Goal: Task Accomplishment & Management: Use online tool/utility

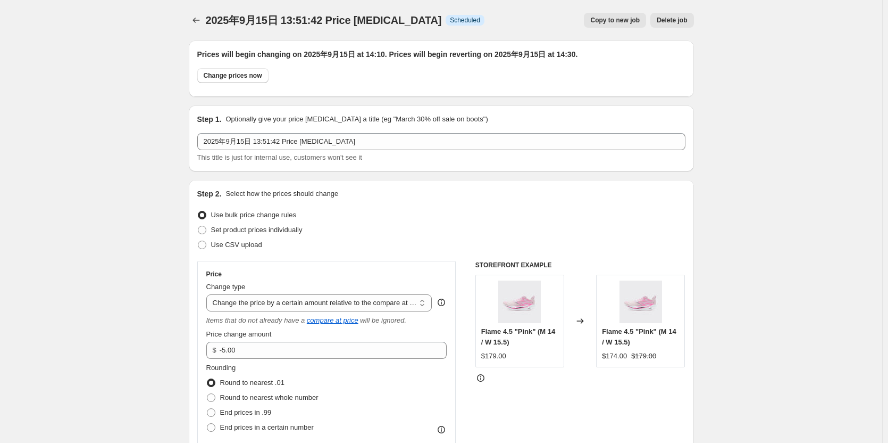
select select "bcap"
select select "collection"
drag, startPoint x: 0, startPoint y: 0, endPoint x: 194, endPoint y: 20, distance: 195.2
click at [194, 20] on icon "Price change jobs" at bounding box center [196, 20] width 11 height 11
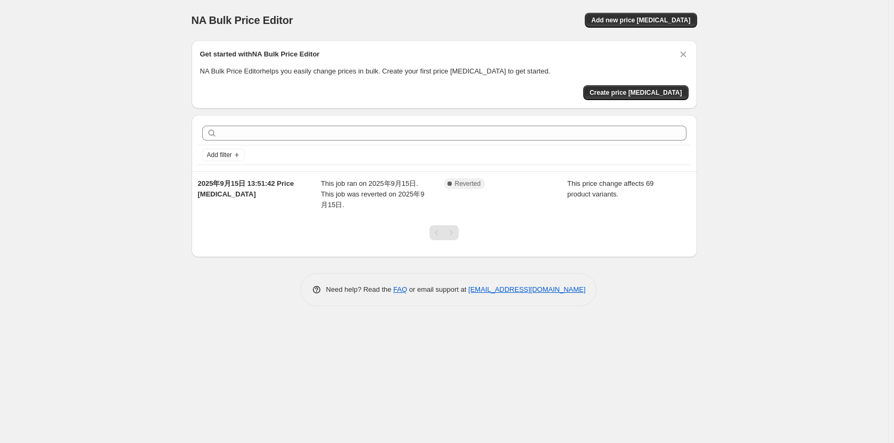
click at [748, 164] on div "NA Bulk Price Editor. This page is ready NA Bulk Price Editor Add new price [ME…" at bounding box center [444, 221] width 888 height 443
click at [757, 45] on div "NA Bulk Price Editor. This page is ready NA Bulk Price Editor Add new price [ME…" at bounding box center [444, 221] width 888 height 443
click at [237, 156] on icon "Add filter" at bounding box center [236, 155] width 9 height 9
drag, startPoint x: 762, startPoint y: 158, endPoint x: 714, endPoint y: 135, distance: 53.5
click at [763, 158] on div "NA Bulk Price Editor. This page is ready NA Bulk Price Editor Add new price [ME…" at bounding box center [444, 221] width 888 height 443
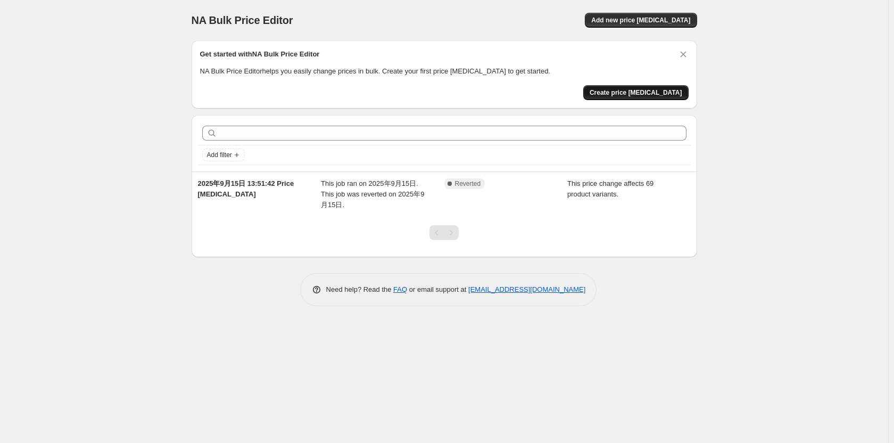
click at [663, 94] on span "Create price [MEDICAL_DATA]" at bounding box center [635, 92] width 93 height 9
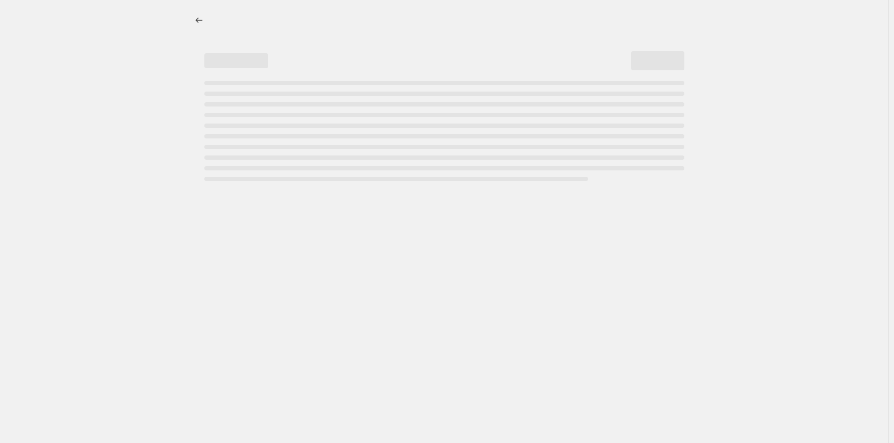
select select "percentage"
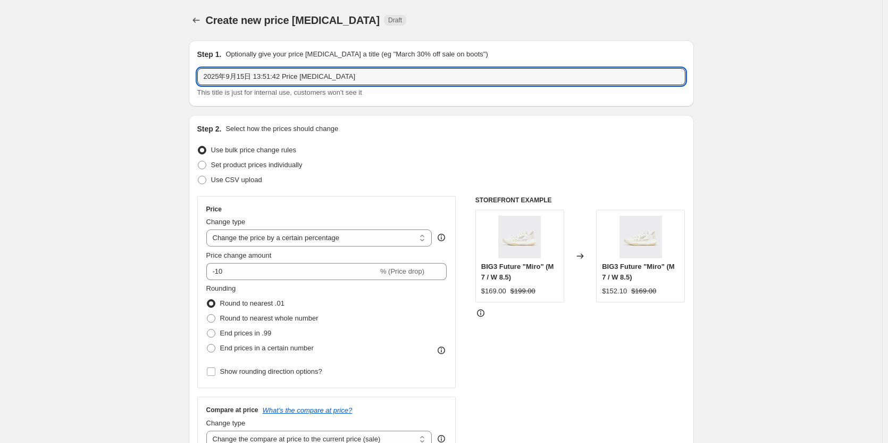
drag, startPoint x: 349, startPoint y: 77, endPoint x: 180, endPoint y: 87, distance: 169.5
drag, startPoint x: 757, startPoint y: 203, endPoint x: 712, endPoint y: 241, distance: 59.7
click at [251, 69] on input "BIO bb" at bounding box center [441, 76] width 488 height 17
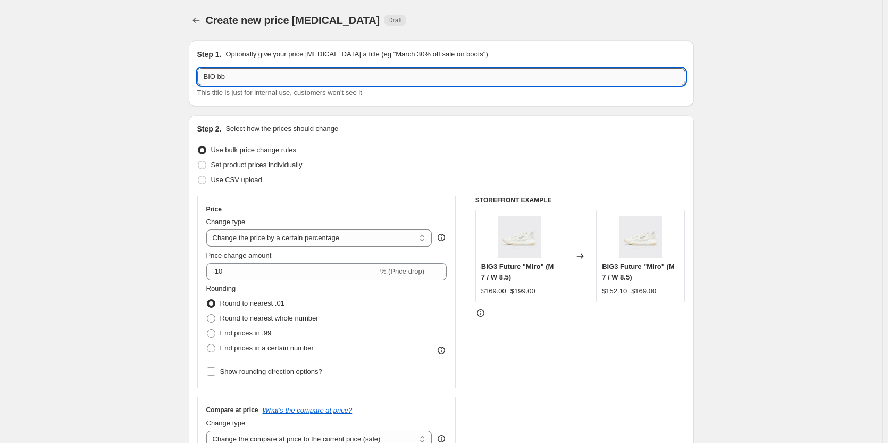
click at [263, 74] on input "BIO bb" at bounding box center [441, 76] width 488 height 17
type input "BIO bb /big 3 6.0 pro /flame 4"
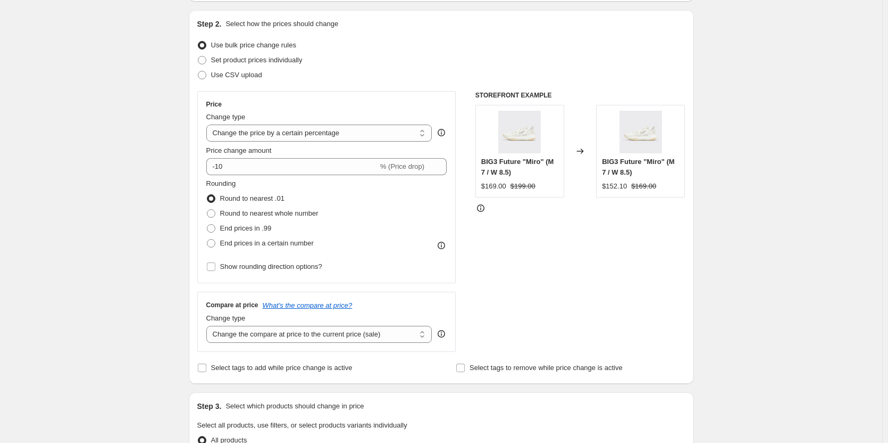
scroll to position [106, 0]
click at [234, 136] on select "Change the price to a certain amount Change the price by a certain amount Chang…" at bounding box center [319, 131] width 226 height 17
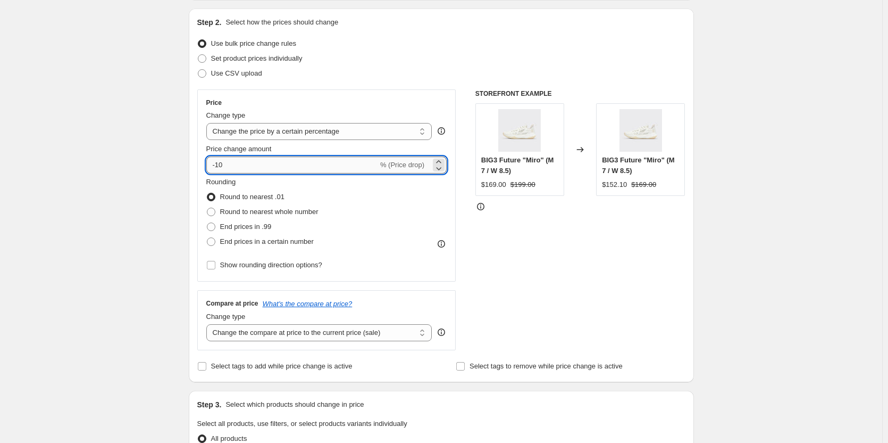
drag, startPoint x: 231, startPoint y: 163, endPoint x: 218, endPoint y: 164, distance: 12.9
click at [218, 164] on input "-10" at bounding box center [292, 164] width 172 height 17
type input "-20"
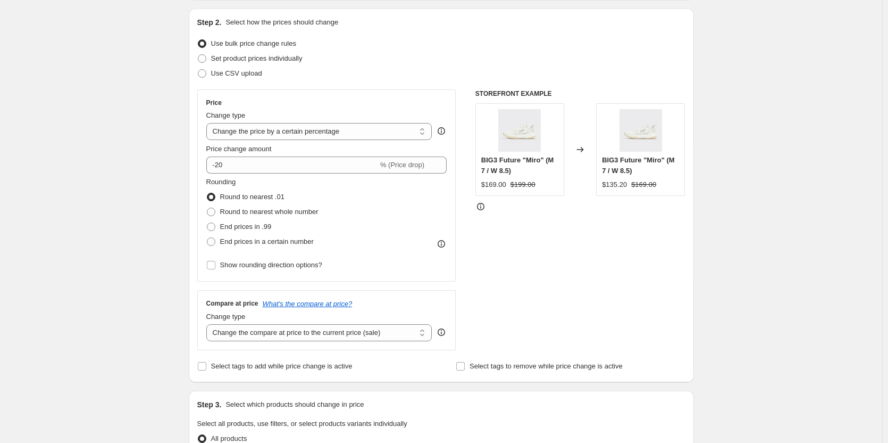
click at [576, 274] on div "STOREFRONT EXAMPLE BIG3 Future "Miro" (M 7 / W 8.5) $169.00 $199.00 Changed to …" at bounding box center [581, 219] width 210 height 261
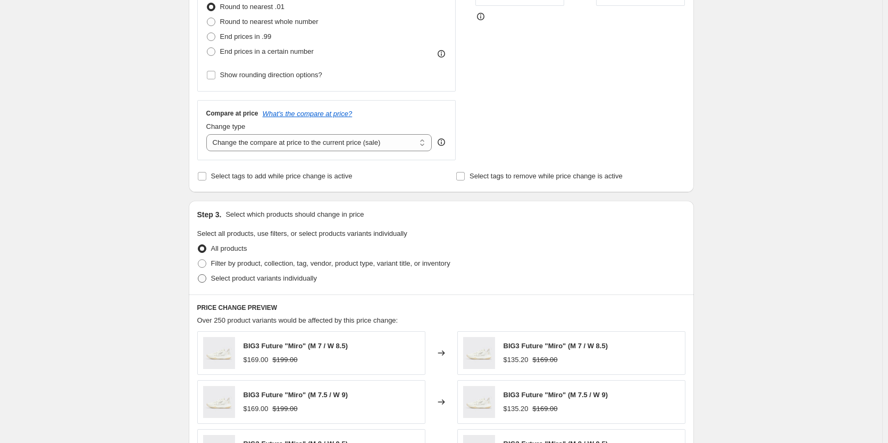
scroll to position [319, 0]
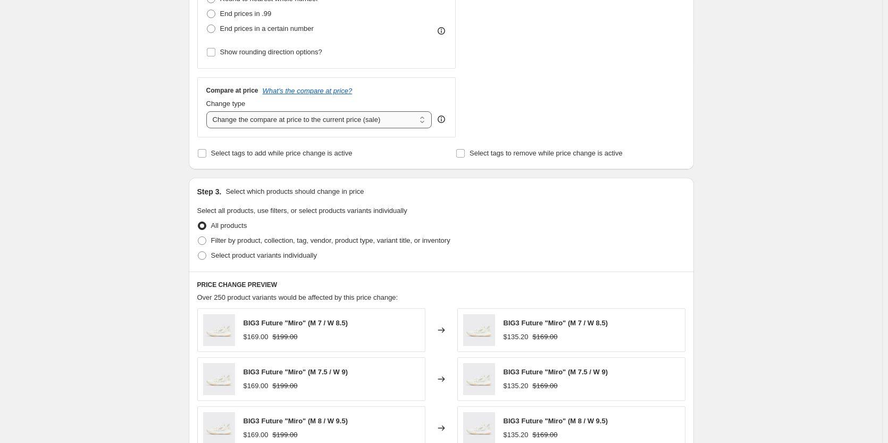
click at [356, 125] on select "Change the compare at price to the current price (sale) Change the compare at p…" at bounding box center [319, 119] width 226 height 17
click at [360, 118] on select "Change the compare at price to the current price (sale) Change the compare at p…" at bounding box center [319, 119] width 226 height 17
click at [126, 183] on div "Create new price [MEDICAL_DATA]. This page is ready Create new price [MEDICAL_D…" at bounding box center [441, 242] width 882 height 1123
click at [228, 239] on span "Filter by product, collection, tag, vendor, product type, variant title, or inv…" at bounding box center [330, 240] width 239 height 8
click at [198, 237] on input "Filter by product, collection, tag, vendor, product type, variant title, or inv…" at bounding box center [198, 236] width 1 height 1
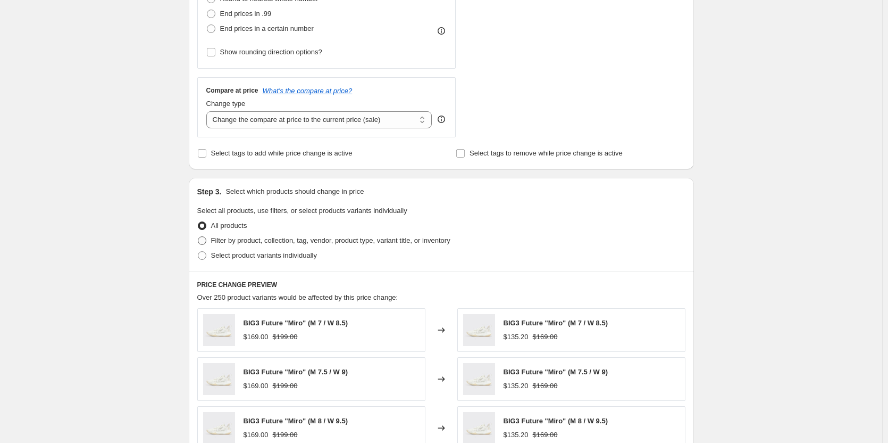
radio input "true"
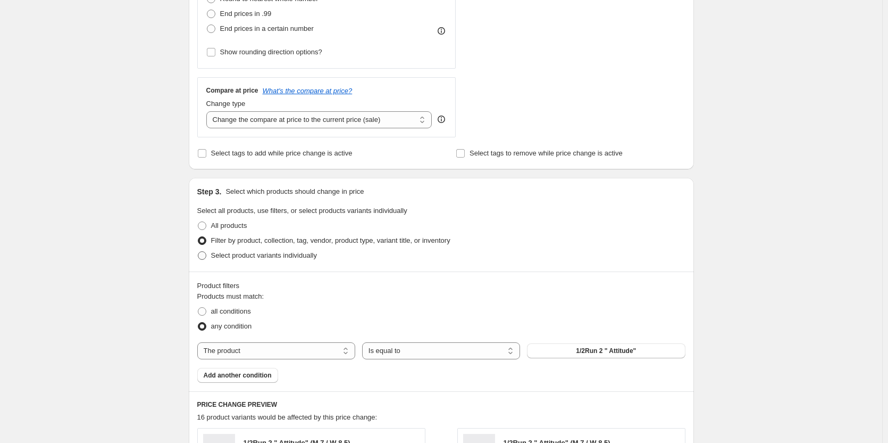
click at [247, 259] on span "Select product variants individually" at bounding box center [264, 255] width 106 height 8
click at [198, 252] on input "Select product variants individually" at bounding box center [198, 251] width 1 height 1
radio input "true"
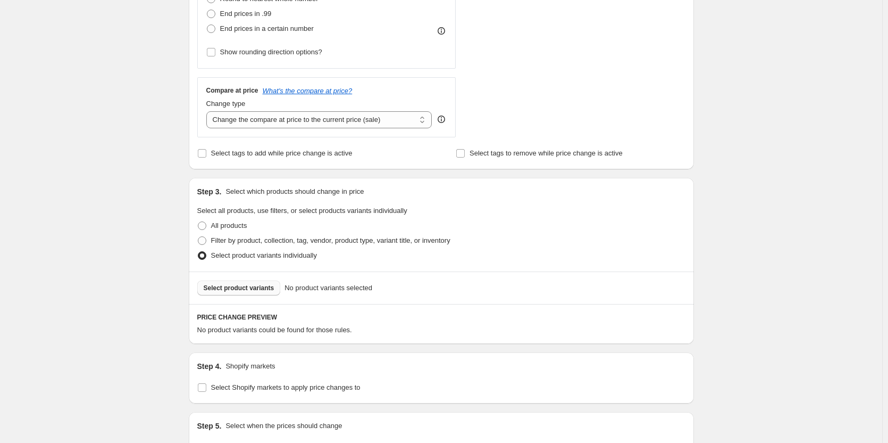
click at [245, 290] on span "Select product variants" at bounding box center [239, 288] width 71 height 9
drag, startPoint x: 335, startPoint y: 256, endPoint x: 214, endPoint y: 255, distance: 120.2
click at [214, 255] on div "Select product variants individually" at bounding box center [441, 255] width 488 height 15
drag, startPoint x: 421, startPoint y: 254, endPoint x: 363, endPoint y: 261, distance: 58.5
click at [421, 254] on div "Select product variants individually" at bounding box center [441, 255] width 488 height 15
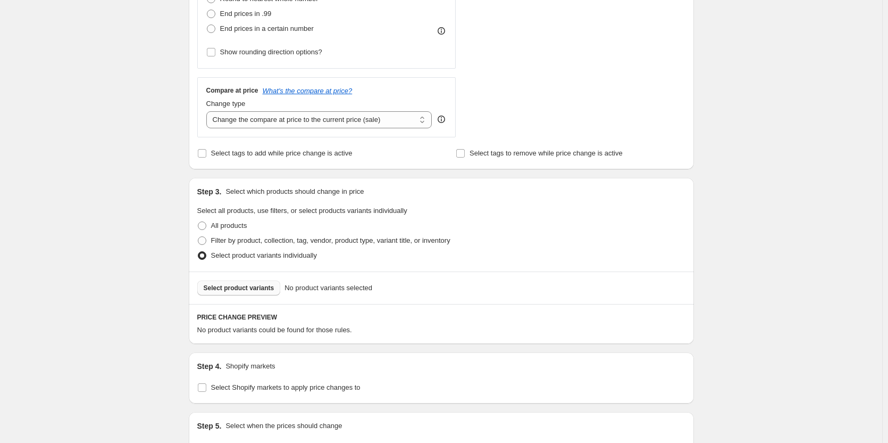
click at [253, 289] on span "Select product variants" at bounding box center [239, 288] width 71 height 9
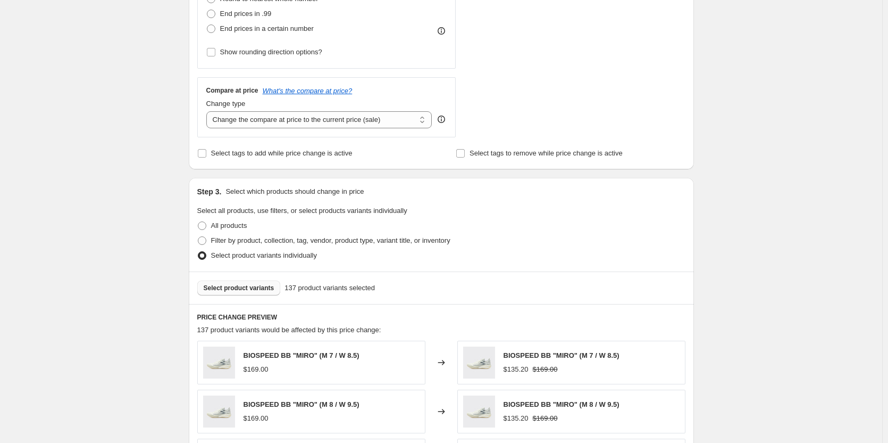
scroll to position [479, 0]
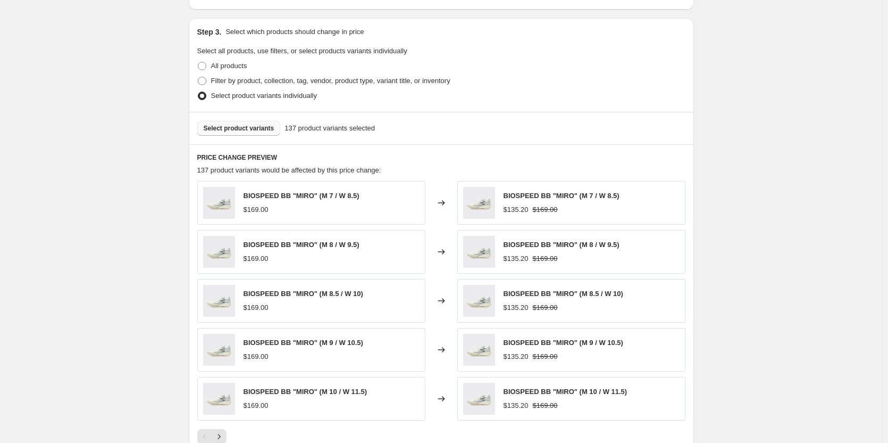
click at [734, 252] on div "Create new price [MEDICAL_DATA]. This page is ready Create new price [MEDICAL_D…" at bounding box center [441, 98] width 882 height 1155
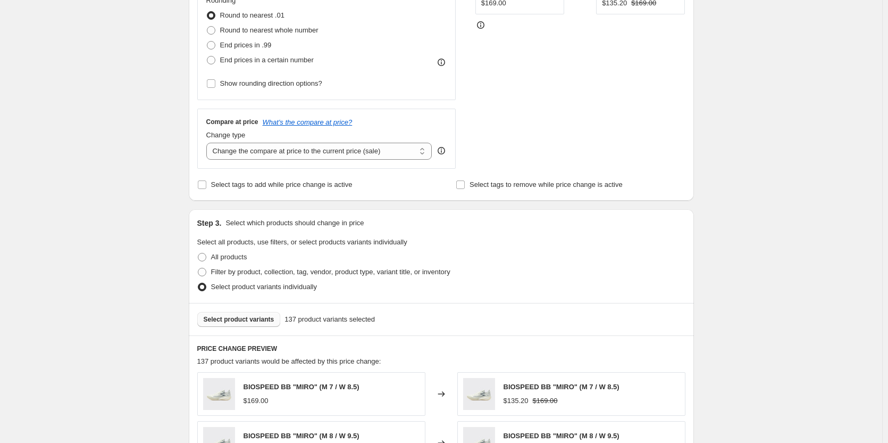
scroll to position [75, 0]
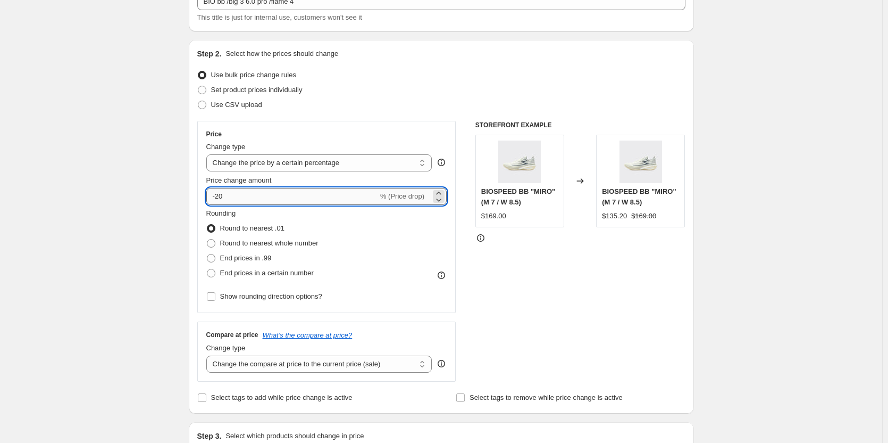
click at [331, 201] on input "-20" at bounding box center [292, 196] width 172 height 17
click at [317, 364] on select "Change the compare at price to the current price (sale) Change the compare at p…" at bounding box center [319, 363] width 226 height 17
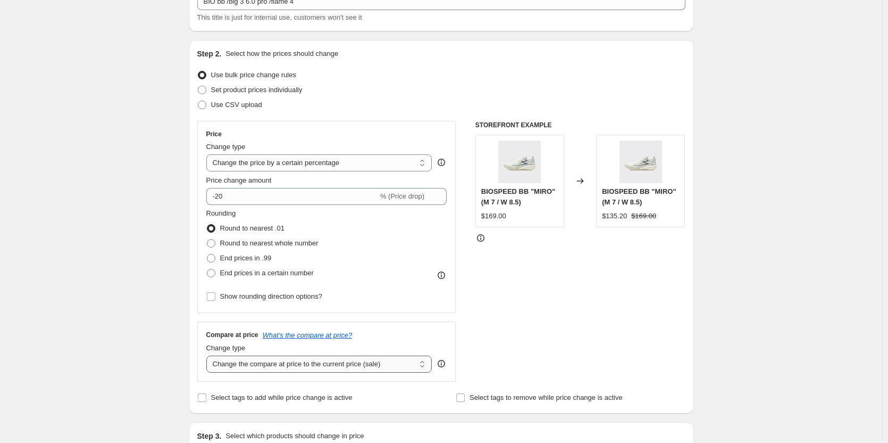
select select "bp"
click at [209, 355] on select "Change the compare at price to the current price (sale) Change the compare at p…" at bounding box center [319, 363] width 226 height 17
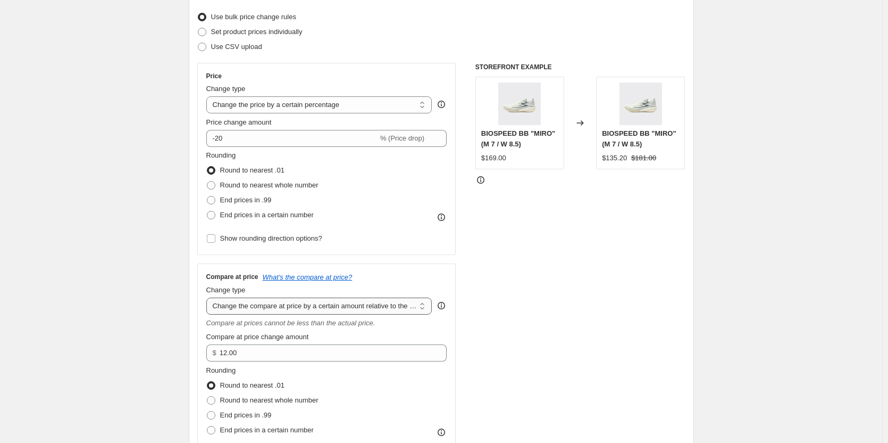
scroll to position [128, 0]
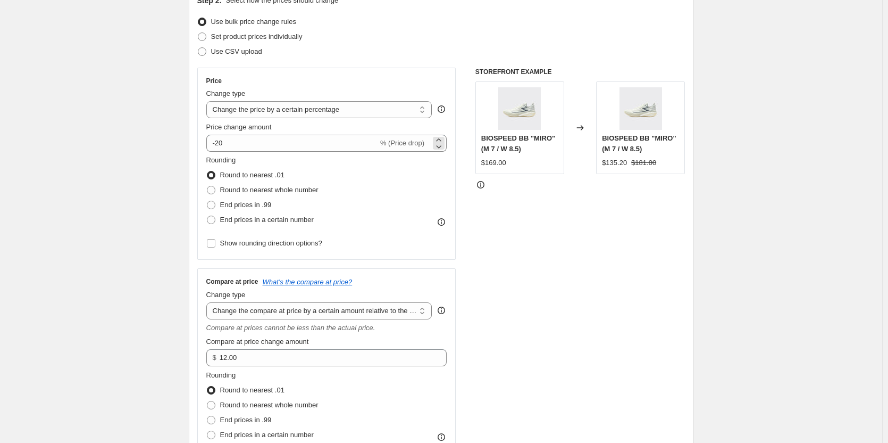
click at [409, 146] on span "% (Price drop)" at bounding box center [402, 143] width 44 height 8
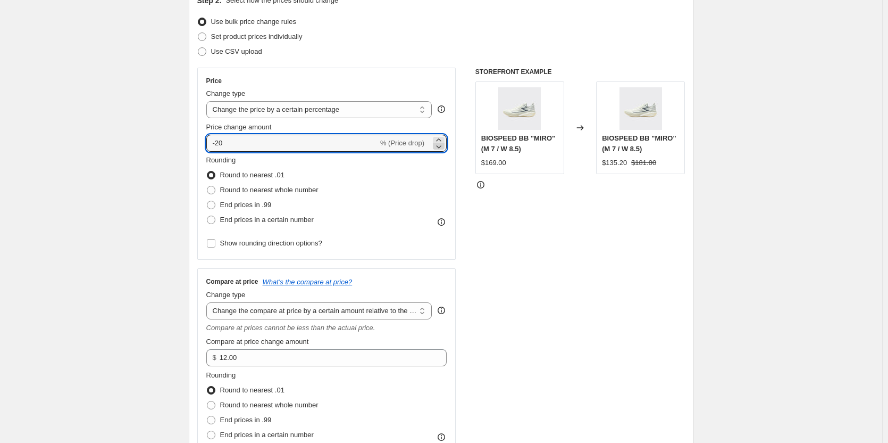
click at [438, 142] on icon at bounding box center [439, 146] width 11 height 11
type input "-21"
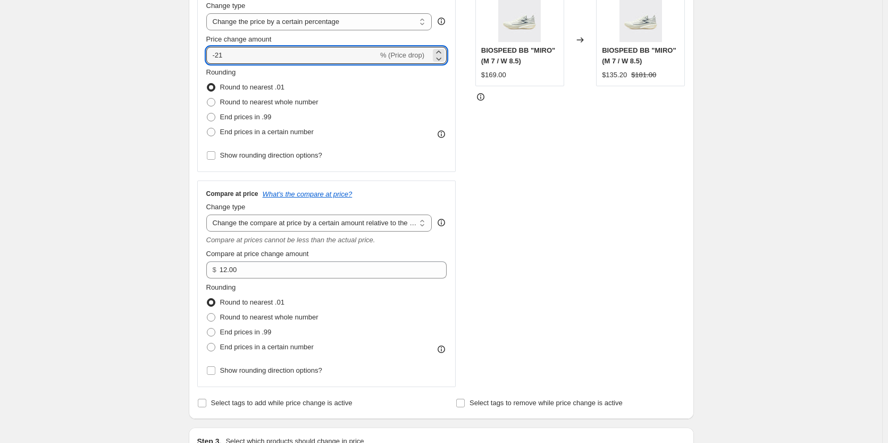
scroll to position [235, 0]
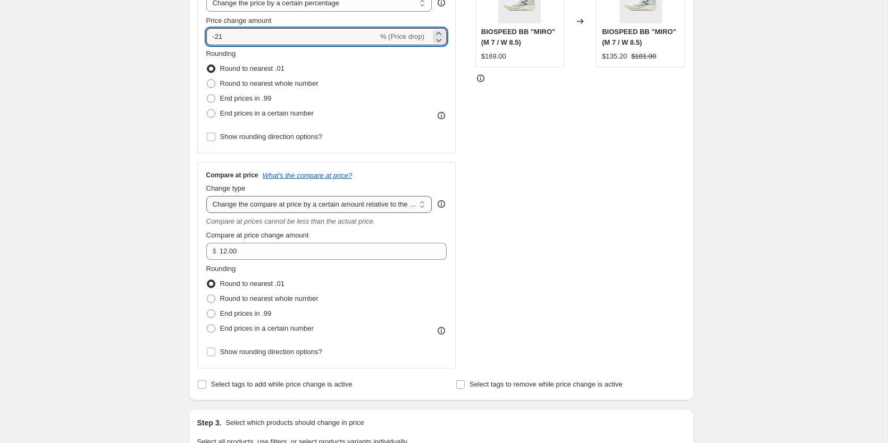
click at [347, 204] on select "Change the compare at price to the current price (sale) Change the compare at p…" at bounding box center [319, 204] width 226 height 17
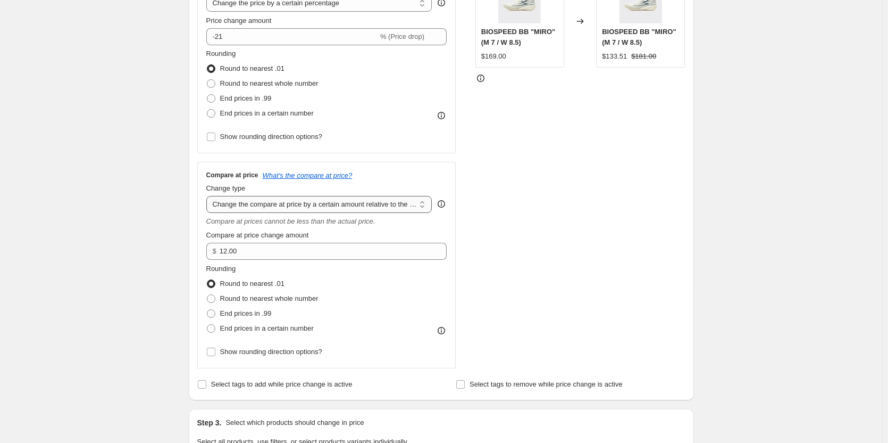
click at [209, 196] on select "Change the compare at price to the current price (sale) Change the compare at p…" at bounding box center [319, 204] width 226 height 17
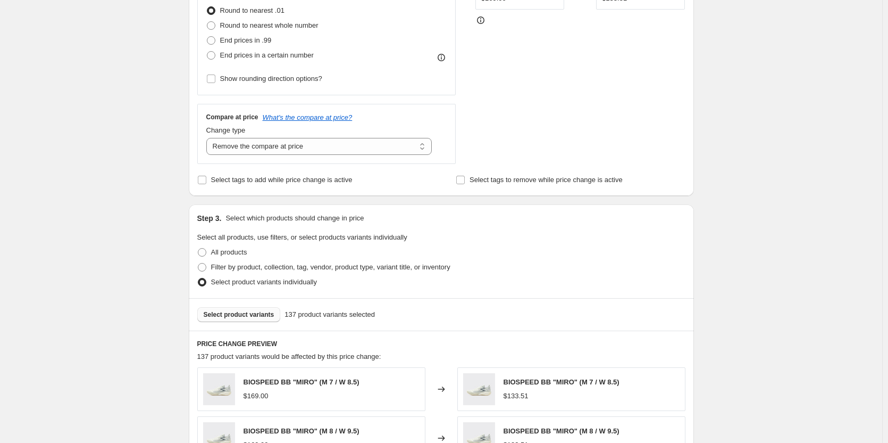
scroll to position [288, 0]
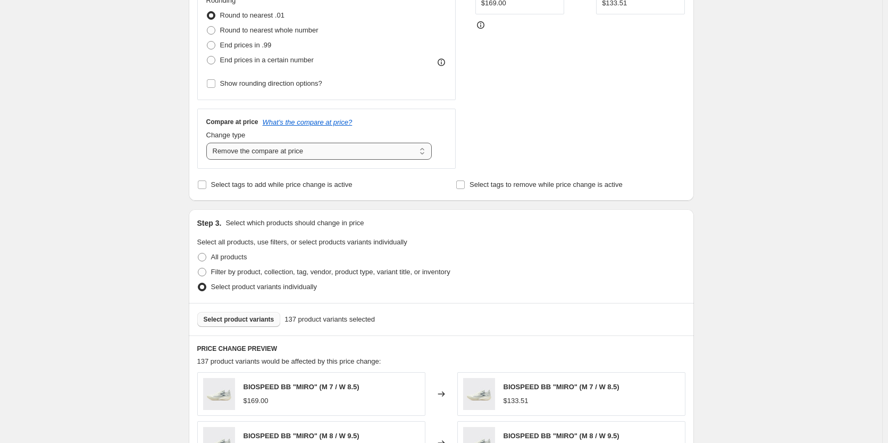
click at [280, 159] on select "Change the compare at price to the current price (sale) Change the compare at p…" at bounding box center [319, 151] width 226 height 17
select select "ep"
click at [209, 143] on select "Change the compare at price to the current price (sale) Change the compare at p…" at bounding box center [319, 151] width 226 height 17
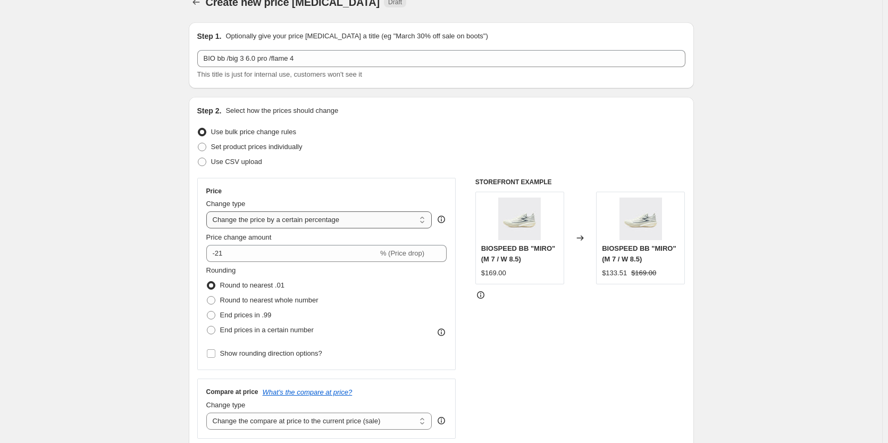
scroll to position [0, 0]
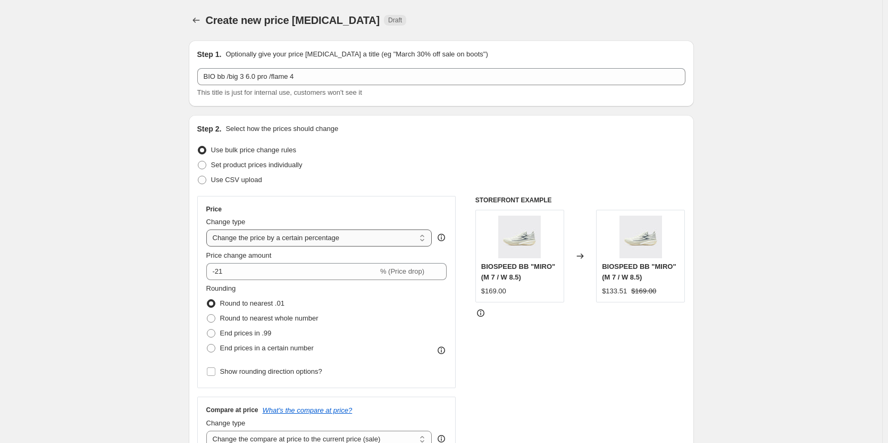
click at [288, 238] on select "Change the price to a certain amount Change the price by a certain amount Chang…" at bounding box center [319, 237] width 226 height 17
select select "bcap"
click at [209, 229] on select "Change the price to a certain amount Change the price by a certain amount Chang…" at bounding box center [319, 237] width 226 height 17
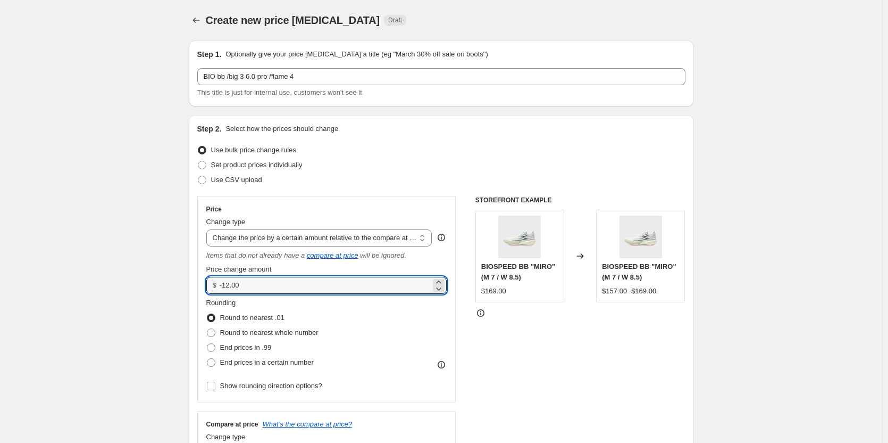
drag, startPoint x: 244, startPoint y: 283, endPoint x: 221, endPoint y: 285, distance: 23.5
click at [221, 285] on div "$ -12.00" at bounding box center [326, 285] width 241 height 17
click at [253, 286] on input "-12.00" at bounding box center [325, 285] width 211 height 17
drag, startPoint x: 225, startPoint y: 285, endPoint x: 254, endPoint y: 284, distance: 29.3
click at [254, 284] on input "-12.00" at bounding box center [325, 285] width 211 height 17
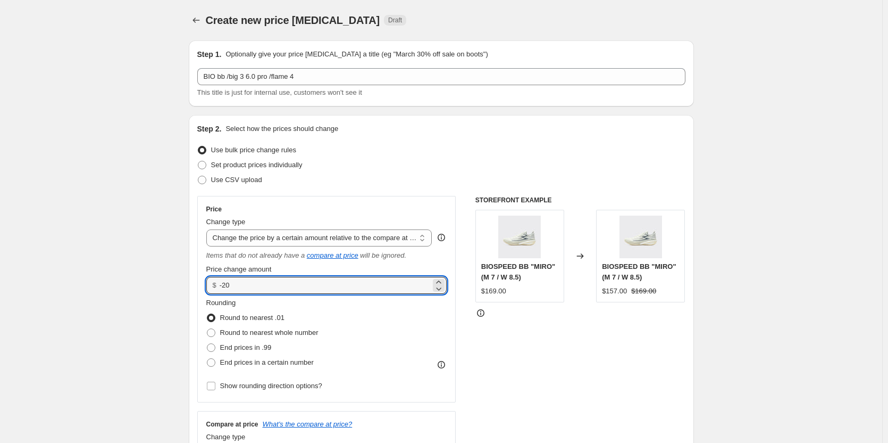
type input "-20.00"
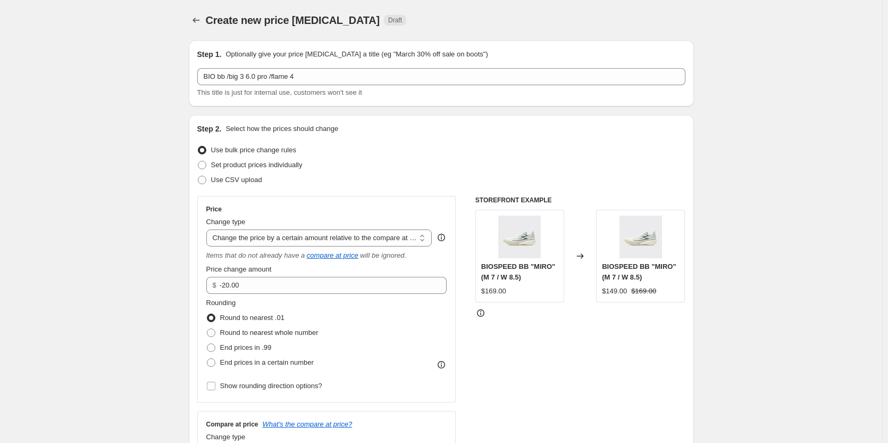
drag, startPoint x: 800, startPoint y: 215, endPoint x: 761, endPoint y: 221, distance: 39.9
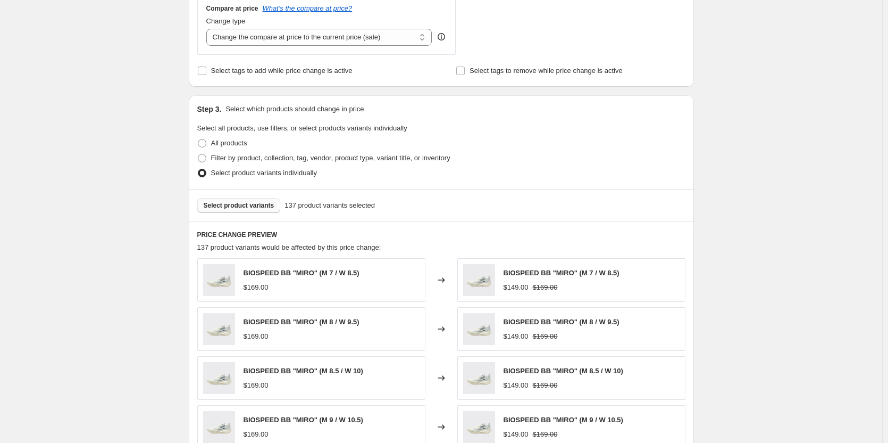
scroll to position [426, 0]
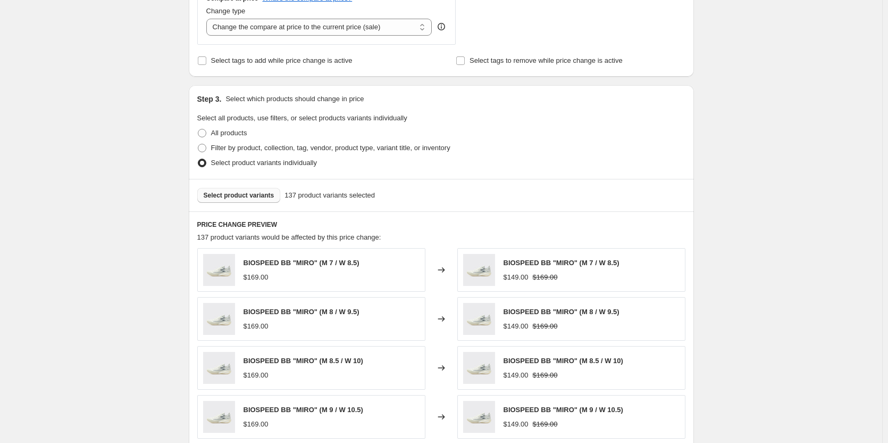
click at [251, 197] on span "Select product variants" at bounding box center [239, 195] width 71 height 9
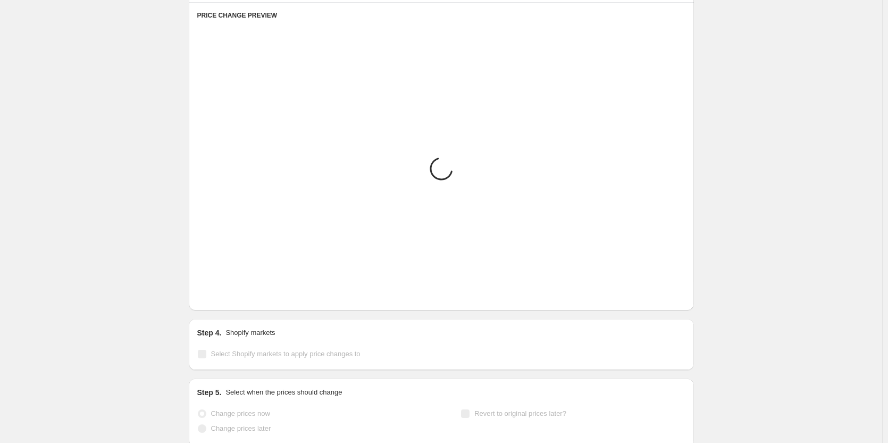
scroll to position [638, 0]
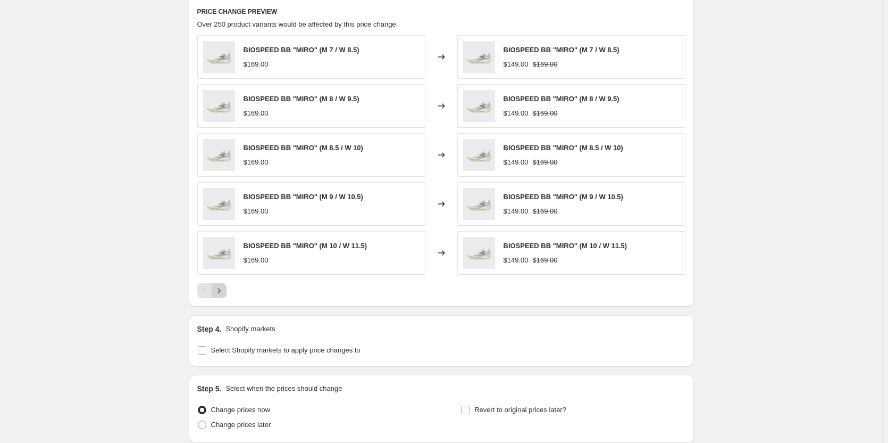
click at [223, 294] on icon "Next" at bounding box center [219, 290] width 11 height 11
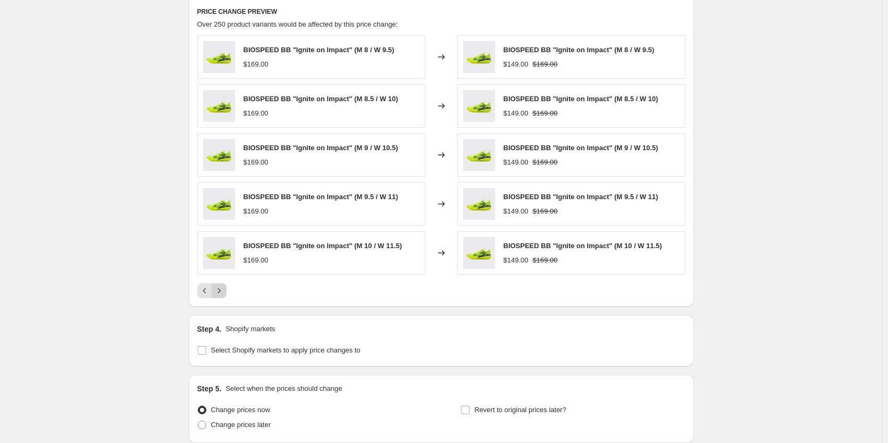
click at [223, 294] on icon "Next" at bounding box center [219, 290] width 11 height 11
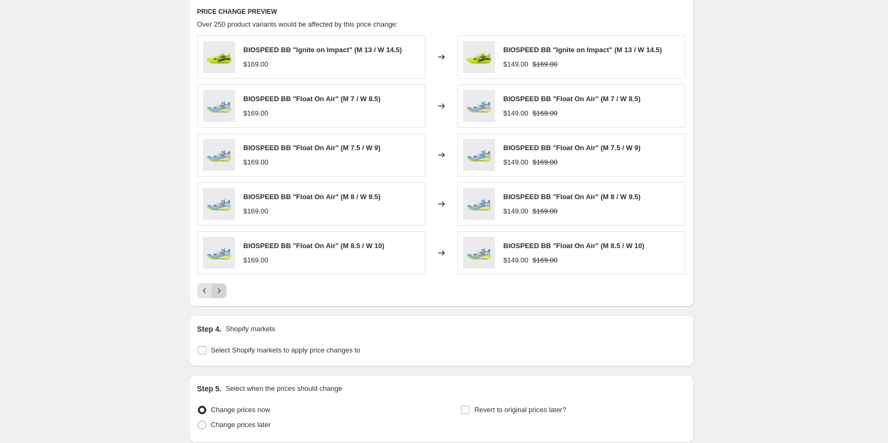
click at [224, 294] on icon "Next" at bounding box center [219, 290] width 11 height 11
click at [206, 320] on div "Step 4. Shopify markets Select Shopify markets to apply price changes to" at bounding box center [441, 340] width 505 height 51
click at [222, 293] on icon "Next" at bounding box center [219, 290] width 11 height 11
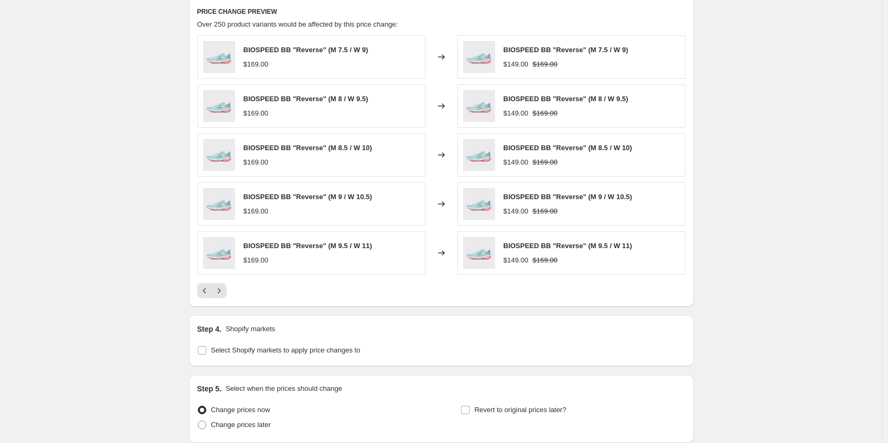
click at [227, 284] on div "Pagination" at bounding box center [219, 290] width 15 height 15
click at [224, 293] on icon "Next" at bounding box center [219, 290] width 11 height 11
click at [206, 293] on icon "Previous" at bounding box center [204, 290] width 11 height 11
click at [222, 293] on icon "Next" at bounding box center [219, 290] width 11 height 11
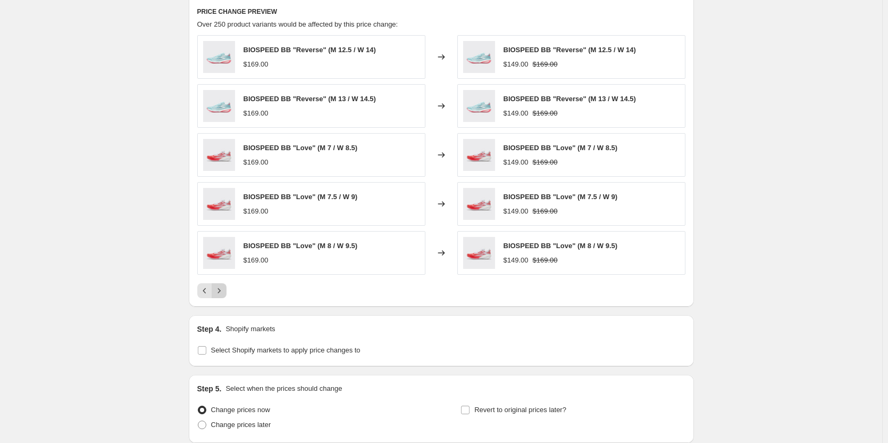
click at [224, 293] on icon "Next" at bounding box center [219, 290] width 11 height 11
click at [209, 293] on icon "Previous" at bounding box center [204, 290] width 11 height 11
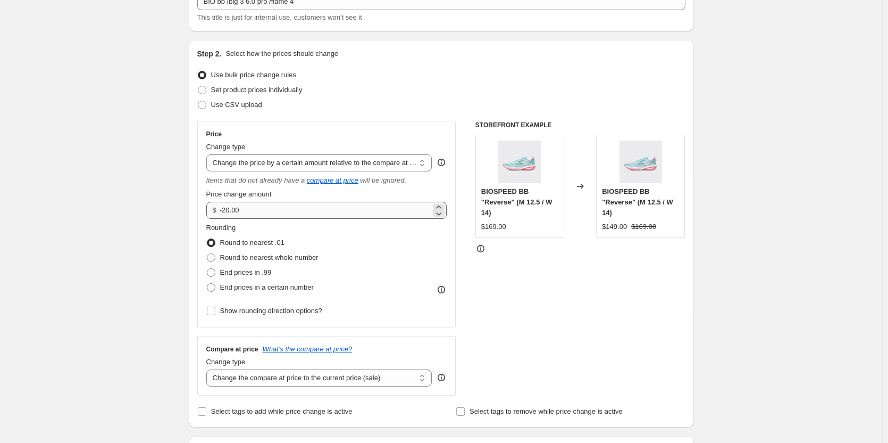
scroll to position [266, 0]
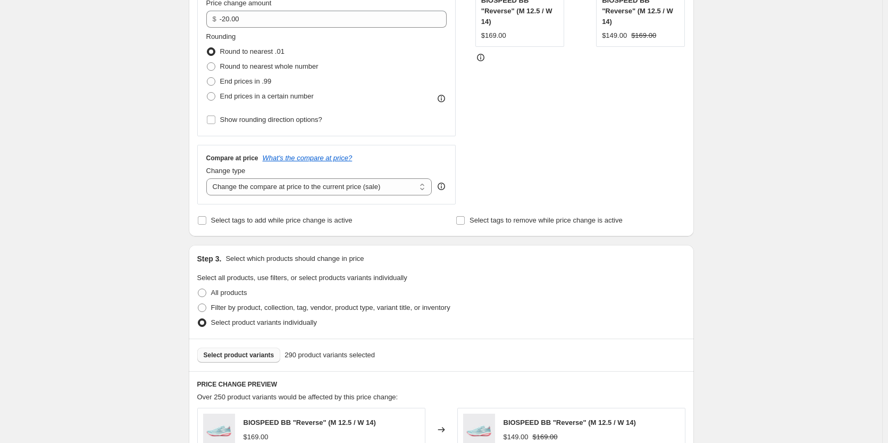
click at [251, 353] on span "Select product variants" at bounding box center [239, 355] width 71 height 9
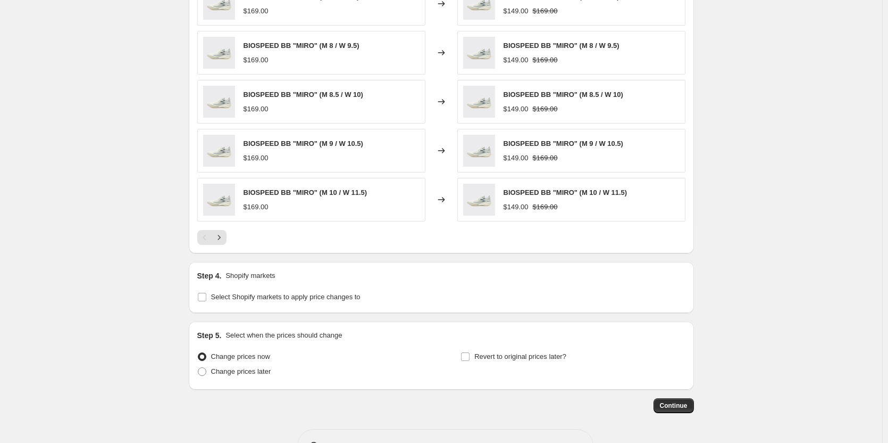
scroll to position [727, 0]
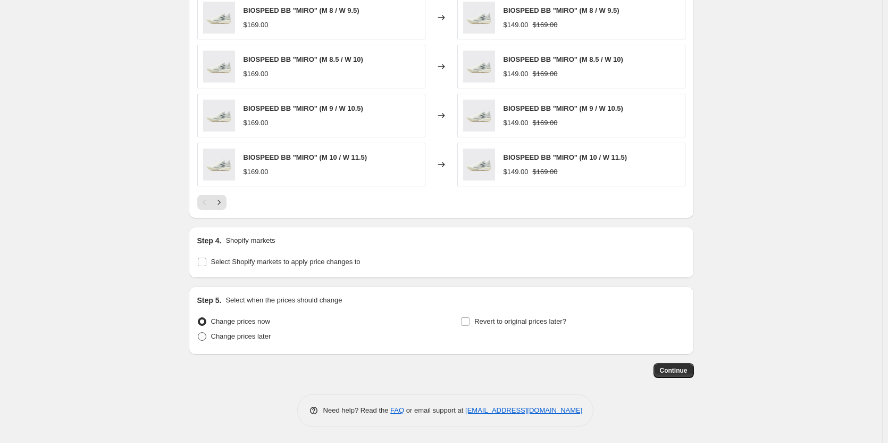
click at [229, 340] on span "Change prices later" at bounding box center [241, 336] width 60 height 8
click at [198, 332] on input "Change prices later" at bounding box center [198, 332] width 1 height 1
radio input "true"
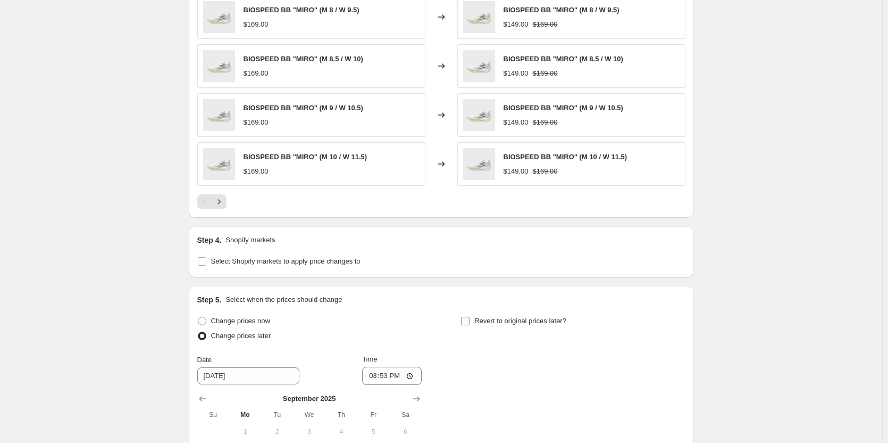
click at [494, 324] on span "Revert to original prices later?" at bounding box center [520, 321] width 92 height 8
click at [470, 325] on input "Revert to original prices later?" at bounding box center [465, 321] width 9 height 9
checkbox input "true"
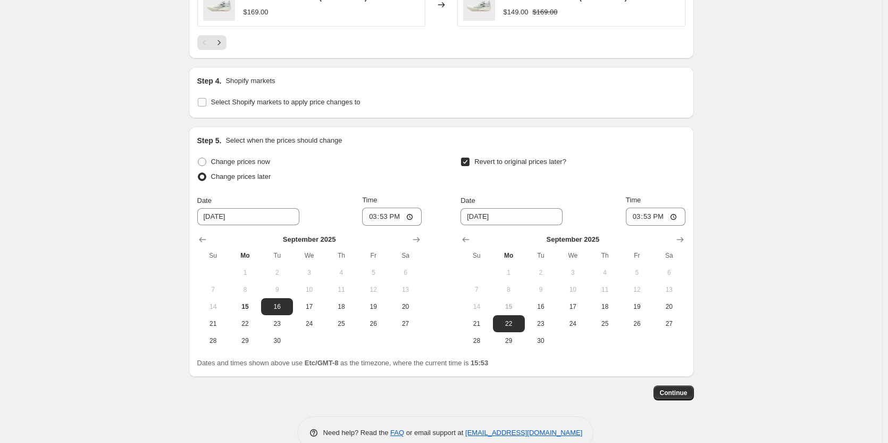
scroll to position [887, 0]
click at [325, 305] on button "17" at bounding box center [309, 305] width 32 height 17
click at [344, 307] on span "18" at bounding box center [341, 306] width 23 height 9
type input "[DATE]"
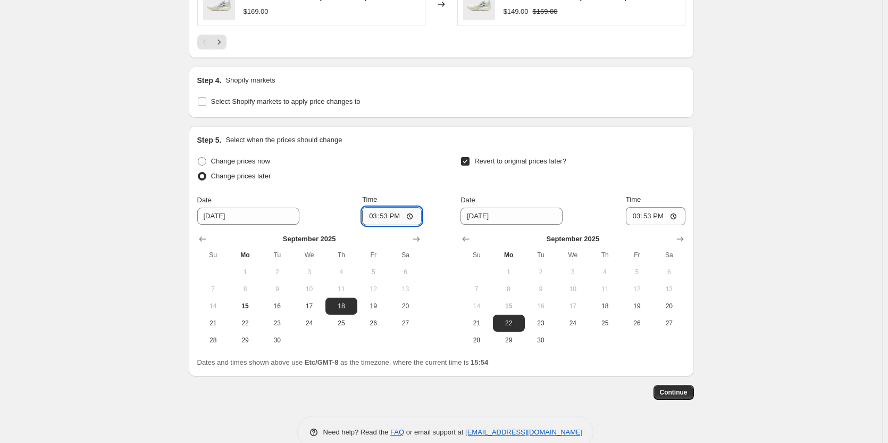
click at [390, 213] on input "15:53" at bounding box center [392, 216] width 60 height 18
click at [316, 191] on div "Change prices now Change prices later Date [DATE] Time 15:53 [DATE] Su Mo Tu We…" at bounding box center [309, 251] width 224 height 195
click at [389, 215] on input "15:53" at bounding box center [392, 216] width 60 height 18
click at [414, 214] on input "00:53" at bounding box center [392, 216] width 60 height 18
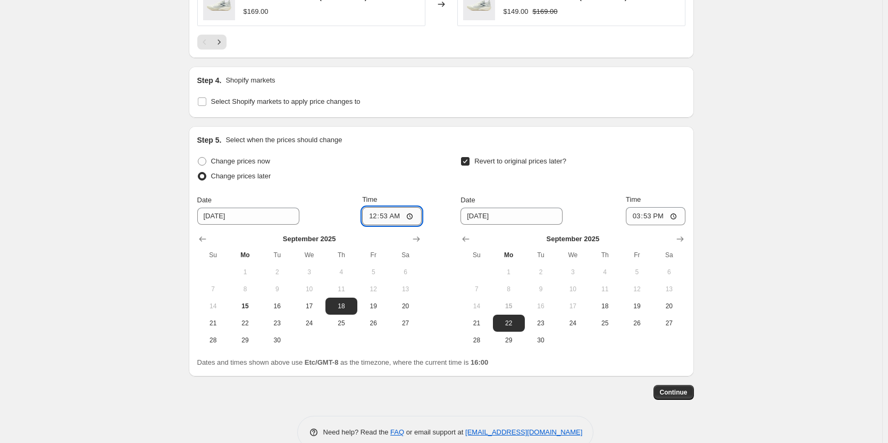
click at [400, 215] on input "00:53" at bounding box center [392, 216] width 60 height 18
type input "00:00"
click at [390, 219] on input "00:00" at bounding box center [392, 216] width 60 height 18
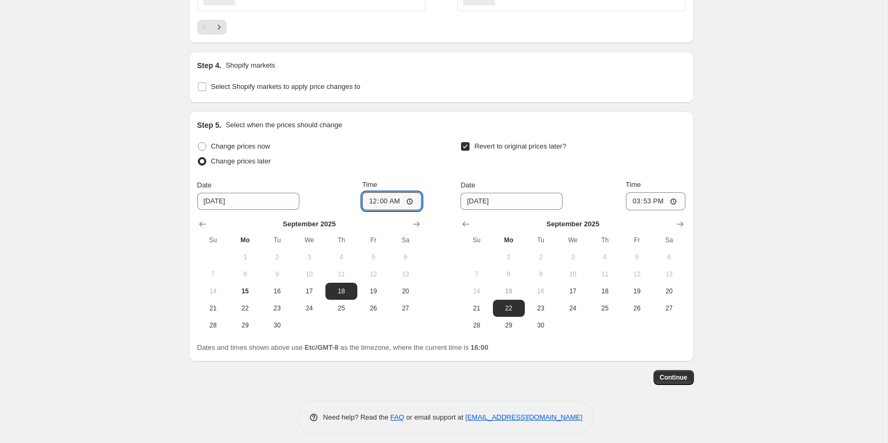
scroll to position [909, 0]
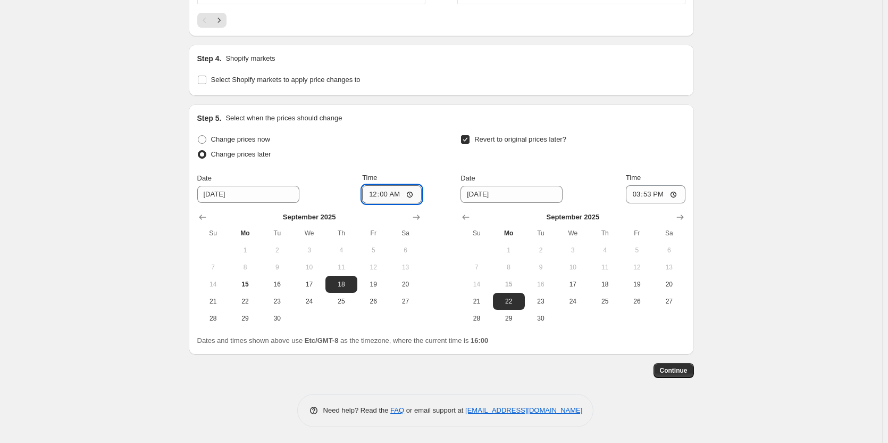
click at [382, 192] on input "00:00" at bounding box center [392, 194] width 60 height 18
click at [388, 194] on input "00:00" at bounding box center [392, 194] width 60 height 18
click at [410, 192] on input "00:00" at bounding box center [392, 194] width 60 height 18
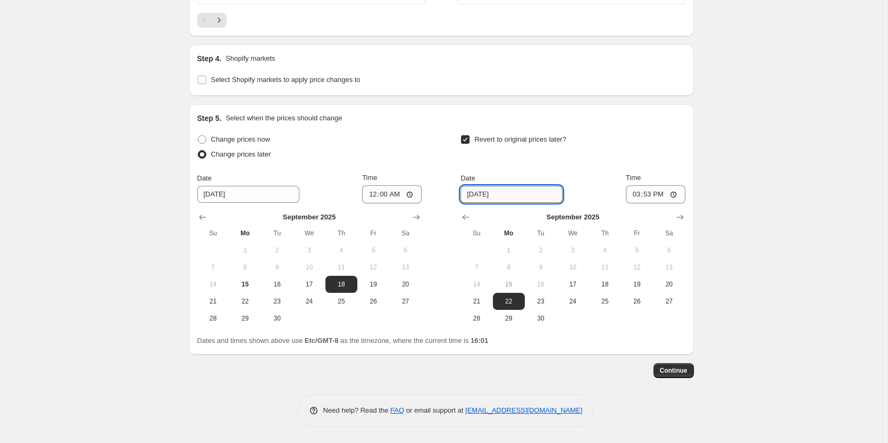
click at [478, 197] on input "[DATE]" at bounding box center [512, 194] width 102 height 17
click at [480, 194] on input "[DATE]" at bounding box center [512, 194] width 102 height 17
click at [471, 194] on input "[DATE]" at bounding box center [512, 194] width 102 height 17
click at [469, 193] on input "[DATE]" at bounding box center [512, 194] width 102 height 17
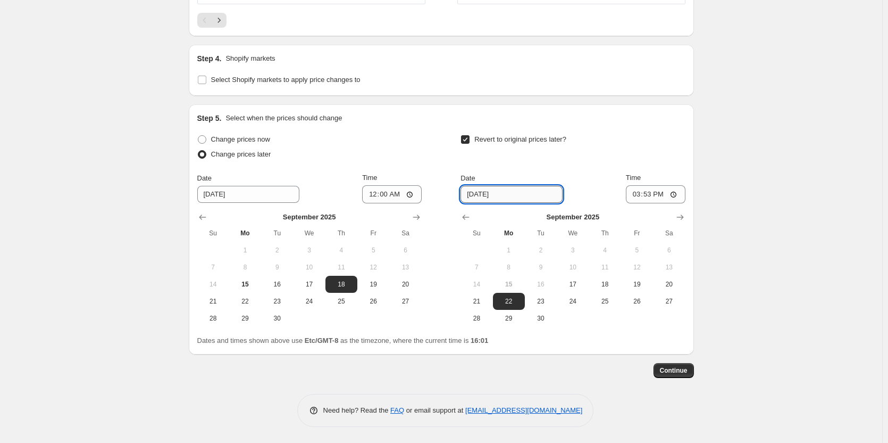
click at [480, 196] on input "[DATE]" at bounding box center [512, 194] width 102 height 17
type input "[DATE]"
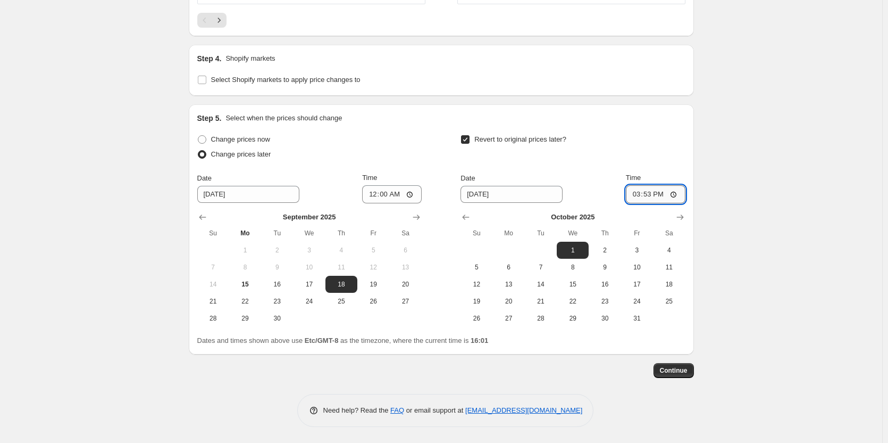
click at [648, 194] on input "15:53" at bounding box center [656, 194] width 60 height 18
click at [661, 194] on input "00:53" at bounding box center [656, 194] width 60 height 18
type input "00:00"
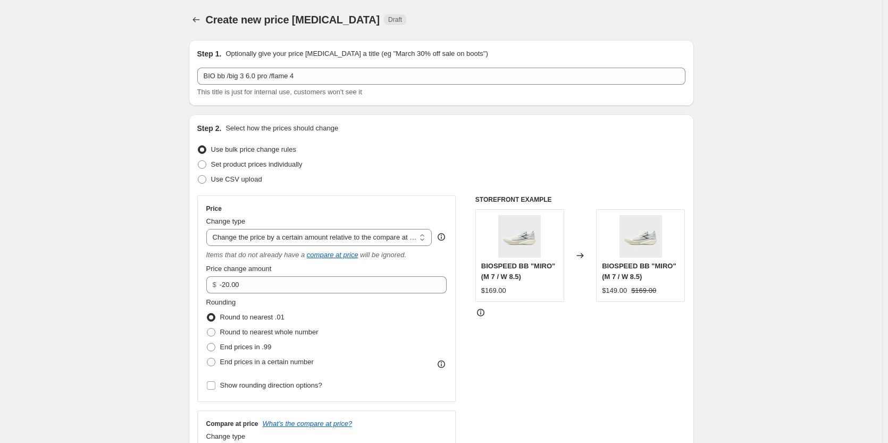
scroll to position [0, 0]
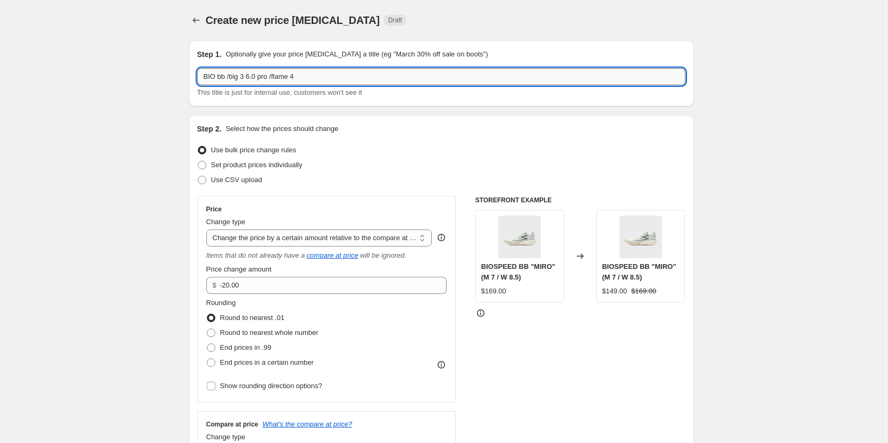
click at [330, 80] on input "BIO bb /big 3 6.0 pro /flame 4" at bounding box center [441, 76] width 488 height 17
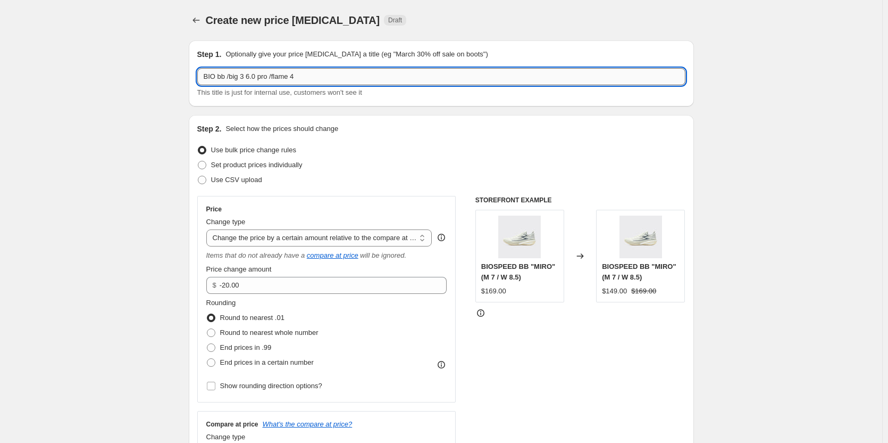
click at [315, 79] on input "BIO bb /big 3 6.0 pro /flame 4" at bounding box center [441, 76] width 488 height 17
click at [305, 76] on input "BIO bb /big 3 6.0 pro /flame 4 （non-partner）" at bounding box center [441, 76] width 488 height 17
click at [302, 78] on input "BIO bb /big 3 6.0 pro /flame 4 （non-partner）" at bounding box center [441, 76] width 488 height 17
type input "BIO bb /big 3 6.0 pro /flame 4（non-partner）"
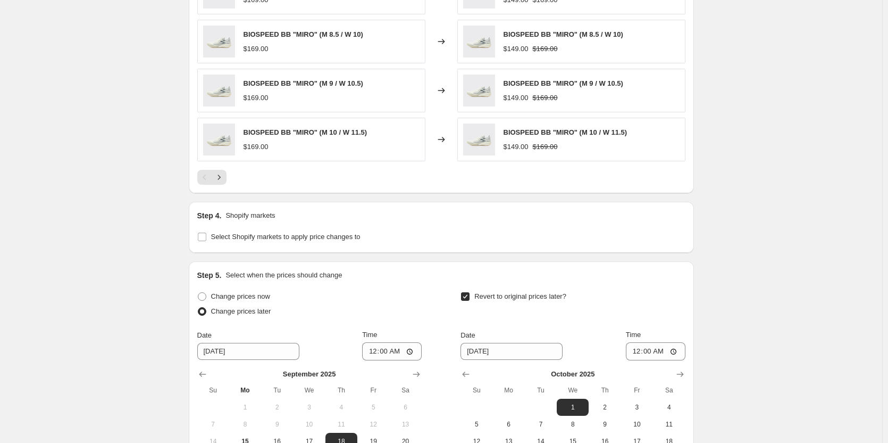
scroll to position [750, 0]
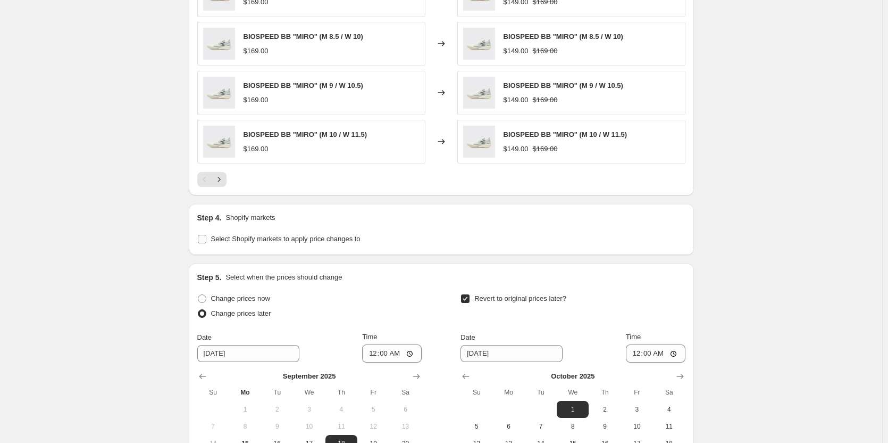
click at [261, 242] on span "Select Shopify markets to apply price changes to" at bounding box center [285, 239] width 149 height 8
click at [206, 242] on input "Select Shopify markets to apply price changes to" at bounding box center [202, 239] width 9 height 9
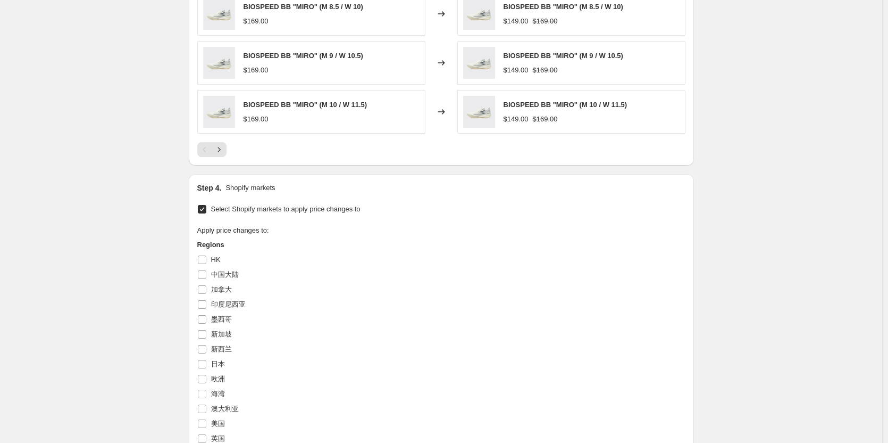
scroll to position [803, 0]
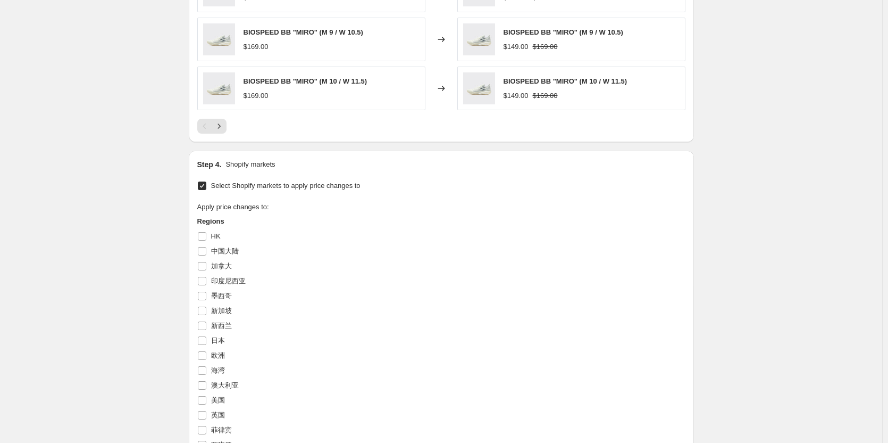
click at [280, 185] on span "Select Shopify markets to apply price changes to" at bounding box center [285, 185] width 149 height 8
click at [206, 185] on input "Select Shopify markets to apply price changes to" at bounding box center [202, 185] width 9 height 9
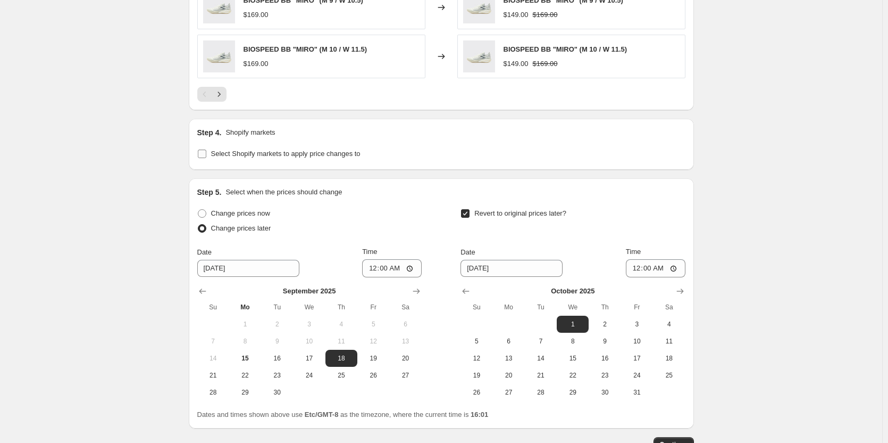
scroll to position [856, 0]
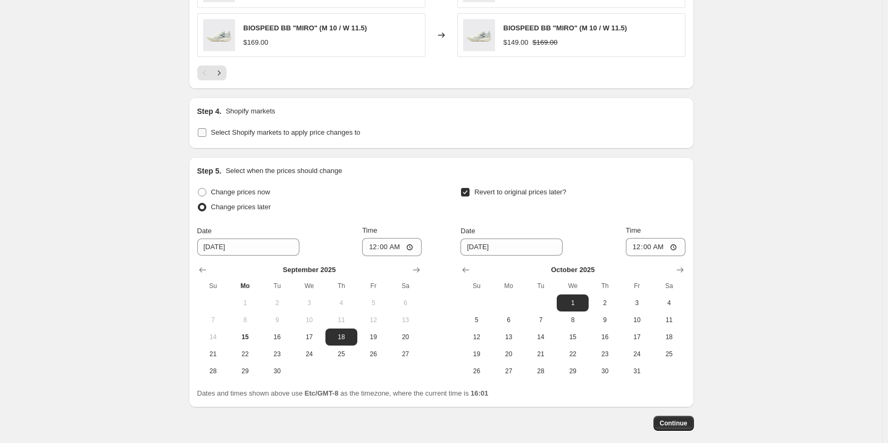
click at [296, 128] on span "Select Shopify markets to apply price changes to" at bounding box center [285, 132] width 149 height 8
click at [206, 128] on input "Select Shopify markets to apply price changes to" at bounding box center [202, 132] width 9 height 9
checkbox input "true"
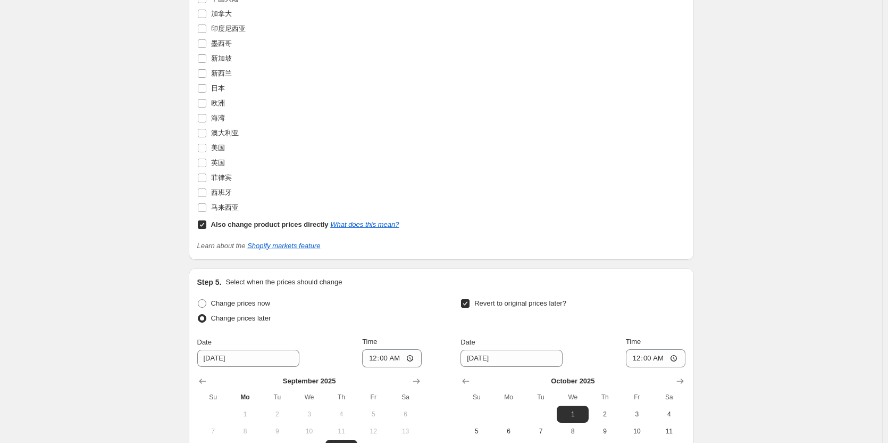
scroll to position [1069, 0]
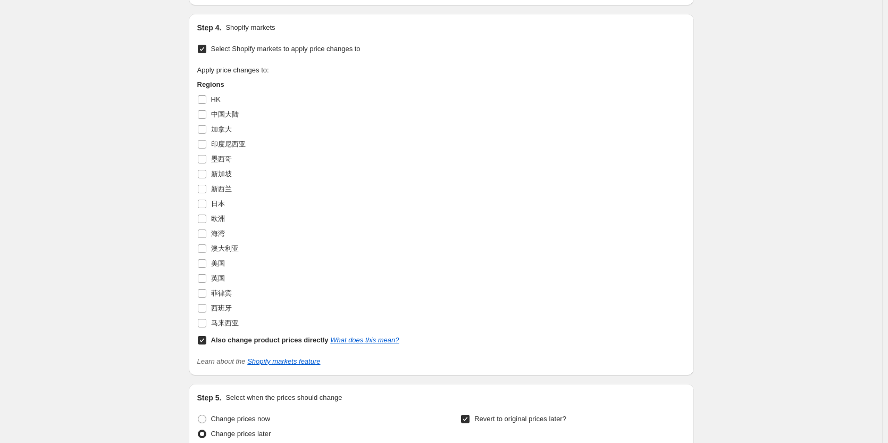
scroll to position [909, 0]
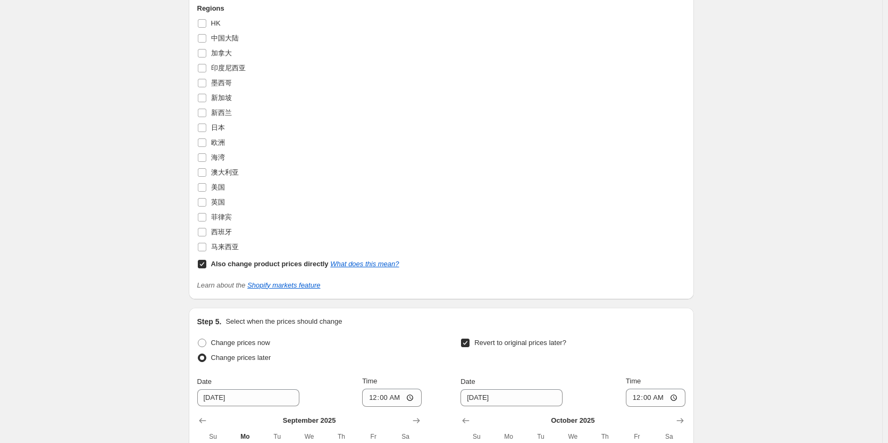
scroll to position [1069, 0]
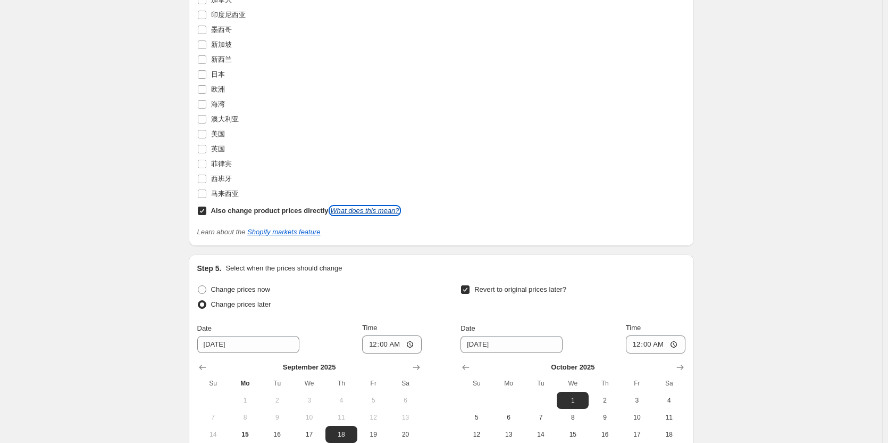
click at [349, 213] on link "What does this mean?" at bounding box center [364, 210] width 69 height 8
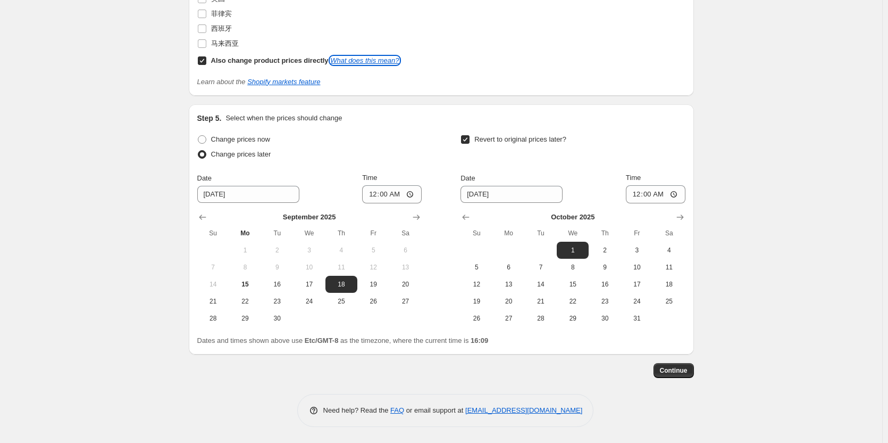
scroll to position [1219, 0]
click at [386, 194] on input "00:00" at bounding box center [392, 194] width 60 height 18
type input "01:00"
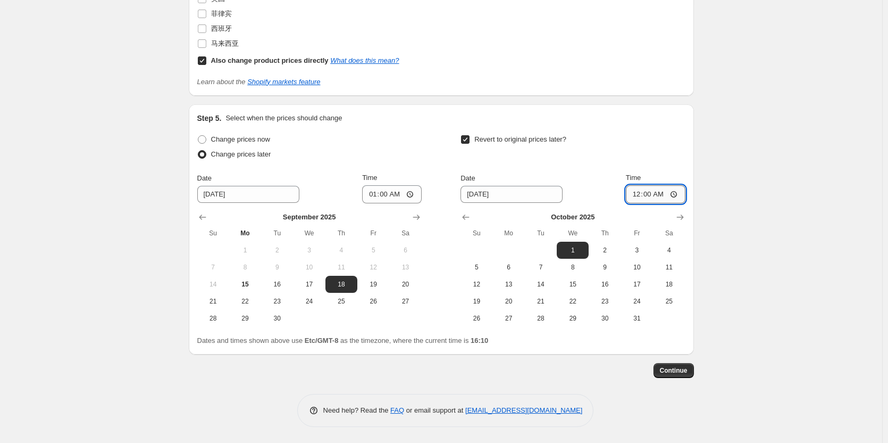
click at [655, 194] on input "00:00" at bounding box center [656, 194] width 60 height 18
type input "01:00"
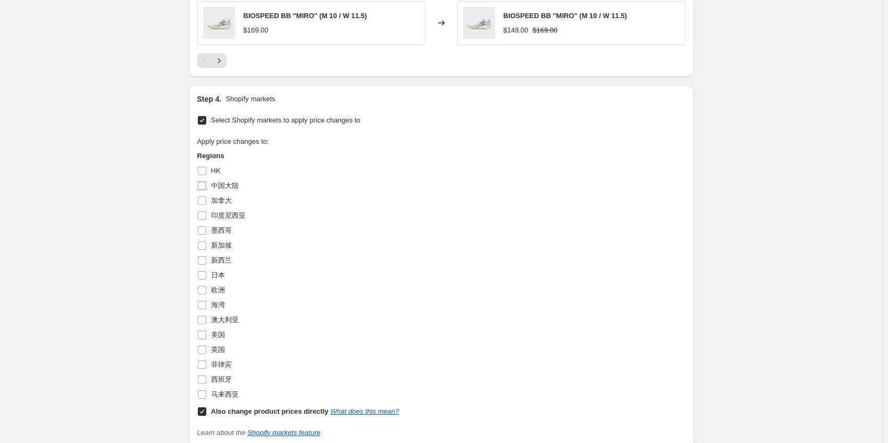
scroll to position [847, 0]
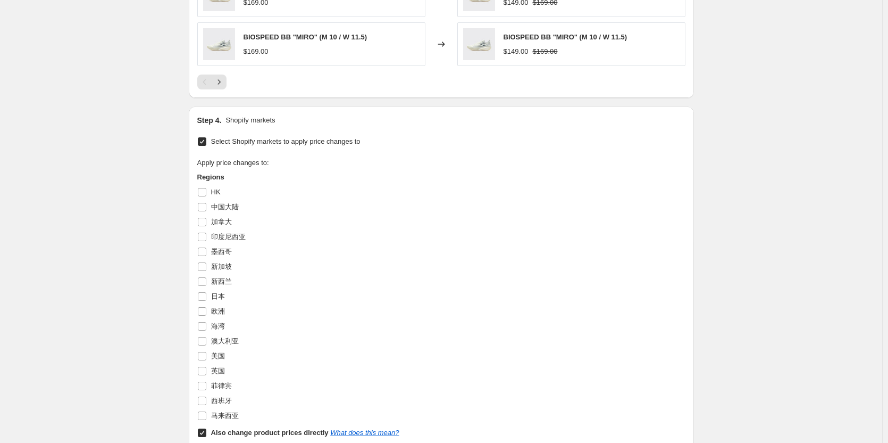
click at [237, 144] on span "Select Shopify markets to apply price changes to" at bounding box center [285, 141] width 149 height 8
click at [206, 144] on input "Select Shopify markets to apply price changes to" at bounding box center [202, 141] width 9 height 9
checkbox input "false"
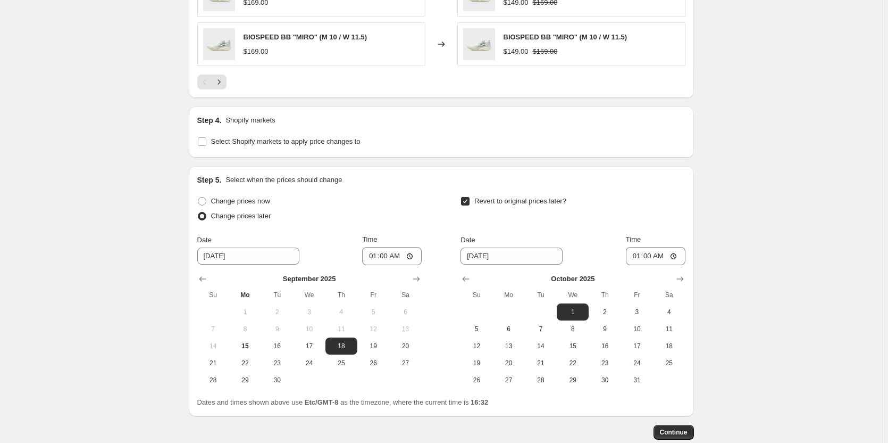
click at [389, 254] on input "01:00" at bounding box center [392, 256] width 60 height 18
click at [211, 260] on input "[DATE]" at bounding box center [248, 255] width 102 height 17
click at [222, 255] on input "[DATE]" at bounding box center [248, 255] width 102 height 17
click at [318, 339] on button "17" at bounding box center [309, 345] width 32 height 17
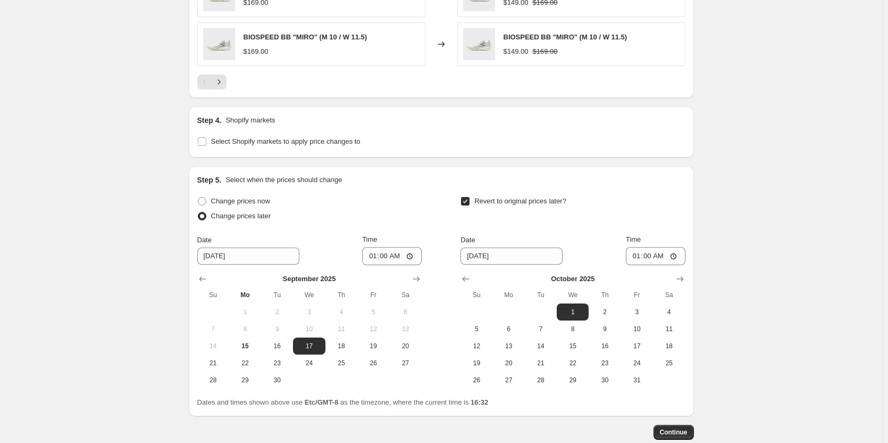
type input "[DATE]"
click at [387, 256] on input "01:00" at bounding box center [392, 256] width 60 height 18
type input "15:00"
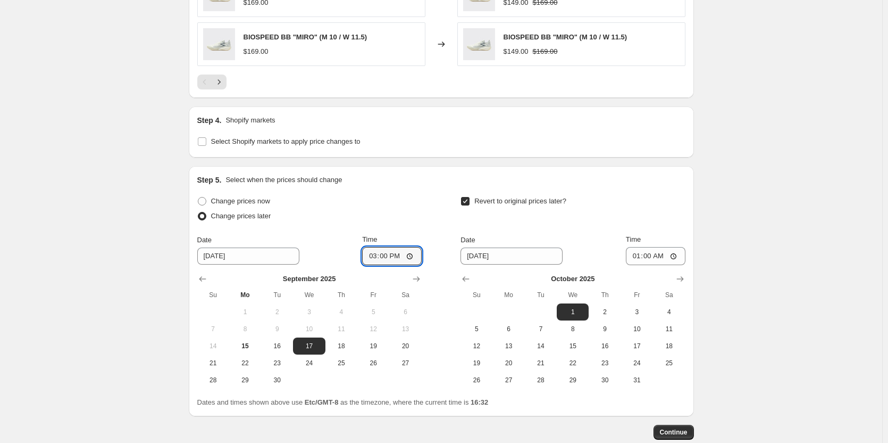
click at [654, 257] on input "01:00" at bounding box center [656, 256] width 60 height 18
type input "15:00"
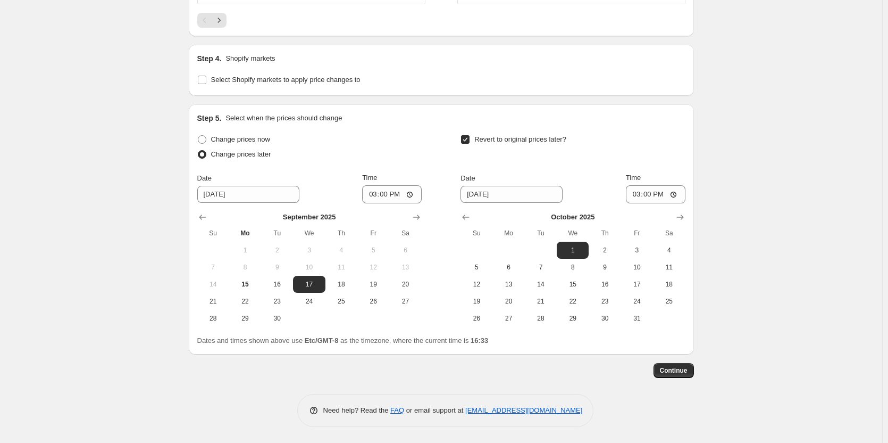
scroll to position [909, 0]
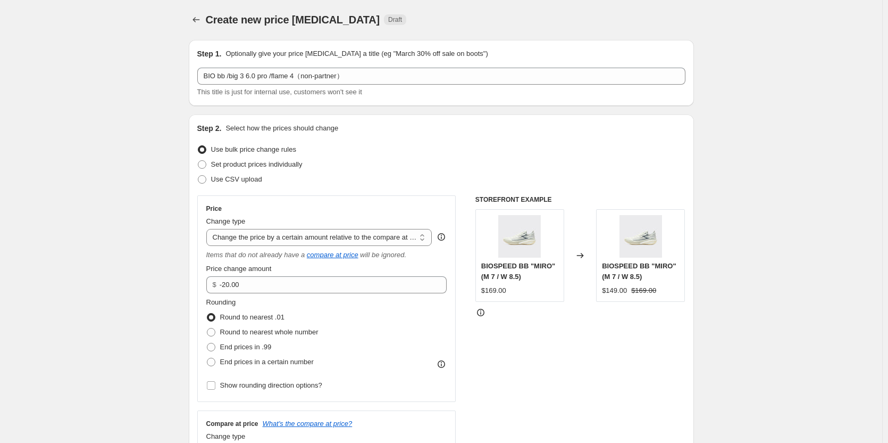
scroll to position [0, 0]
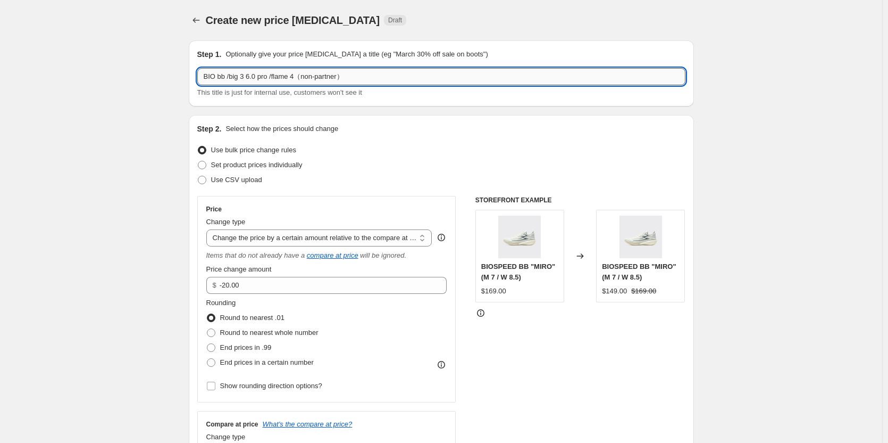
click at [363, 78] on input "BIO bb /big 3 6.0 pro /flame 4（non-partner）" at bounding box center [441, 76] width 488 height 17
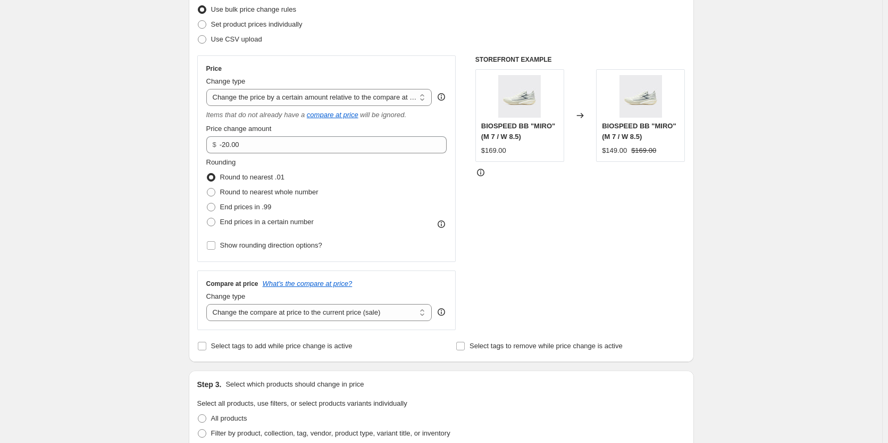
scroll to position [160, 0]
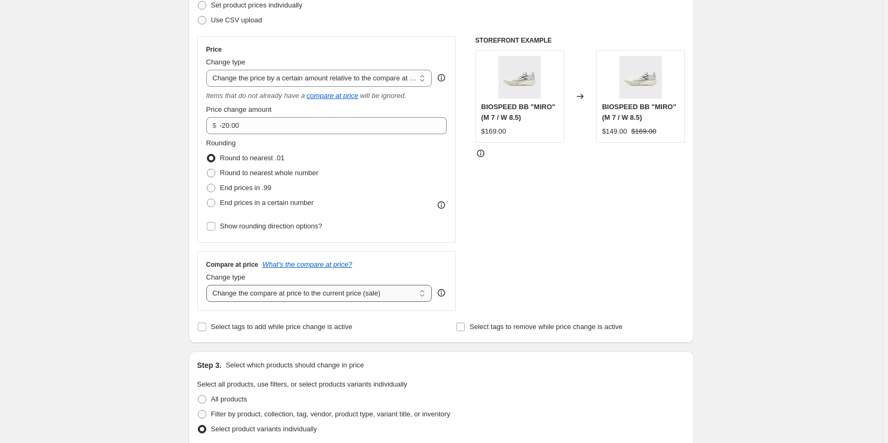
click at [396, 295] on select "Change the compare at price to the current price (sale) Change the compare at p…" at bounding box center [319, 293] width 226 height 17
drag, startPoint x: 804, startPoint y: 259, endPoint x: 766, endPoint y: 257, distance: 38.3
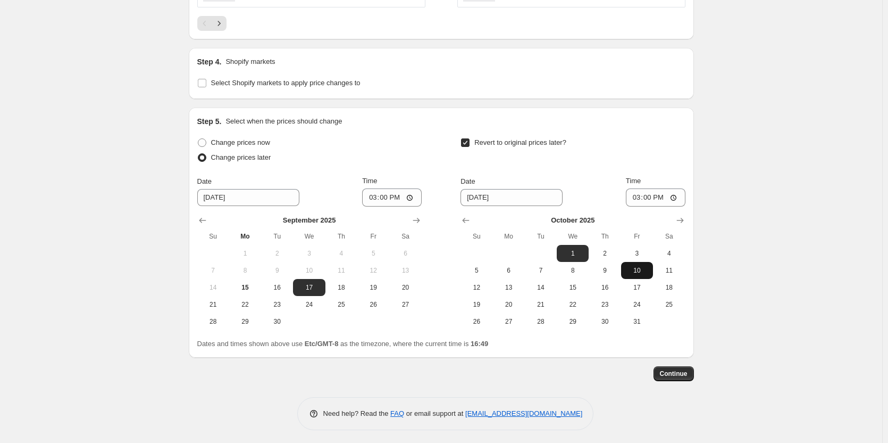
scroll to position [909, 0]
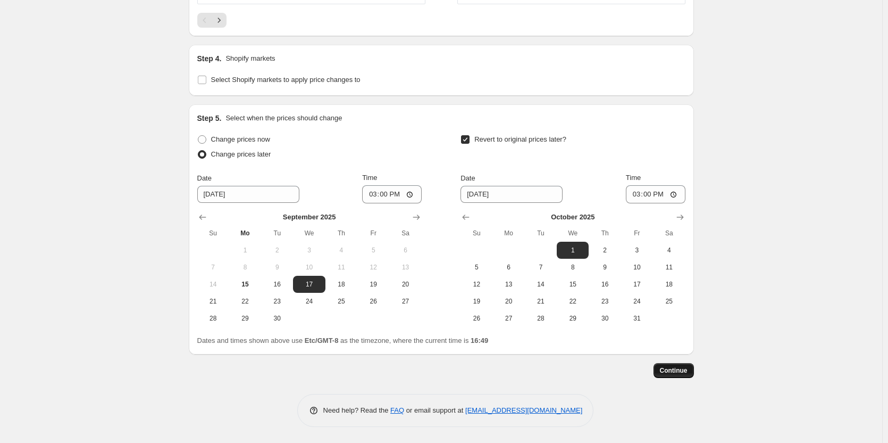
click at [682, 375] on button "Continue" at bounding box center [674, 370] width 40 height 15
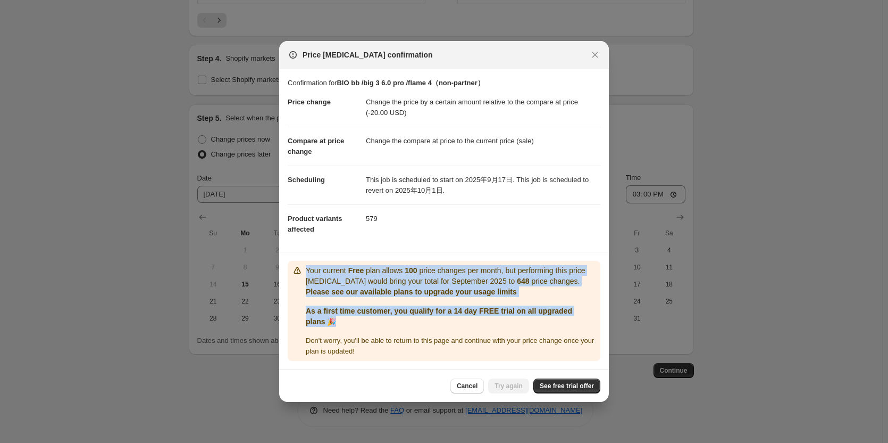
drag, startPoint x: 306, startPoint y: 270, endPoint x: 450, endPoint y: 324, distance: 153.8
click at [450, 324] on div "Your current Free plan allows 100 price changes per month, but performing this …" at bounding box center [451, 310] width 290 height 91
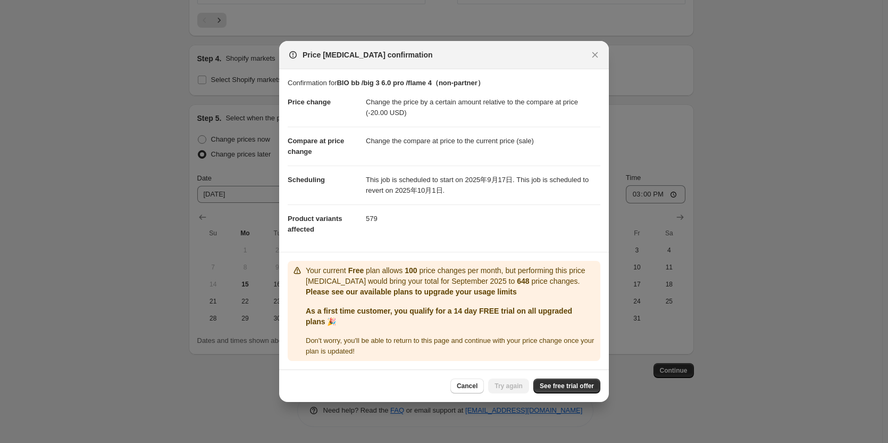
click at [414, 250] on section "Confirmation for BIO bb /big 3 6.0 pro /flame 4（non-partner） Price change Chang…" at bounding box center [444, 160] width 330 height 182
click at [576, 387] on span "See free trial offer" at bounding box center [567, 385] width 54 height 9
drag, startPoint x: 287, startPoint y: 219, endPoint x: 388, endPoint y: 227, distance: 101.4
click at [388, 227] on section "Confirmation for BIO bb /big 3 6.0 pro /flame 4（non-partner） Price change Chang…" at bounding box center [444, 160] width 330 height 182
click at [457, 224] on dd "579" at bounding box center [483, 218] width 235 height 28
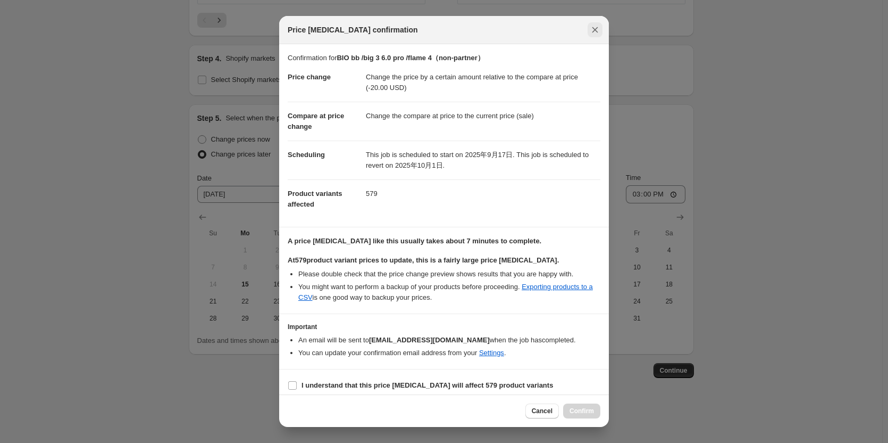
click at [590, 36] on button "Close" at bounding box center [595, 29] width 15 height 15
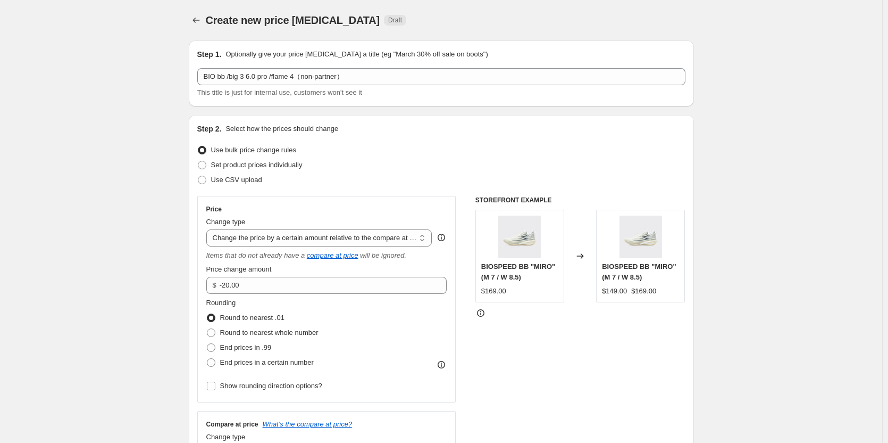
scroll to position [909, 0]
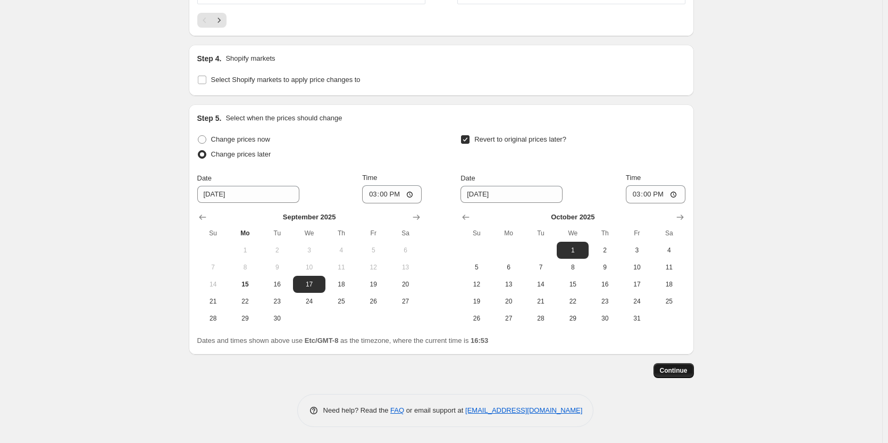
click at [687, 371] on span "Continue" at bounding box center [674, 370] width 28 height 9
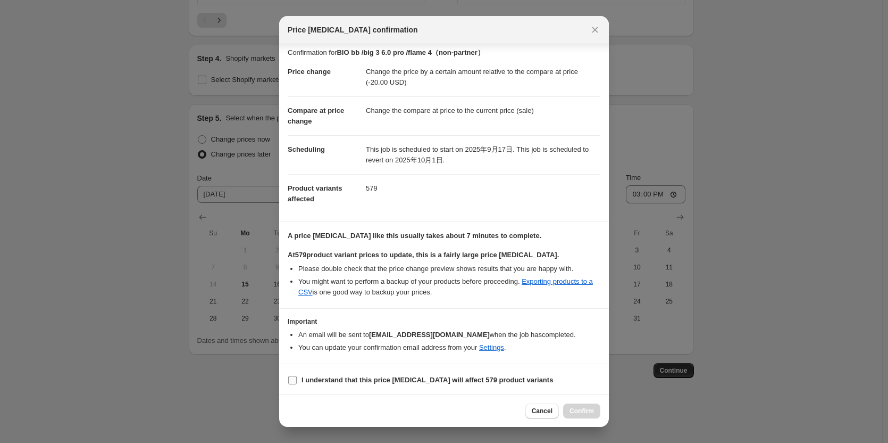
scroll to position [7, 0]
click at [310, 381] on b "I understand that this price [MEDICAL_DATA] will affect 579 product variants" at bounding box center [428, 378] width 252 height 8
click at [297, 381] on input "I understand that this price [MEDICAL_DATA] will affect 579 product variants" at bounding box center [292, 378] width 9 height 9
checkbox input "true"
click at [587, 405] on button "Confirm" at bounding box center [581, 410] width 37 height 15
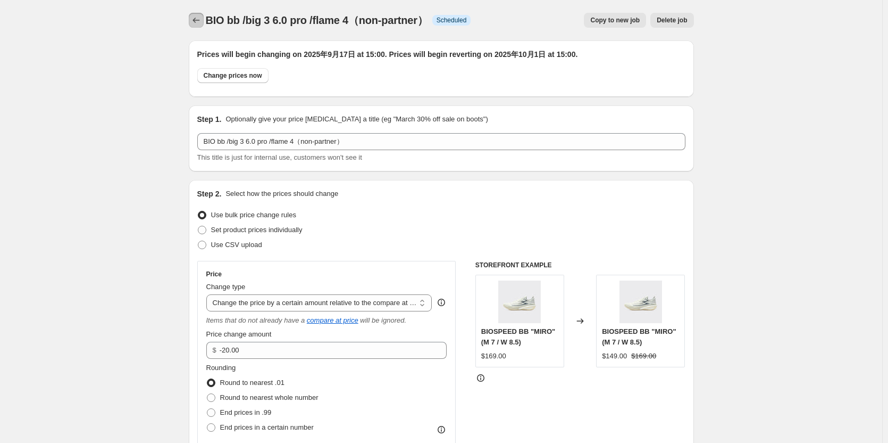
click at [200, 22] on icon "Price change jobs" at bounding box center [196, 20] width 11 height 11
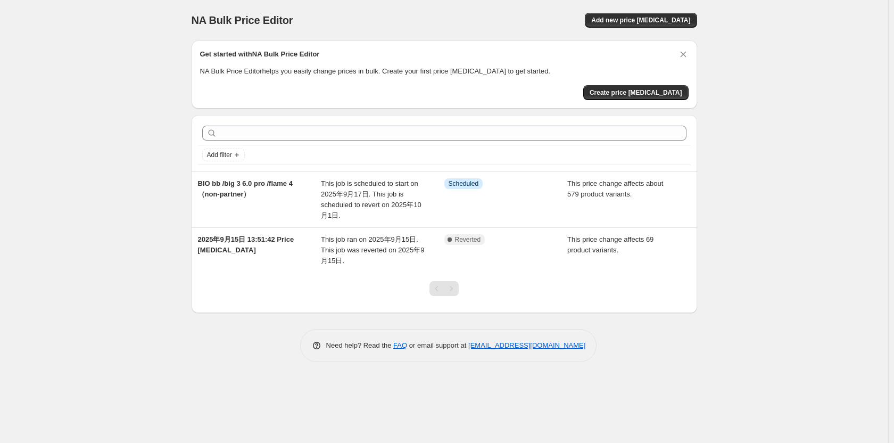
click at [789, 264] on div "NA Bulk Price Editor. This page is ready NA Bulk Price Editor Add new price [ME…" at bounding box center [444, 221] width 888 height 443
click at [735, 106] on div "NA Bulk Price Editor. This page is ready NA Bulk Price Editor Add new price [ME…" at bounding box center [444, 221] width 888 height 443
click at [757, 128] on div "NA Bulk Price Editor. This page is ready NA Bulk Price Editor Add new price [ME…" at bounding box center [444, 221] width 888 height 443
click at [657, 396] on div "NA Bulk Price Editor. This page is ready NA Bulk Price Editor Add new price [ME…" at bounding box center [444, 221] width 888 height 443
click at [604, 374] on div "NA Bulk Price Editor. This page is ready NA Bulk Price Editor Add new price [ME…" at bounding box center [444, 189] width 531 height 378
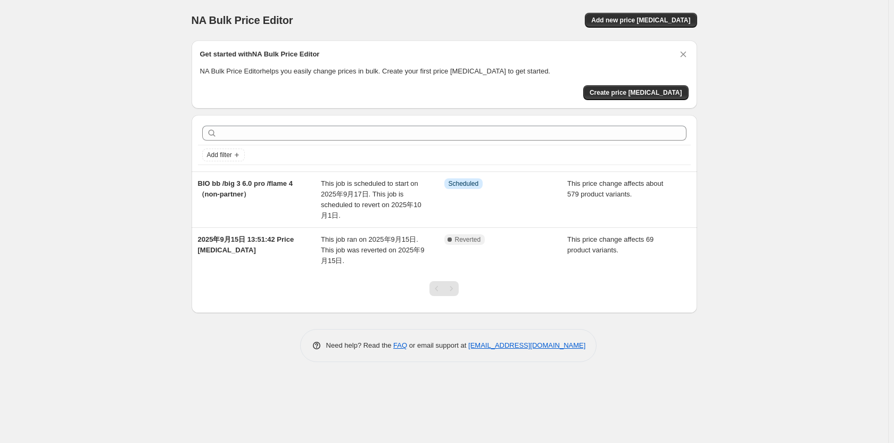
click at [619, 409] on div "NA Bulk Price Editor. This page is ready NA Bulk Price Editor Add new price [ME…" at bounding box center [444, 221] width 888 height 443
click at [641, 90] on span "Create price [MEDICAL_DATA]" at bounding box center [635, 92] width 93 height 9
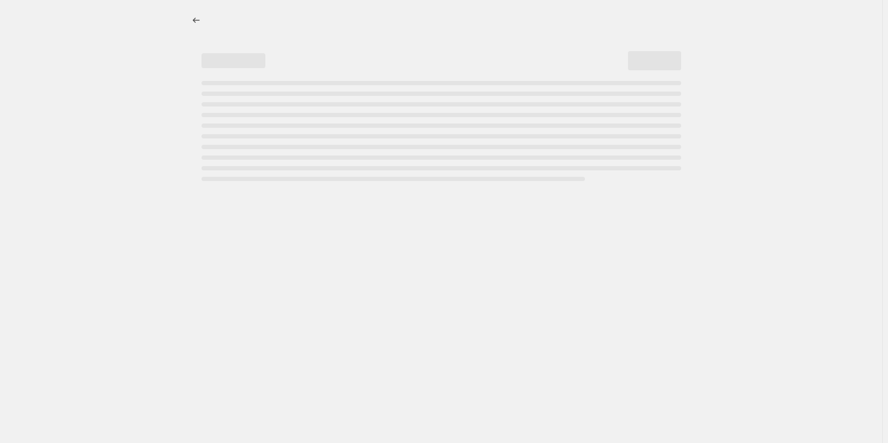
select select "percentage"
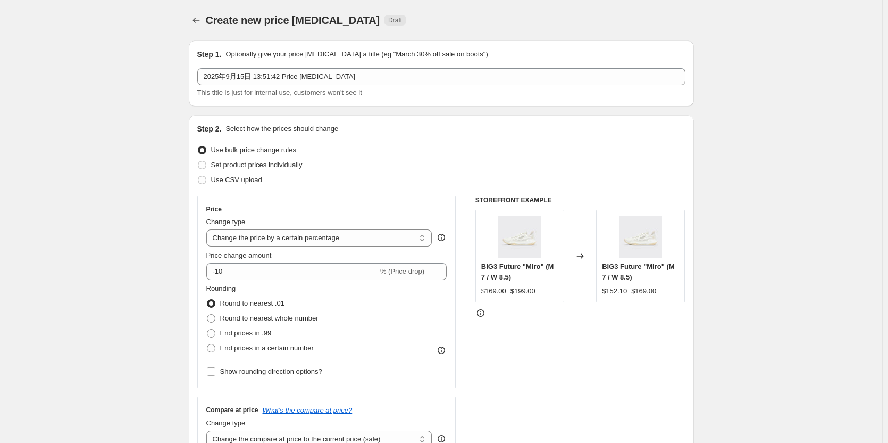
drag, startPoint x: 768, startPoint y: 320, endPoint x: 763, endPoint y: 313, distance: 8.3
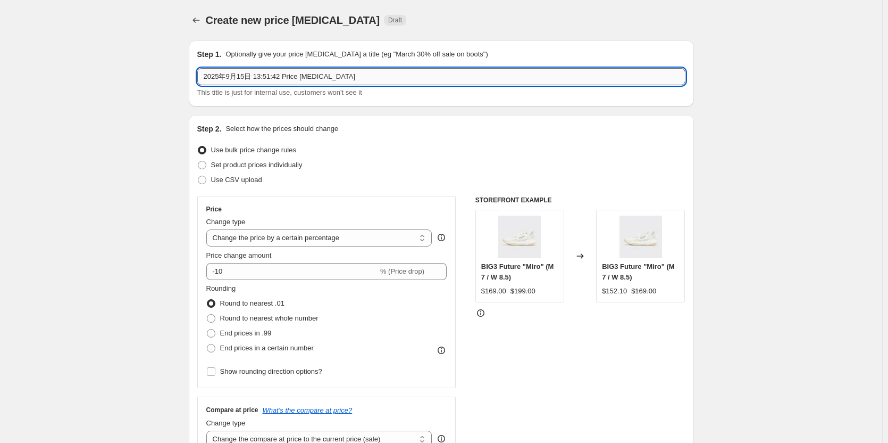
drag, startPoint x: 352, startPoint y: 69, endPoint x: 199, endPoint y: 74, distance: 152.8
click at [199, 74] on input "2025年9月15日 13:51:42 Price [MEDICAL_DATA]" at bounding box center [441, 76] width 488 height 17
type input "z"
type input "去"
type input "清仓-20美金产品"
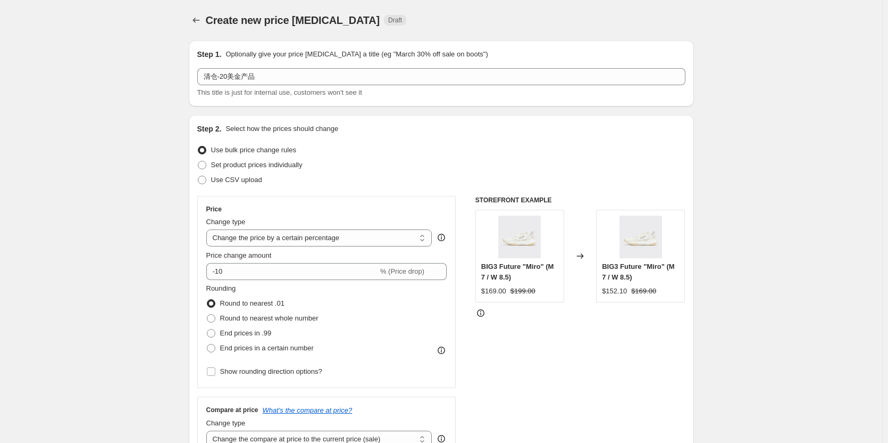
drag, startPoint x: 722, startPoint y: 124, endPoint x: 701, endPoint y: 154, distance: 36.3
click at [327, 241] on select "Change the price to a certain amount Change the price by a certain amount Chang…" at bounding box center [319, 237] width 226 height 17
select select "bcap"
click at [209, 229] on select "Change the price to a certain amount Change the price by a certain amount Chang…" at bounding box center [319, 237] width 226 height 17
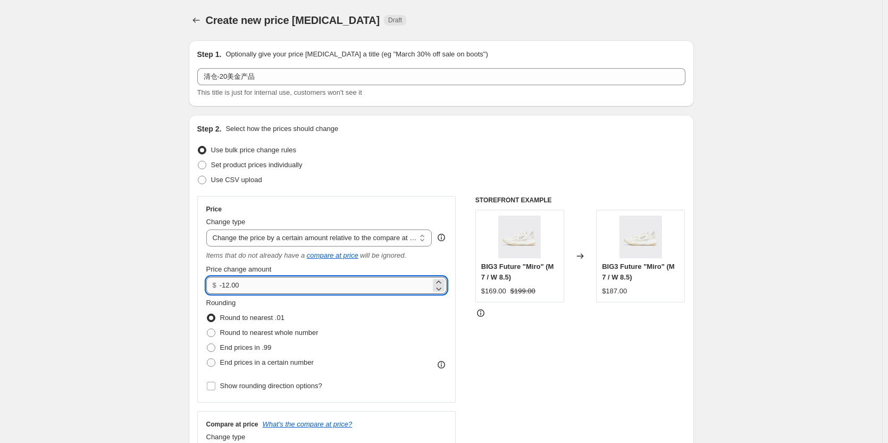
click at [251, 288] on input "-12.00" at bounding box center [325, 285] width 211 height 17
drag, startPoint x: 251, startPoint y: 288, endPoint x: 226, endPoint y: 287, distance: 25.1
click at [226, 287] on input "-12.00" at bounding box center [325, 285] width 211 height 17
type input "-20.00"
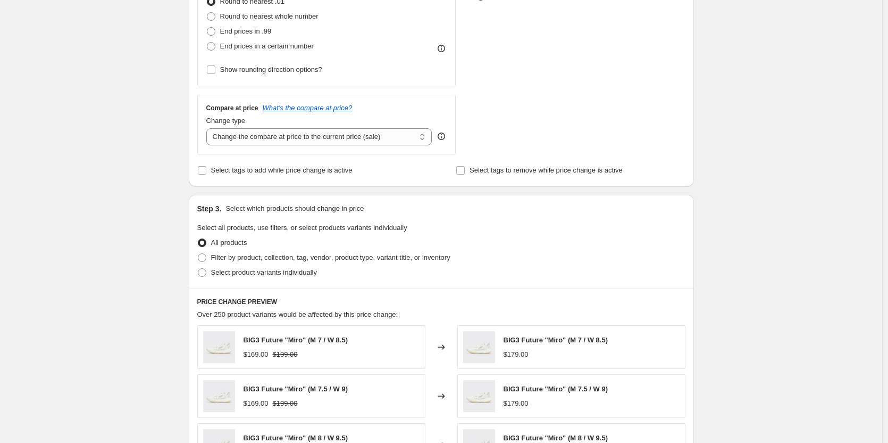
scroll to position [319, 0]
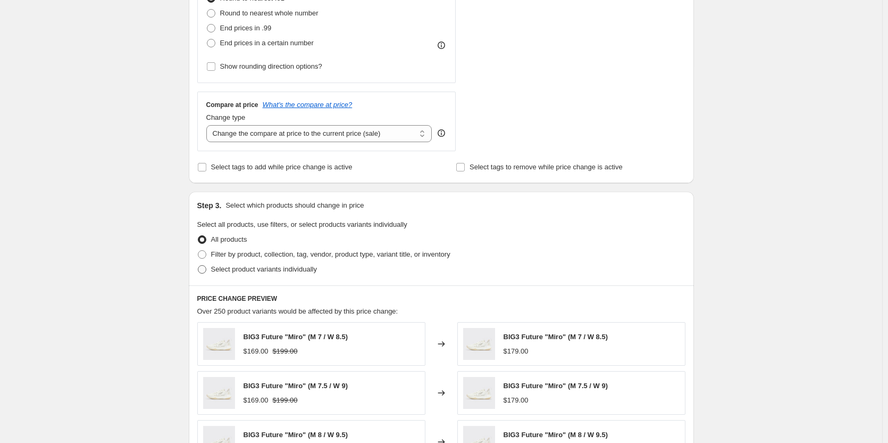
click at [230, 273] on span "Select product variants individually" at bounding box center [264, 269] width 106 height 8
click at [198, 265] on input "Select product variants individually" at bounding box center [198, 265] width 1 height 1
radio input "true"
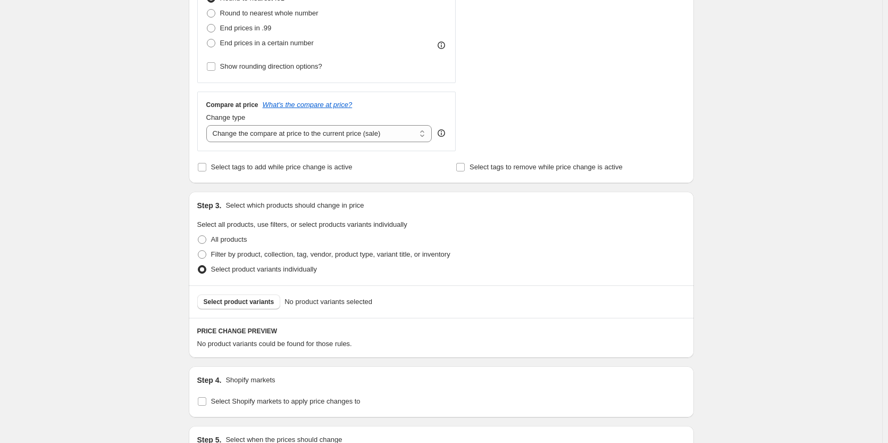
click at [714, 290] on div "Create new price [MEDICAL_DATA]. This page is ready Create new price [MEDICAL_D…" at bounding box center [441, 131] width 882 height 901
click at [770, 236] on div "Create new price [MEDICAL_DATA]. This page is ready Create new price [MEDICAL_D…" at bounding box center [441, 131] width 882 height 901
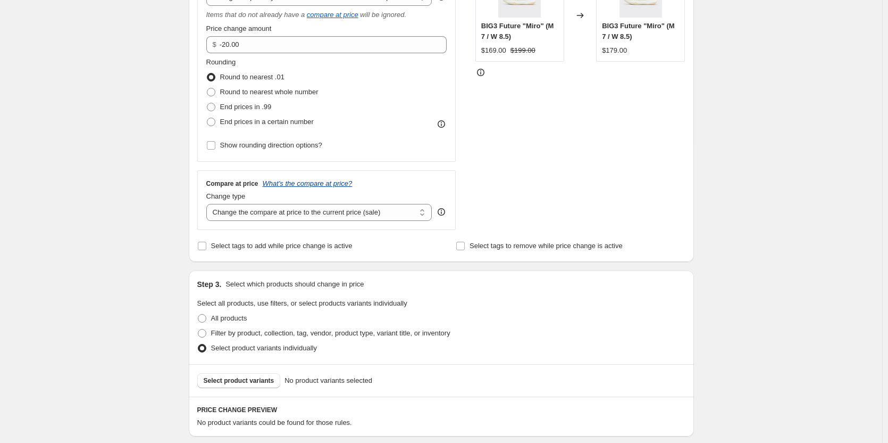
scroll to position [266, 0]
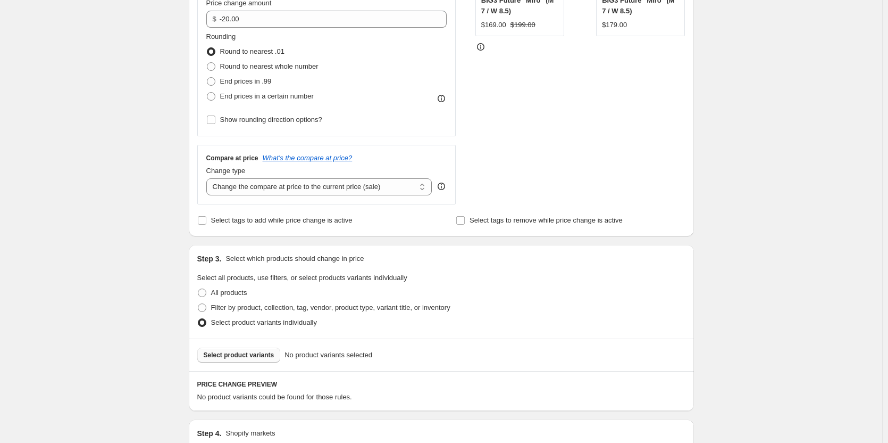
click at [241, 353] on span "Select product variants" at bounding box center [239, 355] width 71 height 9
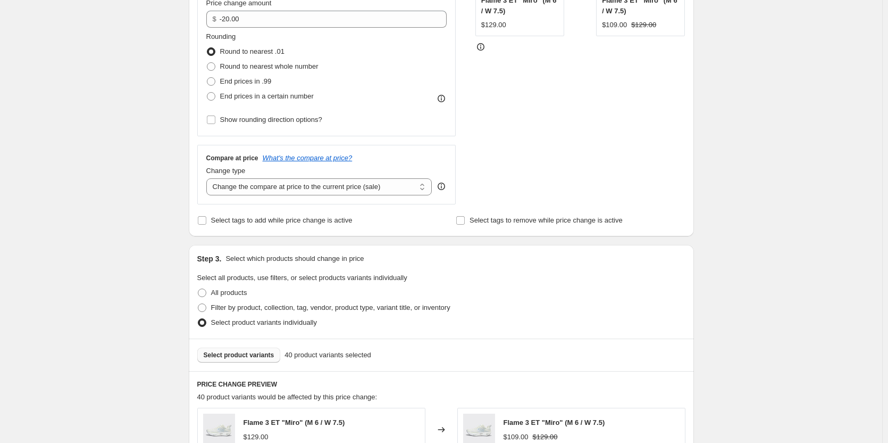
scroll to position [372, 0]
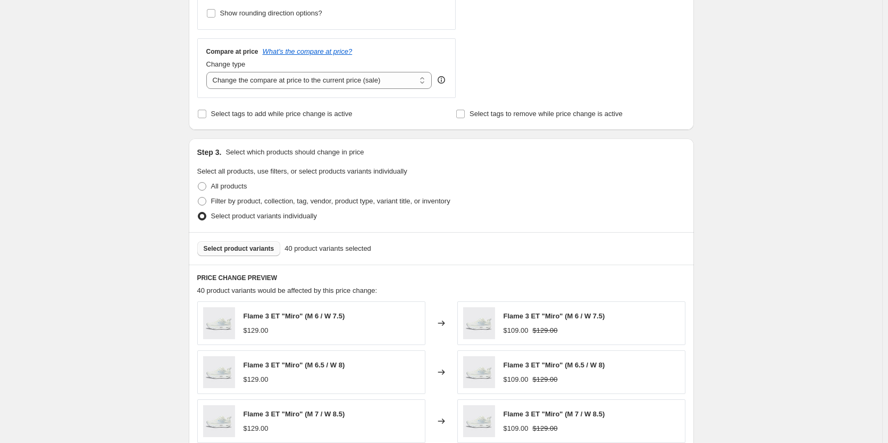
click at [261, 248] on span "Select product variants" at bounding box center [239, 248] width 71 height 9
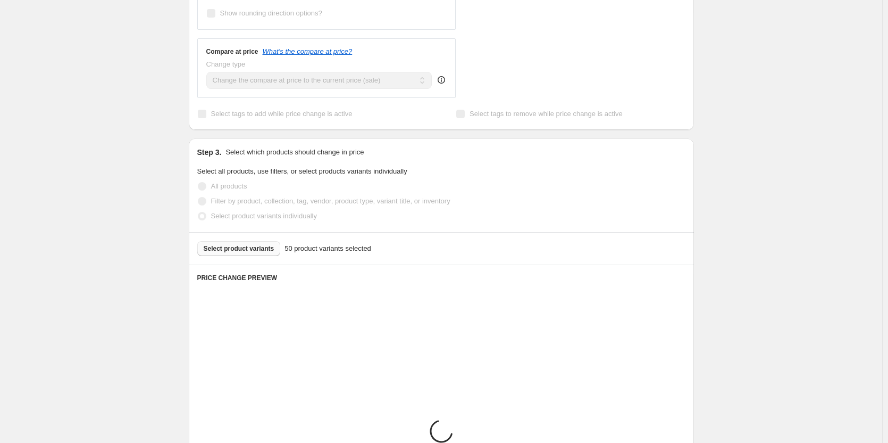
click at [796, 193] on div "Create new price [MEDICAL_DATA]. This page is ready Create new price [MEDICAL_D…" at bounding box center [441, 212] width 882 height 1169
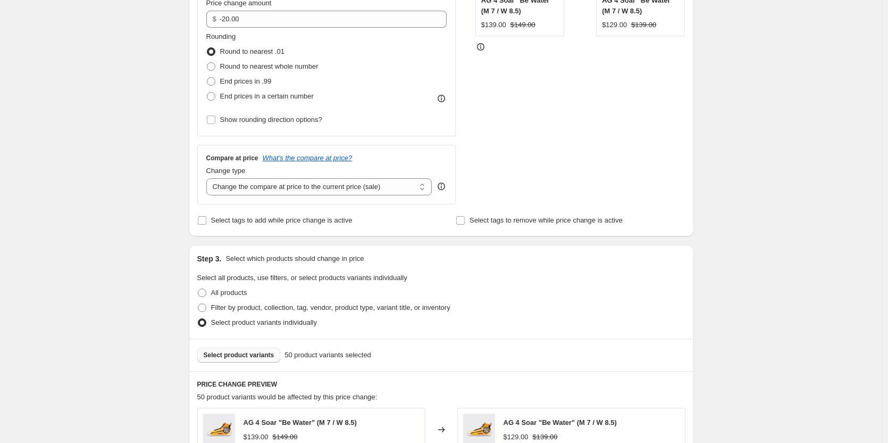
scroll to position [106, 0]
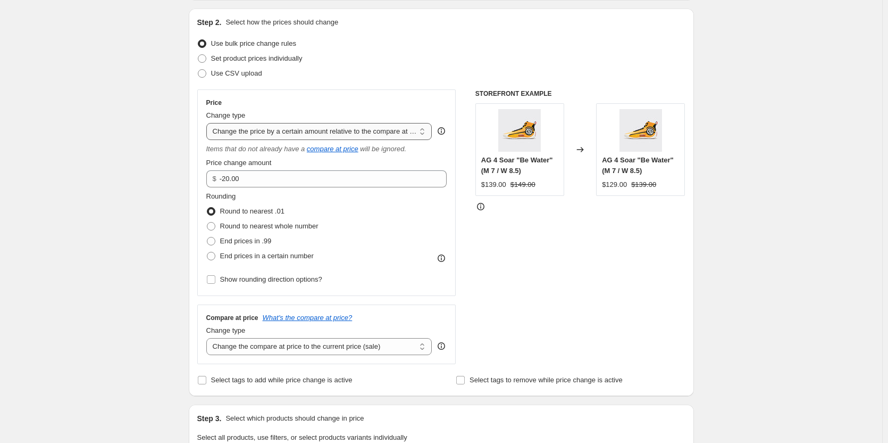
click at [294, 134] on select "Change the price to a certain amount Change the price by a certain amount Chang…" at bounding box center [319, 131] width 226 height 17
click at [209, 123] on select "Change the price to a certain amount Change the price by a certain amount Chang…" at bounding box center [319, 131] width 226 height 17
click at [334, 136] on select "Change the price to a certain amount Change the price by a certain amount Chang…" at bounding box center [319, 131] width 226 height 17
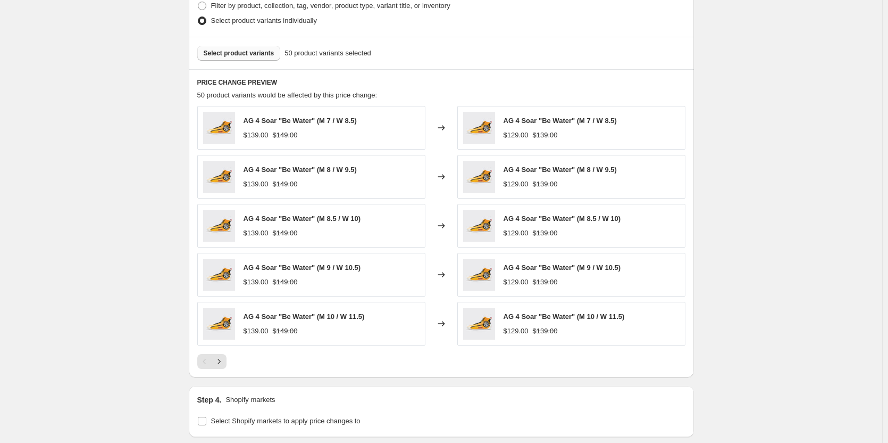
scroll to position [727, 0]
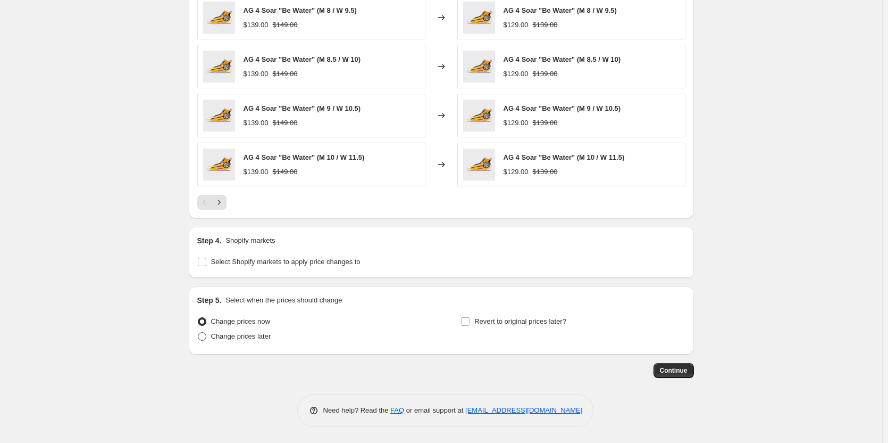
click at [240, 341] on span "Change prices later" at bounding box center [241, 336] width 60 height 11
click at [198, 332] on input "Change prices later" at bounding box center [198, 332] width 1 height 1
radio input "true"
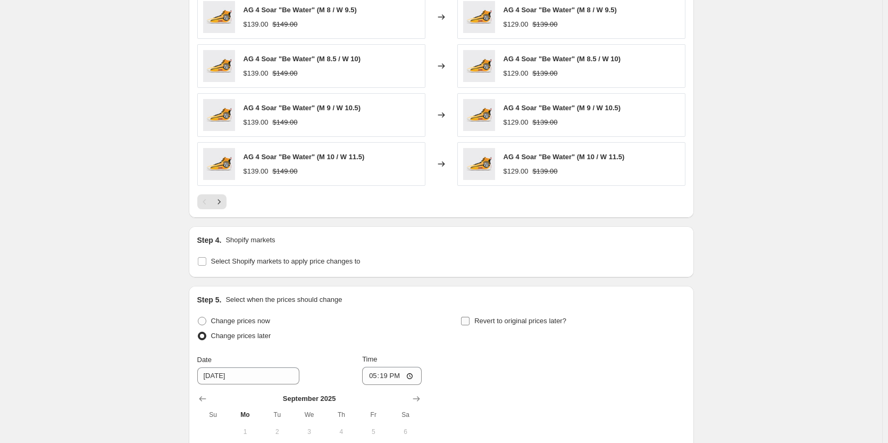
click at [529, 324] on span "Revert to original prices later?" at bounding box center [520, 321] width 92 height 8
click at [470, 324] on input "Revert to original prices later?" at bounding box center [465, 321] width 9 height 9
checkbox input "true"
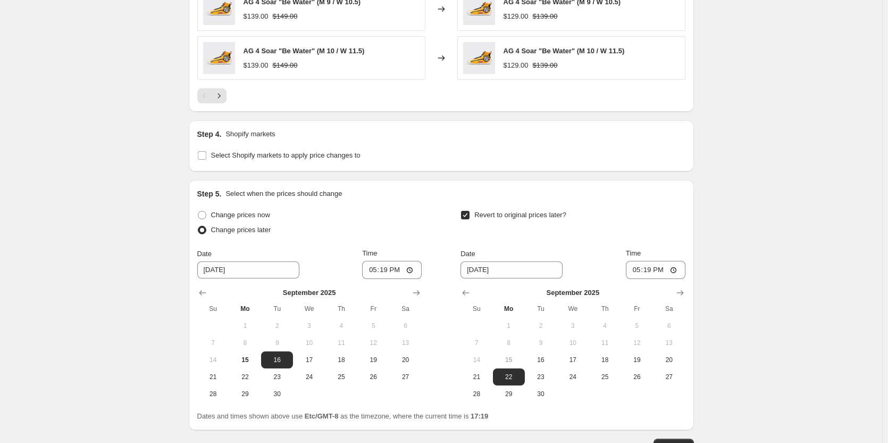
scroll to position [834, 0]
click at [310, 358] on span "17" at bounding box center [308, 359] width 23 height 9
type input "[DATE]"
click at [387, 270] on input "17:19" at bounding box center [392, 269] width 60 height 18
type input "15:00"
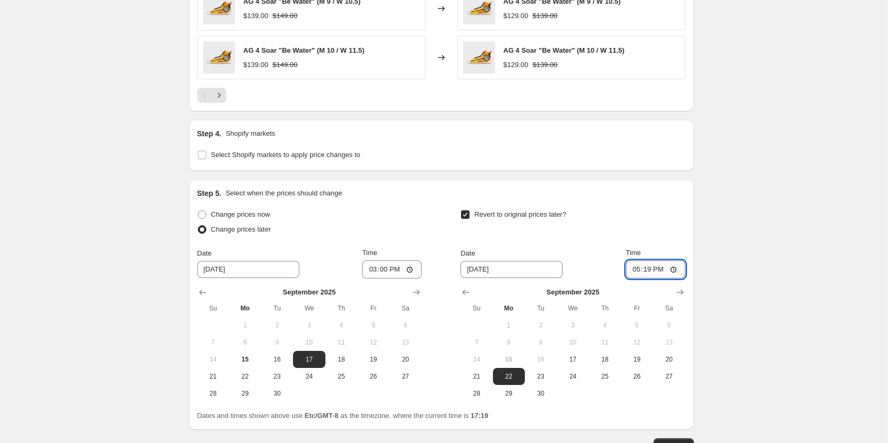
click at [653, 271] on input "17:19" at bounding box center [656, 269] width 60 height 18
type input "15:19"
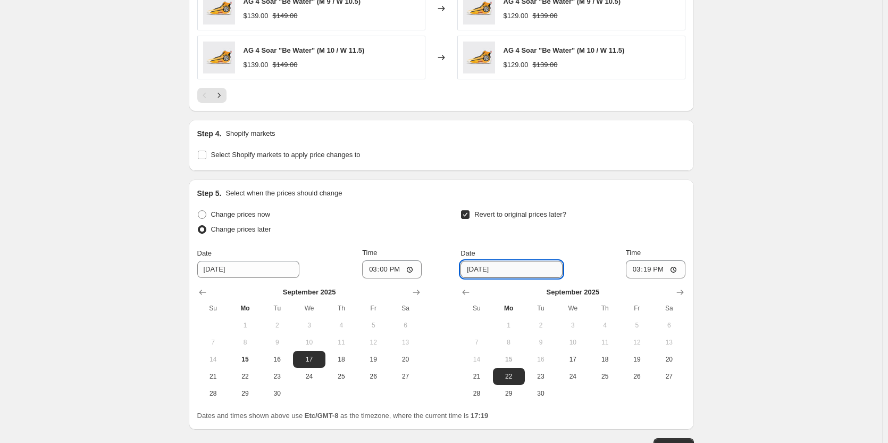
click at [492, 272] on input "[DATE]" at bounding box center [512, 269] width 102 height 17
click at [479, 270] on input "[DATE]" at bounding box center [512, 269] width 102 height 17
click at [472, 270] on input "[DATE]" at bounding box center [512, 269] width 102 height 17
drag, startPoint x: 483, startPoint y: 270, endPoint x: 476, endPoint y: 269, distance: 6.9
click at [476, 269] on input "[DATE]" at bounding box center [512, 269] width 102 height 17
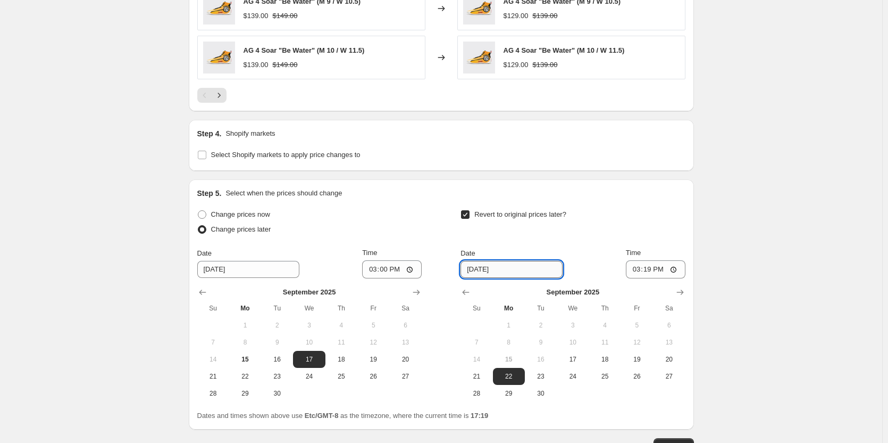
click at [470, 267] on input "[DATE]" at bounding box center [512, 269] width 102 height 17
drag, startPoint x: 488, startPoint y: 271, endPoint x: 479, endPoint y: 271, distance: 9.0
click at [479, 271] on input "[DATE]" at bounding box center [512, 269] width 102 height 17
type input "[DATE]"
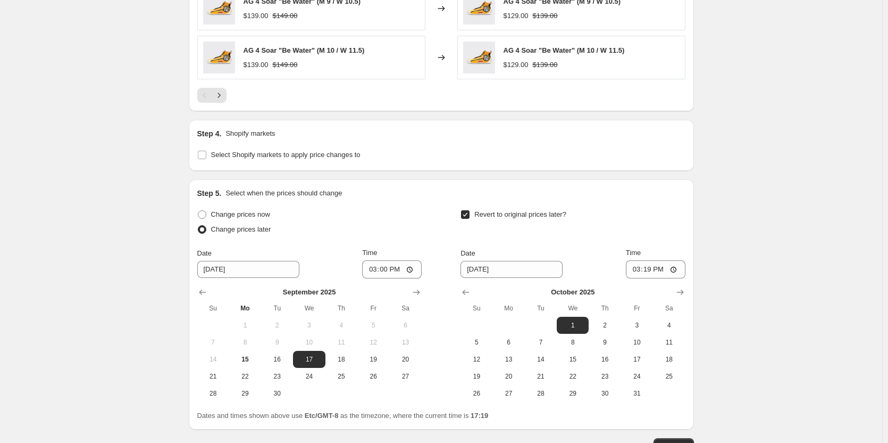
drag, startPoint x: 768, startPoint y: 301, endPoint x: 719, endPoint y: 285, distance: 51.6
click at [664, 270] on input "15:19" at bounding box center [656, 269] width 60 height 18
type input "15:00"
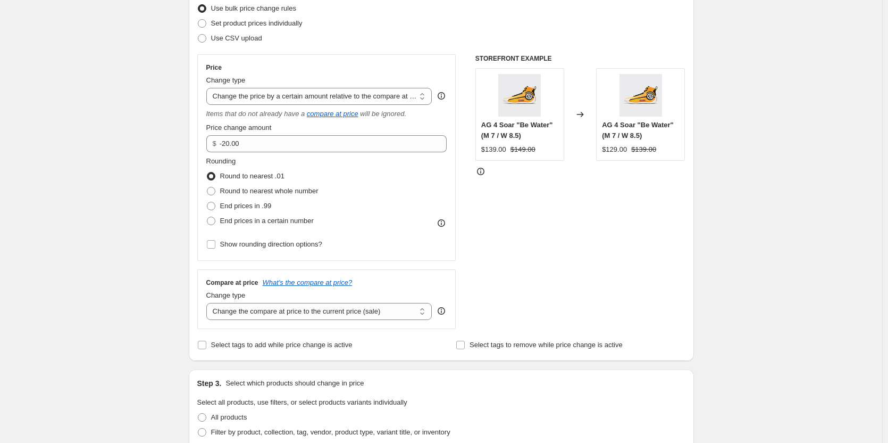
scroll to position [111, 0]
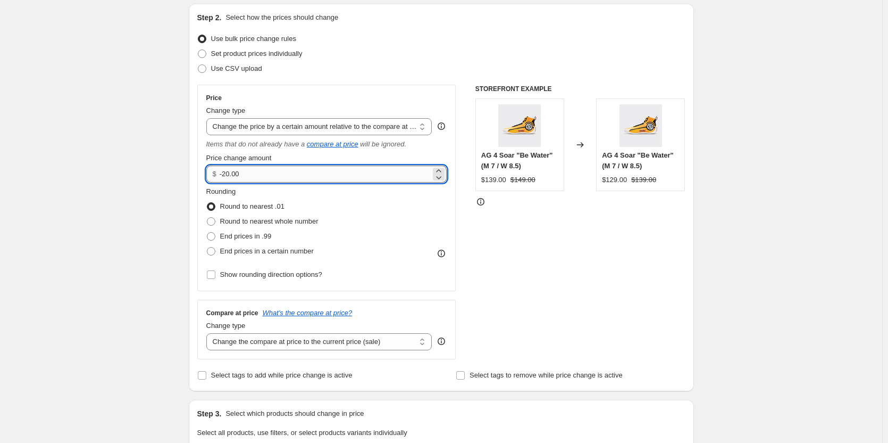
click at [265, 176] on input "-20.00" at bounding box center [325, 173] width 211 height 17
click at [406, 124] on select "Change the price to a certain amount Change the price by a certain amount Chang…" at bounding box center [319, 126] width 226 height 17
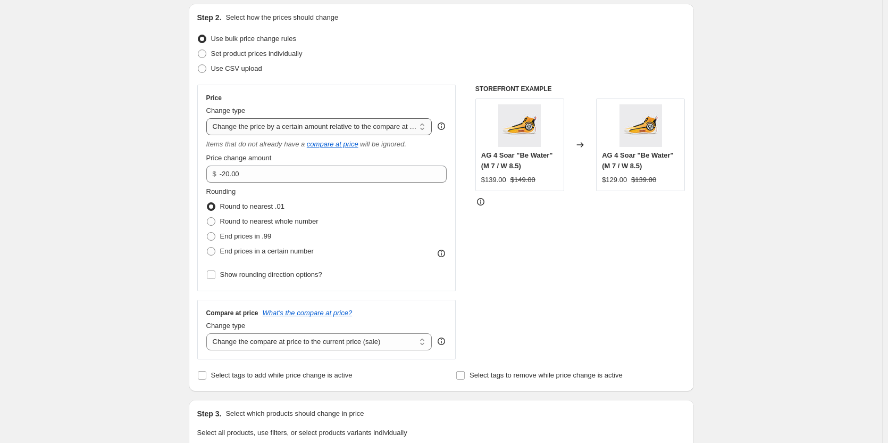
click at [406, 124] on select "Change the price to a certain amount Change the price by a certain amount Chang…" at bounding box center [319, 126] width 226 height 17
select select "to"
click at [209, 118] on select "Change the price to a certain amount Change the price by a certain amount Chang…" at bounding box center [319, 126] width 226 height 17
type input "80.00"
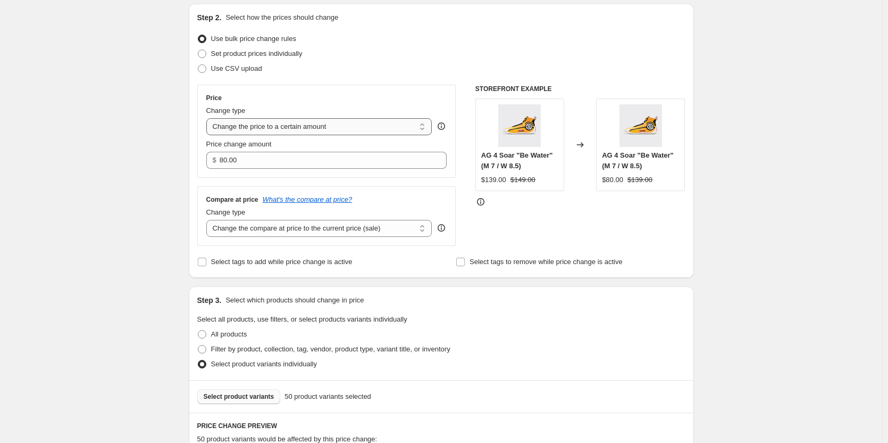
click at [304, 127] on select "Change the price to a certain amount Change the price by a certain amount Chang…" at bounding box center [319, 126] width 226 height 17
select select "by"
click at [209, 118] on select "Change the price to a certain amount Change the price by a certain amount Chang…" at bounding box center [319, 126] width 226 height 17
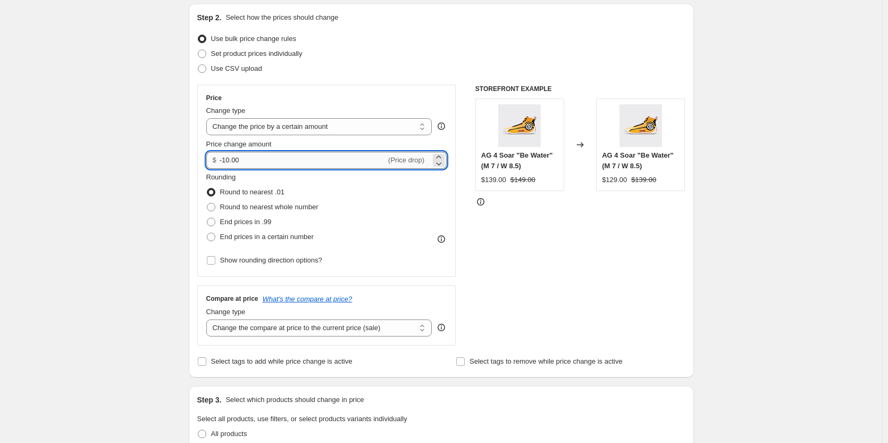
drag, startPoint x: 244, startPoint y: 162, endPoint x: 226, endPoint y: 164, distance: 17.8
click at [226, 164] on input "-10.00" at bounding box center [303, 160] width 166 height 17
type input "-20.00"
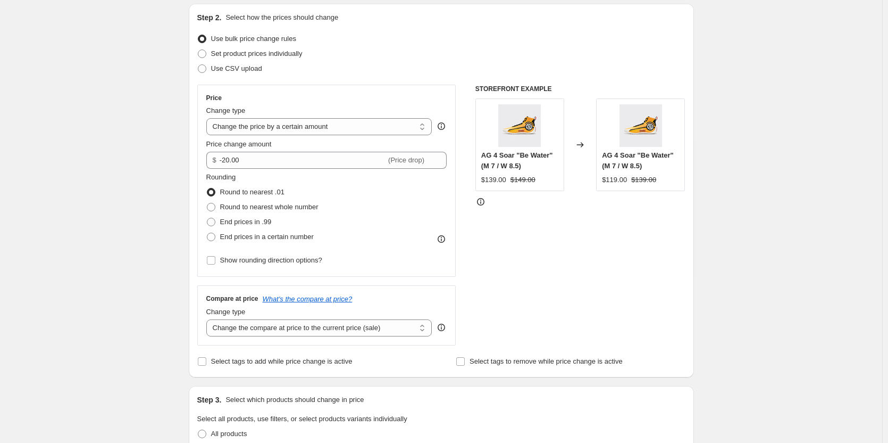
click at [689, 276] on div "Step 2. Select how the prices should change Use bulk price change rules Set pro…" at bounding box center [441, 190] width 505 height 373
click at [282, 127] on select "Change the price to a certain amount Change the price by a certain amount Chang…" at bounding box center [319, 126] width 226 height 17
click at [671, 239] on div "STOREFRONT EXAMPLE AG 4 Soar "Be Water" (M 7 / W 8.5) $139.00 $149.00 Changed t…" at bounding box center [581, 215] width 210 height 261
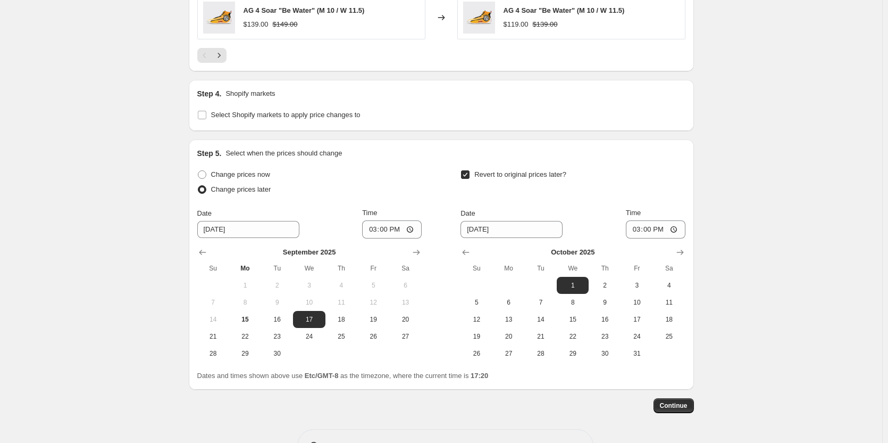
scroll to position [895, 0]
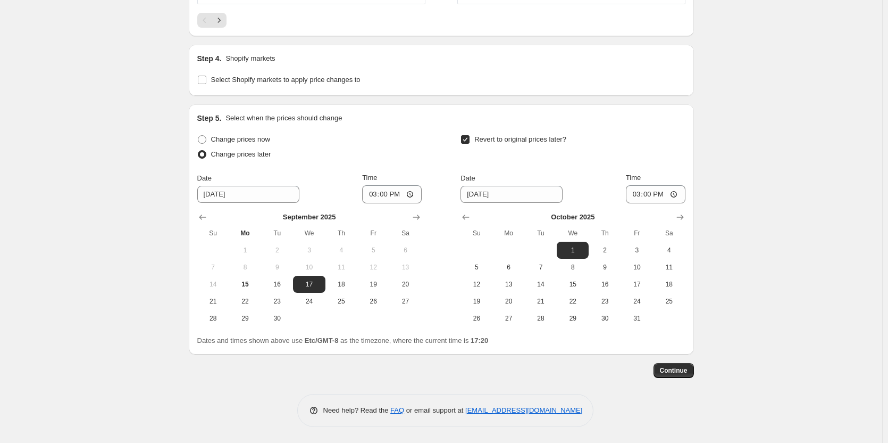
click at [279, 84] on span "Select Shopify markets to apply price changes to" at bounding box center [285, 79] width 149 height 11
click at [206, 84] on input "Select Shopify markets to apply price changes to" at bounding box center [202, 80] width 9 height 9
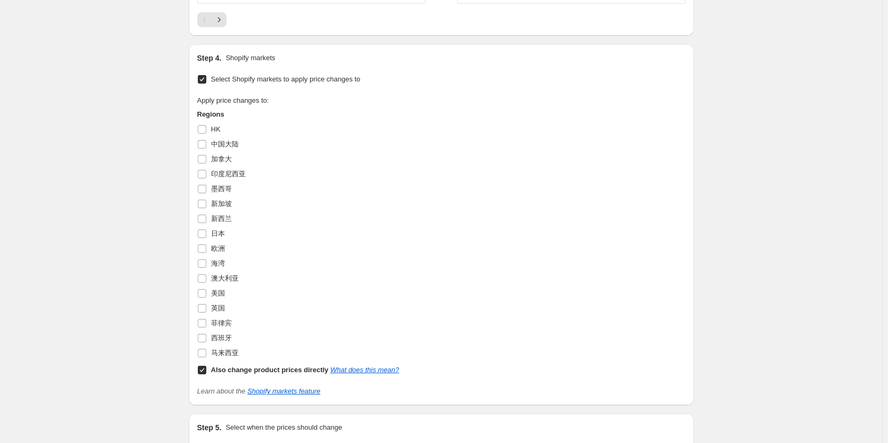
click at [279, 84] on span "Select Shopify markets to apply price changes to" at bounding box center [285, 79] width 149 height 11
click at [206, 84] on input "Select Shopify markets to apply price changes to" at bounding box center [202, 79] width 9 height 9
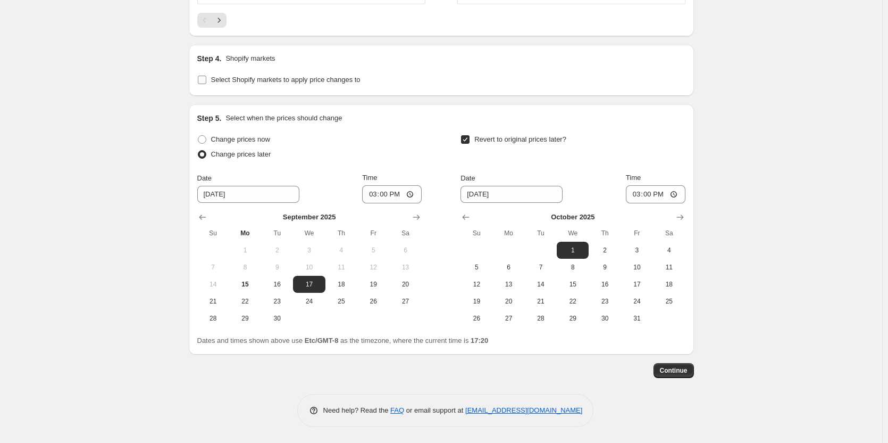
click at [279, 84] on span "Select Shopify markets to apply price changes to" at bounding box center [285, 79] width 149 height 11
click at [206, 84] on input "Select Shopify markets to apply price changes to" at bounding box center [202, 80] width 9 height 9
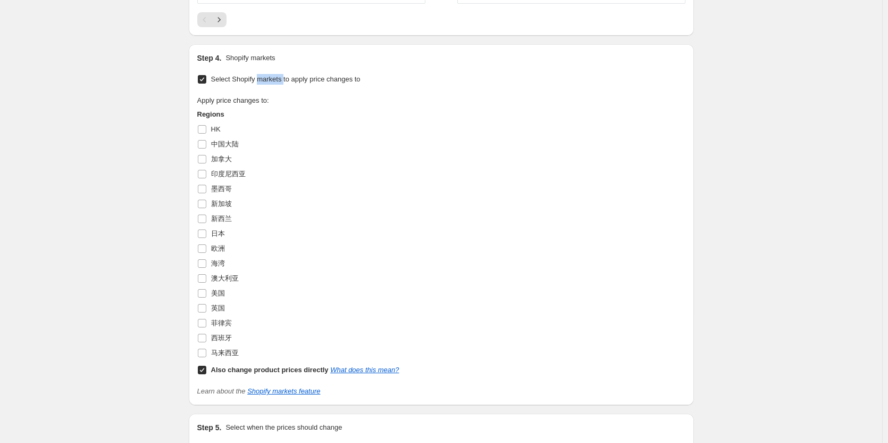
click at [279, 84] on span "Select Shopify markets to apply price changes to" at bounding box center [285, 79] width 149 height 11
click at [206, 84] on input "Select Shopify markets to apply price changes to" at bounding box center [202, 79] width 9 height 9
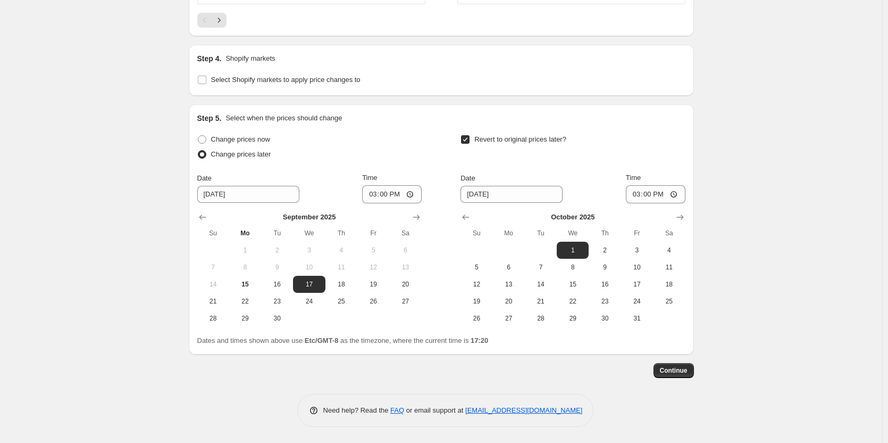
click at [399, 106] on div "Step 5. Select when the prices should change Change prices now Change prices la…" at bounding box center [441, 229] width 505 height 250
click at [269, 82] on span "Select Shopify markets to apply price changes to" at bounding box center [285, 80] width 149 height 8
click at [206, 82] on input "Select Shopify markets to apply price changes to" at bounding box center [202, 80] width 9 height 9
checkbox input "true"
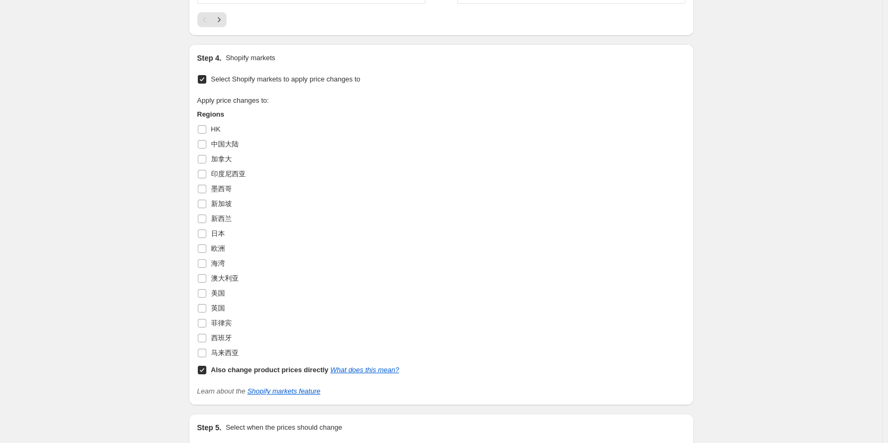
click at [204, 374] on input "Also change product prices directly What does this mean?" at bounding box center [202, 369] width 9 height 9
checkbox input "true"
click at [201, 79] on input "Select Shopify markets to apply price changes to" at bounding box center [202, 79] width 9 height 9
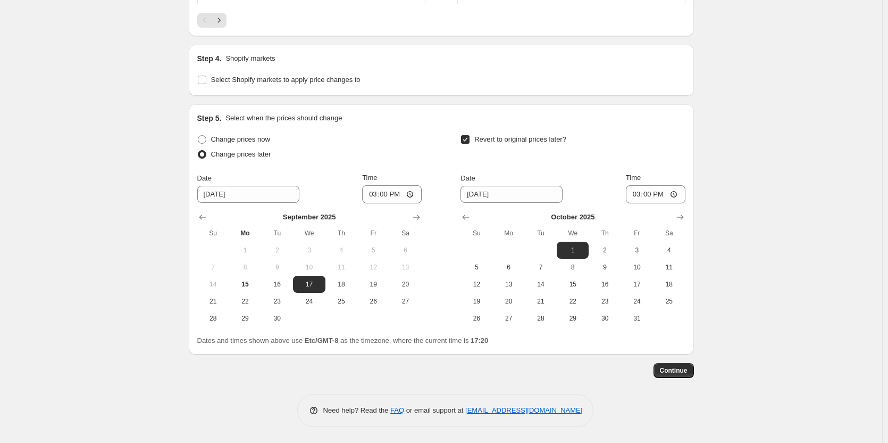
drag, startPoint x: 228, startPoint y: 60, endPoint x: 287, endPoint y: 52, distance: 60.1
click at [287, 52] on div "Step 4. Shopify markets Select Shopify markets to apply price changes to" at bounding box center [441, 70] width 505 height 51
click at [313, 58] on div "Step 4. Shopify markets" at bounding box center [441, 58] width 488 height 11
click at [207, 80] on span at bounding box center [202, 80] width 10 height 10
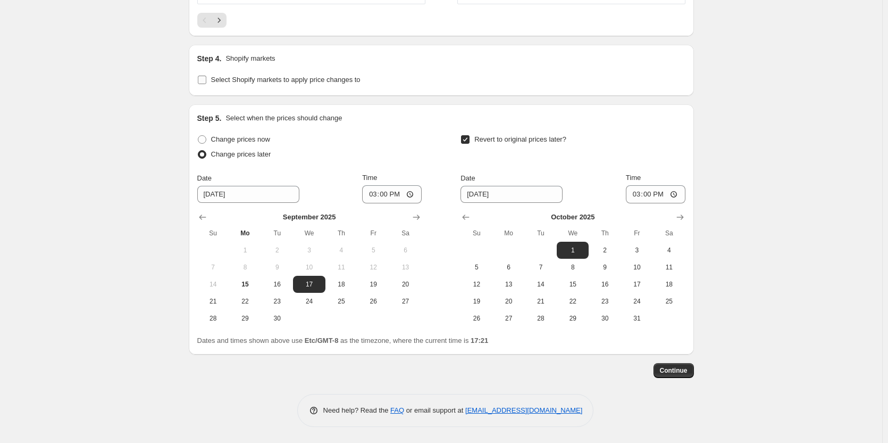
click at [206, 80] on input "Select Shopify markets to apply price changes to" at bounding box center [202, 80] width 9 height 9
checkbox input "true"
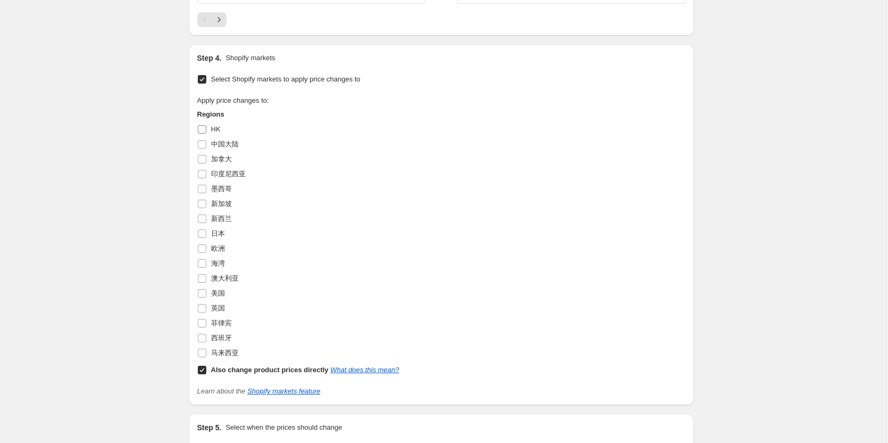
click at [204, 134] on input "HK" at bounding box center [202, 129] width 9 height 9
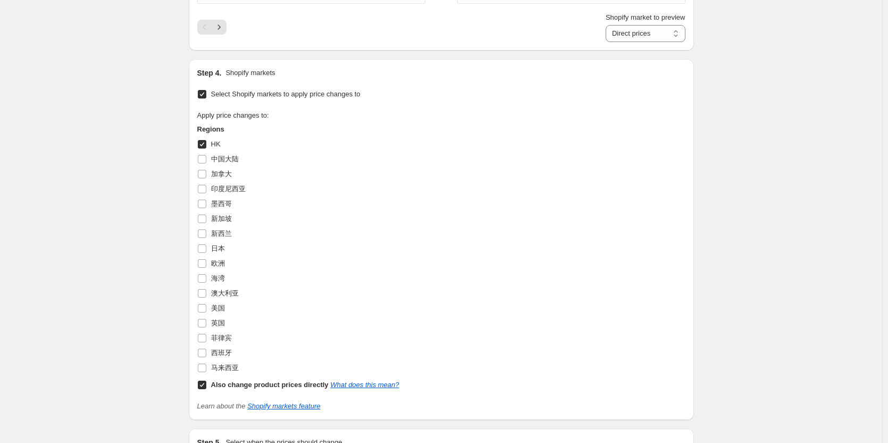
click at [204, 147] on input "HK" at bounding box center [202, 144] width 9 height 9
checkbox input "false"
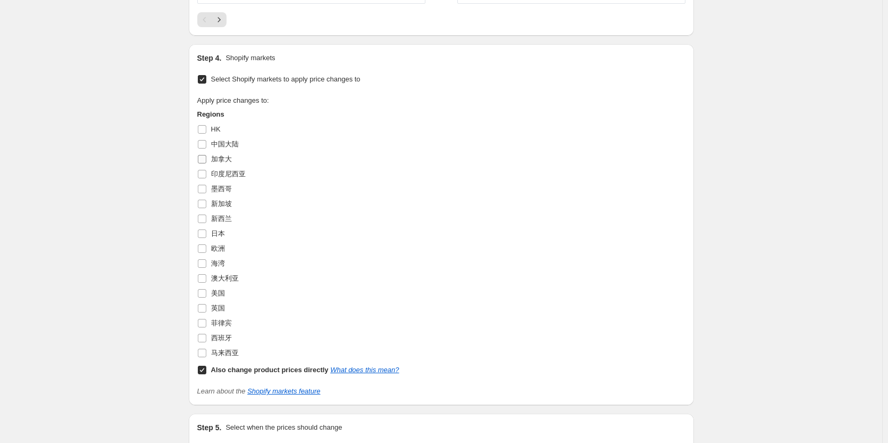
click at [203, 162] on input "加拿大" at bounding box center [202, 159] width 9 height 9
checkbox input "true"
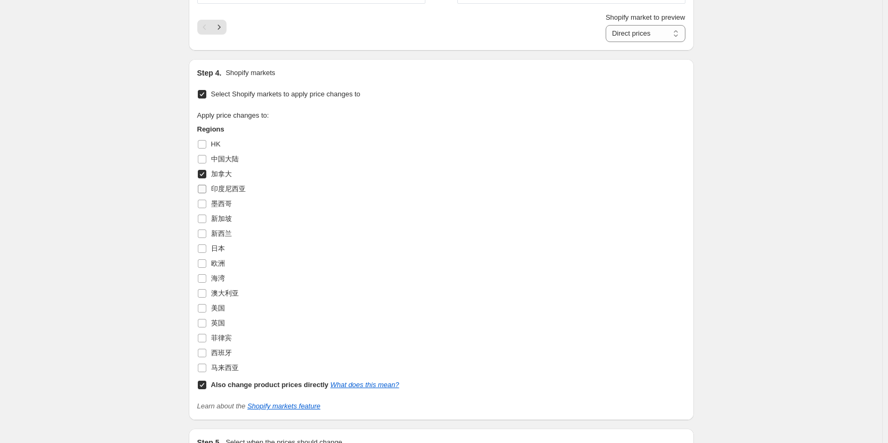
click at [205, 189] on input "印度尼西亚" at bounding box center [202, 189] width 9 height 9
checkbox input "true"
click at [206, 204] on input "墨西哥" at bounding box center [202, 203] width 9 height 9
checkbox input "true"
click at [206, 222] on input "新加坡" at bounding box center [202, 218] width 9 height 9
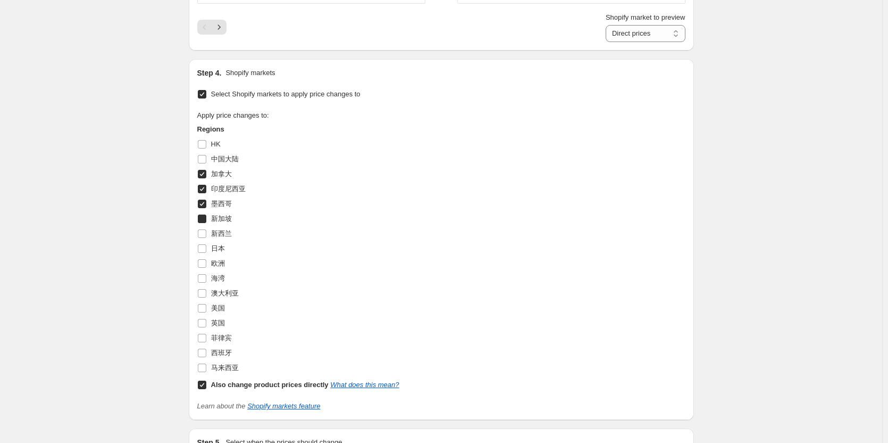
checkbox input "true"
click at [206, 234] on input "新西兰" at bounding box center [202, 233] width 9 height 9
checkbox input "true"
click at [203, 245] on input "日本" at bounding box center [202, 248] width 9 height 9
checkbox input "true"
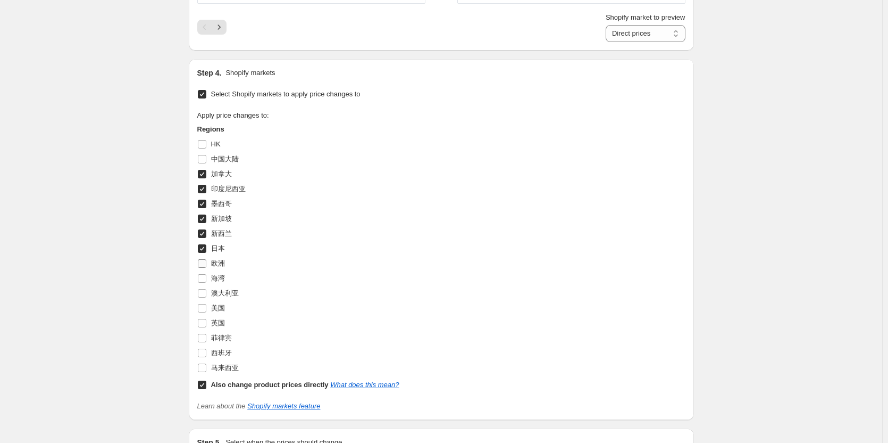
click at [206, 263] on input "欧洲" at bounding box center [202, 263] width 9 height 9
checkbox input "true"
click at [206, 277] on input "海湾" at bounding box center [202, 278] width 9 height 9
checkbox input "true"
click at [204, 294] on input "澳大利亚" at bounding box center [202, 293] width 9 height 9
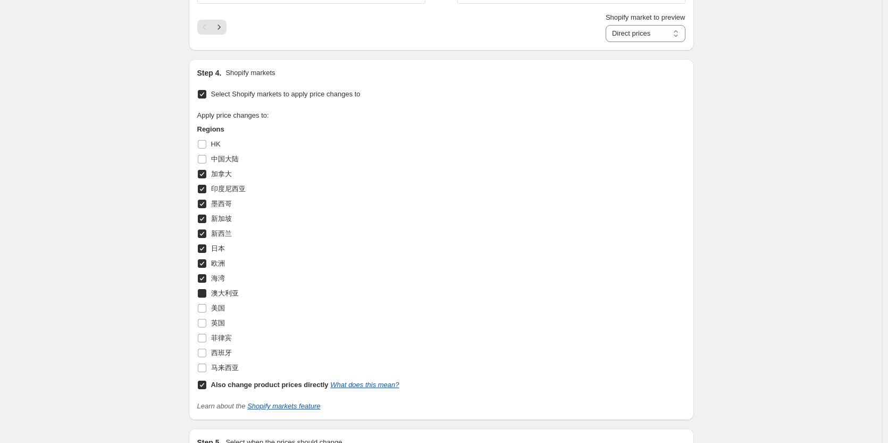
checkbox input "true"
click at [204, 308] on input "美国" at bounding box center [202, 308] width 9 height 9
checkbox input "true"
click at [204, 324] on input "英国" at bounding box center [202, 323] width 9 height 9
checkbox input "true"
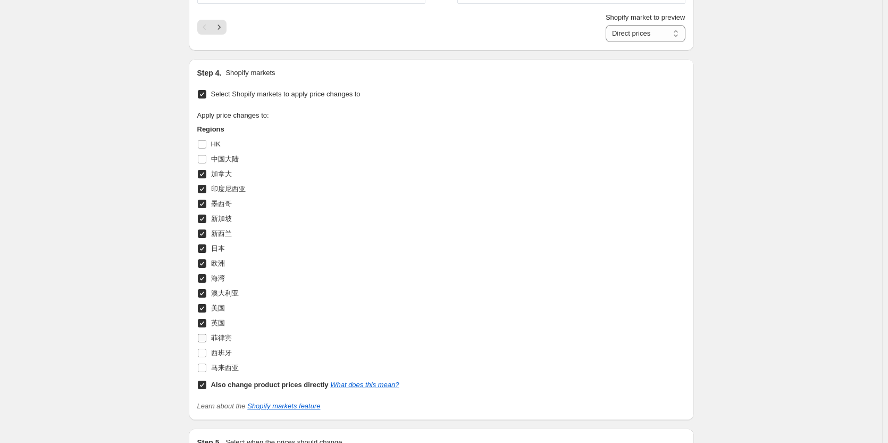
click at [205, 342] on input "菲律宾" at bounding box center [202, 338] width 9 height 9
checkbox input "true"
click at [204, 354] on input "西班牙" at bounding box center [202, 352] width 9 height 9
checkbox input "true"
click at [205, 365] on input "马来西亚" at bounding box center [202, 367] width 9 height 9
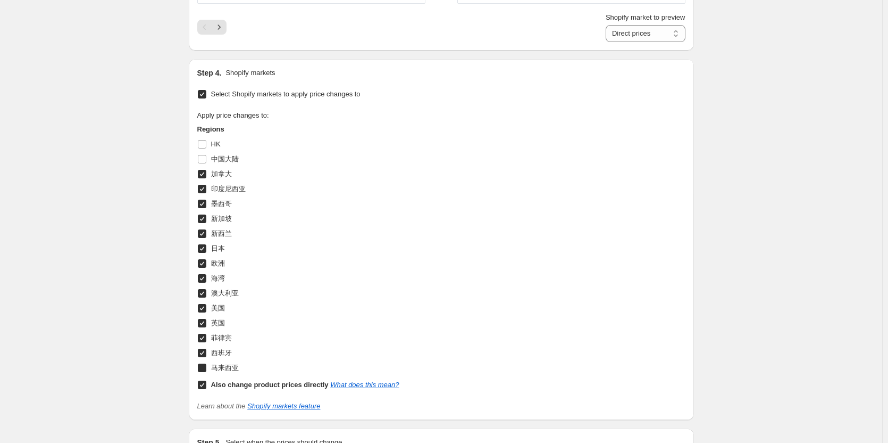
checkbox input "true"
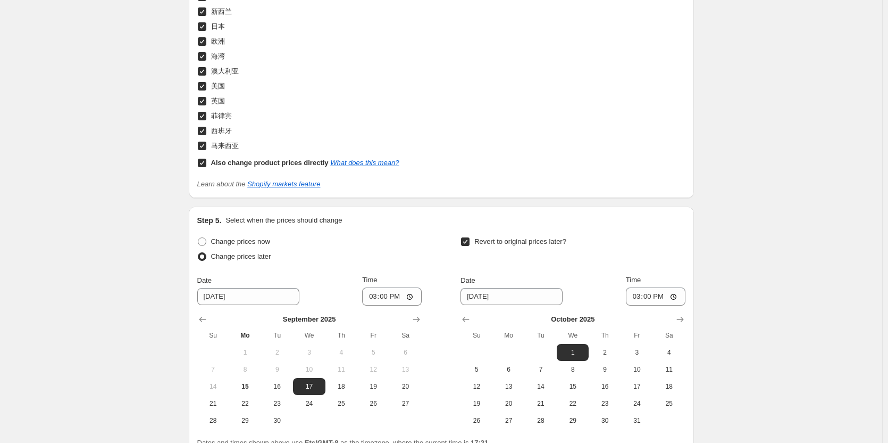
scroll to position [1220, 0]
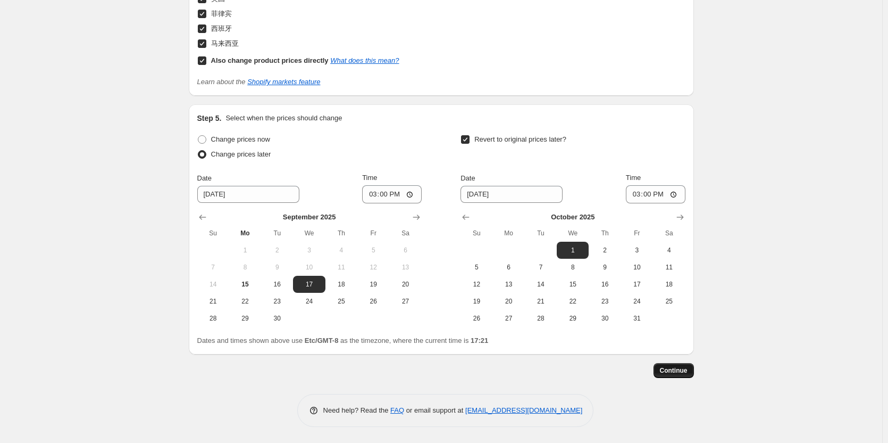
click at [671, 375] on button "Continue" at bounding box center [674, 370] width 40 height 15
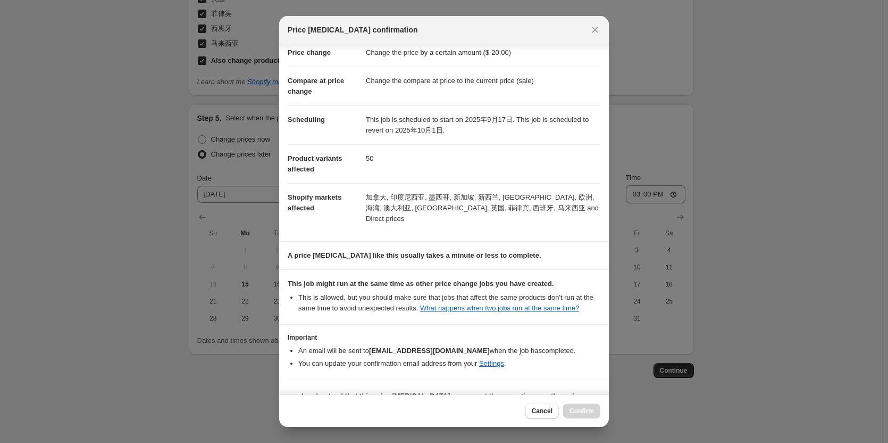
scroll to position [42, 0]
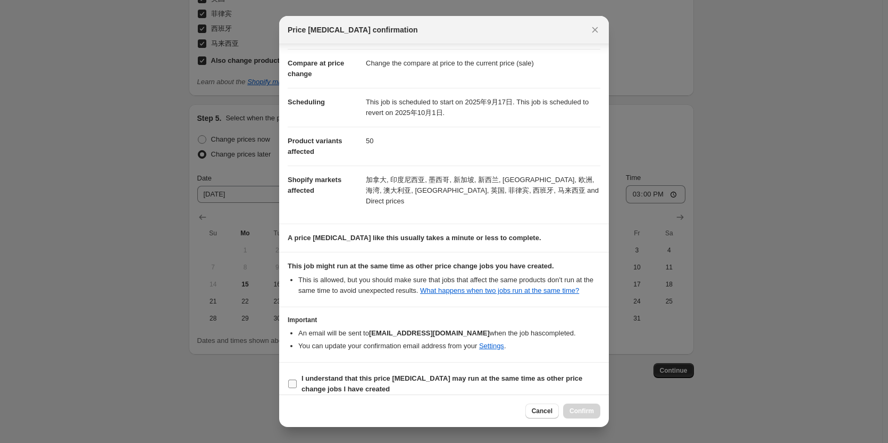
click at [298, 371] on label "I understand that this price [MEDICAL_DATA] may run at the same time as other p…" at bounding box center [444, 384] width 313 height 26
click at [297, 379] on input "I understand that this price [MEDICAL_DATA] may run at the same time as other p…" at bounding box center [292, 383] width 9 height 9
checkbox input "true"
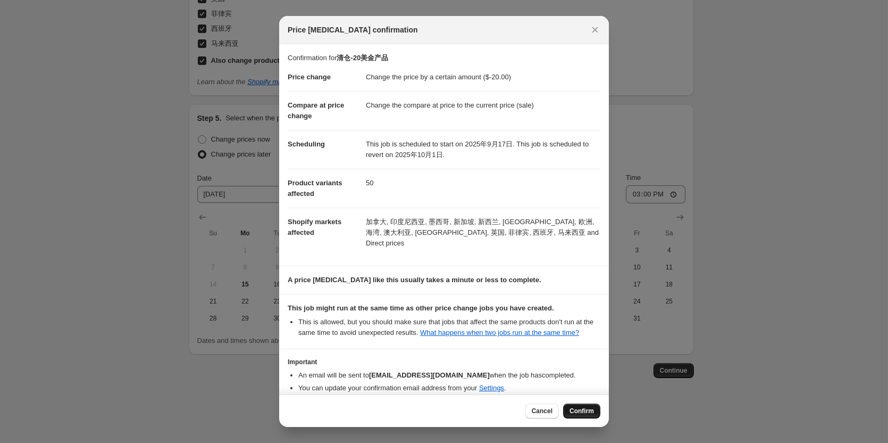
click at [572, 410] on span "Confirm" at bounding box center [582, 410] width 24 height 9
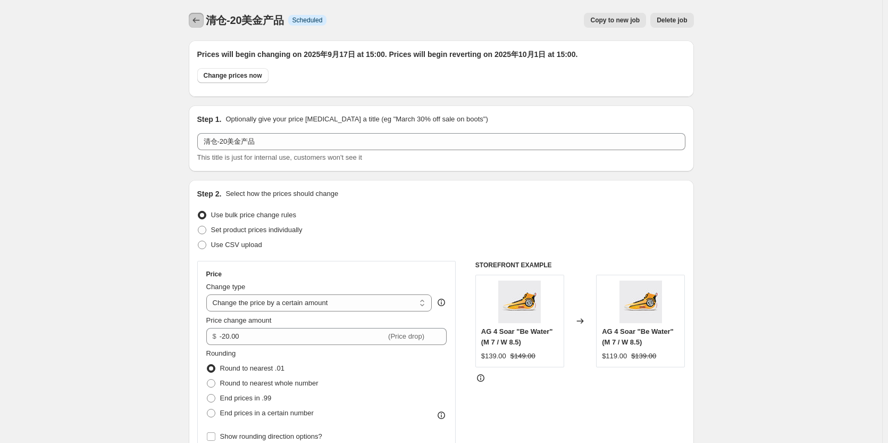
click at [202, 21] on icon "Price change jobs" at bounding box center [196, 20] width 11 height 11
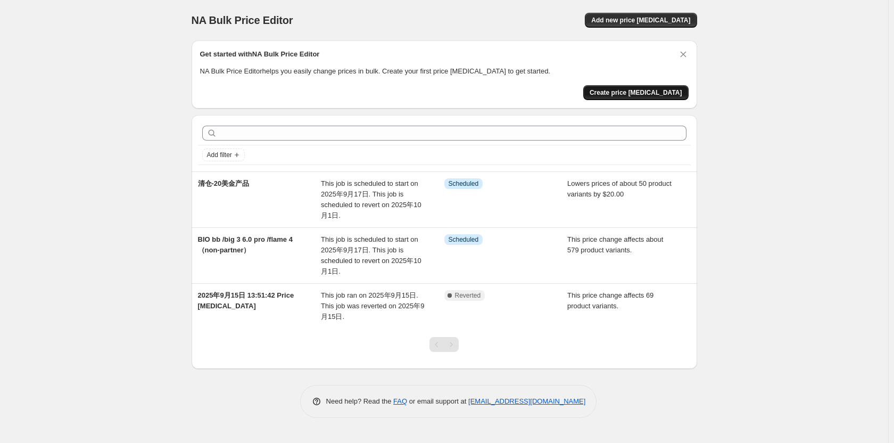
click at [620, 90] on span "Create price [MEDICAL_DATA]" at bounding box center [635, 92] width 93 height 9
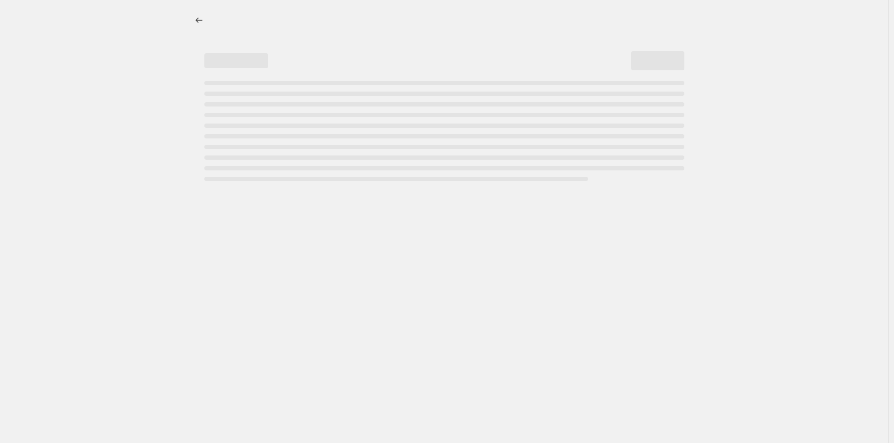
select select "percentage"
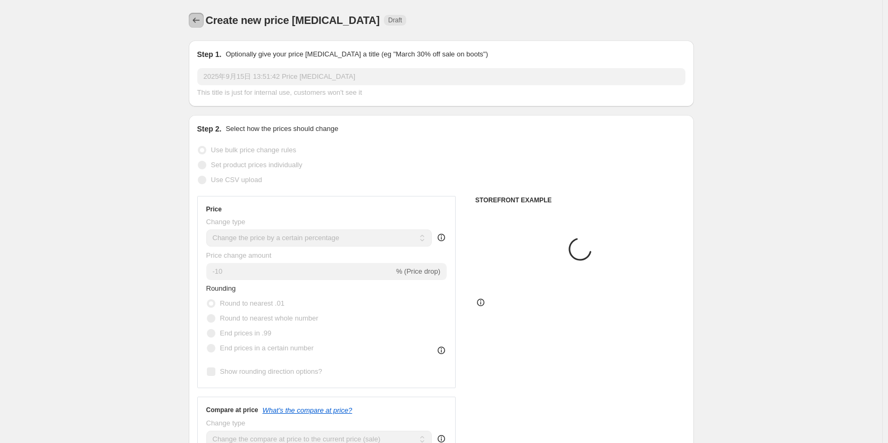
click at [201, 21] on icon "Price change jobs" at bounding box center [196, 20] width 11 height 11
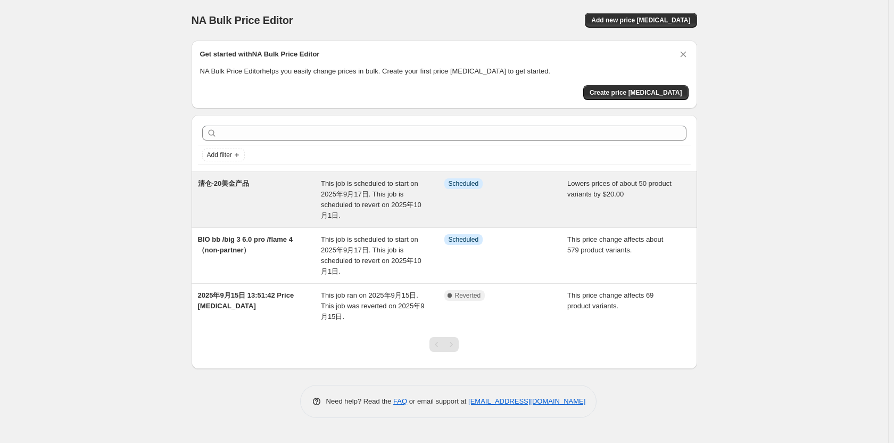
click at [253, 192] on div "清仓-20美金产品" at bounding box center [259, 199] width 123 height 43
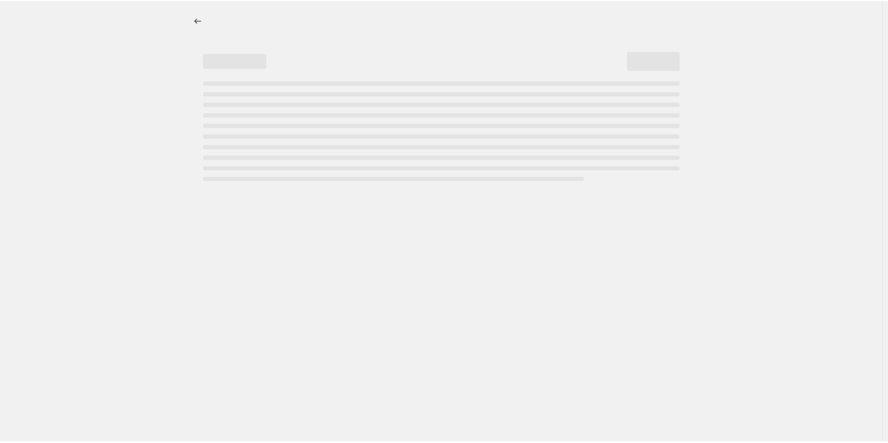
select select "by"
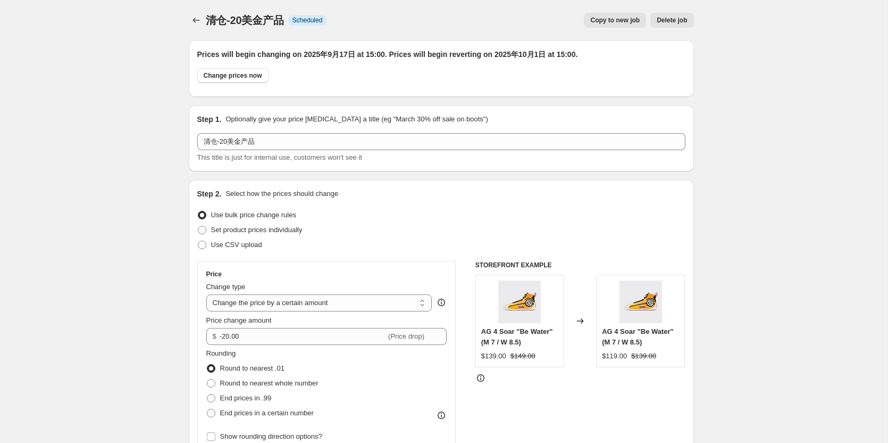
click at [617, 24] on button "Copy to new job" at bounding box center [615, 20] width 62 height 15
select select "by"
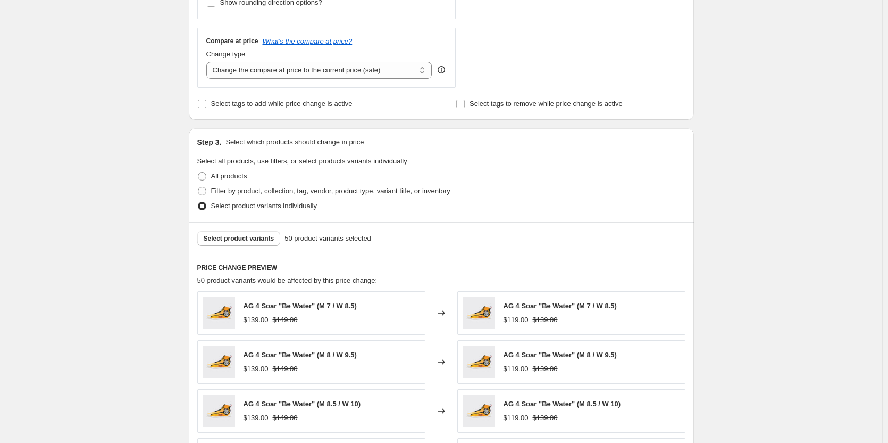
scroll to position [372, 0]
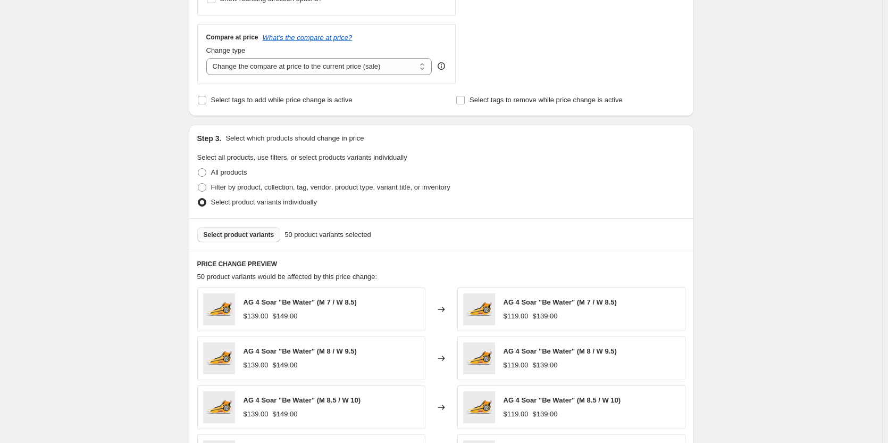
click at [248, 238] on span "Select product variants" at bounding box center [239, 234] width 71 height 9
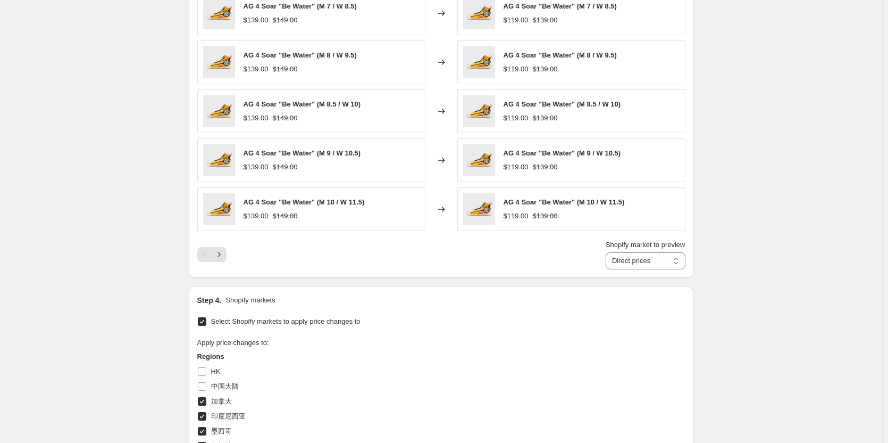
scroll to position [798, 0]
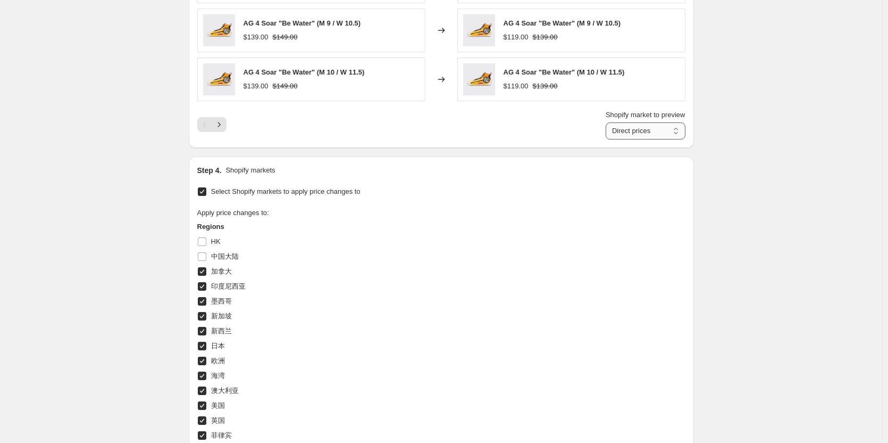
click at [671, 135] on select "Direct prices 加拿大 印度尼西亚 [GEOGRAPHIC_DATA] [GEOGRAPHIC_DATA] 美国 英国 [GEOGRAPHIC_D…" at bounding box center [646, 130] width 80 height 17
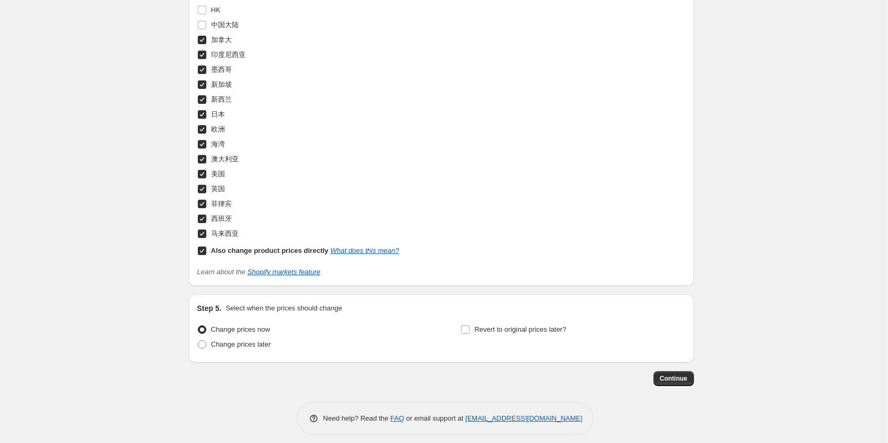
scroll to position [1038, 0]
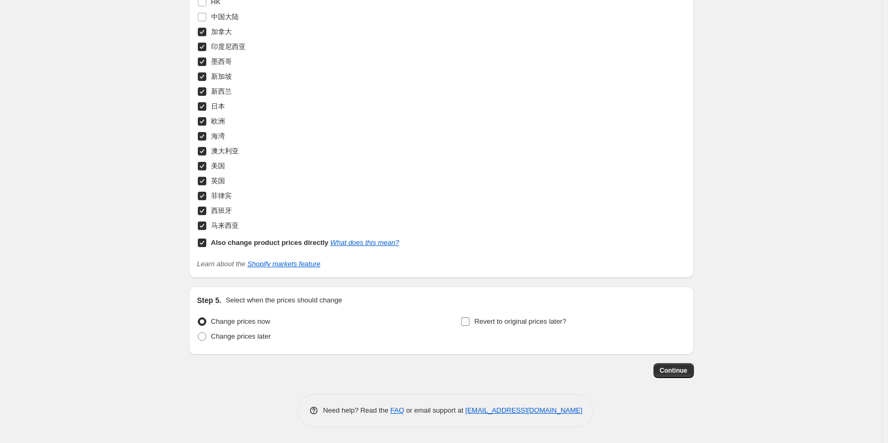
click at [493, 323] on span "Revert to original prices later?" at bounding box center [520, 321] width 92 height 8
click at [470, 323] on input "Revert to original prices later?" at bounding box center [465, 321] width 9 height 9
checkbox input "true"
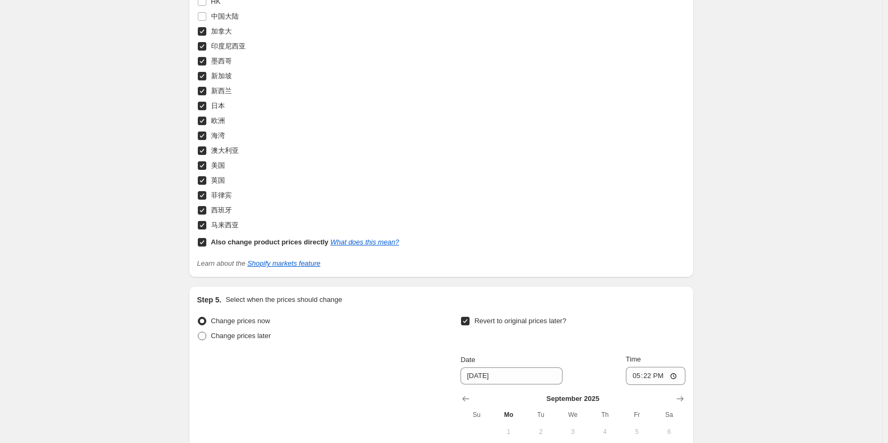
click at [267, 339] on span "Change prices later" at bounding box center [241, 335] width 60 height 8
click at [198, 332] on input "Change prices later" at bounding box center [198, 331] width 1 height 1
radio input "true"
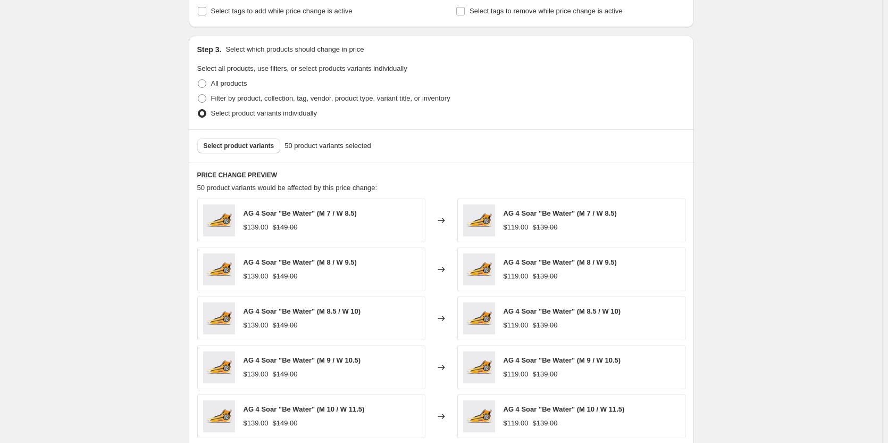
scroll to position [399, 0]
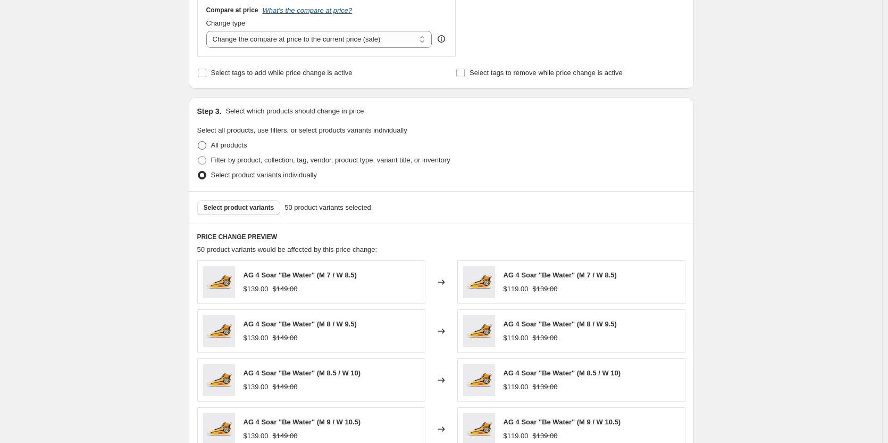
click at [237, 143] on span "All products" at bounding box center [229, 145] width 36 height 8
click at [198, 141] on input "All products" at bounding box center [198, 141] width 1 height 1
radio input "true"
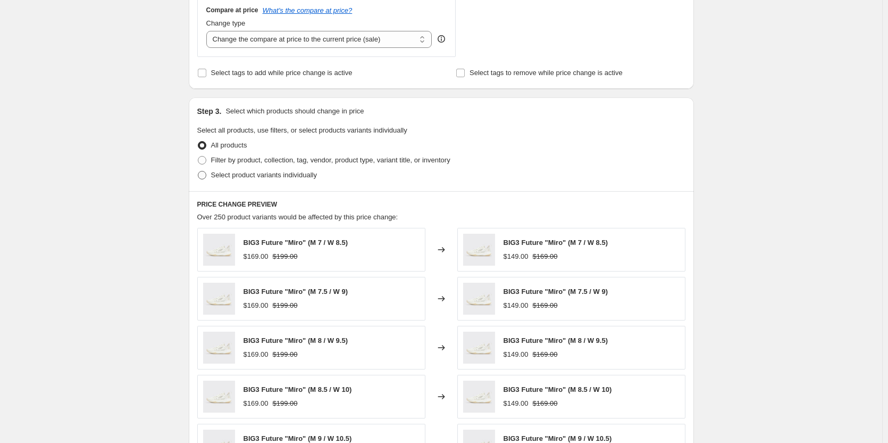
click at [231, 178] on span "Select product variants individually" at bounding box center [264, 175] width 106 height 8
click at [198, 171] on input "Select product variants individually" at bounding box center [198, 171] width 1 height 1
radio input "true"
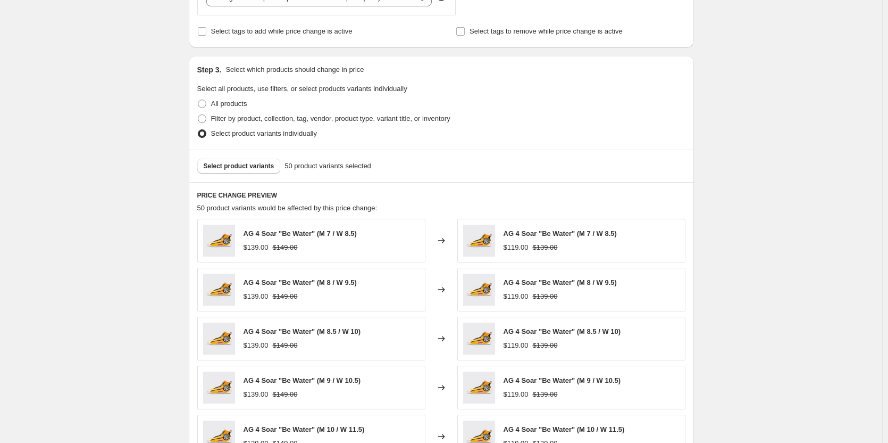
scroll to position [506, 0]
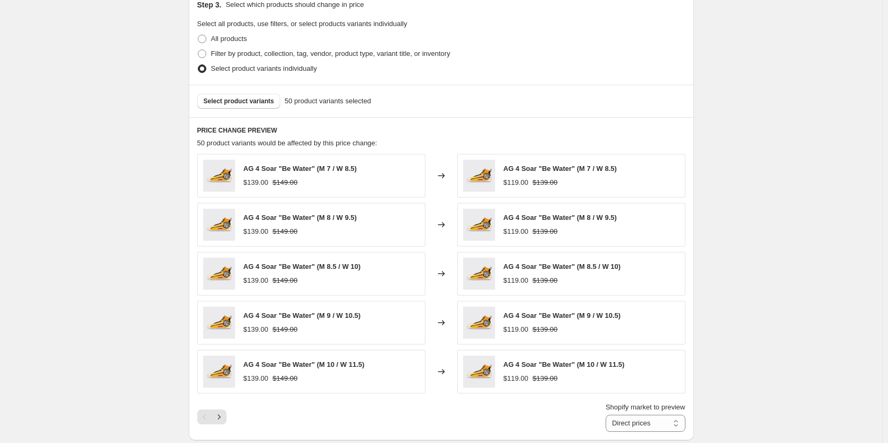
click at [309, 103] on span "50 product variants selected" at bounding box center [328, 101] width 87 height 11
click at [364, 103] on span "50 product variants selected" at bounding box center [328, 101] width 87 height 11
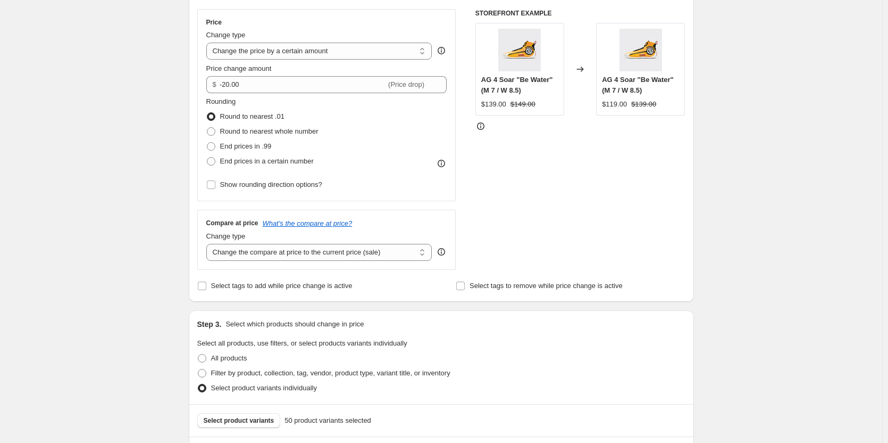
scroll to position [0, 0]
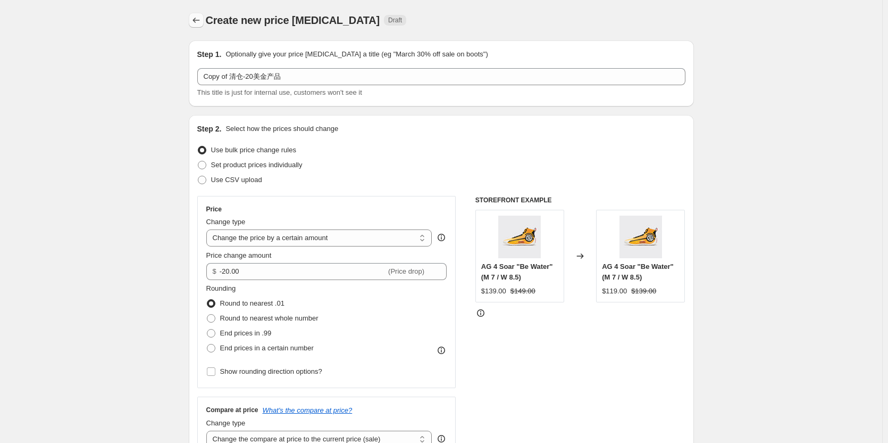
click at [199, 23] on icon "Price change jobs" at bounding box center [196, 20] width 11 height 11
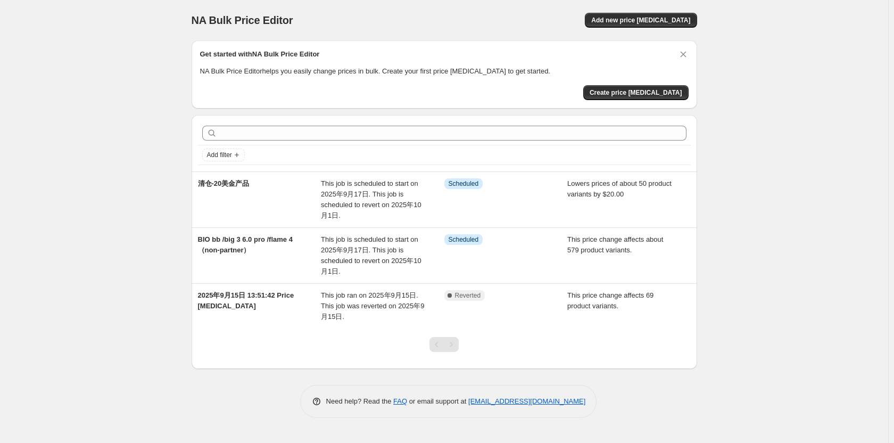
click at [806, 218] on div "NA Bulk Price Editor. This page is ready NA Bulk Price Editor Add new price [ME…" at bounding box center [444, 221] width 888 height 443
click at [651, 100] on div "Get started with NA Bulk Price Editor NA Bulk Price Editor helps you easily cha…" at bounding box center [443, 74] width 505 height 68
click at [650, 97] on button "Create price [MEDICAL_DATA]" at bounding box center [635, 92] width 105 height 15
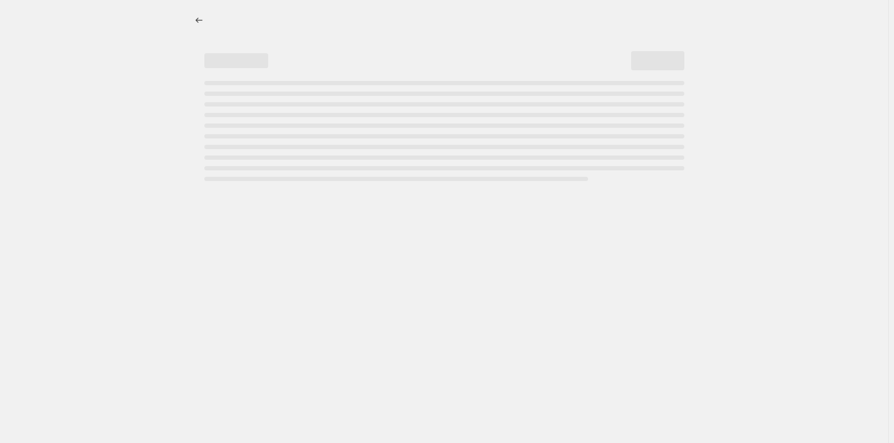
select select "percentage"
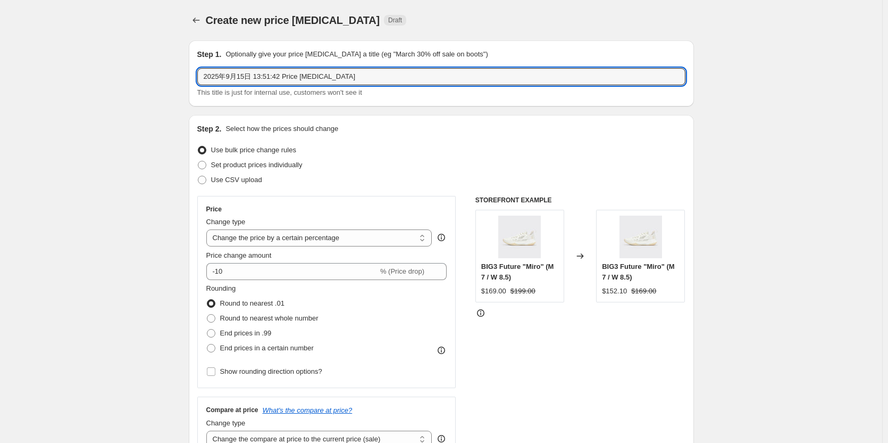
drag, startPoint x: 362, startPoint y: 76, endPoint x: 183, endPoint y: 80, distance: 178.8
type input "清仓30美金产品"
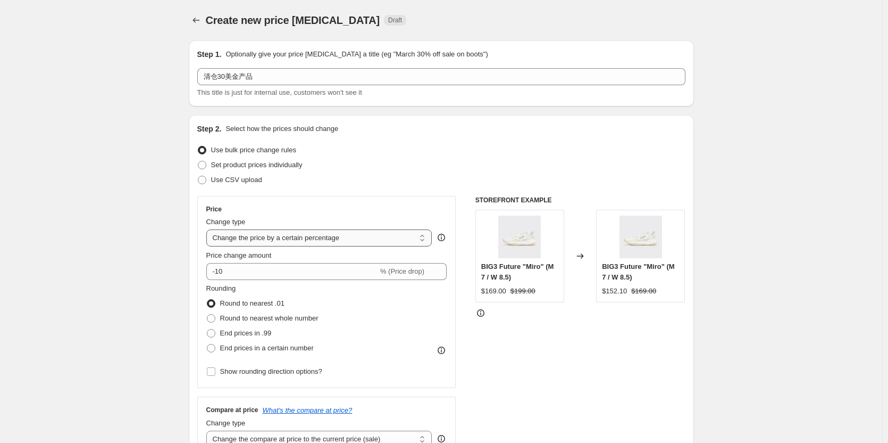
click at [289, 246] on select "Change the price to a certain amount Change the price by a certain amount Chang…" at bounding box center [319, 237] width 226 height 17
select select "by"
click at [209, 229] on select "Change the price to a certain amount Change the price by a certain amount Chang…" at bounding box center [319, 237] width 226 height 17
drag, startPoint x: 248, startPoint y: 271, endPoint x: 227, endPoint y: 272, distance: 21.8
click at [227, 272] on input "-10.00" at bounding box center [303, 271] width 166 height 17
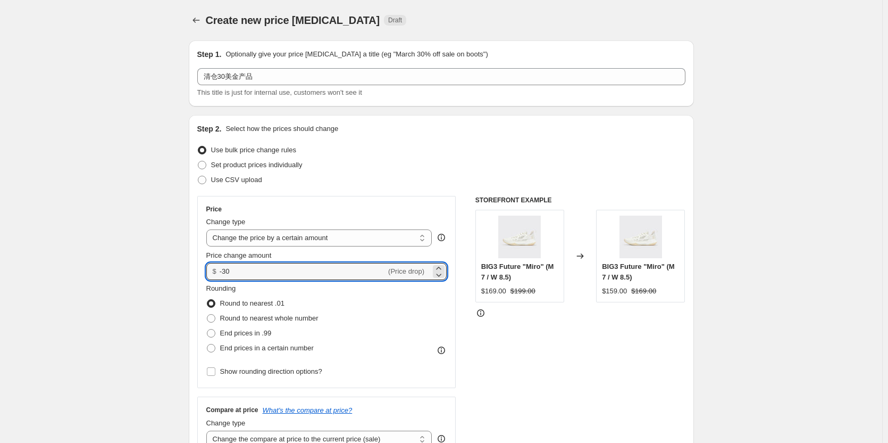
type input "-30.00"
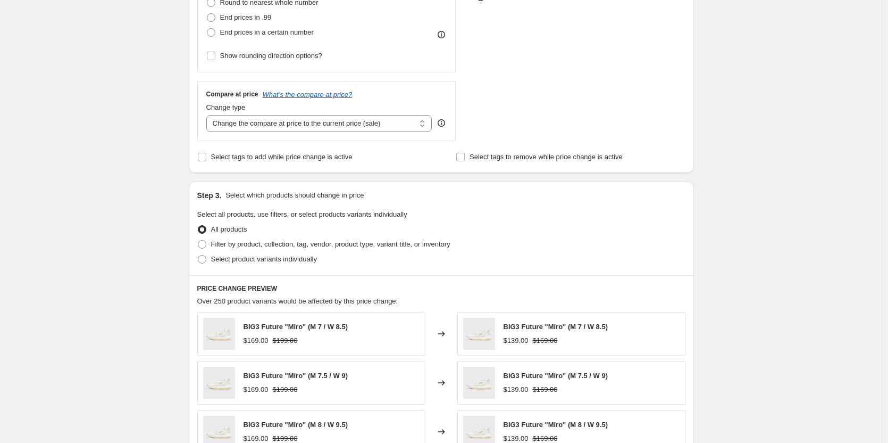
scroll to position [319, 0]
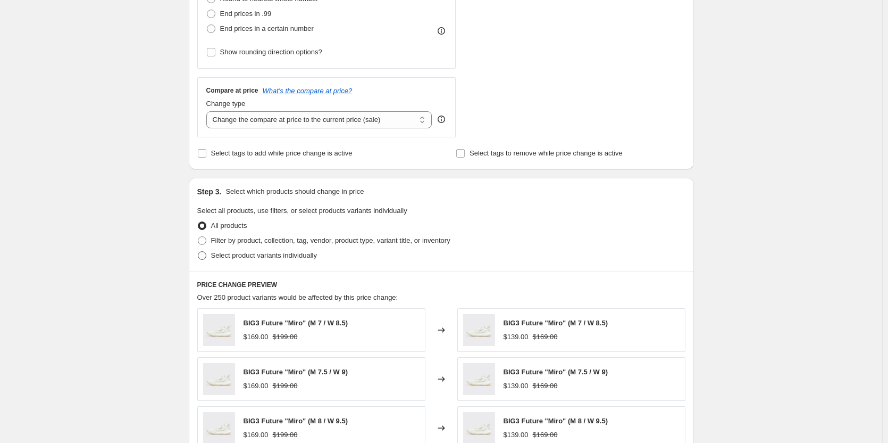
click at [230, 263] on div "Step 3. Select which products should change in price Select all products, use f…" at bounding box center [441, 225] width 505 height 94
click at [230, 262] on label "Select product variants individually" at bounding box center [257, 255] width 120 height 15
click at [198, 252] on input "Select product variants individually" at bounding box center [198, 251] width 1 height 1
radio input "true"
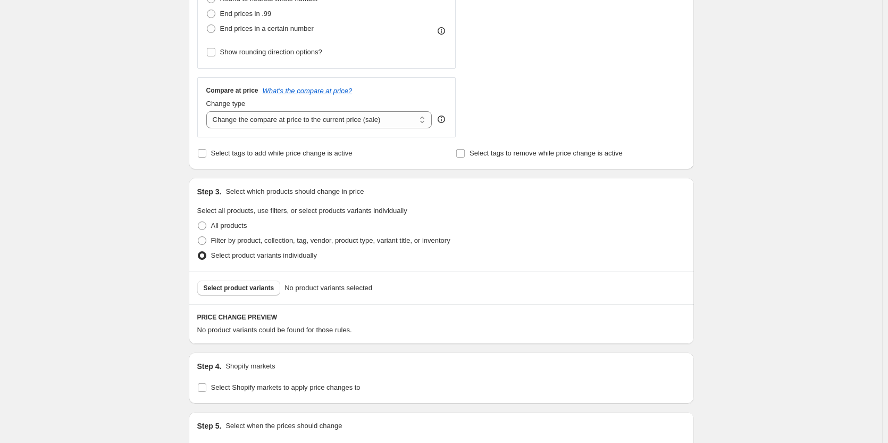
scroll to position [426, 0]
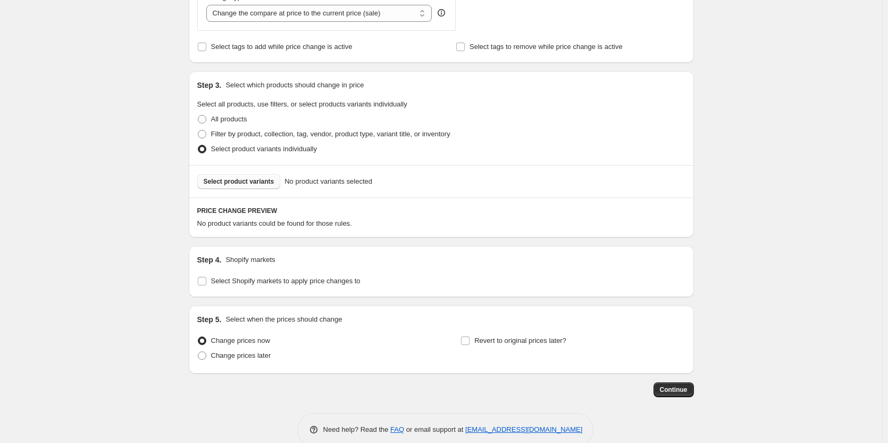
click at [243, 185] on span "Select product variants" at bounding box center [239, 181] width 71 height 9
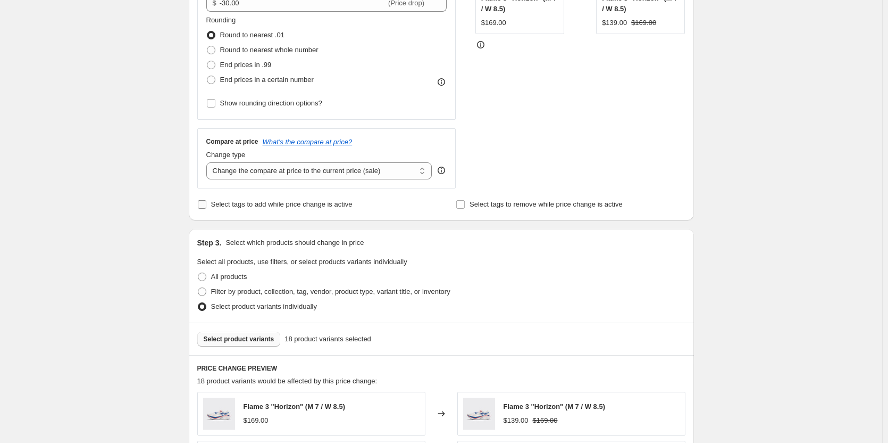
scroll to position [479, 0]
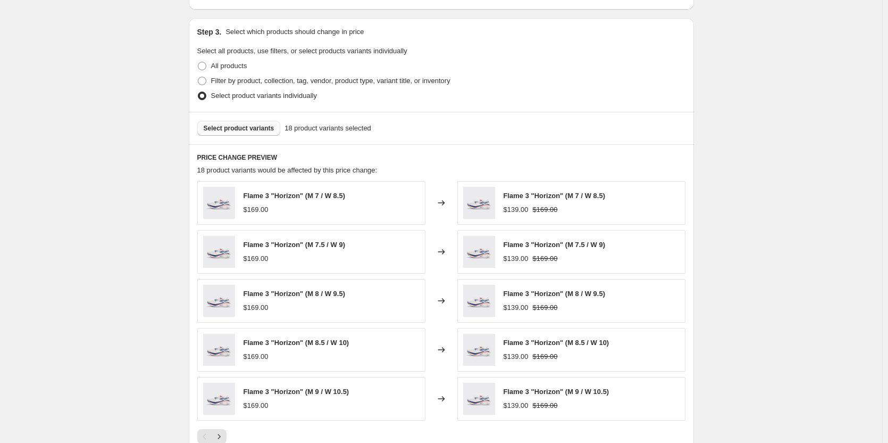
click at [245, 123] on button "Select product variants" at bounding box center [239, 128] width 84 height 15
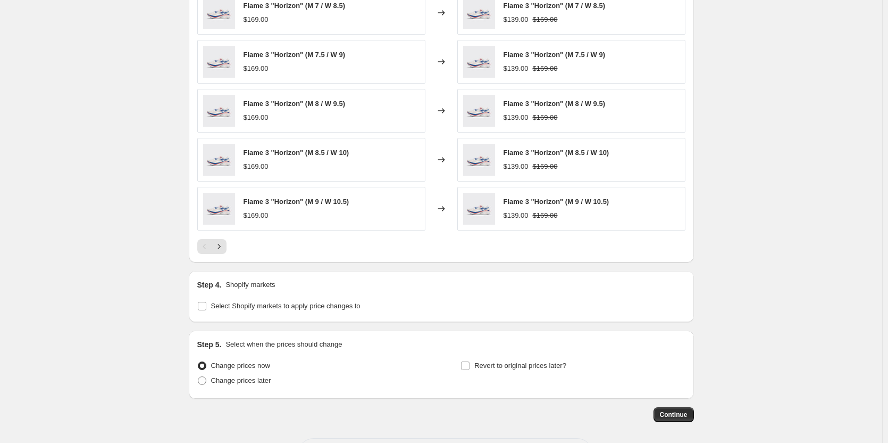
scroll to position [713, 0]
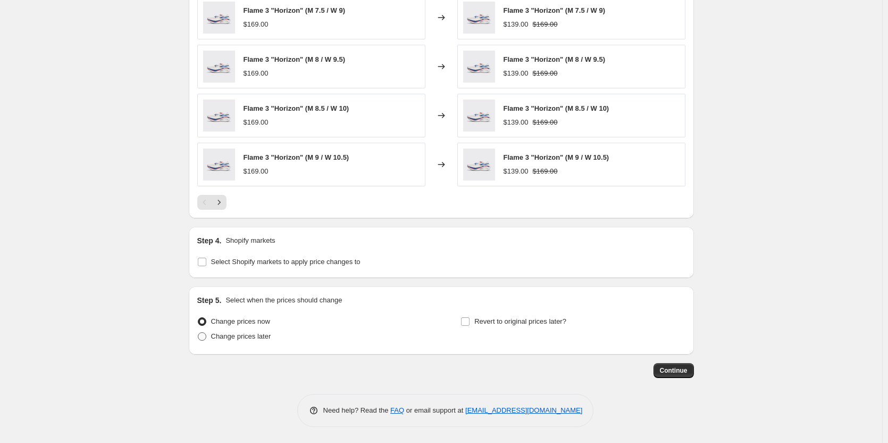
click at [265, 335] on span "Change prices later" at bounding box center [241, 336] width 60 height 8
click at [198, 332] on input "Change prices later" at bounding box center [198, 332] width 1 height 1
radio input "true"
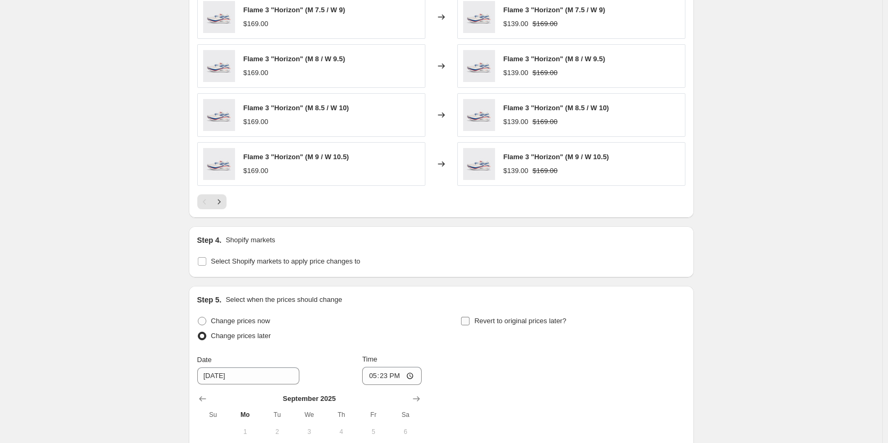
click at [499, 320] on span "Revert to original prices later?" at bounding box center [520, 321] width 92 height 8
click at [470, 320] on input "Revert to original prices later?" at bounding box center [465, 321] width 9 height 9
checkbox input "true"
click at [229, 263] on span "Select Shopify markets to apply price changes to" at bounding box center [285, 261] width 149 height 8
click at [206, 263] on input "Select Shopify markets to apply price changes to" at bounding box center [202, 261] width 9 height 9
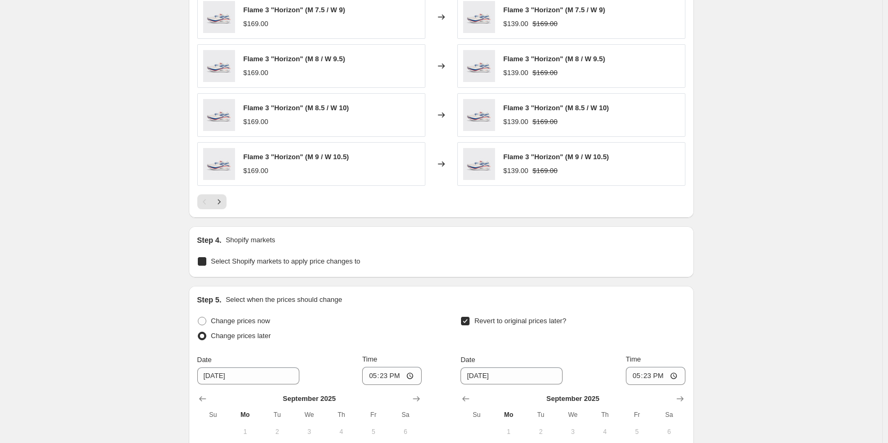
checkbox input "true"
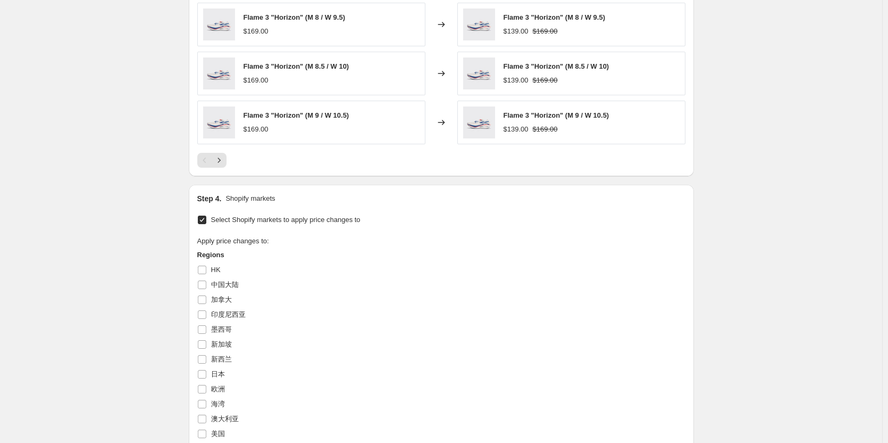
scroll to position [820, 0]
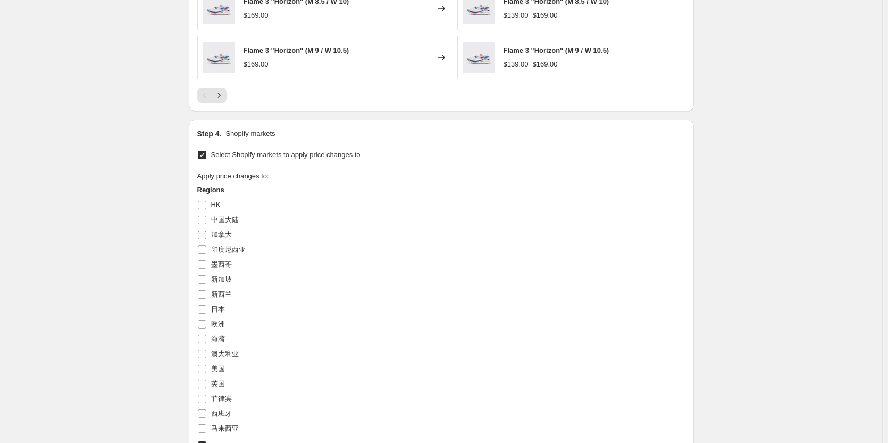
click at [223, 238] on span "加拿大" at bounding box center [221, 234] width 21 height 8
click at [206, 238] on input "加拿大" at bounding box center [202, 234] width 9 height 9
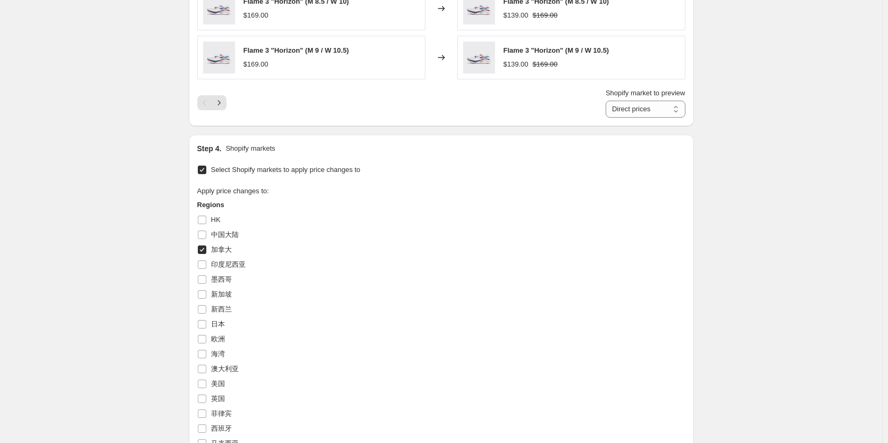
click at [228, 253] on span "加拿大" at bounding box center [221, 249] width 21 height 8
click at [206, 253] on input "加拿大" at bounding box center [202, 249] width 9 height 9
checkbox input "false"
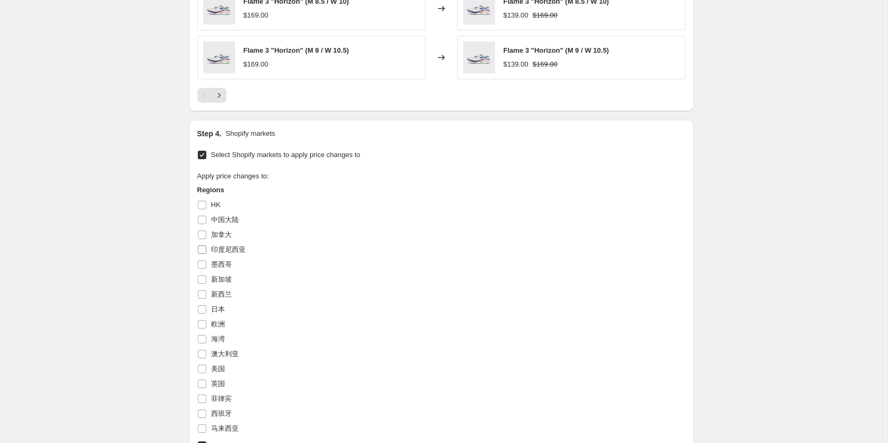
click at [230, 249] on span "印度尼西亚" at bounding box center [228, 249] width 35 height 8
click at [206, 249] on input "印度尼西亚" at bounding box center [202, 249] width 9 height 9
checkbox input "true"
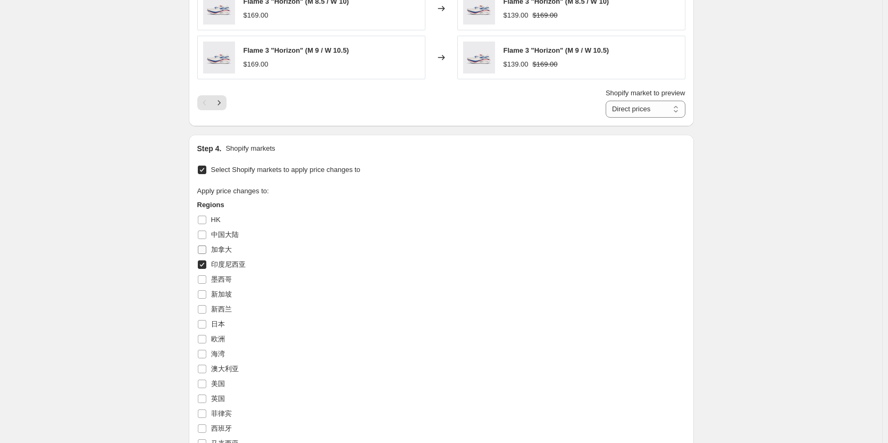
click at [228, 251] on span "加拿大" at bounding box center [221, 249] width 21 height 8
click at [206, 251] on input "加拿大" at bounding box center [202, 249] width 9 height 9
checkbox input "true"
click at [227, 274] on span "墨西哥" at bounding box center [221, 279] width 21 height 11
click at [206, 275] on input "墨西哥" at bounding box center [202, 279] width 9 height 9
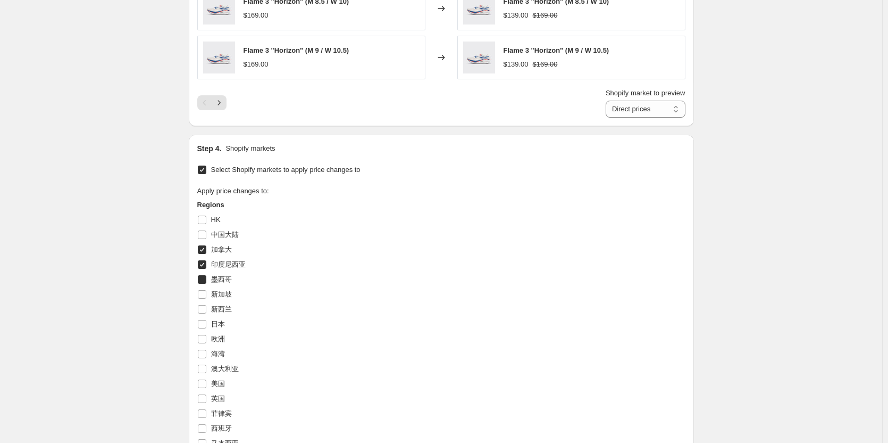
checkbox input "true"
click at [222, 298] on span "新加坡" at bounding box center [221, 294] width 21 height 8
click at [206, 298] on input "新加坡" at bounding box center [202, 294] width 9 height 9
checkbox input "true"
click at [223, 311] on span "新西兰" at bounding box center [221, 309] width 21 height 8
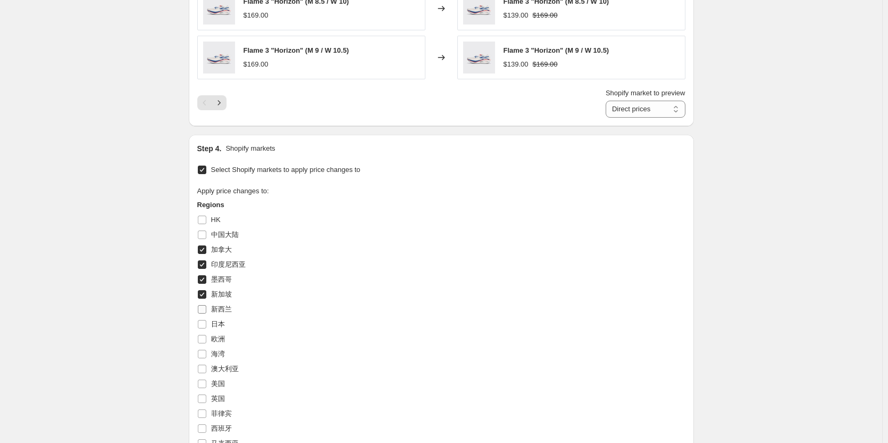
click at [206, 311] on input "新西兰" at bounding box center [202, 309] width 9 height 9
checkbox input "true"
click at [223, 324] on span "日本" at bounding box center [218, 324] width 14 height 8
click at [206, 324] on input "日本" at bounding box center [202, 324] width 9 height 9
checkbox input "true"
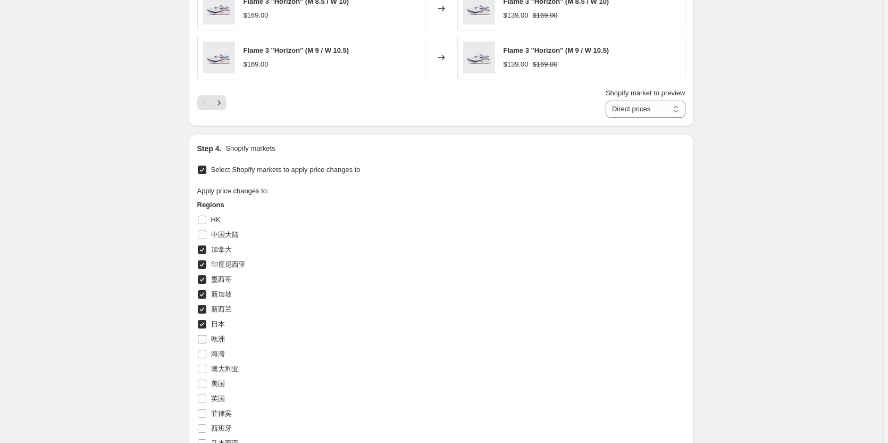
click at [222, 340] on span "欧洲" at bounding box center [218, 339] width 14 height 8
click at [206, 340] on input "欧洲" at bounding box center [202, 339] width 9 height 9
checkbox input "true"
click at [220, 359] on span "海湾" at bounding box center [218, 353] width 14 height 11
click at [206, 358] on input "海湾" at bounding box center [202, 353] width 9 height 9
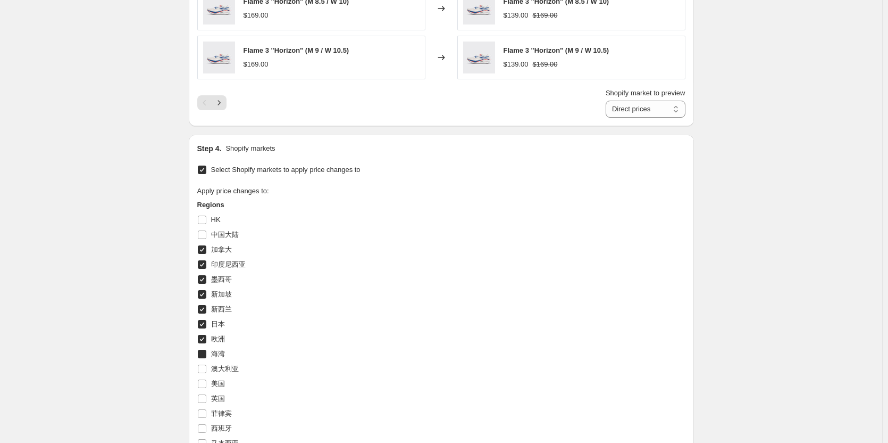
checkbox input "true"
click at [220, 366] on span "澳大利亚" at bounding box center [225, 368] width 28 height 8
click at [206, 366] on input "澳大利亚" at bounding box center [202, 368] width 9 height 9
checkbox input "true"
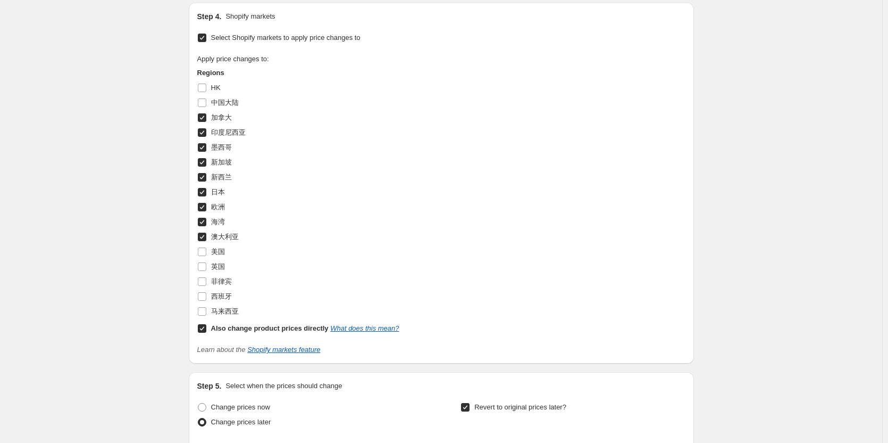
scroll to position [979, 0]
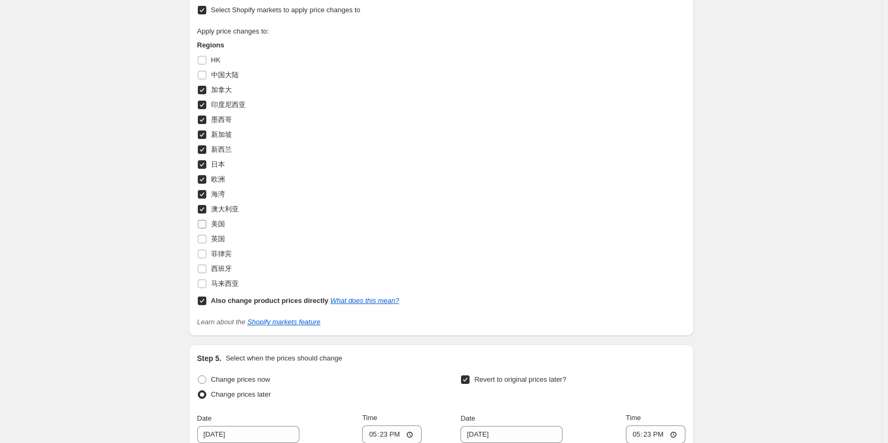
click at [225, 218] on label "美国" at bounding box center [211, 223] width 28 height 15
click at [206, 220] on input "美国" at bounding box center [202, 224] width 9 height 9
checkbox input "true"
click at [221, 240] on span "英国" at bounding box center [218, 239] width 14 height 8
click at [206, 240] on input "英国" at bounding box center [202, 239] width 9 height 9
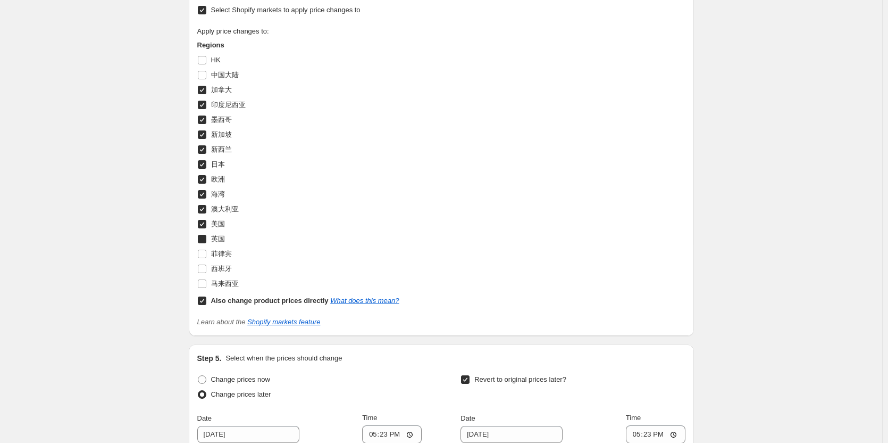
checkbox input "true"
click at [219, 249] on span "菲律宾" at bounding box center [221, 253] width 21 height 8
click at [206, 249] on input "菲律宾" at bounding box center [202, 253] width 9 height 9
checkbox input "true"
click at [215, 266] on span "西班牙" at bounding box center [221, 268] width 21 height 8
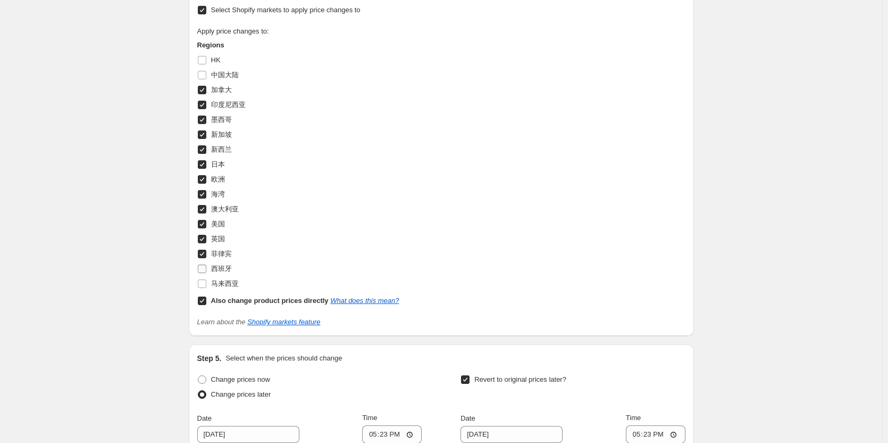
click at [206, 266] on input "西班牙" at bounding box center [202, 268] width 9 height 9
checkbox input "true"
click at [218, 284] on span "马来西亚" at bounding box center [225, 283] width 28 height 8
click at [206, 284] on input "马来西亚" at bounding box center [202, 283] width 9 height 9
checkbox input "true"
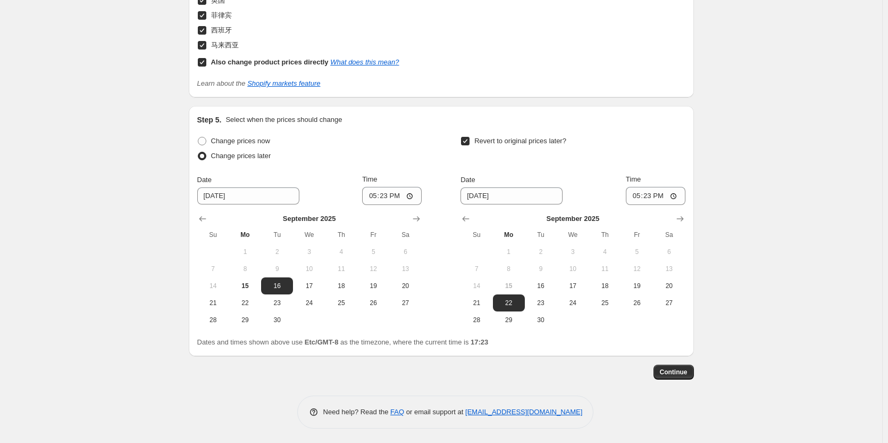
scroll to position [1220, 0]
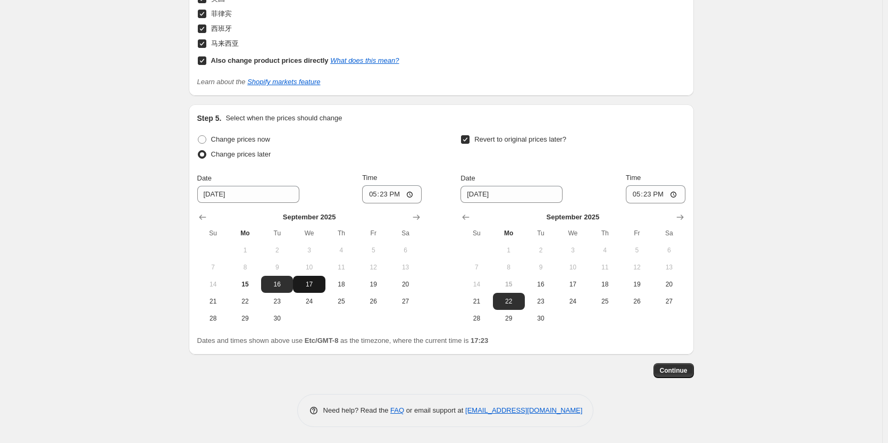
click at [312, 288] on span "17" at bounding box center [308, 284] width 23 height 9
type input "[DATE]"
click at [391, 192] on input "17:23" at bounding box center [392, 194] width 60 height 18
type input "15:00"
click at [653, 196] on input "17:23" at bounding box center [656, 194] width 60 height 18
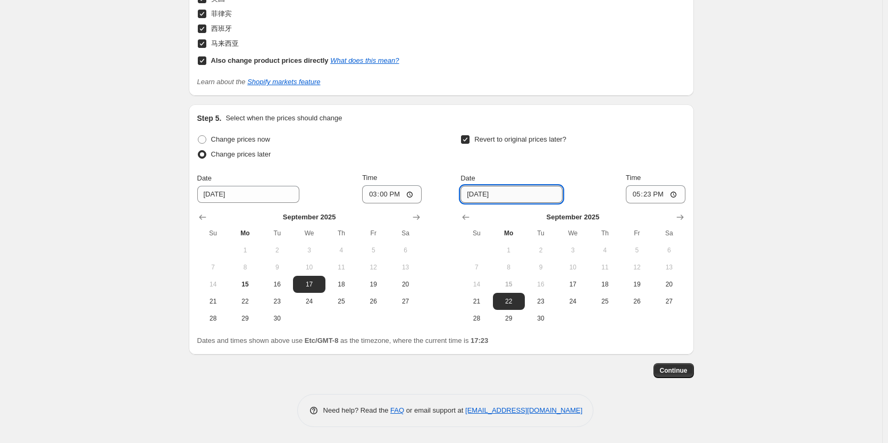
click at [480, 194] on input "[DATE]" at bounding box center [512, 194] width 102 height 17
drag, startPoint x: 473, startPoint y: 194, endPoint x: 490, endPoint y: 197, distance: 17.4
click at [473, 194] on input "[DATE]" at bounding box center [512, 194] width 102 height 17
click at [679, 219] on icon "Show next month, October 2025" at bounding box center [680, 217] width 11 height 11
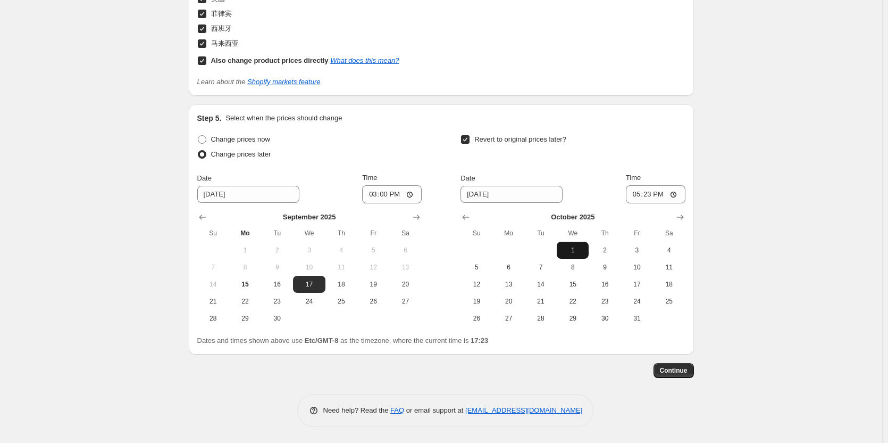
click at [582, 246] on span "1" at bounding box center [572, 250] width 23 height 9
type input "[DATE]"
click at [655, 189] on input "17:23" at bounding box center [656, 194] width 60 height 18
type input "15:00"
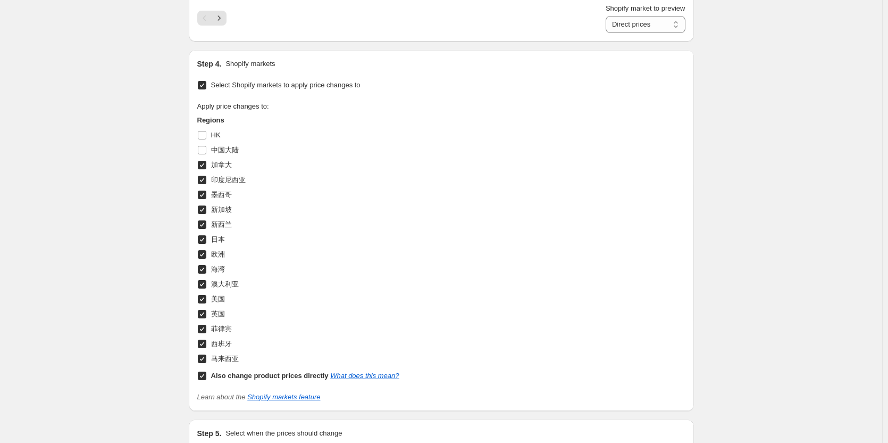
scroll to position [1170, 0]
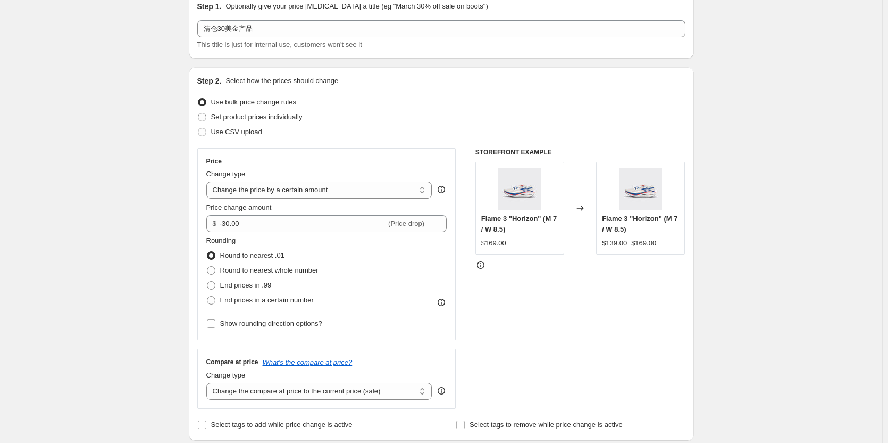
scroll to position [0, 0]
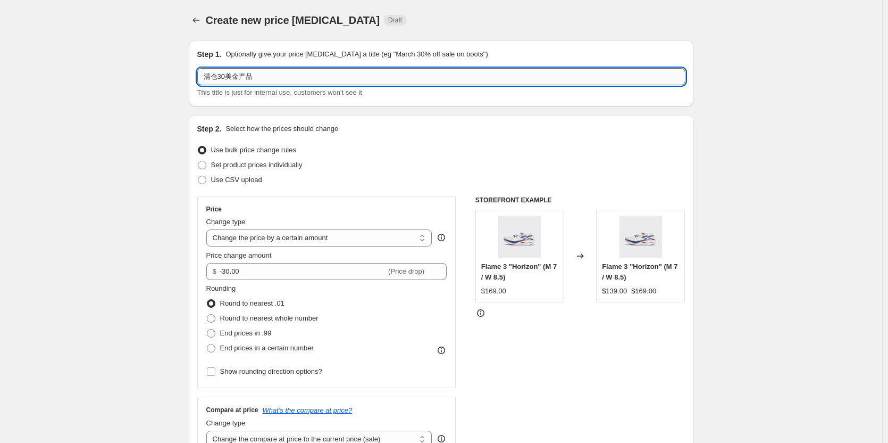
click at [220, 79] on input "清仓30美金产品" at bounding box center [441, 76] width 488 height 17
type input "清仓-30美金产品"
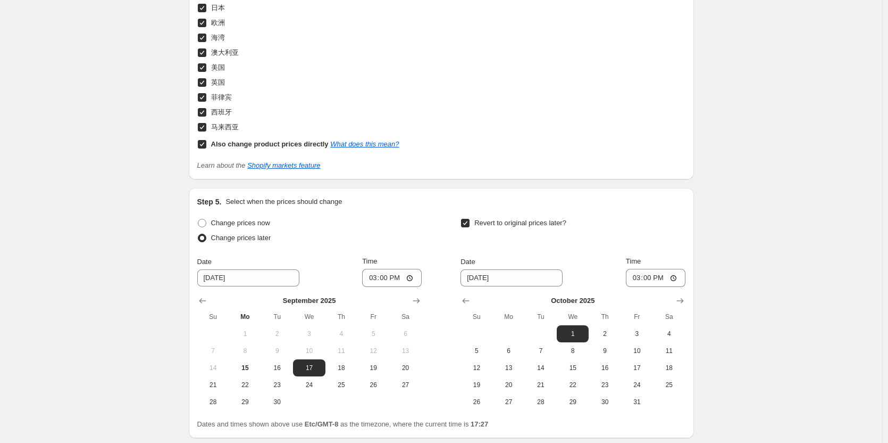
scroll to position [1220, 0]
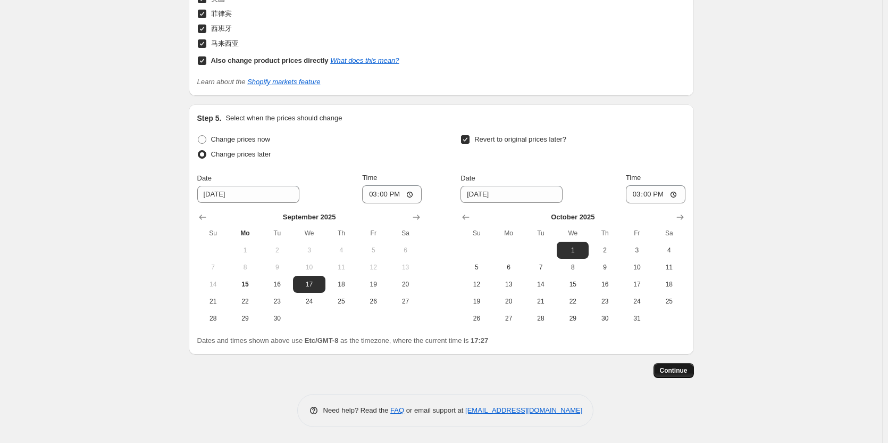
click at [678, 369] on span "Continue" at bounding box center [674, 370] width 28 height 9
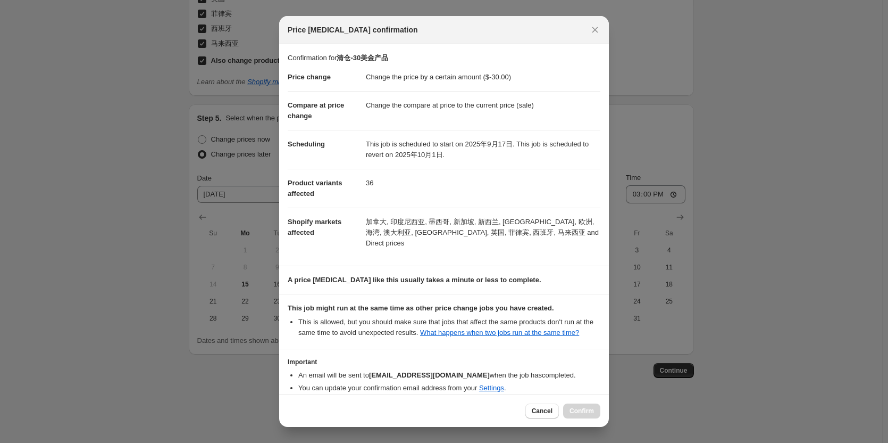
scroll to position [42, 0]
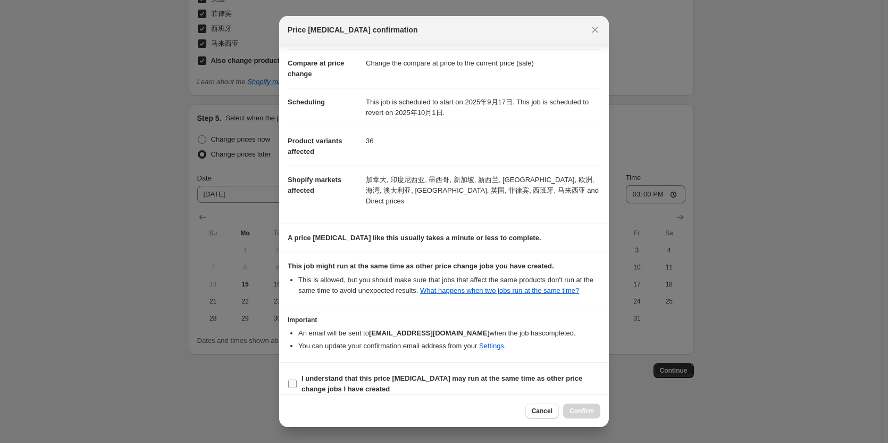
click at [297, 379] on span ":r1bh:" at bounding box center [293, 384] width 10 height 10
click at [297, 379] on input "I understand that this price [MEDICAL_DATA] may run at the same time as other p…" at bounding box center [292, 383] width 9 height 9
checkbox input "true"
click at [592, 414] on span "Confirm" at bounding box center [582, 410] width 24 height 9
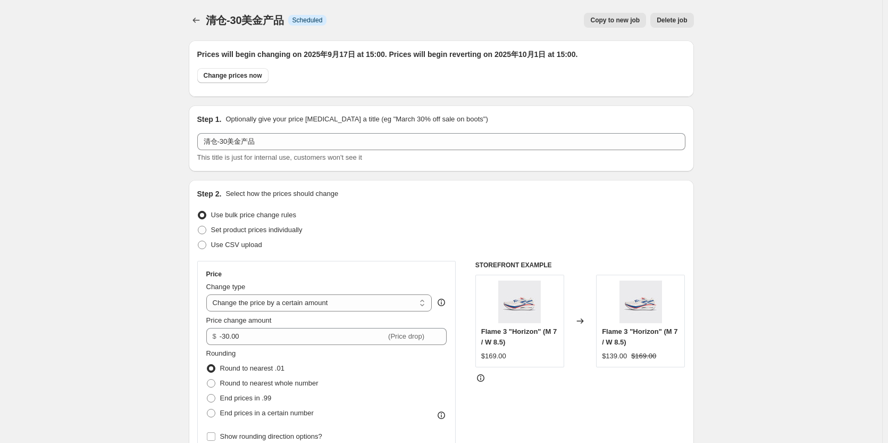
scroll to position [1220, 0]
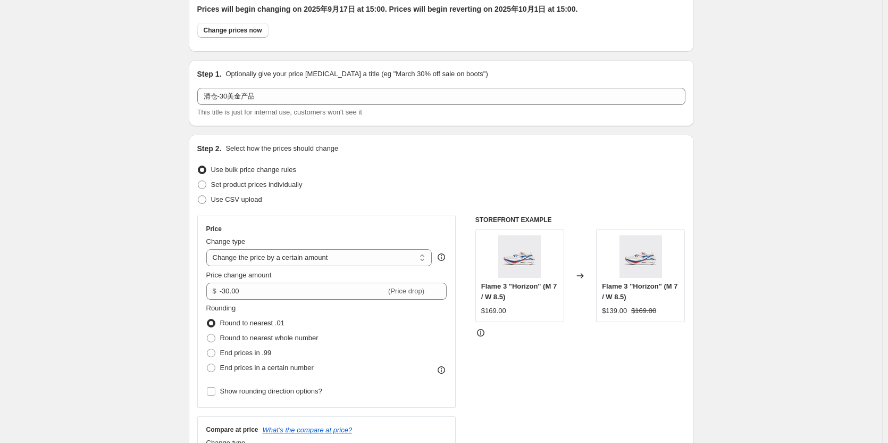
scroll to position [0, 0]
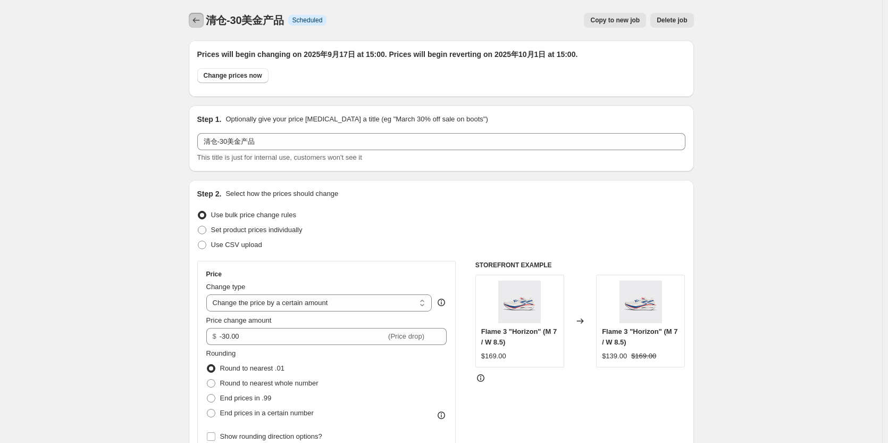
click at [204, 18] on button "Price change jobs" at bounding box center [196, 20] width 15 height 15
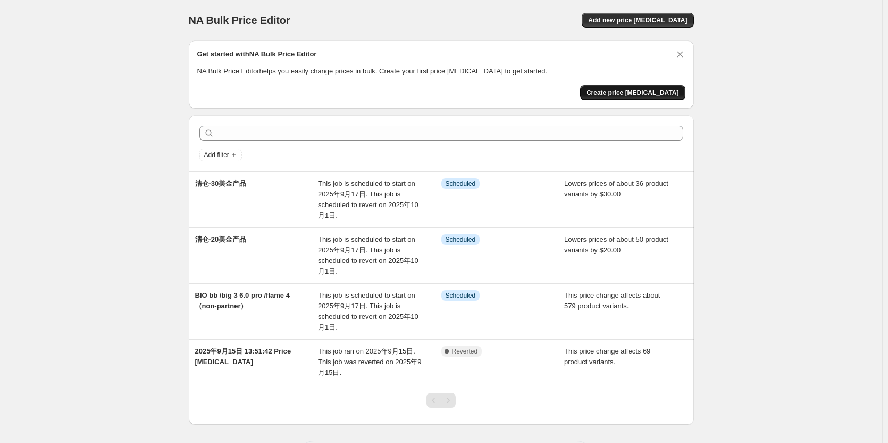
click at [623, 96] on span "Create price [MEDICAL_DATA]" at bounding box center [633, 92] width 93 height 9
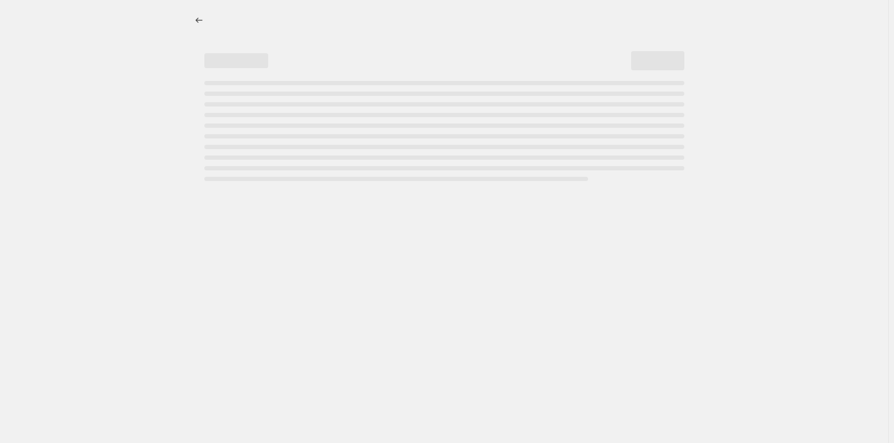
select select "percentage"
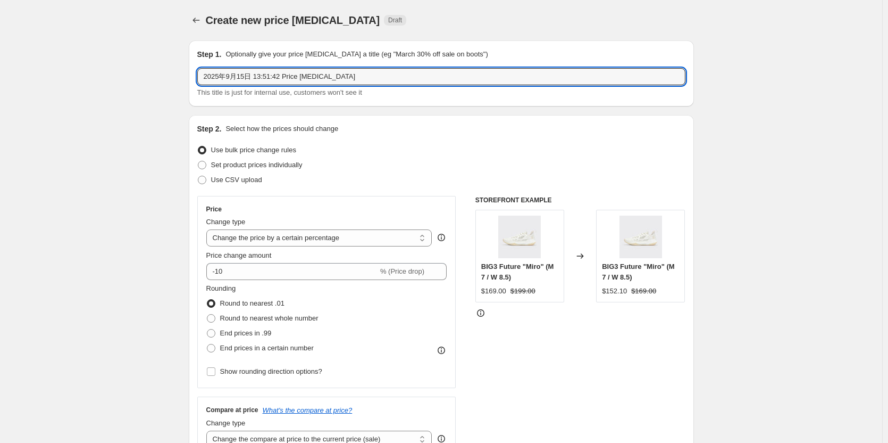
drag, startPoint x: 379, startPoint y: 78, endPoint x: 186, endPoint y: 78, distance: 193.1
type input "清仓减19产品"
click at [347, 242] on select "Change the price to a certain amount Change the price by a certain amount Chang…" at bounding box center [319, 237] width 226 height 17
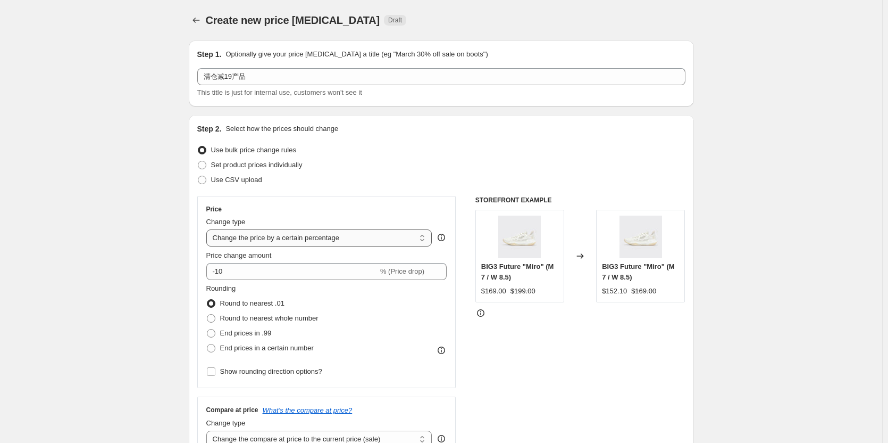
select select "by"
click at [209, 229] on select "Change the price to a certain amount Change the price by a certain amount Chang…" at bounding box center [319, 237] width 226 height 17
drag, startPoint x: 253, startPoint y: 268, endPoint x: 227, endPoint y: 272, distance: 27.0
click at [227, 272] on input "-10.00" at bounding box center [303, 271] width 166 height 17
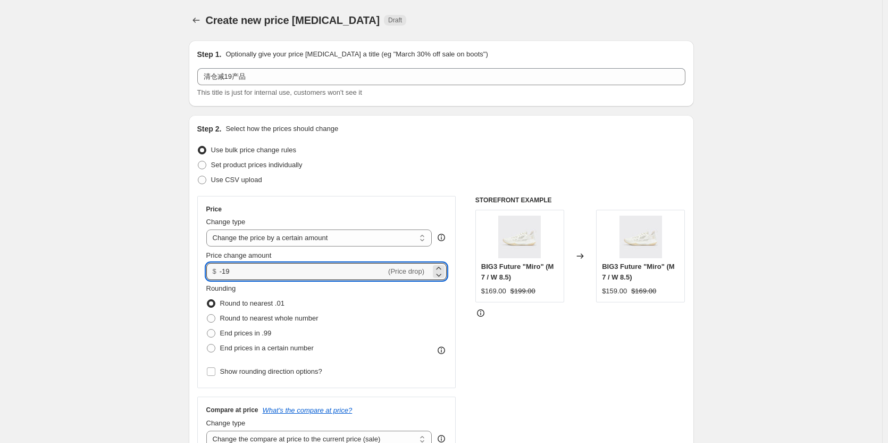
type input "-19.00"
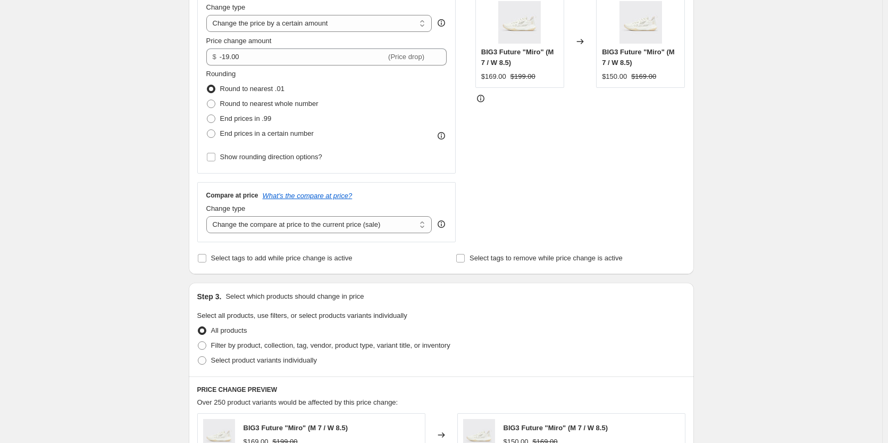
scroll to position [319, 0]
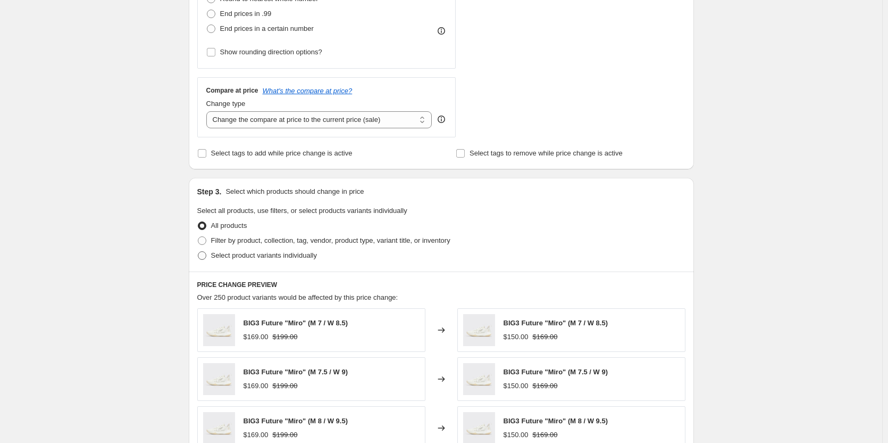
click at [238, 255] on span "Select product variants individually" at bounding box center [264, 255] width 106 height 8
click at [198, 252] on input "Select product variants individually" at bounding box center [198, 251] width 1 height 1
radio input "true"
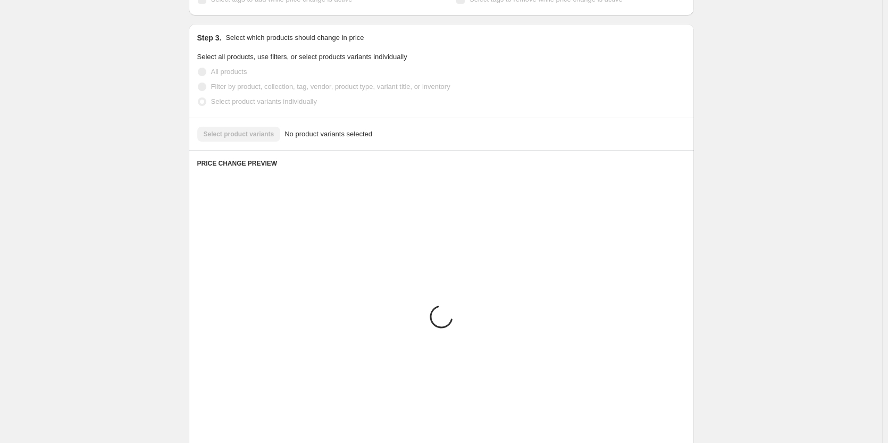
scroll to position [445, 0]
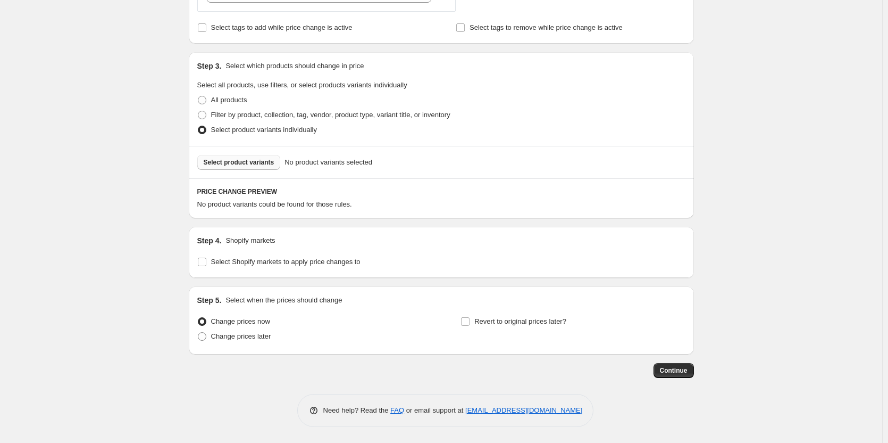
click at [259, 168] on button "Select product variants" at bounding box center [239, 162] width 84 height 15
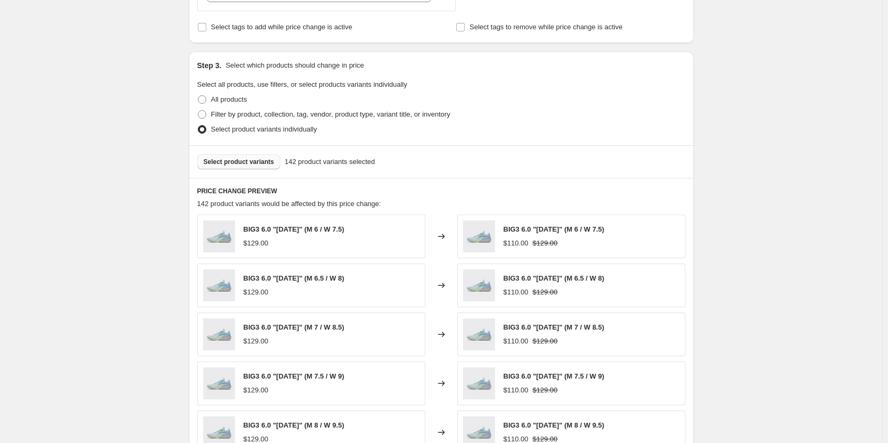
click at [243, 161] on span "Select product variants" at bounding box center [239, 161] width 71 height 9
click at [235, 165] on span "Select product variants" at bounding box center [239, 161] width 71 height 9
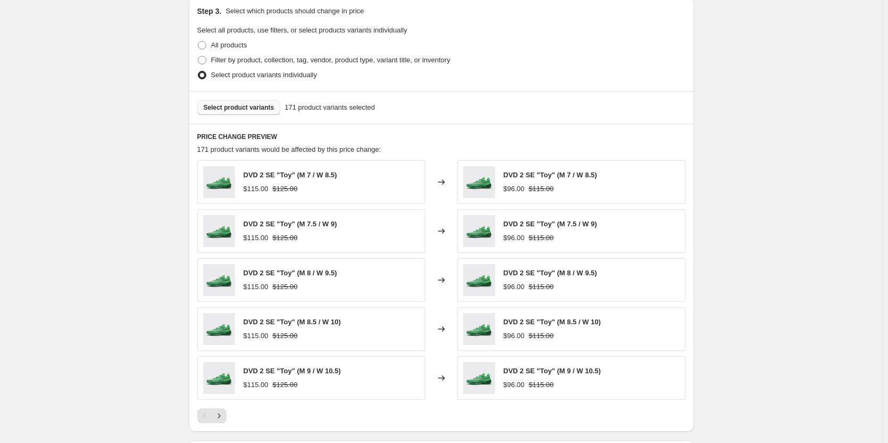
scroll to position [605, 0]
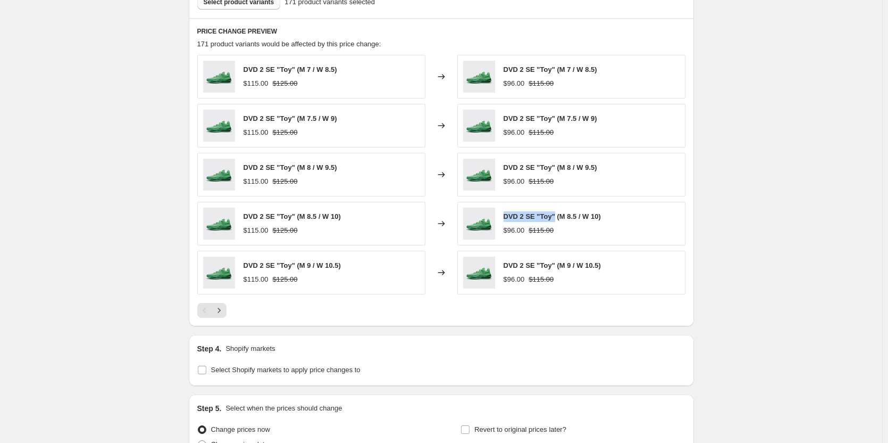
drag, startPoint x: 504, startPoint y: 214, endPoint x: 557, endPoint y: 216, distance: 53.2
click at [557, 216] on div "DVD 2 SE "Toy" (M 8.5 / W 10) $96.00 $115.00" at bounding box center [571, 224] width 228 height 44
copy span "DVD 2 SE "Toy""
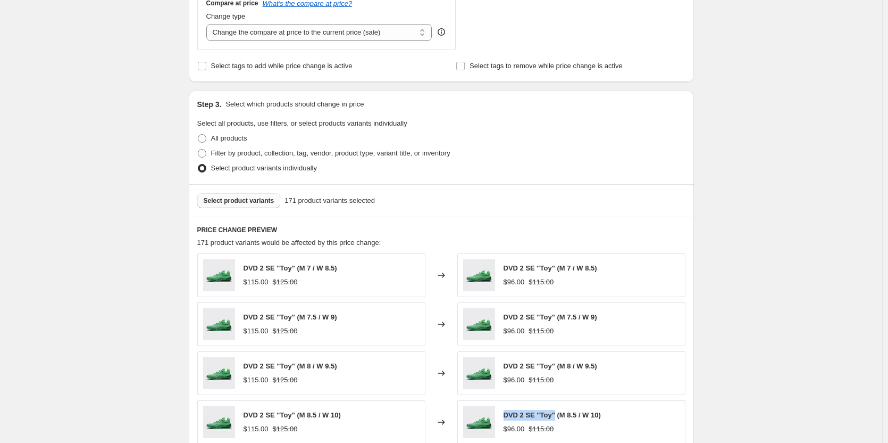
scroll to position [392, 0]
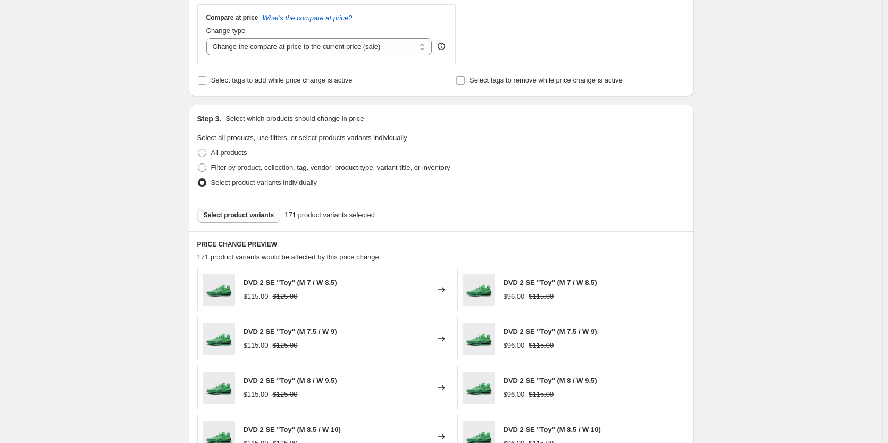
click at [737, 188] on div "Create new price [MEDICAL_DATA]. This page is ready Create new price [MEDICAL_D…" at bounding box center [441, 185] width 882 height 1155
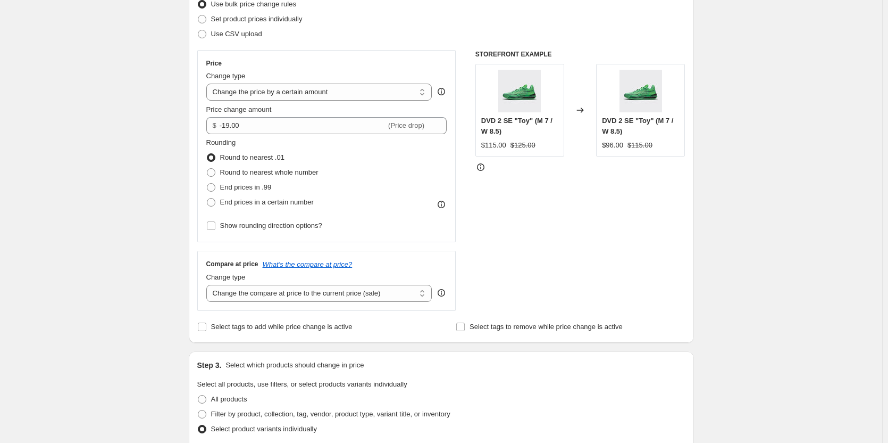
scroll to position [126, 0]
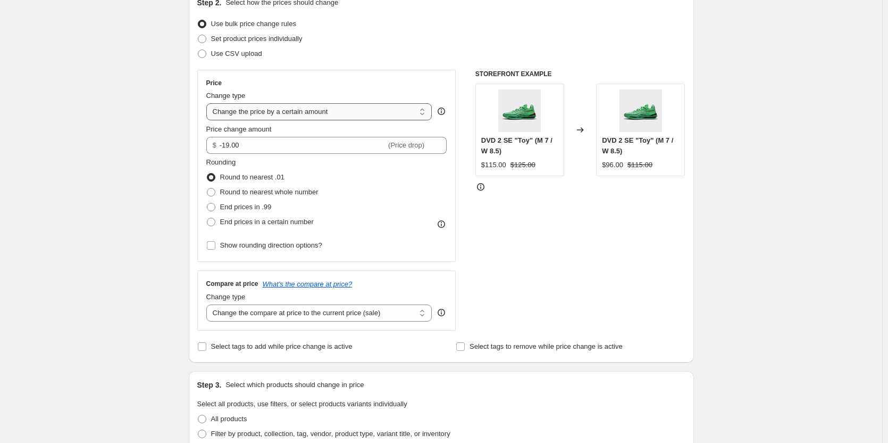
click at [320, 112] on select "Change the price to a certain amount Change the price by a certain amount Chang…" at bounding box center [319, 111] width 226 height 17
click at [209, 103] on select "Change the price to a certain amount Change the price by a certain amount Chang…" at bounding box center [319, 111] width 226 height 17
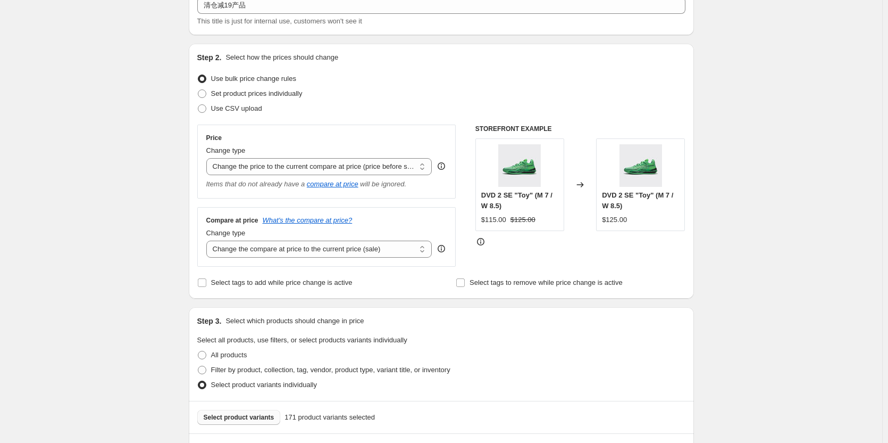
scroll to position [63, 0]
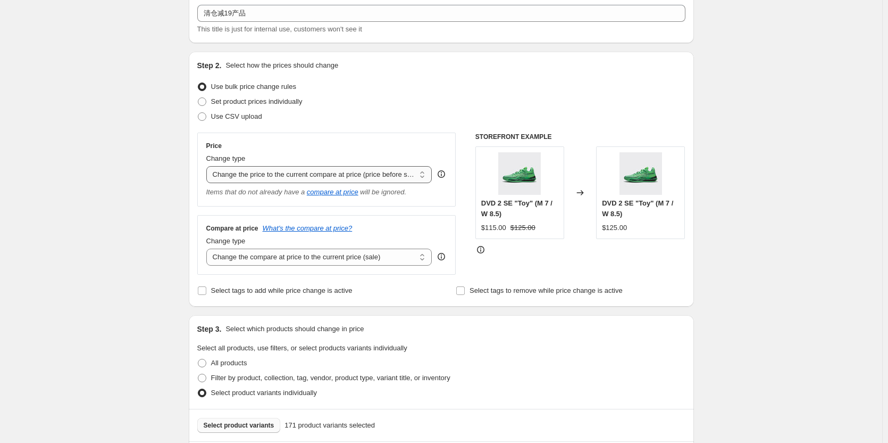
click at [420, 174] on select "Change the price to a certain amount Change the price by a certain amount Chang…" at bounding box center [319, 174] width 226 height 17
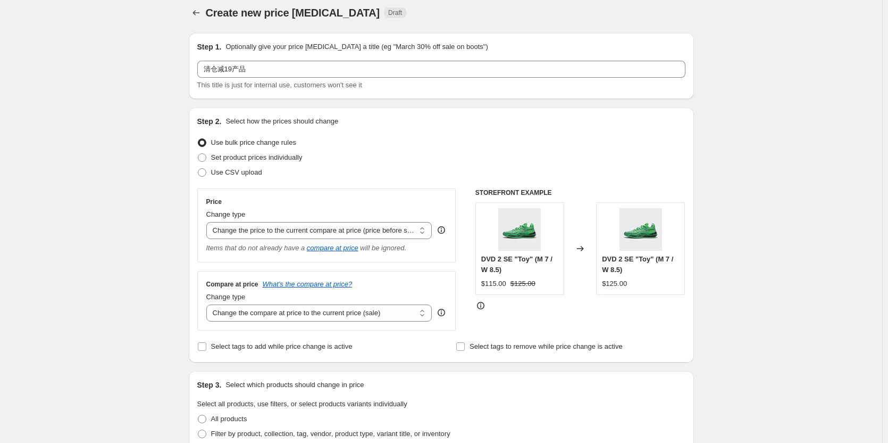
scroll to position [0, 0]
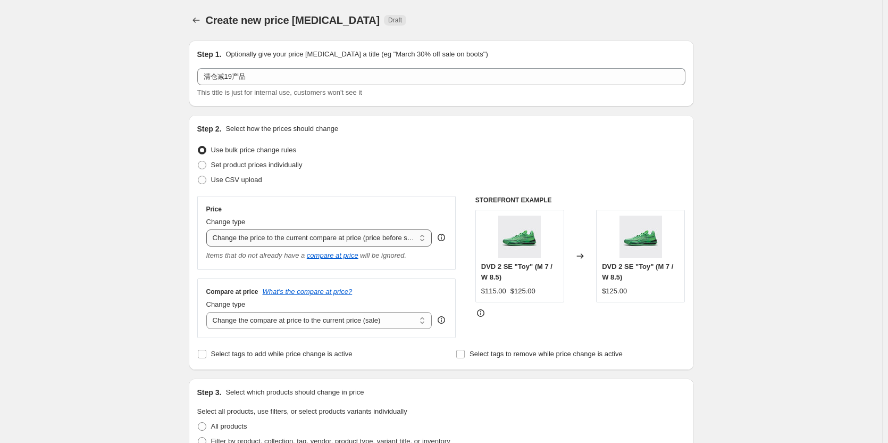
click at [326, 239] on select "Change the price to a certain amount Change the price by a certain amount Chang…" at bounding box center [319, 237] width 226 height 17
click at [209, 229] on select "Change the price to a certain amount Change the price by a certain amount Chang…" at bounding box center [319, 237] width 226 height 17
click at [289, 241] on select "Change the price to a certain amount Change the price by a certain amount Chang…" at bounding box center [319, 237] width 226 height 17
select select "bcap"
click at [209, 229] on select "Change the price to a certain amount Change the price by a certain amount Chang…" at bounding box center [319, 237] width 226 height 17
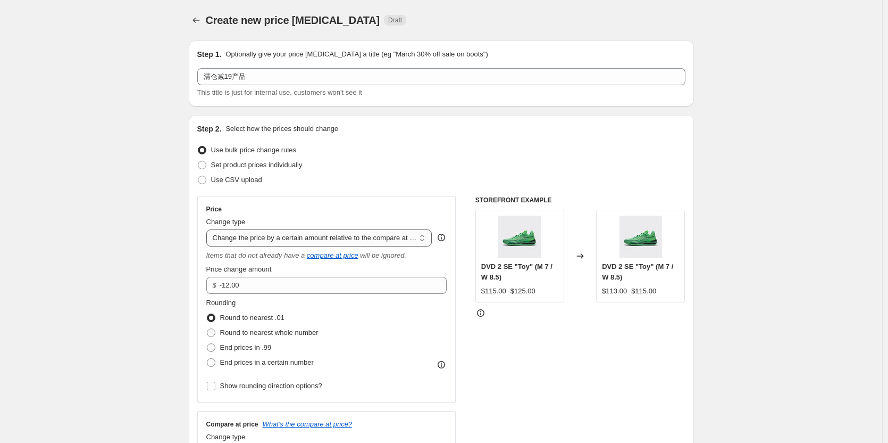
click at [269, 240] on select "Change the price to a certain amount Change the price by a certain amount Chang…" at bounding box center [319, 237] width 226 height 17
click at [270, 237] on select "Change the price to a certain amount Change the price by a certain amount Chang…" at bounding box center [319, 237] width 226 height 17
click at [257, 240] on select "Change the price to a certain amount Change the price by a certain amount Chang…" at bounding box center [319, 237] width 226 height 17
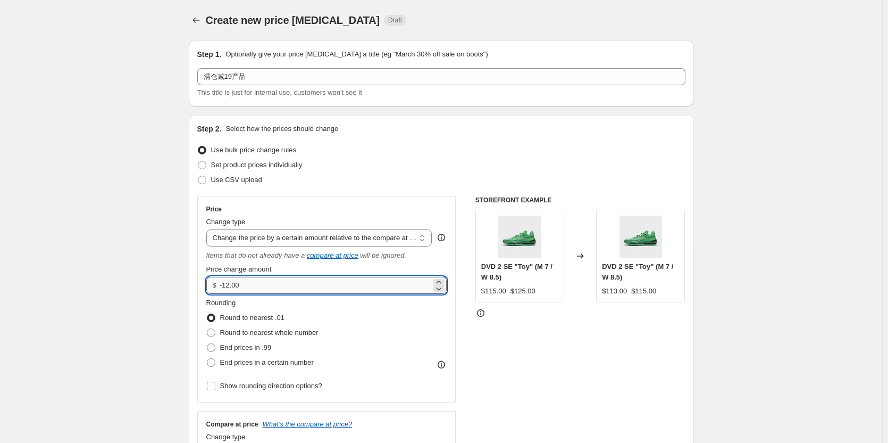
drag, startPoint x: 247, startPoint y: 284, endPoint x: 226, endPoint y: 284, distance: 21.3
click at [226, 284] on input "-12.00" at bounding box center [325, 285] width 211 height 17
type input "-19.00"
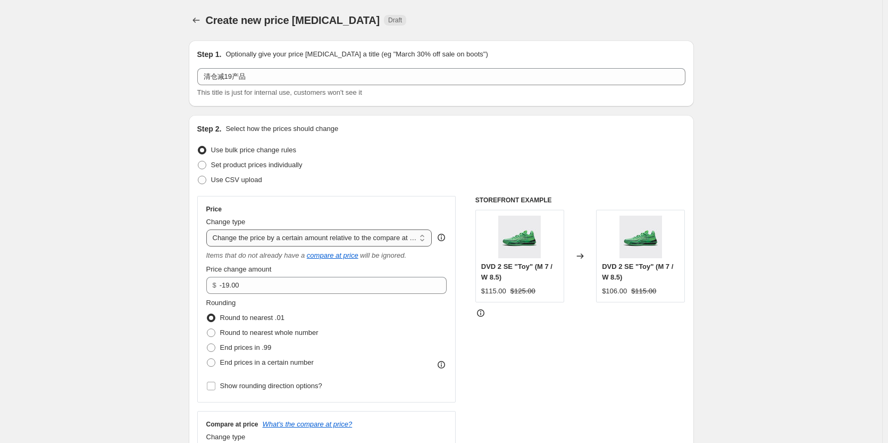
click at [260, 240] on select "Change the price to a certain amount Change the price by a certain amount Chang…" at bounding box center [319, 237] width 226 height 17
click at [209, 229] on select "Change the price to a certain amount Change the price by a certain amount Chang…" at bounding box center [319, 237] width 226 height 17
click at [266, 236] on select "Change the price to a certain amount Change the price by a certain amount Chang…" at bounding box center [319, 237] width 226 height 17
click at [390, 237] on select "Change the price to a certain amount Change the price by a certain amount Chang…" at bounding box center [319, 237] width 226 height 17
click at [397, 238] on select "Change the price to a certain amount Change the price by a certain amount Chang…" at bounding box center [319, 237] width 226 height 17
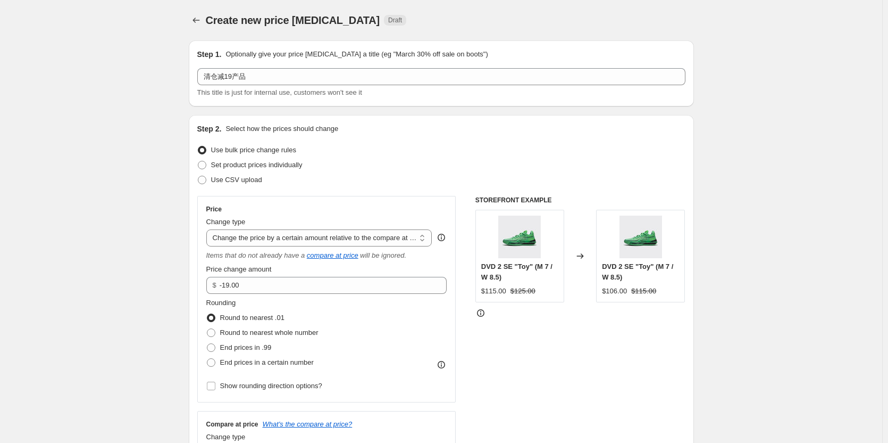
click at [335, 243] on select "Change the price to a certain amount Change the price by a certain amount Chang…" at bounding box center [319, 237] width 226 height 17
click at [318, 232] on select "Change the price to a certain amount Change the price by a certain amount Chang…" at bounding box center [319, 237] width 226 height 17
click at [209, 229] on select "Change the price to a certain amount Change the price by a certain amount Chang…" at bounding box center [319, 237] width 226 height 17
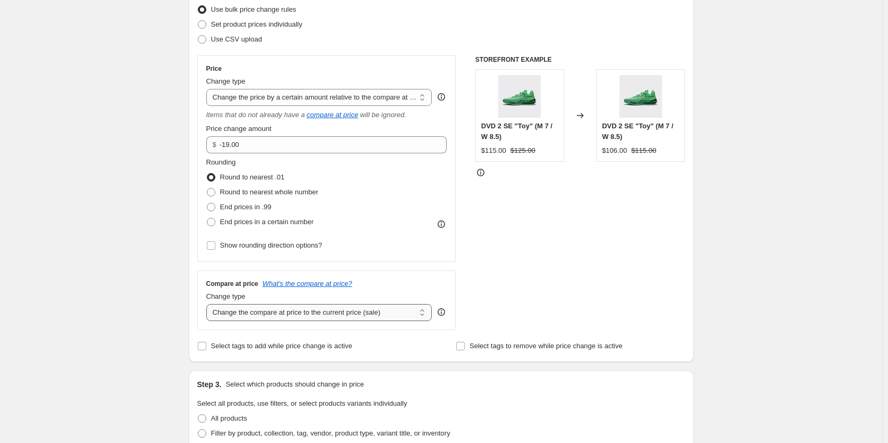
scroll to position [160, 0]
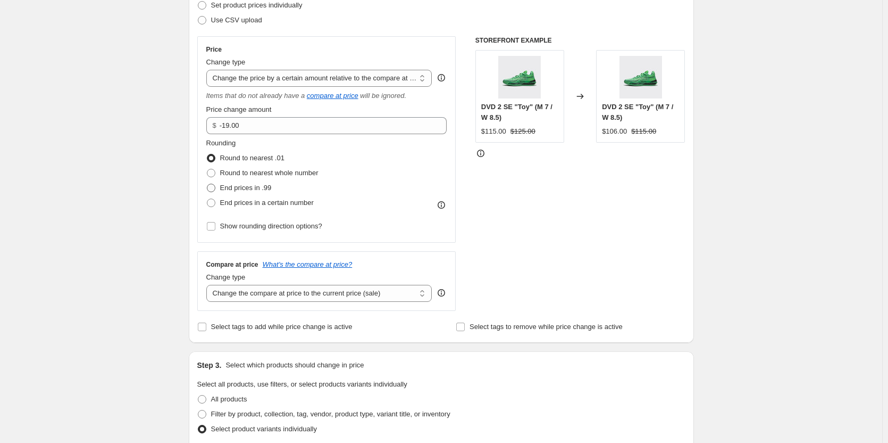
click at [245, 186] on span "End prices in .99" at bounding box center [246, 188] width 52 height 8
click at [207, 184] on input "End prices in .99" at bounding box center [207, 184] width 1 height 1
radio input "true"
click at [245, 186] on span "End prices in .99" at bounding box center [246, 188] width 52 height 8
click at [207, 184] on input "End prices in .99" at bounding box center [207, 184] width 1 height 1
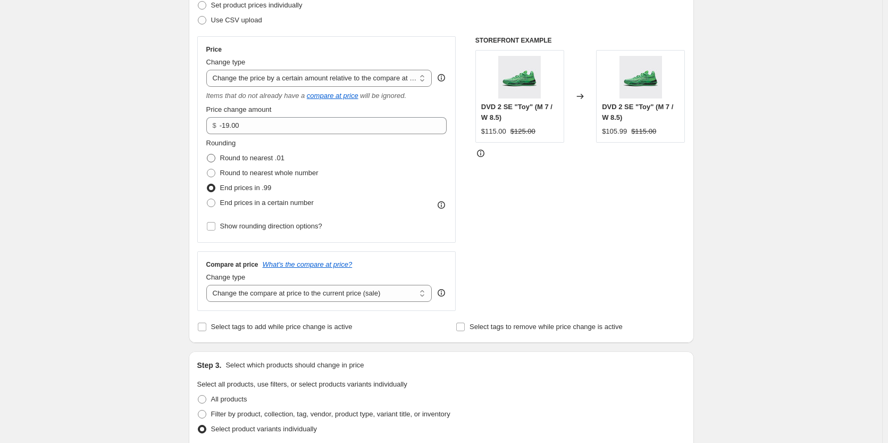
click at [238, 159] on span "Round to nearest .01" at bounding box center [252, 158] width 64 height 8
click at [207, 154] on input "Round to nearest .01" at bounding box center [207, 154] width 1 height 1
radio input "true"
click at [806, 275] on div "Create new price [MEDICAL_DATA]. This page is ready Create new price [MEDICAL_D…" at bounding box center [441, 424] width 882 height 1169
click at [239, 173] on span "Round to nearest whole number" at bounding box center [269, 173] width 98 height 8
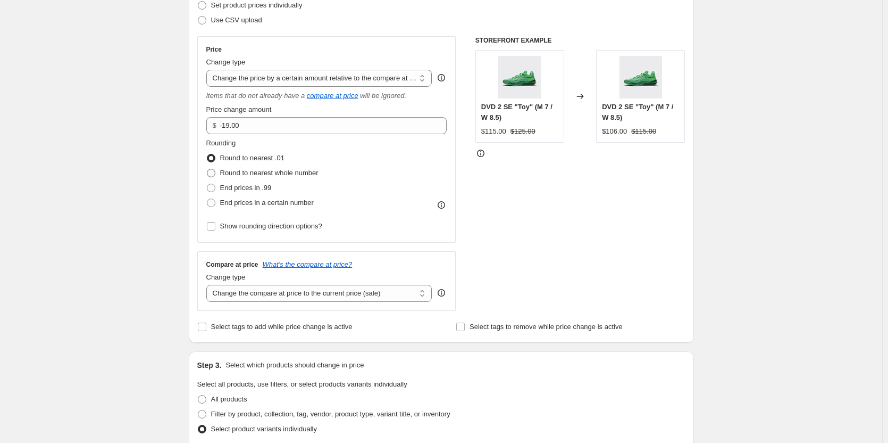
click at [207, 169] on input "Round to nearest whole number" at bounding box center [207, 169] width 1 height 1
radio input "true"
click at [236, 163] on label "Round to nearest .01" at bounding box center [245, 158] width 78 height 15
click at [207, 154] on input "Round to nearest .01" at bounding box center [207, 154] width 1 height 1
radio input "true"
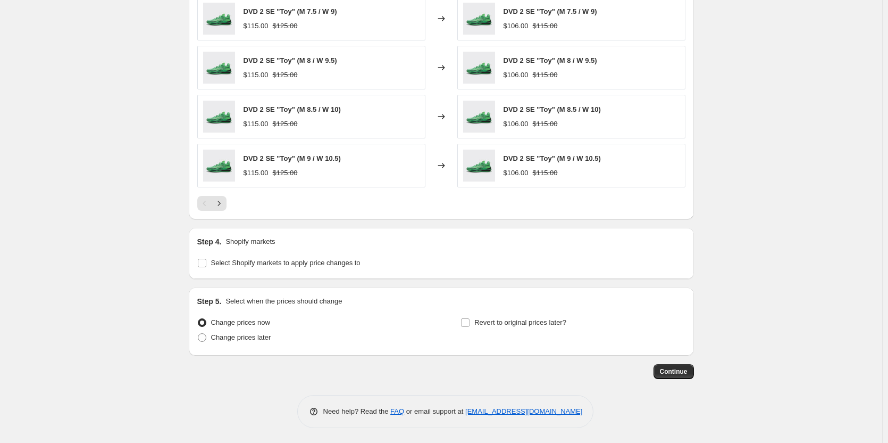
scroll to position [727, 0]
click at [227, 198] on button "Next" at bounding box center [219, 202] width 15 height 15
click at [224, 210] on button "Next" at bounding box center [219, 202] width 15 height 15
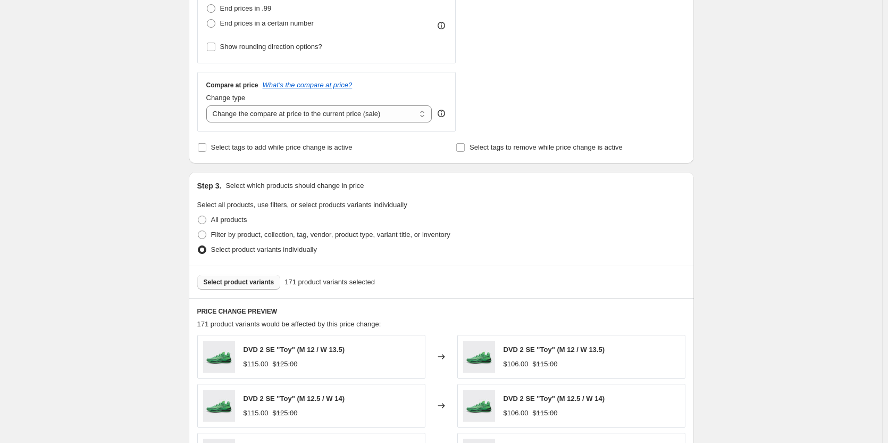
scroll to position [355, 0]
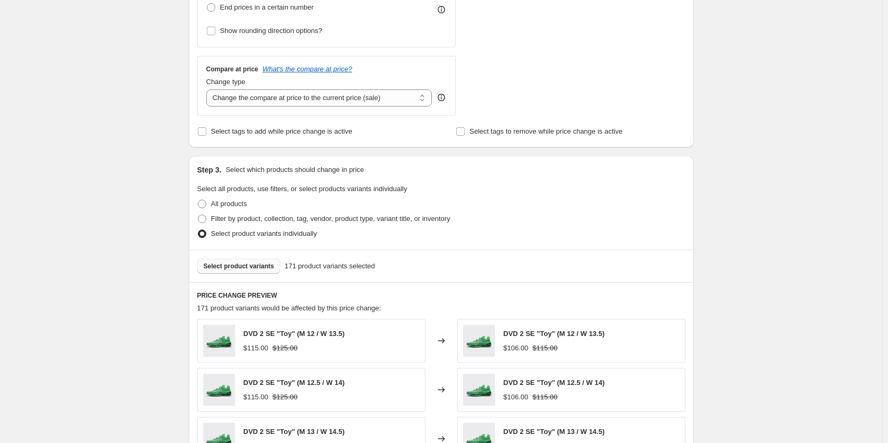
click at [249, 271] on button "Select product variants" at bounding box center [239, 266] width 84 height 15
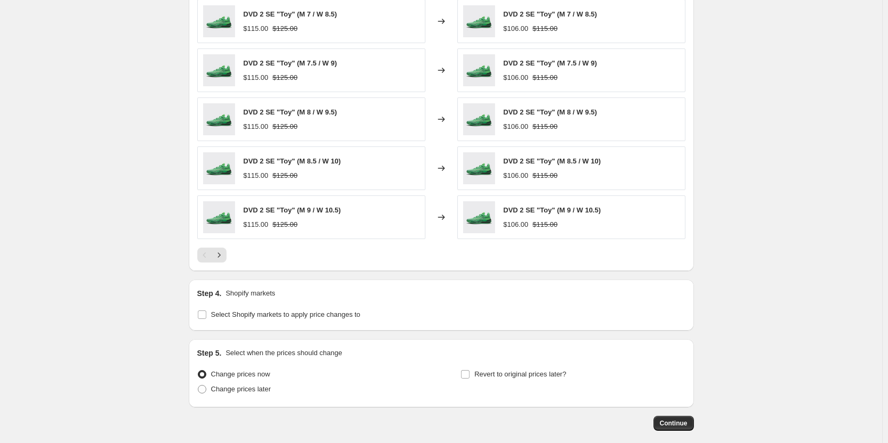
scroll to position [727, 0]
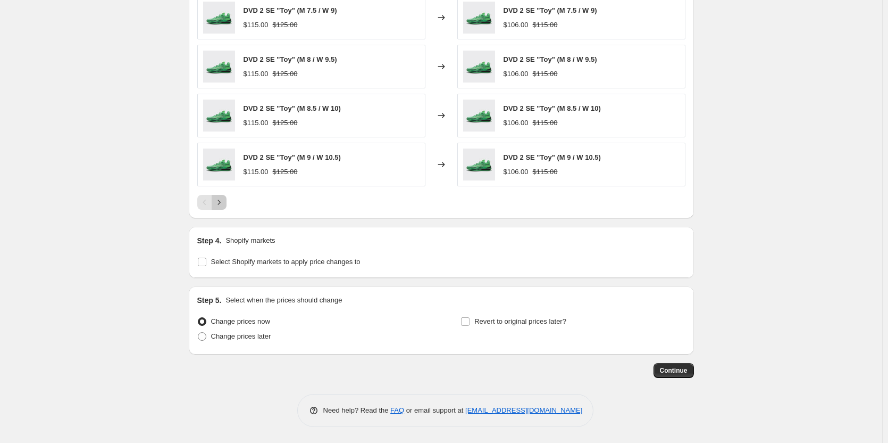
click at [222, 204] on icon "Next" at bounding box center [219, 202] width 11 height 11
click at [227, 206] on button "Next" at bounding box center [219, 202] width 15 height 15
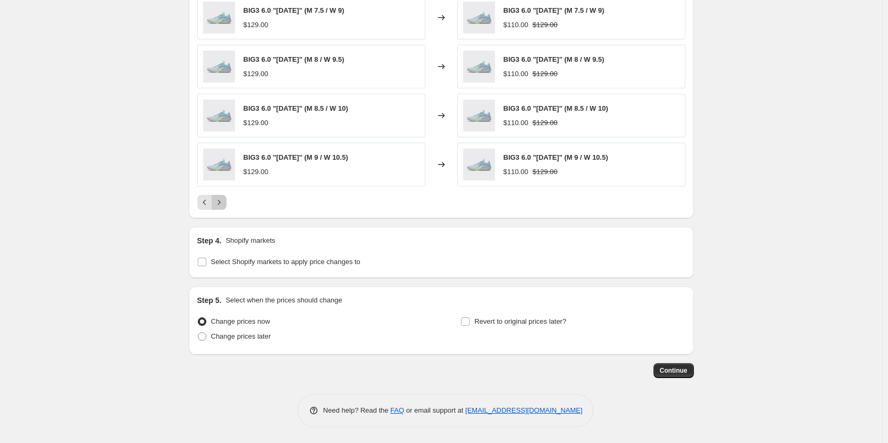
click at [227, 206] on button "Next" at bounding box center [219, 202] width 15 height 15
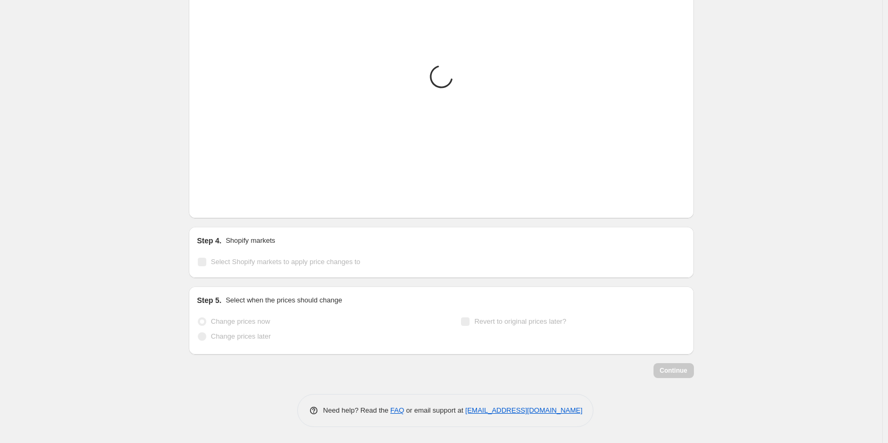
click at [227, 206] on button "Next" at bounding box center [219, 202] width 15 height 15
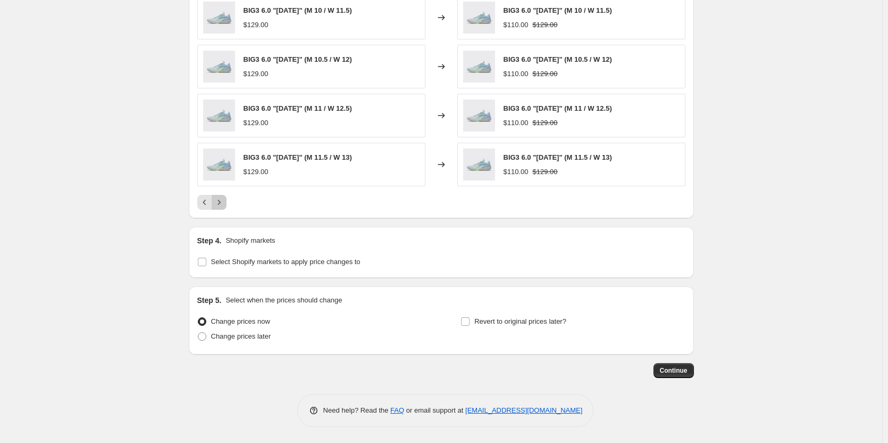
click at [227, 206] on button "Next" at bounding box center [219, 202] width 15 height 15
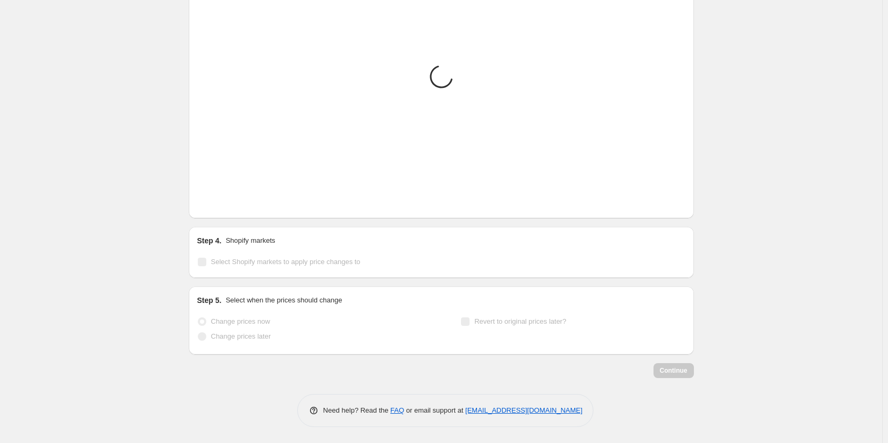
click at [227, 206] on button "Next" at bounding box center [219, 202] width 15 height 15
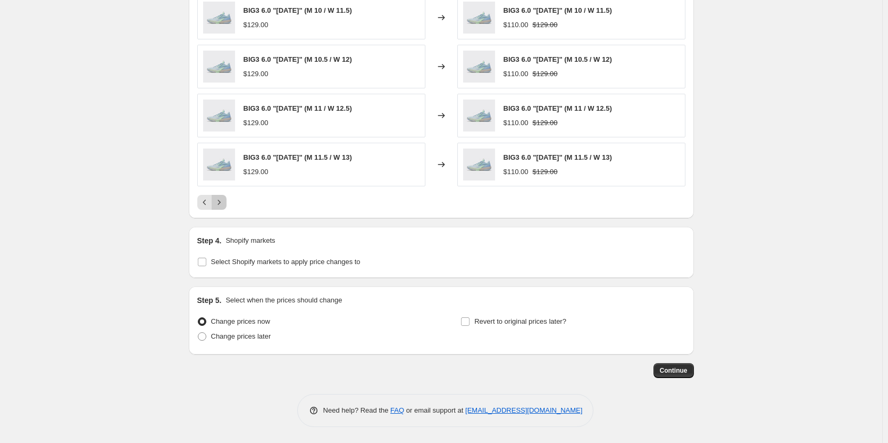
click at [227, 206] on button "Next" at bounding box center [219, 202] width 15 height 15
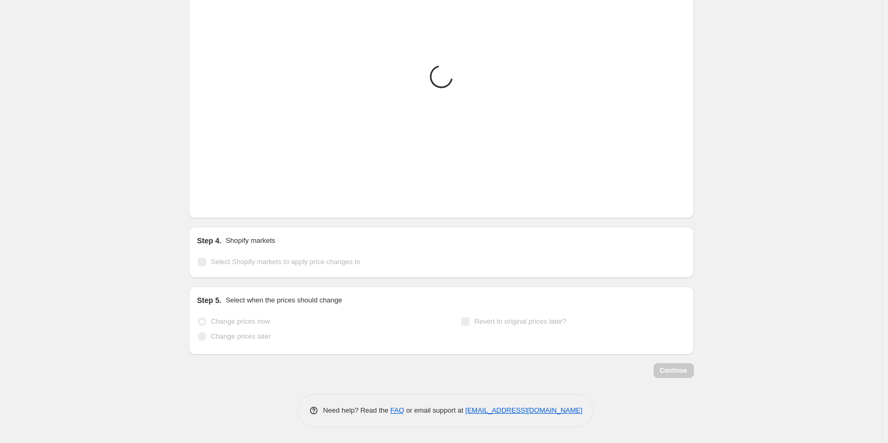
click at [227, 206] on button "Next" at bounding box center [219, 202] width 15 height 15
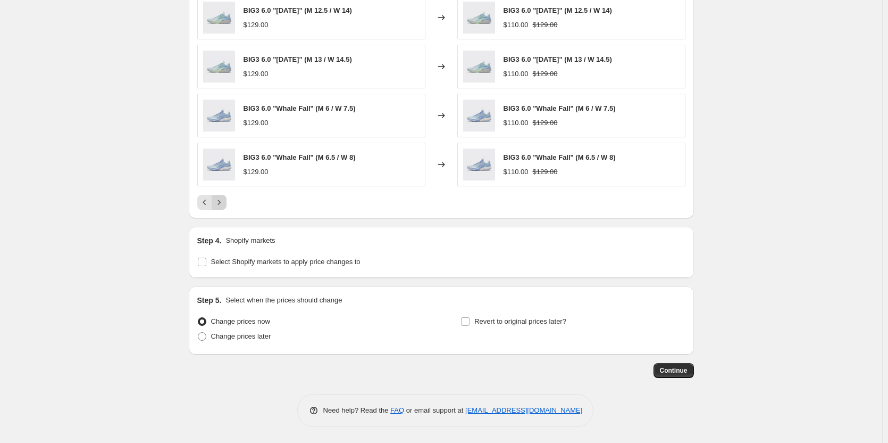
click at [227, 206] on button "Next" at bounding box center [219, 202] width 15 height 15
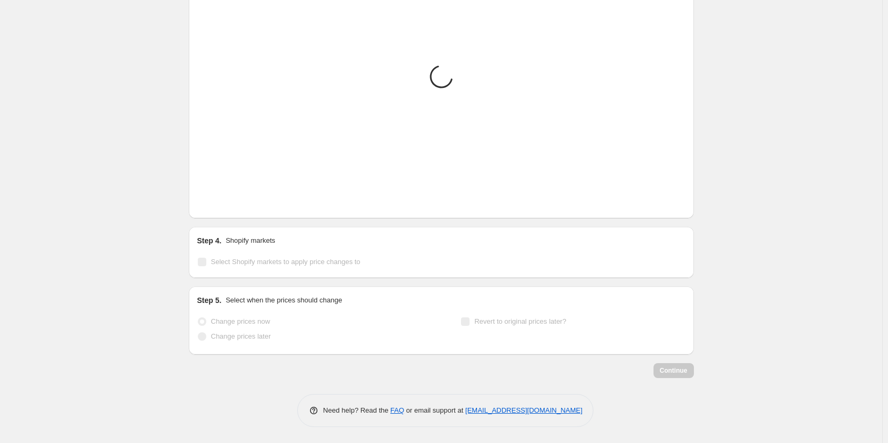
click at [227, 206] on button "Next" at bounding box center [219, 202] width 15 height 15
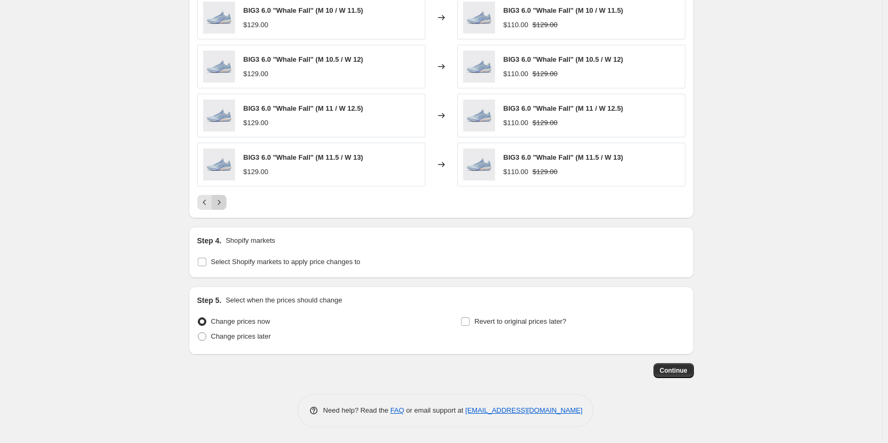
click at [227, 206] on button "Next" at bounding box center [219, 202] width 15 height 15
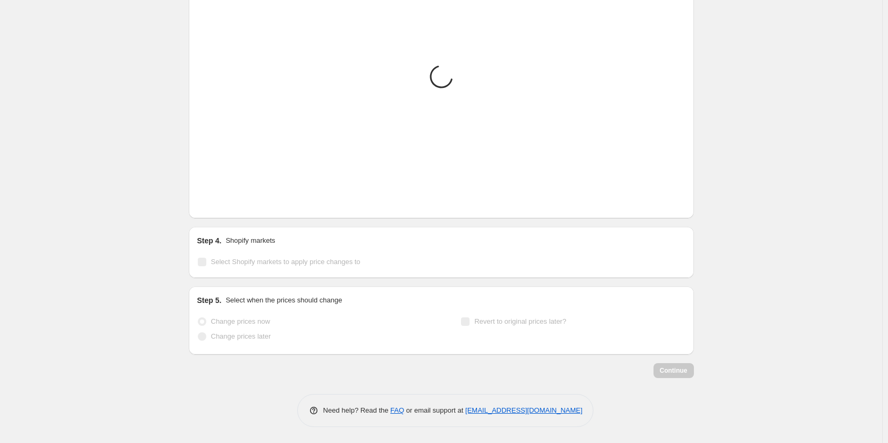
click at [227, 206] on button "Next" at bounding box center [219, 202] width 15 height 15
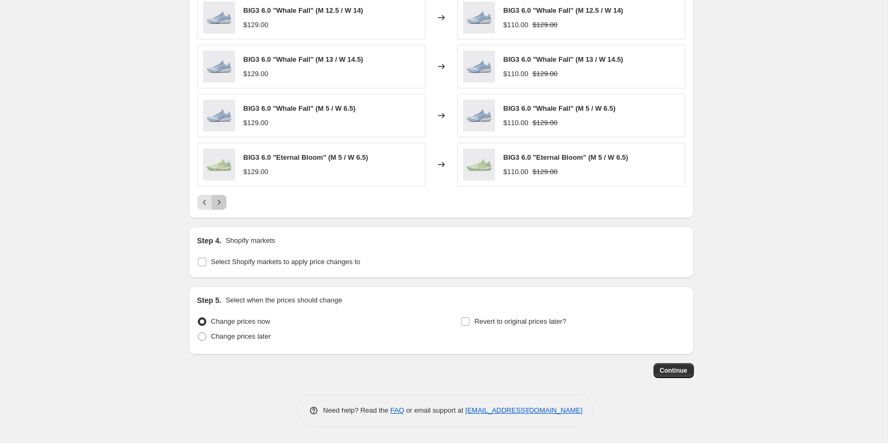
click at [227, 206] on button "Next" at bounding box center [219, 202] width 15 height 15
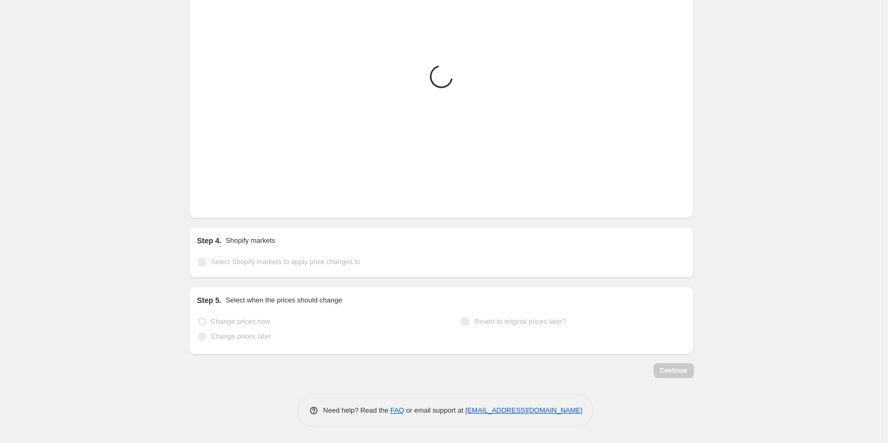
click at [227, 206] on button "Next" at bounding box center [219, 202] width 15 height 15
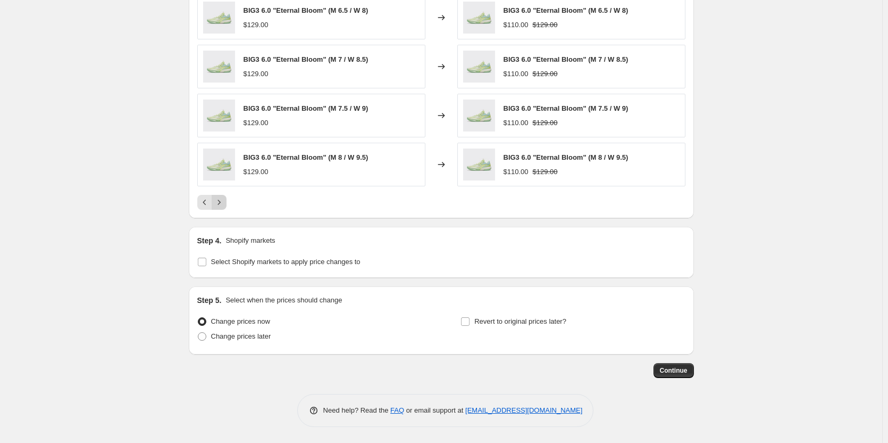
click at [227, 206] on button "Next" at bounding box center [219, 202] width 15 height 15
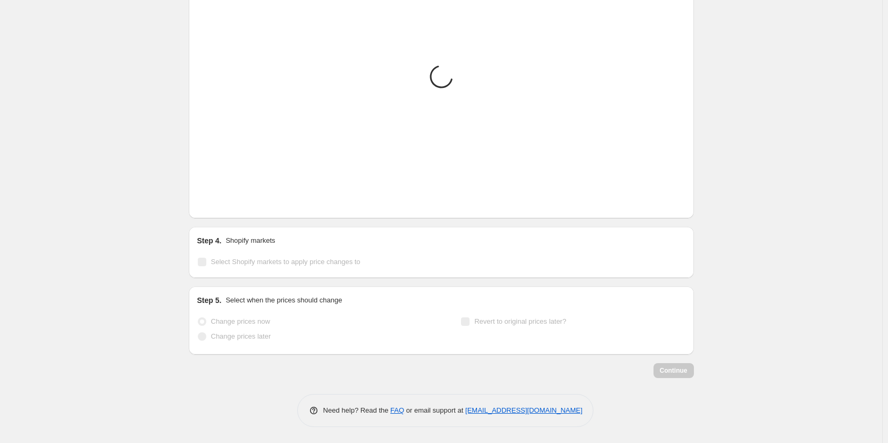
click at [227, 206] on button "Next" at bounding box center [219, 202] width 15 height 15
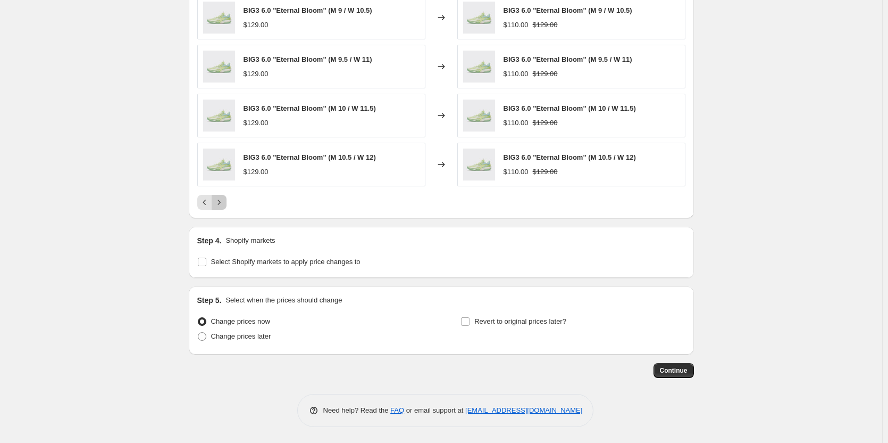
click at [227, 206] on button "Next" at bounding box center [219, 202] width 15 height 15
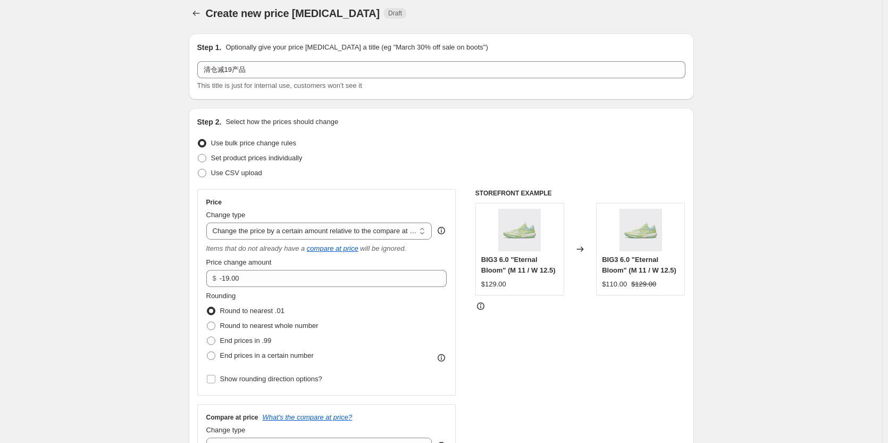
scroll to position [0, 0]
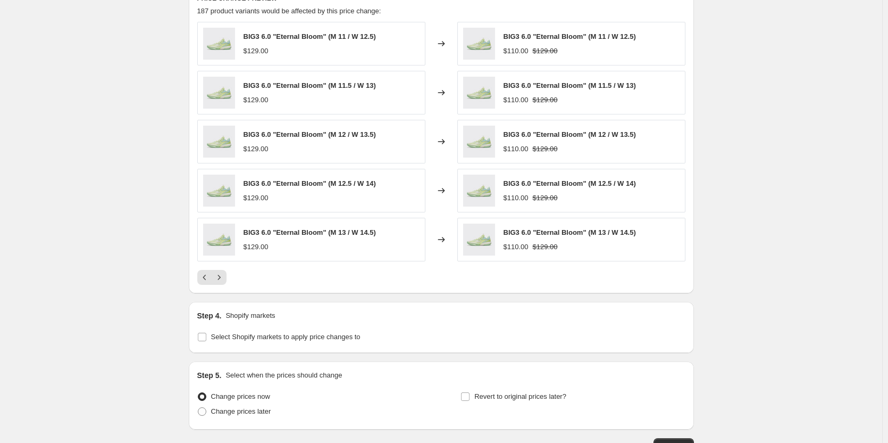
scroll to position [674, 0]
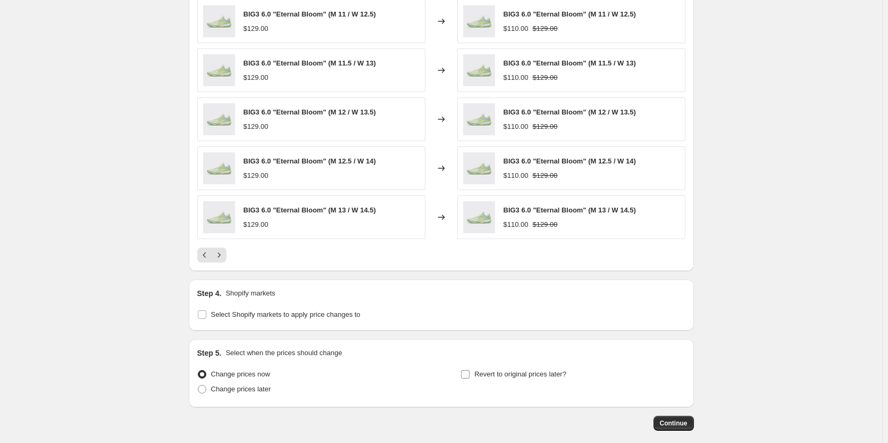
click at [497, 376] on span "Revert to original prices later?" at bounding box center [520, 374] width 92 height 8
click at [470, 376] on input "Revert to original prices later?" at bounding box center [465, 374] width 9 height 9
checkbox input "true"
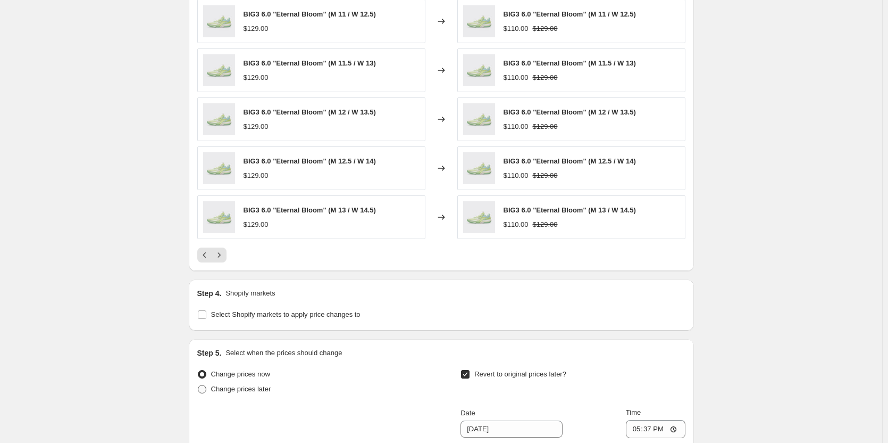
click at [253, 394] on span "Change prices later" at bounding box center [241, 389] width 60 height 11
click at [198, 385] on input "Change prices later" at bounding box center [198, 385] width 1 height 1
radio input "true"
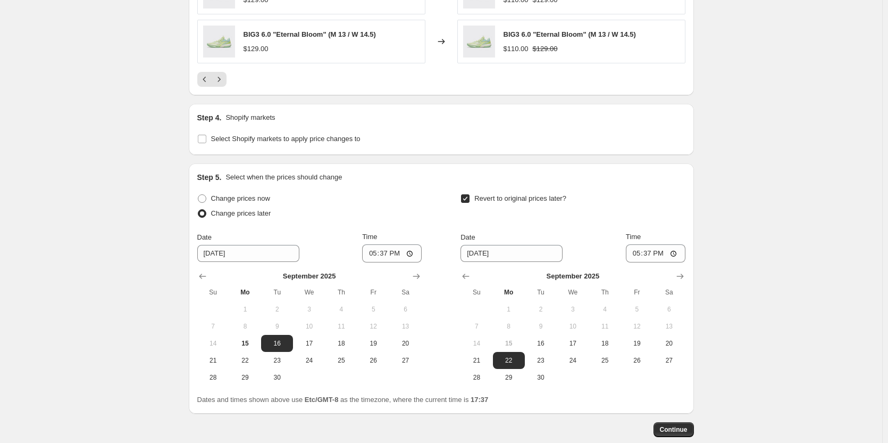
scroll to position [887, 0]
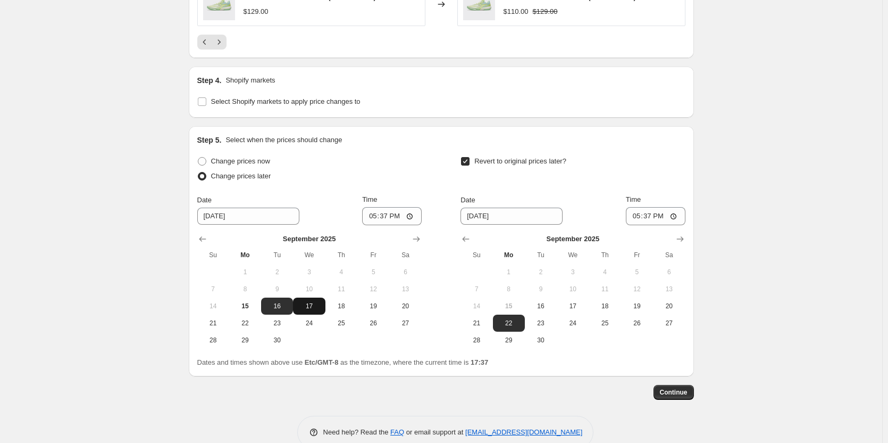
click at [308, 307] on span "17" at bounding box center [308, 306] width 23 height 9
type input "[DATE]"
click at [388, 217] on input "17:37" at bounding box center [392, 216] width 60 height 18
type input "15:00"
click at [681, 236] on icon "Show next month, October 2025" at bounding box center [680, 239] width 11 height 11
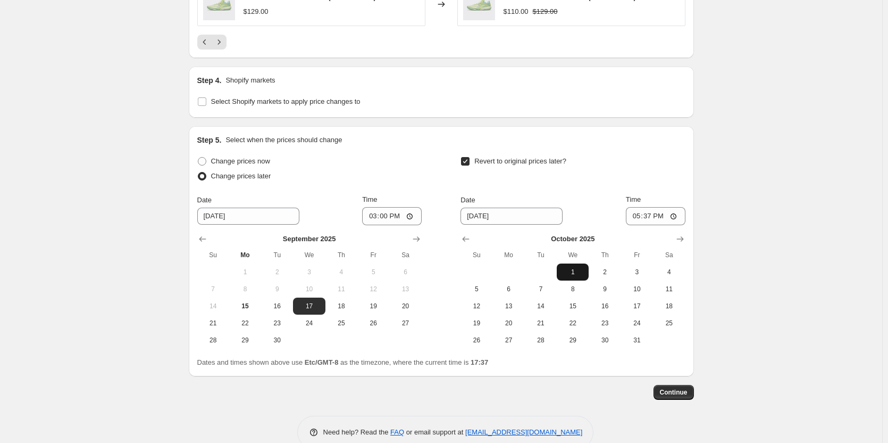
click at [584, 269] on span "1" at bounding box center [572, 272] width 23 height 9
type input "[DATE]"
click at [657, 218] on input "17:37" at bounding box center [656, 216] width 60 height 18
type input "15:00"
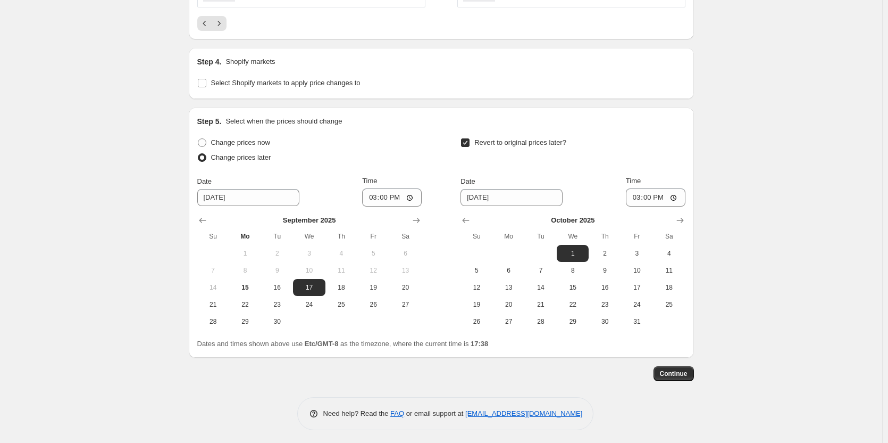
scroll to position [909, 0]
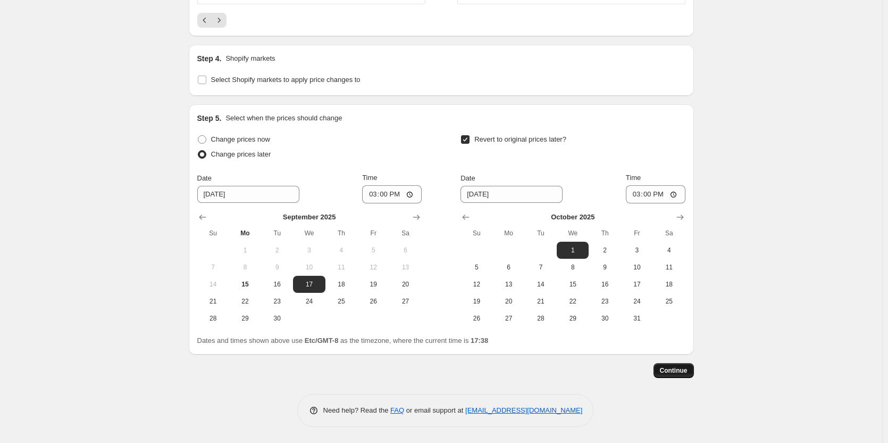
click at [688, 373] on span "Continue" at bounding box center [674, 370] width 28 height 9
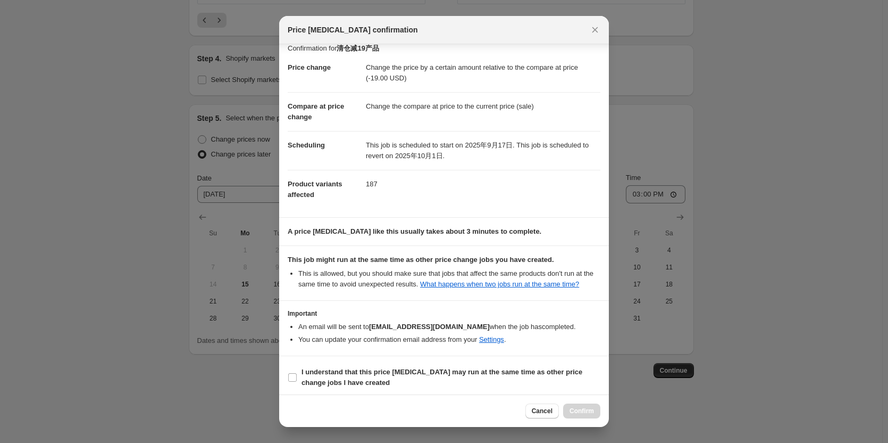
scroll to position [14, 0]
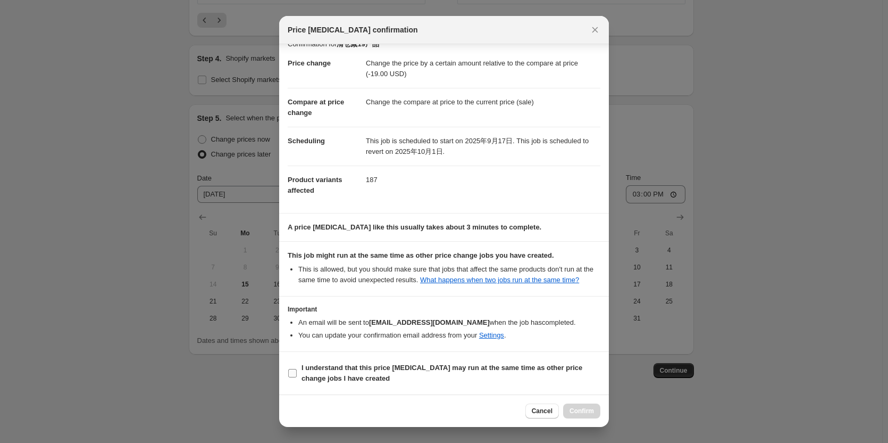
drag, startPoint x: 318, startPoint y: 366, endPoint x: 326, endPoint y: 367, distance: 8.0
click at [317, 367] on b "I understand that this price [MEDICAL_DATA] may run at the same time as other p…" at bounding box center [442, 372] width 281 height 19
click at [297, 369] on input "I understand that this price [MEDICAL_DATA] may run at the same time as other p…" at bounding box center [292, 373] width 9 height 9
checkbox input "true"
click at [580, 411] on span "Confirm" at bounding box center [582, 410] width 24 height 9
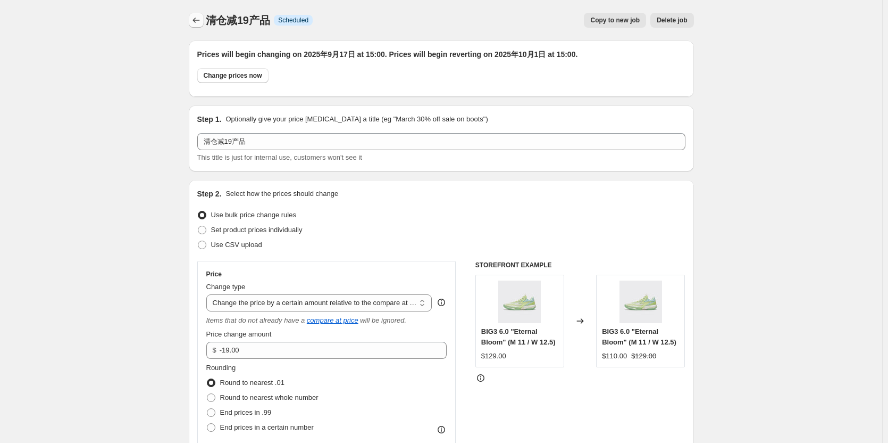
click at [200, 18] on icon "Price change jobs" at bounding box center [196, 20] width 11 height 11
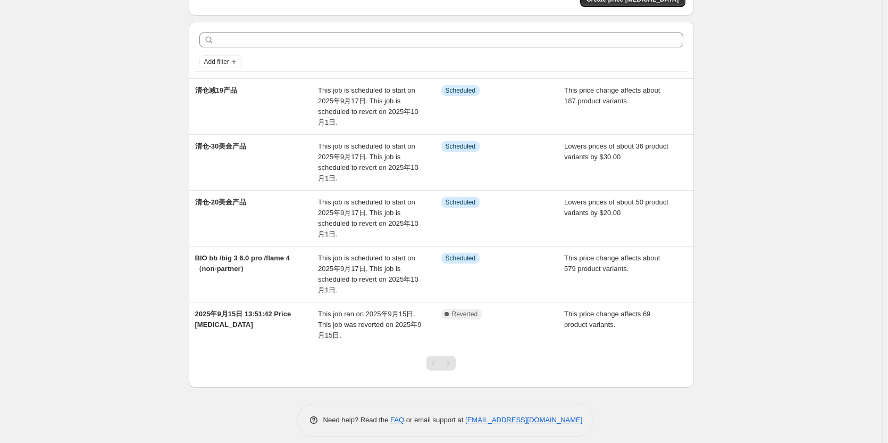
scroll to position [102, 0]
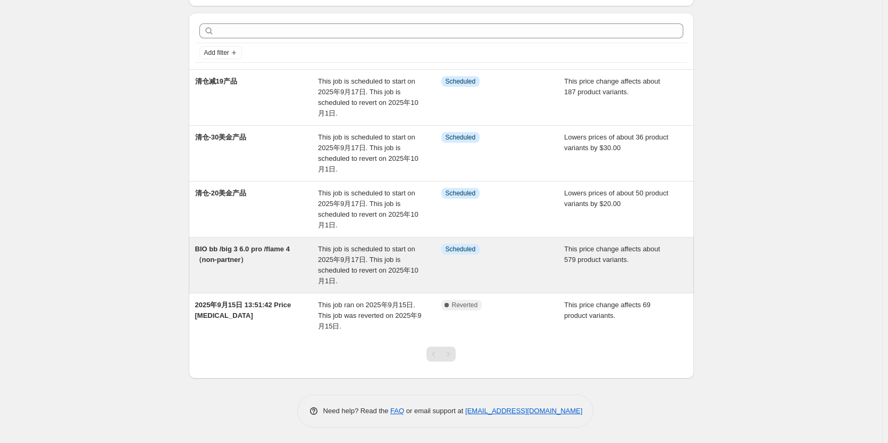
click at [245, 248] on span "BIO bb /big 3 6.0 pro /flame 4（non-partner）" at bounding box center [242, 254] width 95 height 19
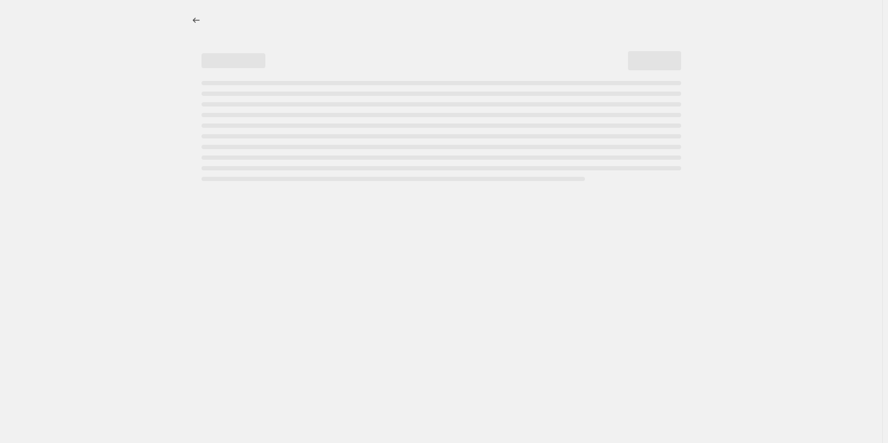
select select "bcap"
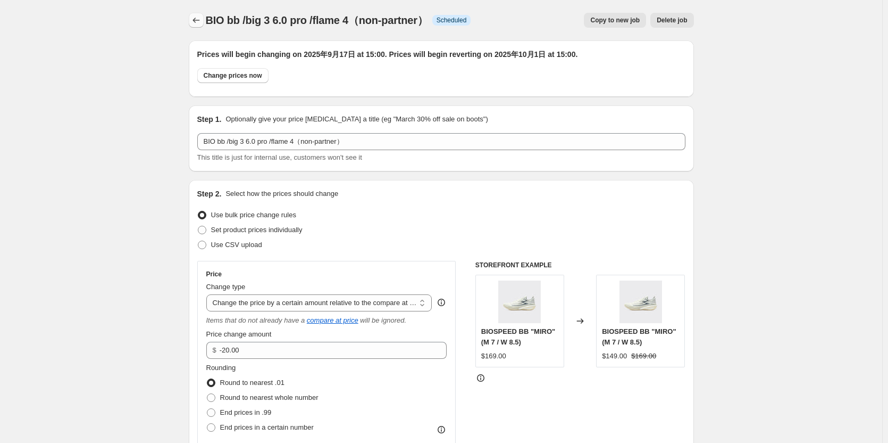
click at [194, 24] on icon "Price change jobs" at bounding box center [196, 20] width 11 height 11
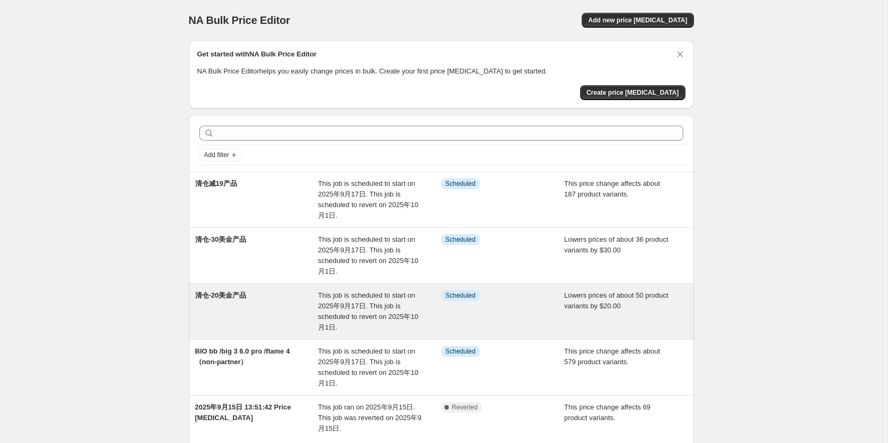
click at [267, 305] on div "清仓-20美金产品" at bounding box center [256, 311] width 123 height 43
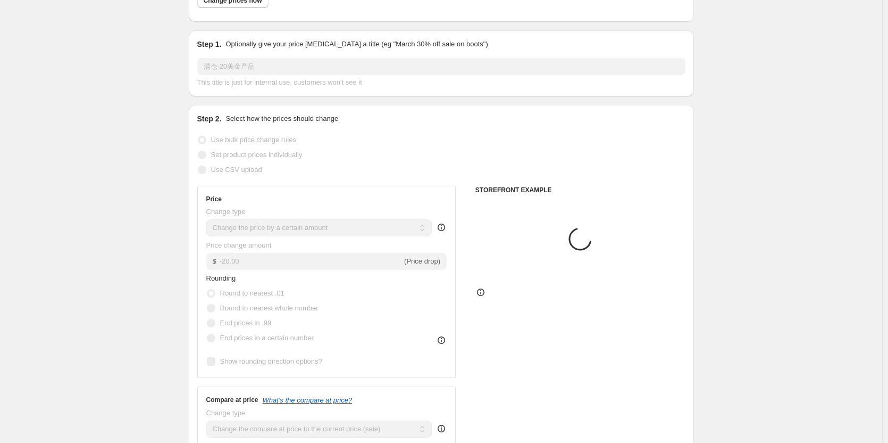
scroll to position [106, 0]
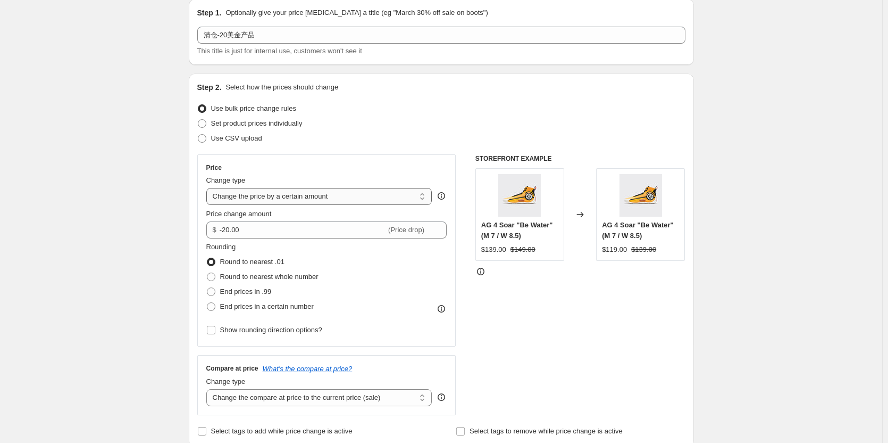
click at [269, 196] on select "Change the price to a certain amount Change the price by a certain amount Chang…" at bounding box center [319, 196] width 226 height 17
select select "bcap"
click at [209, 188] on select "Change the price to a certain amount Change the price by a certain amount Chang…" at bounding box center [319, 196] width 226 height 17
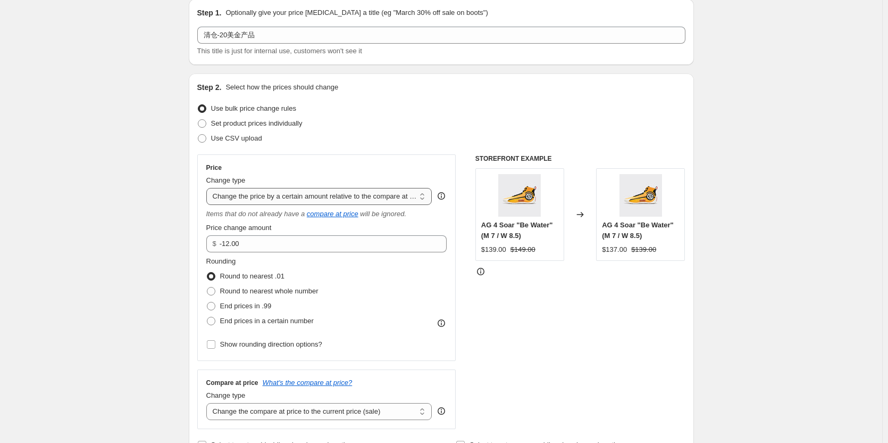
click at [277, 199] on select "Change the price to a certain amount Change the price by a certain amount Chang…" at bounding box center [319, 196] width 226 height 17
click at [209, 188] on select "Change the price to a certain amount Change the price by a certain amount Chang…" at bounding box center [319, 196] width 226 height 17
drag, startPoint x: 266, startPoint y: 249, endPoint x: 226, endPoint y: 245, distance: 40.1
click at [226, 245] on input "-12.00" at bounding box center [325, 243] width 211 height 17
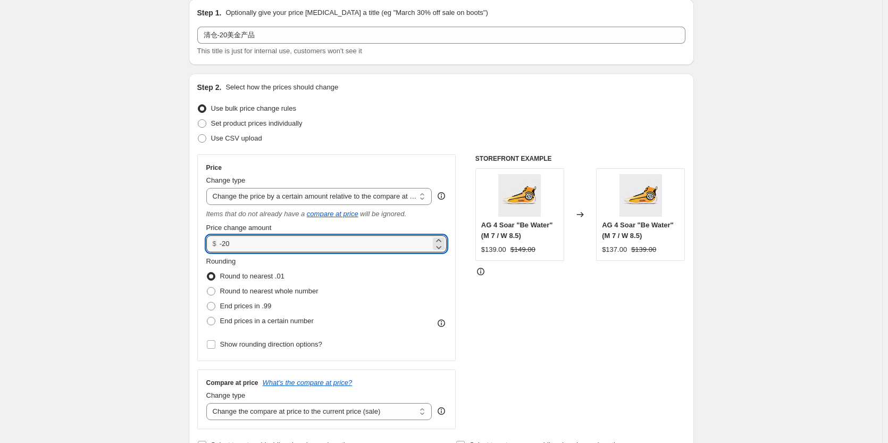
type input "-20.00"
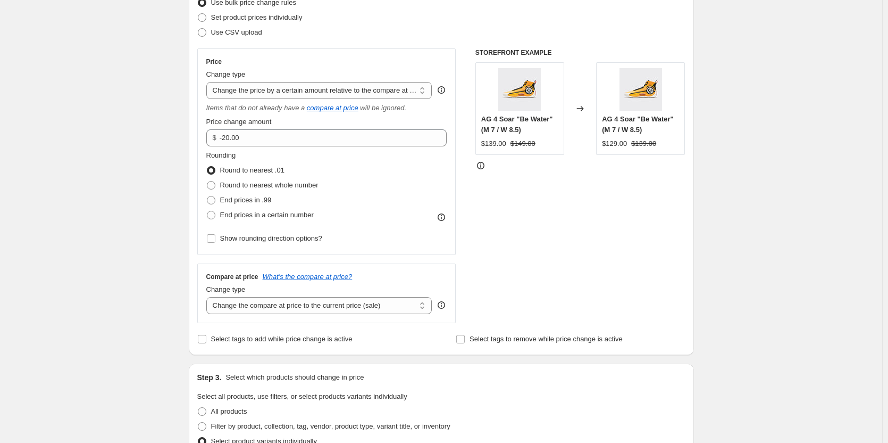
scroll to position [213, 0]
click at [263, 307] on select "Change the compare at price to the current price (sale) Change the compare at p…" at bounding box center [319, 304] width 226 height 17
select select "no_change"
click at [209, 296] on select "Change the compare at price to the current price (sale) Change the compare at p…" at bounding box center [319, 304] width 226 height 17
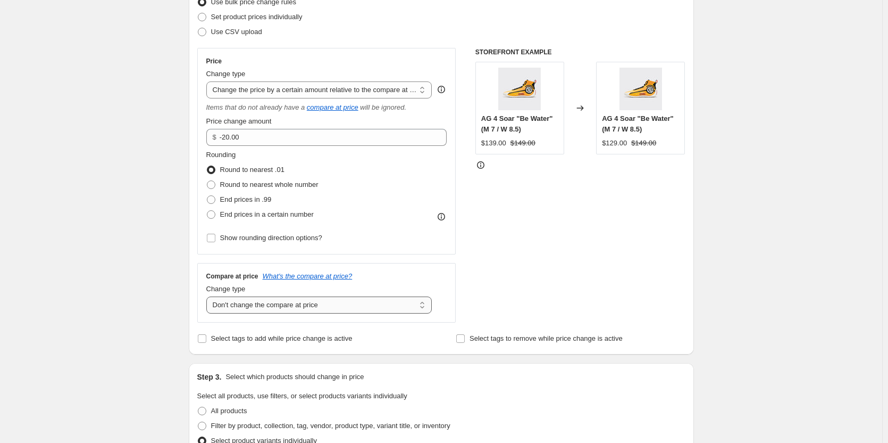
drag, startPoint x: 315, startPoint y: 299, endPoint x: 332, endPoint y: 296, distance: 17.8
click at [315, 299] on select "Change the compare at price to the current price (sale) Change the compare at p…" at bounding box center [319, 304] width 226 height 17
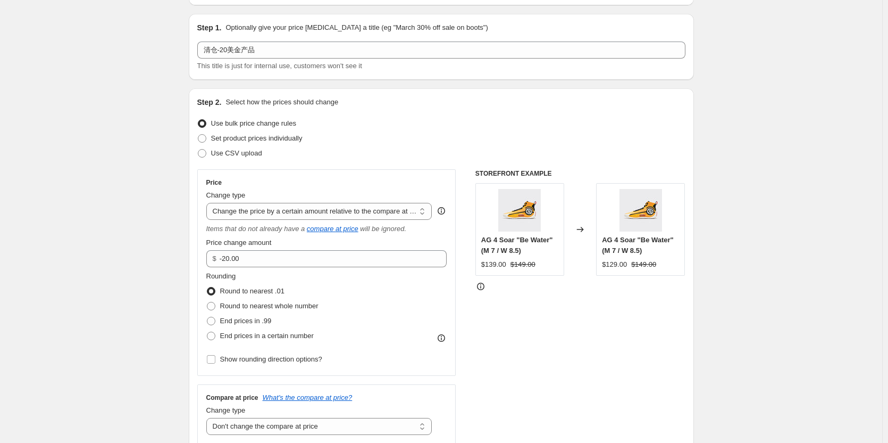
scroll to position [53, 0]
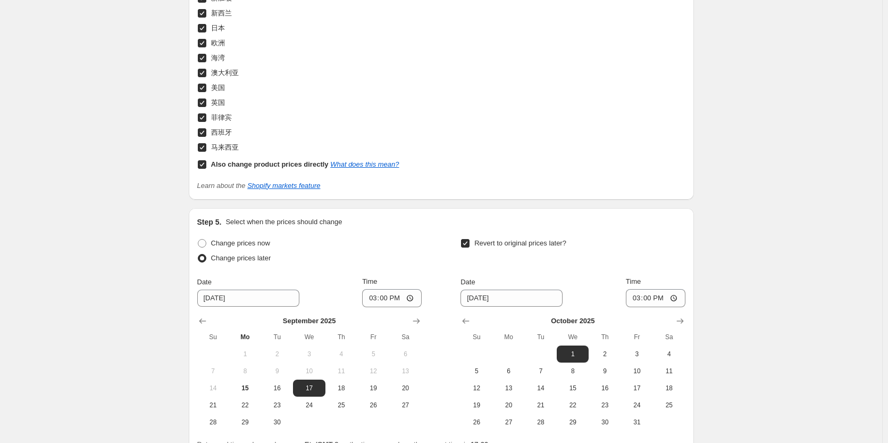
scroll to position [1299, 0]
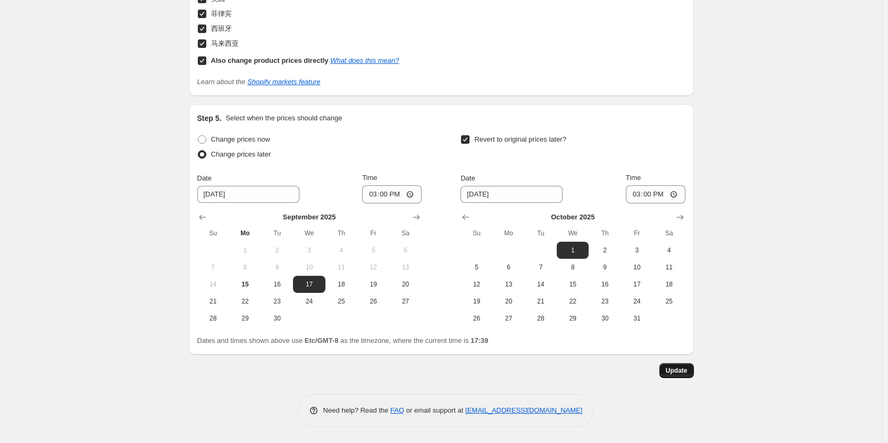
click at [675, 372] on span "Update" at bounding box center [677, 370] width 22 height 9
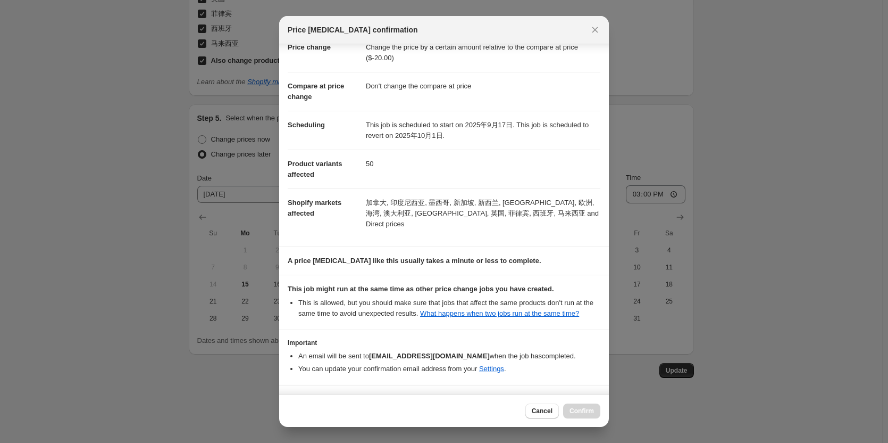
scroll to position [53, 0]
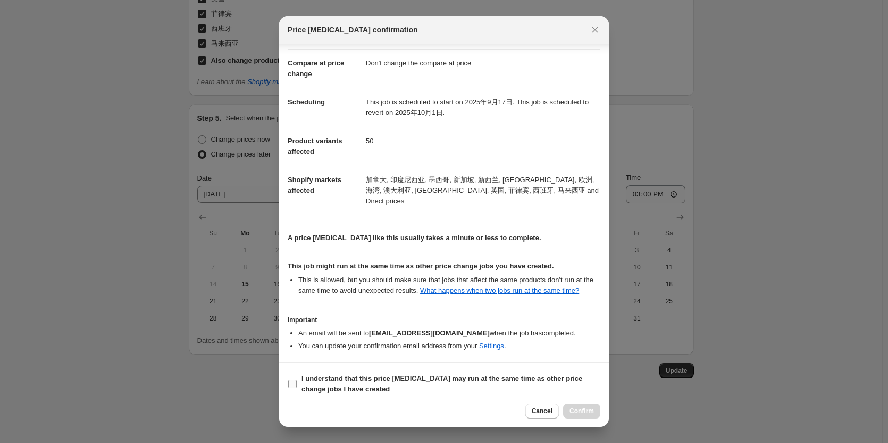
click at [327, 376] on b "I understand that this price [MEDICAL_DATA] may run at the same time as other p…" at bounding box center [442, 383] width 281 height 19
click at [297, 379] on input "I understand that this price [MEDICAL_DATA] may run at the same time as other p…" at bounding box center [292, 383] width 9 height 9
checkbox input "true"
click at [582, 413] on span "Confirm" at bounding box center [582, 410] width 24 height 9
click at [736, 361] on div at bounding box center [444, 221] width 888 height 443
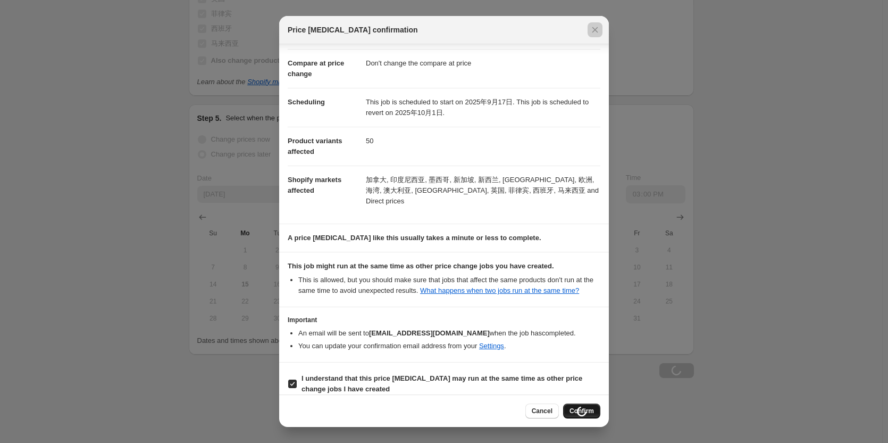
select select "by"
select select "ep"
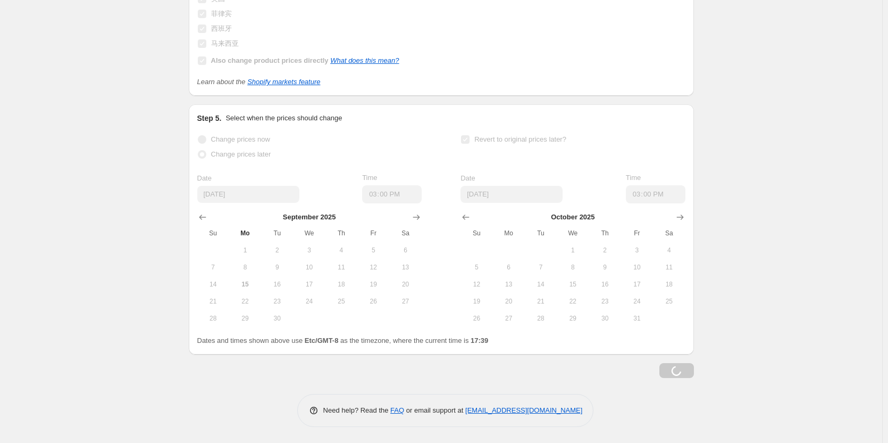
select select "bcap"
select select "no_change"
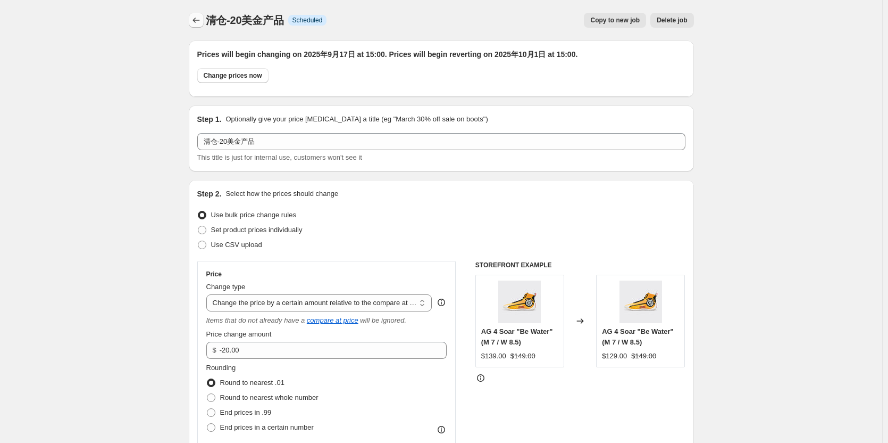
click at [195, 20] on icon "Price change jobs" at bounding box center [196, 20] width 11 height 11
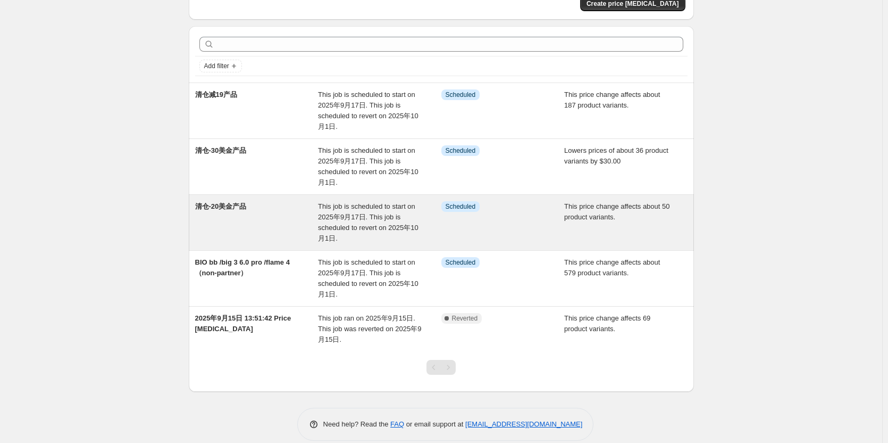
scroll to position [102, 0]
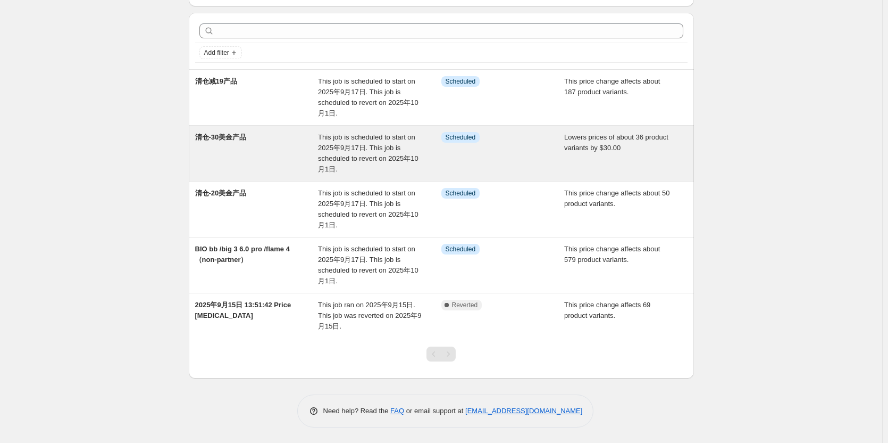
click at [246, 162] on div "清仓-30美金产品" at bounding box center [256, 153] width 123 height 43
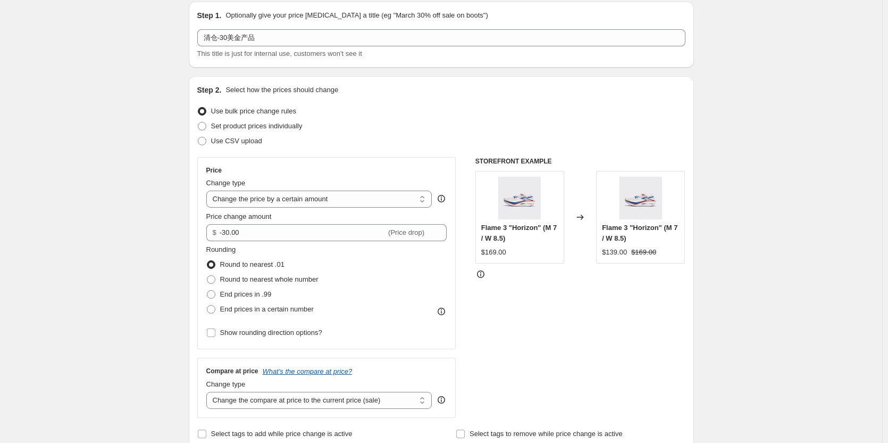
scroll to position [106, 0]
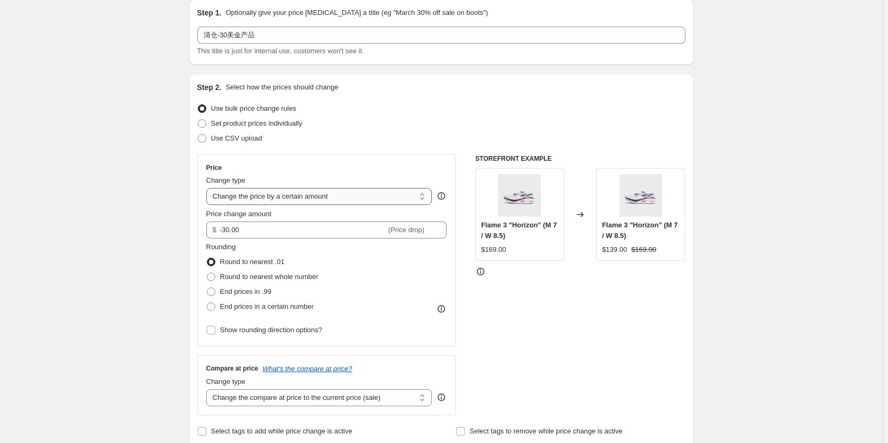
click at [261, 198] on select "Change the price to a certain amount Change the price by a certain amount Chang…" at bounding box center [319, 196] width 226 height 17
select select "bcap"
click at [209, 188] on select "Change the price to a certain amount Change the price by a certain amount Chang…" at bounding box center [319, 196] width 226 height 17
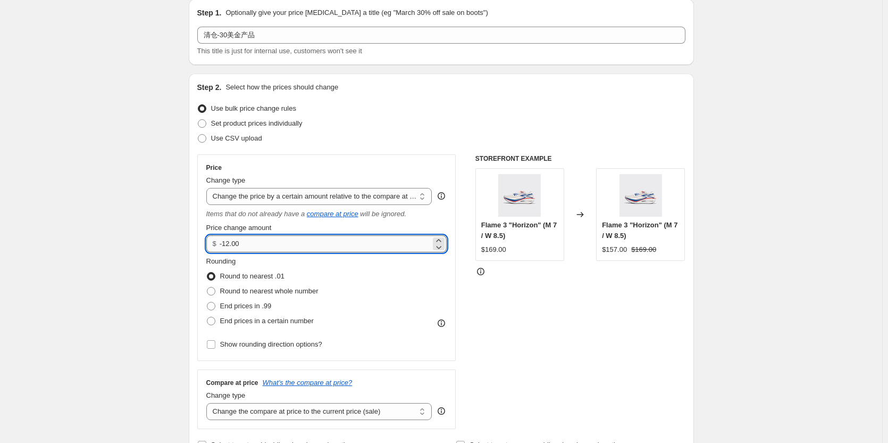
drag, startPoint x: 263, startPoint y: 247, endPoint x: 226, endPoint y: 244, distance: 37.4
click at [226, 244] on input "-12.00" at bounding box center [325, 243] width 211 height 17
type input "-30.00"
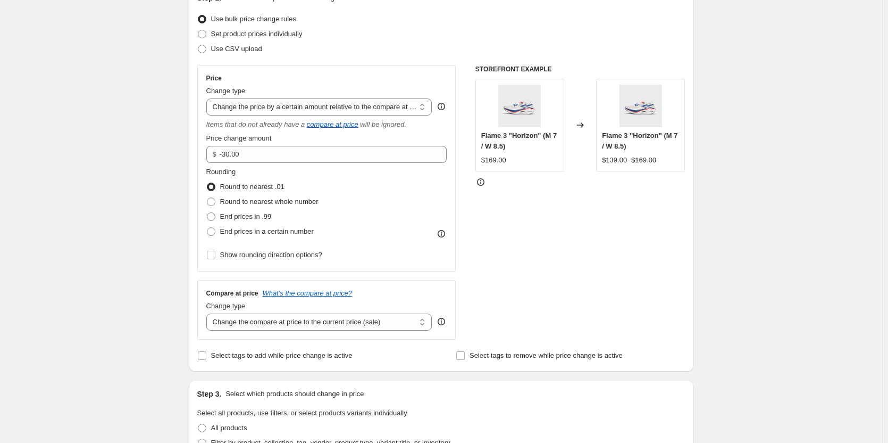
scroll to position [213, 0]
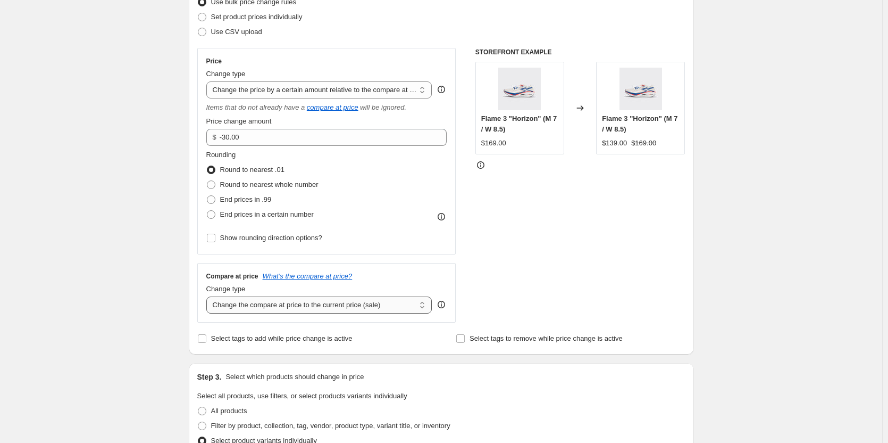
click at [302, 298] on select "Change the compare at price to the current price (sale) Change the compare at p…" at bounding box center [319, 304] width 226 height 17
select select "no_change"
click at [209, 296] on select "Change the compare at price to the current price (sale) Change the compare at p…" at bounding box center [319, 304] width 226 height 17
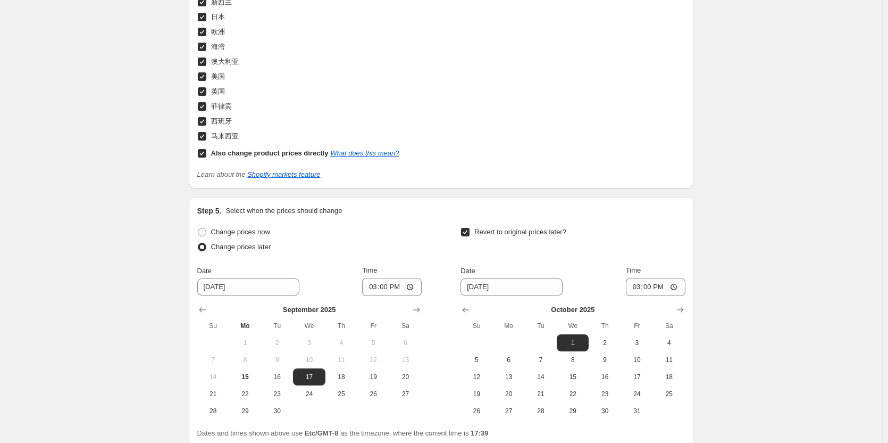
scroll to position [1299, 0]
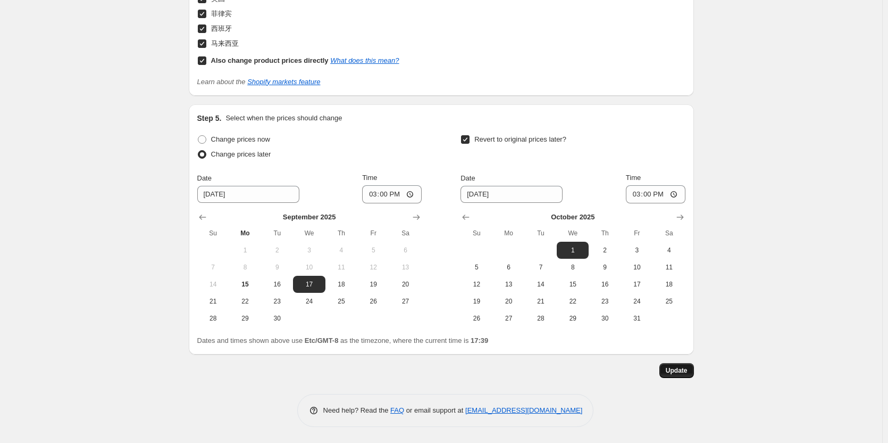
click at [688, 369] on span "Update" at bounding box center [677, 370] width 22 height 9
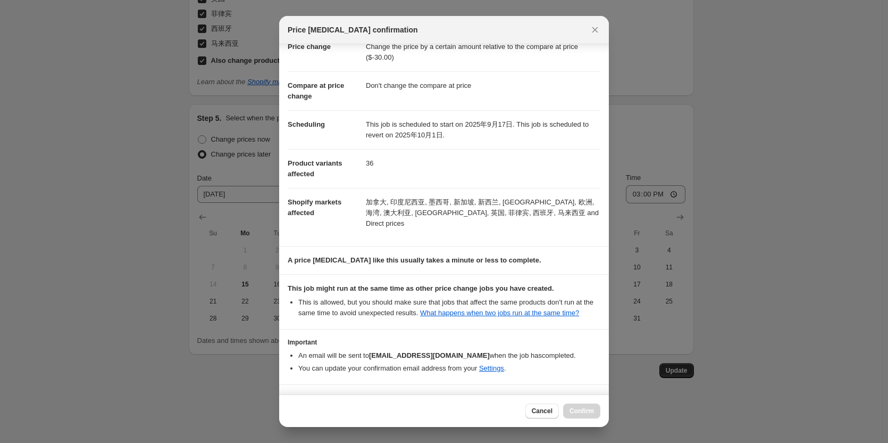
scroll to position [53, 0]
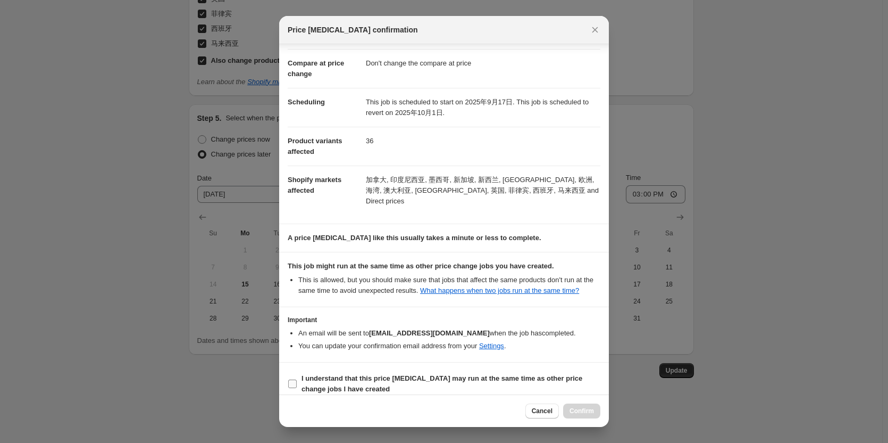
click at [310, 374] on b "I understand that this price [MEDICAL_DATA] may run at the same time as other p…" at bounding box center [442, 383] width 281 height 19
click at [297, 379] on input "I understand that this price [MEDICAL_DATA] may run at the same time as other p…" at bounding box center [292, 383] width 9 height 9
checkbox input "true"
click at [587, 412] on span "Confirm" at bounding box center [582, 410] width 24 height 9
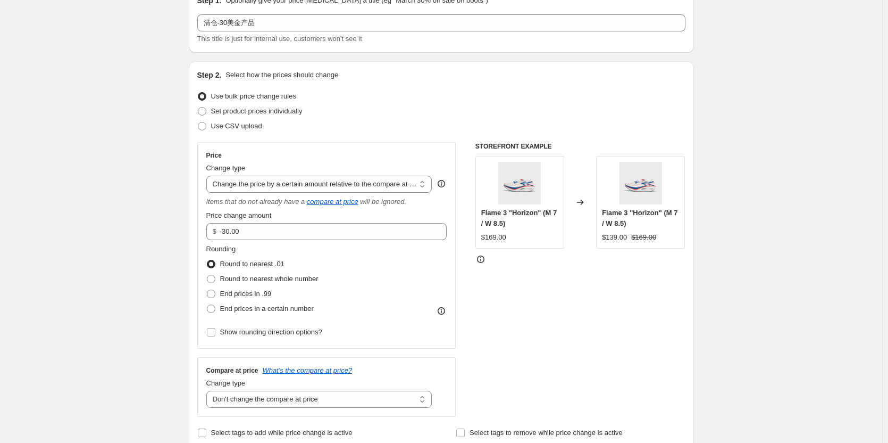
scroll to position [0, 0]
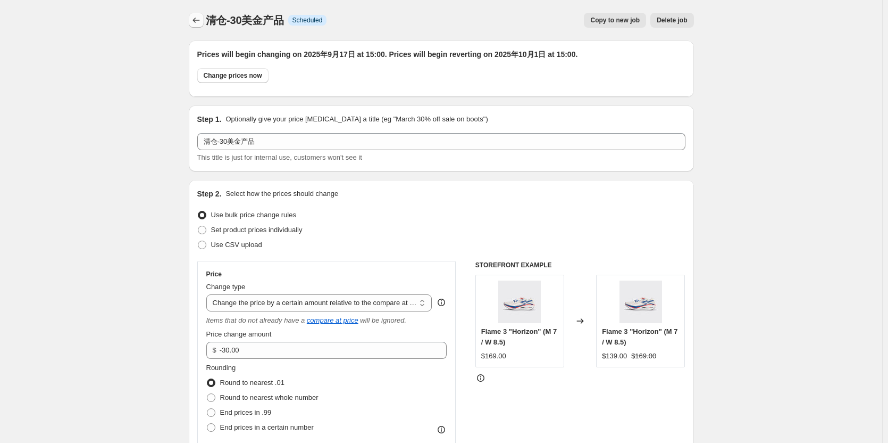
click at [201, 19] on icon "Price change jobs" at bounding box center [196, 20] width 11 height 11
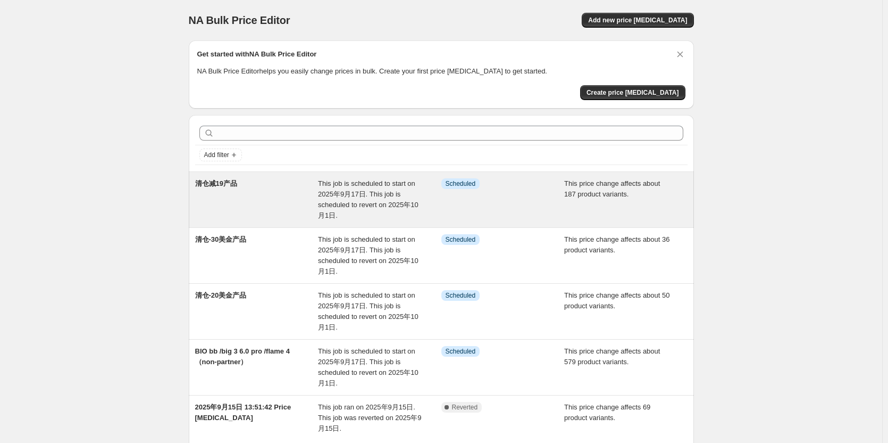
click at [262, 186] on div "清仓减19产品" at bounding box center [256, 199] width 123 height 43
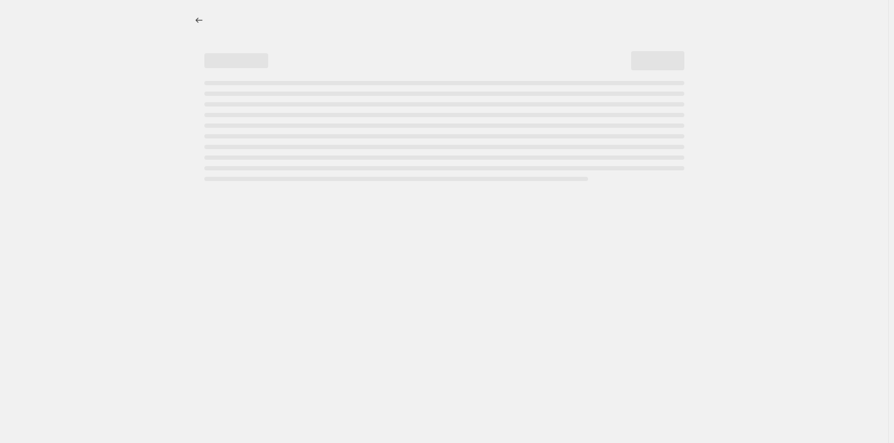
select select "bcap"
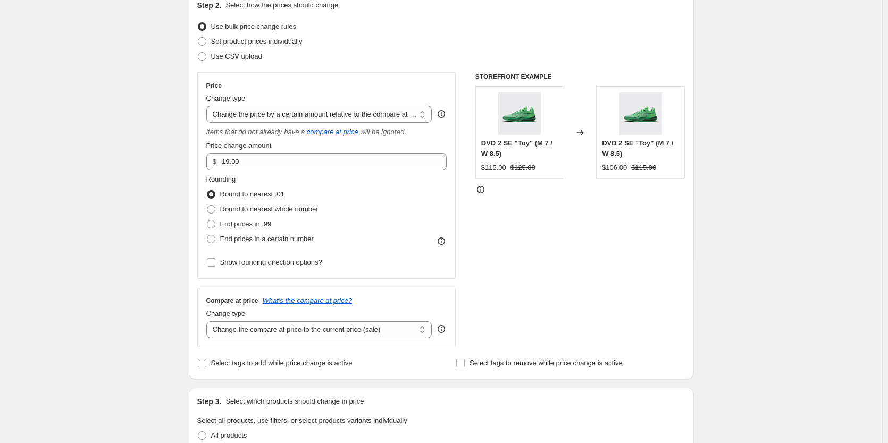
scroll to position [266, 0]
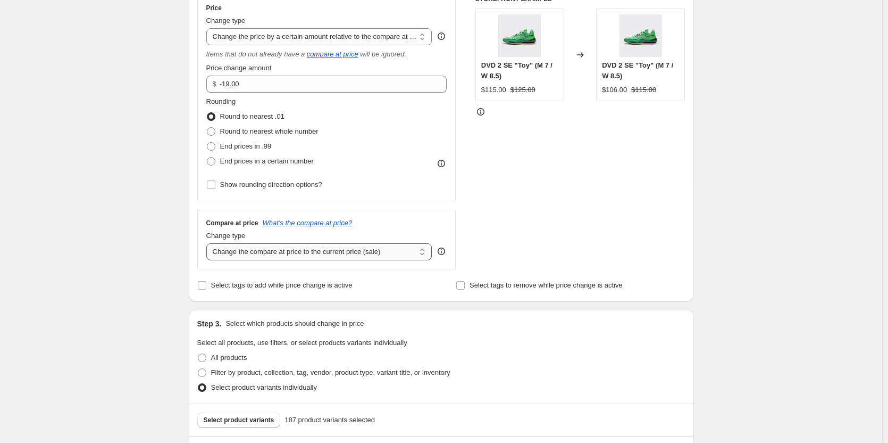
click at [294, 245] on select "Change the compare at price to the current price (sale) Change the compare at p…" at bounding box center [319, 251] width 226 height 17
select select "no_change"
click at [209, 243] on select "Change the compare at price to the current price (sale) Change the compare at p…" at bounding box center [319, 251] width 226 height 17
click at [744, 264] on div "清仓减19产品. This page is ready 清仓减19产品 Info Scheduled Copy to new job Delete job M…" at bounding box center [441, 442] width 882 height 1416
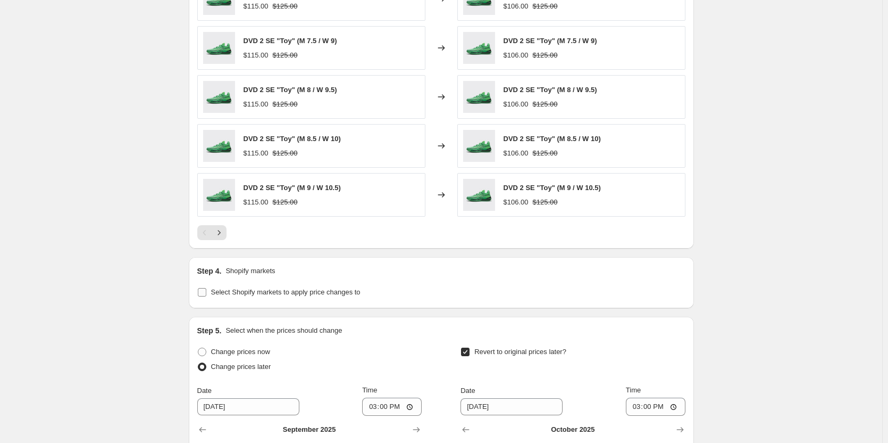
click at [277, 298] on label "Select Shopify markets to apply price changes to" at bounding box center [278, 292] width 163 height 15
click at [206, 296] on input "Select Shopify markets to apply price changes to" at bounding box center [202, 292] width 9 height 9
checkbox input "true"
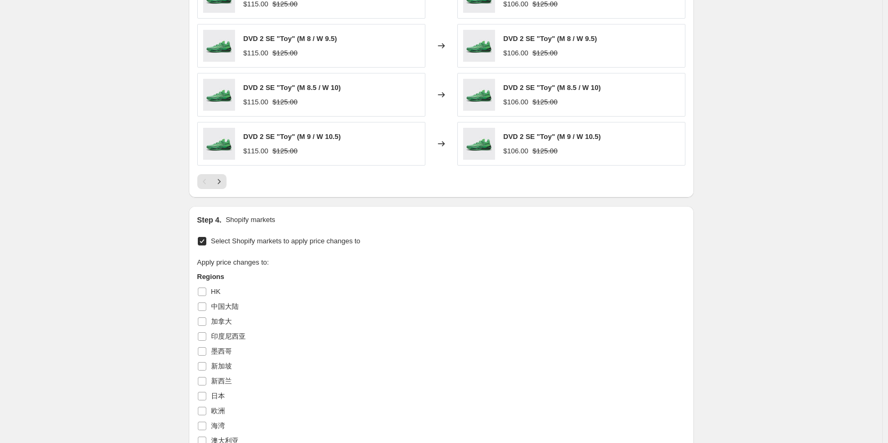
scroll to position [974, 0]
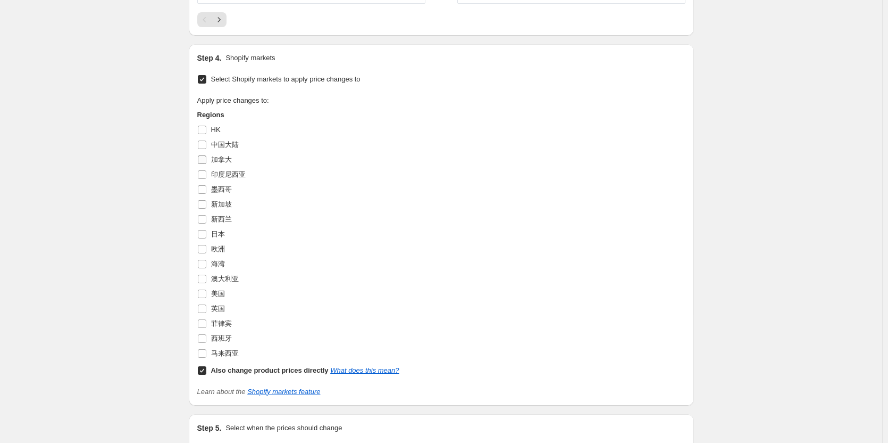
click at [220, 160] on span "加拿大" at bounding box center [221, 159] width 21 height 8
click at [206, 160] on input "加拿大" at bounding box center [202, 159] width 9 height 9
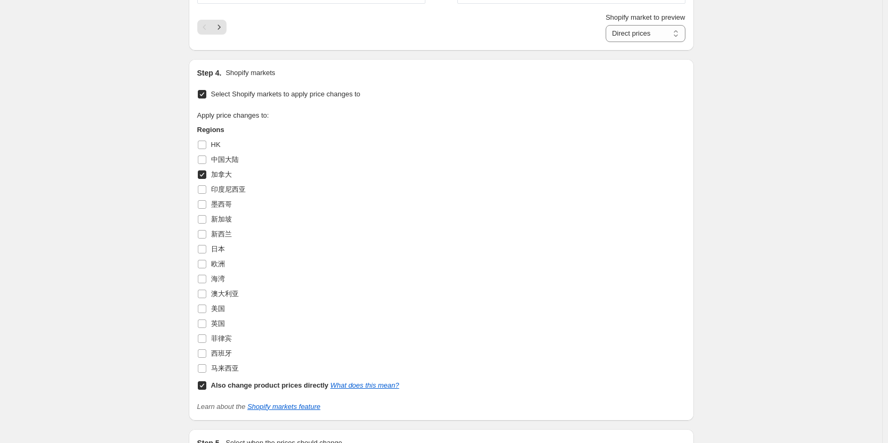
click at [221, 171] on span "加拿大" at bounding box center [221, 174] width 21 height 8
click at [206, 171] on input "加拿大" at bounding box center [202, 174] width 9 height 9
checkbox input "false"
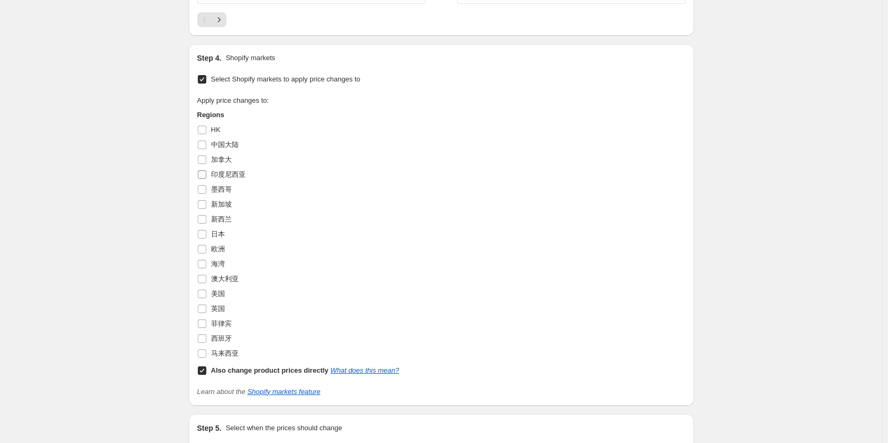
click at [224, 177] on span "印度尼西亚" at bounding box center [228, 174] width 35 height 8
click at [206, 177] on input "印度尼西亚" at bounding box center [202, 174] width 9 height 9
checkbox input "true"
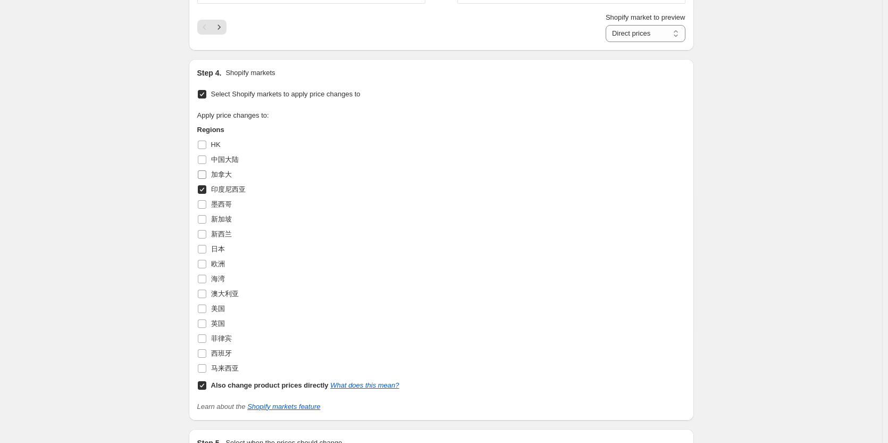
click at [222, 177] on span "加拿大" at bounding box center [221, 174] width 21 height 8
click at [206, 177] on input "加拿大" at bounding box center [202, 174] width 9 height 9
checkbox input "true"
click at [222, 207] on span "墨西哥" at bounding box center [221, 204] width 21 height 8
click at [206, 207] on input "墨西哥" at bounding box center [202, 204] width 9 height 9
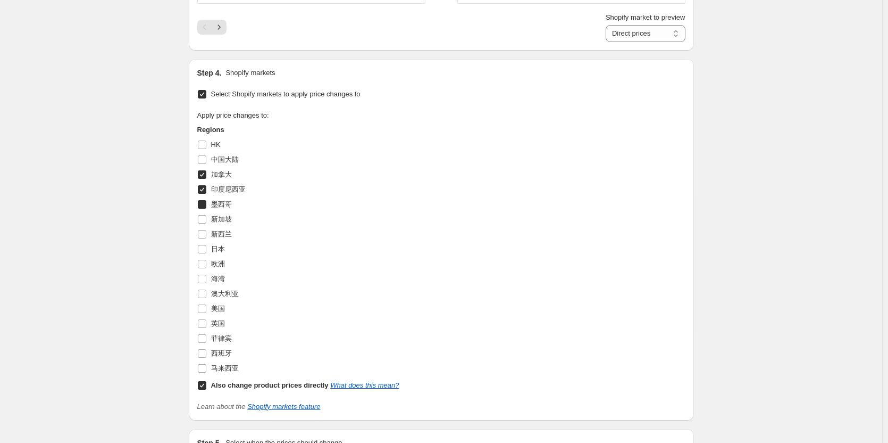
checkbox input "true"
click at [222, 223] on span "新加坡" at bounding box center [221, 219] width 21 height 8
click at [206, 223] on input "新加坡" at bounding box center [202, 219] width 9 height 9
checkbox input "true"
click at [222, 238] on span "新西兰" at bounding box center [221, 234] width 21 height 8
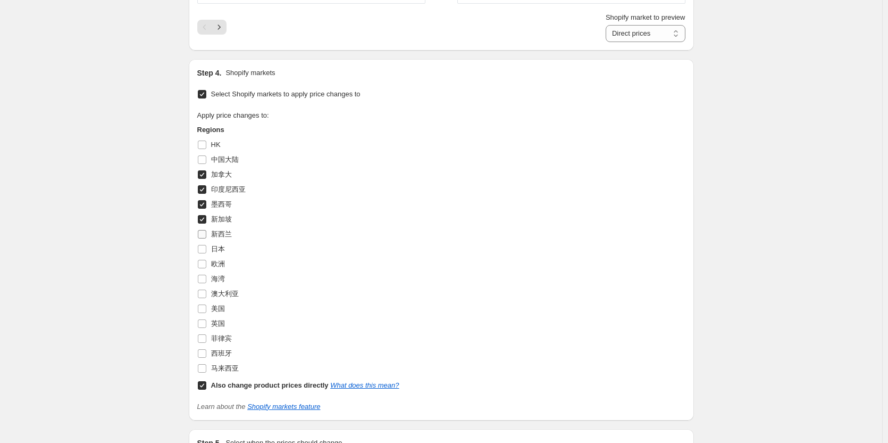
click at [206, 238] on input "新西兰" at bounding box center [202, 234] width 9 height 9
checkbox input "true"
click at [221, 250] on span "日本" at bounding box center [218, 249] width 14 height 8
click at [206, 250] on input "日本" at bounding box center [202, 249] width 9 height 9
checkbox input "true"
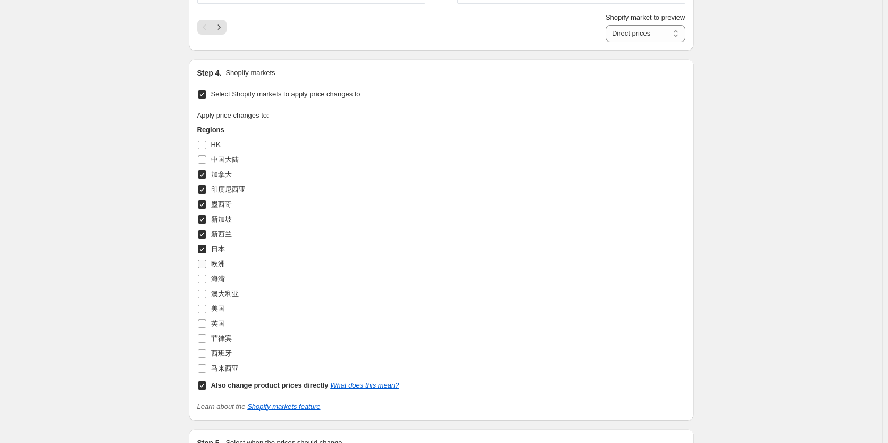
click at [220, 262] on span "欧洲" at bounding box center [218, 264] width 14 height 8
click at [206, 262] on input "欧洲" at bounding box center [202, 264] width 9 height 9
checkbox input "true"
click at [218, 273] on span "海湾" at bounding box center [218, 278] width 14 height 11
click at [206, 274] on input "海湾" at bounding box center [202, 278] width 9 height 9
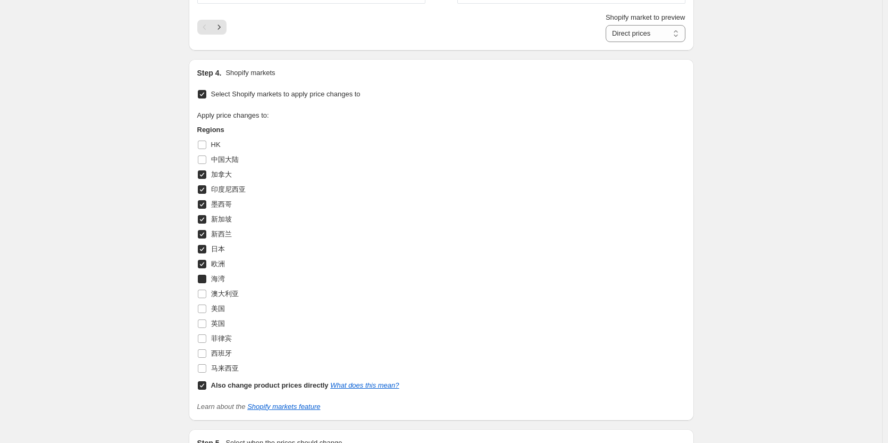
checkbox input "true"
click at [219, 292] on span "澳大利亚" at bounding box center [225, 293] width 28 height 8
click at [206, 292] on input "澳大利亚" at bounding box center [202, 293] width 9 height 9
checkbox input "true"
click at [221, 309] on span "美国" at bounding box center [218, 308] width 14 height 8
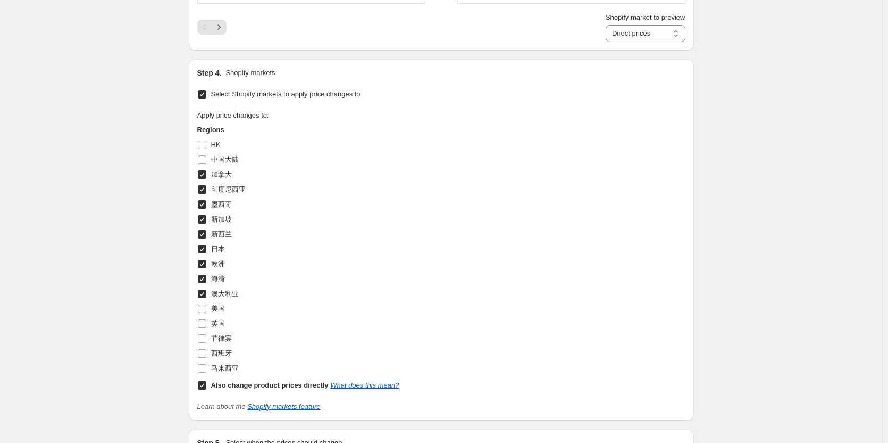
click at [206, 309] on input "美国" at bounding box center [202, 308] width 9 height 9
checkbox input "true"
click at [220, 322] on span "英国" at bounding box center [218, 323] width 14 height 8
click at [206, 322] on input "英国" at bounding box center [202, 323] width 9 height 9
checkbox input "true"
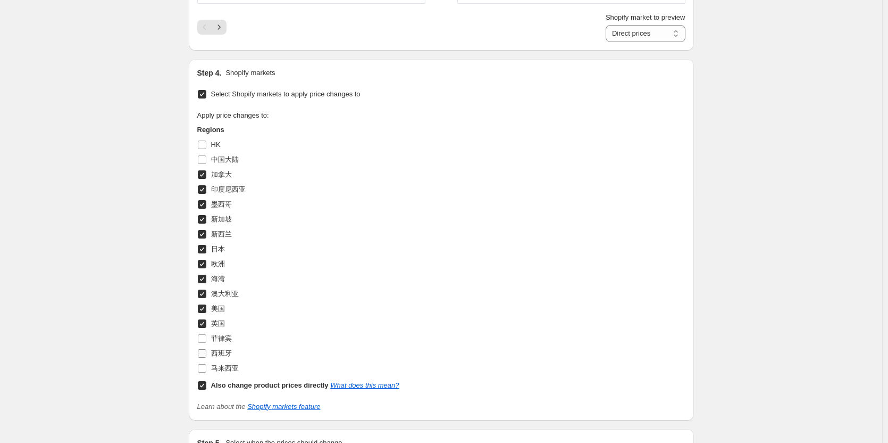
click at [221, 341] on span "菲律宾" at bounding box center [221, 338] width 21 height 8
click at [206, 341] on input "菲律宾" at bounding box center [202, 338] width 9 height 9
checkbox input "true"
click at [220, 353] on span "西班牙" at bounding box center [221, 353] width 21 height 8
click at [206, 353] on input "西班牙" at bounding box center [202, 353] width 9 height 9
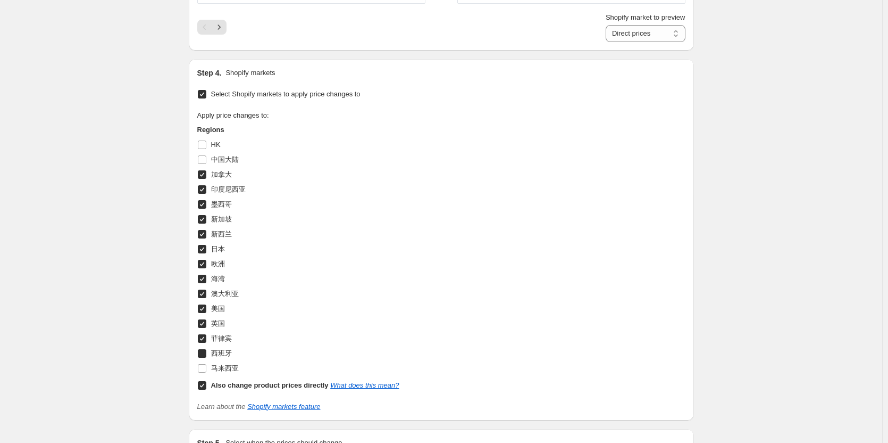
checkbox input "true"
click at [220, 367] on span "马来西亚" at bounding box center [225, 368] width 28 height 8
click at [206, 367] on input "马来西亚" at bounding box center [202, 368] width 9 height 9
checkbox input "true"
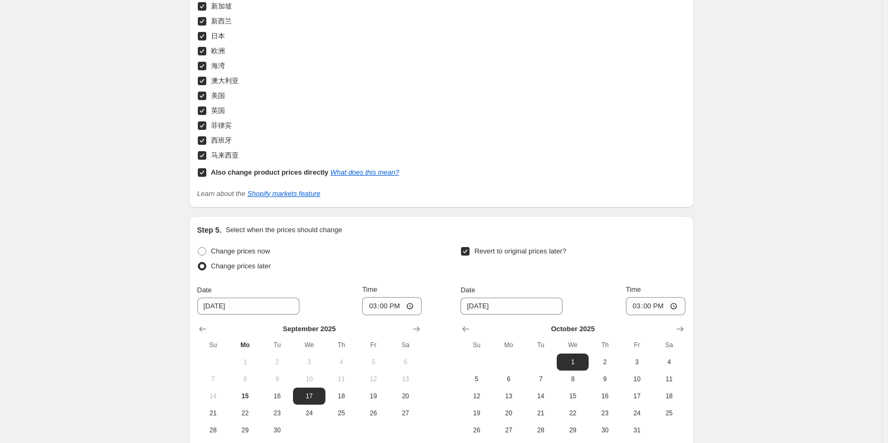
scroll to position [1299, 0]
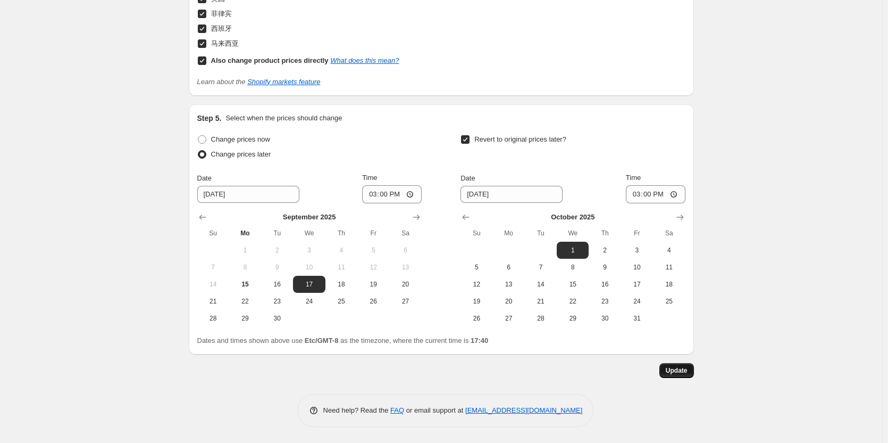
click at [677, 370] on span "Update" at bounding box center [677, 370] width 22 height 9
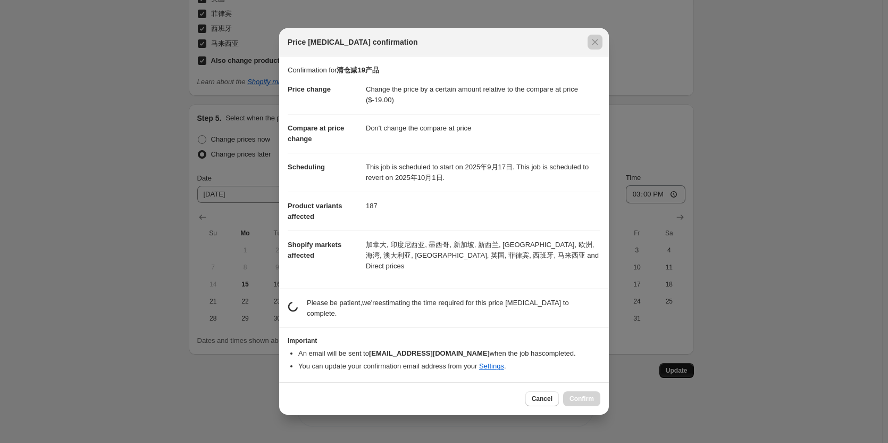
click at [778, 331] on div at bounding box center [444, 221] width 888 height 443
select select "ep"
checkbox input "false"
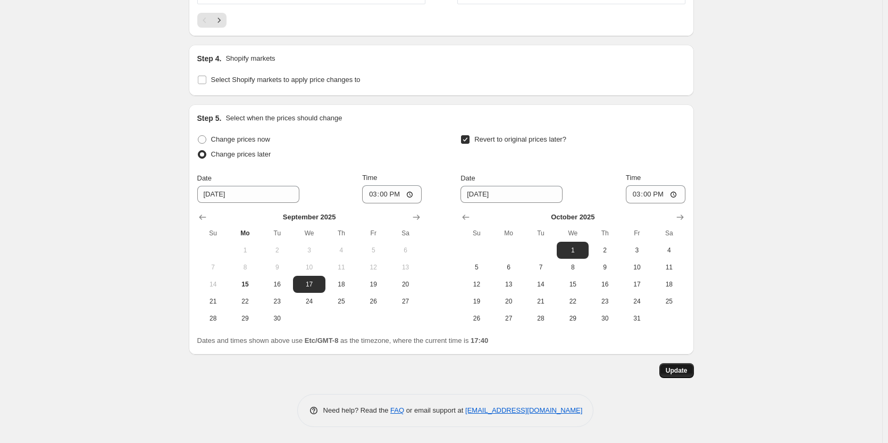
drag, startPoint x: 662, startPoint y: 365, endPoint x: 671, endPoint y: 368, distance: 9.6
click at [665, 367] on div "Update" at bounding box center [441, 370] width 505 height 15
click at [676, 368] on span "Update" at bounding box center [677, 370] width 22 height 9
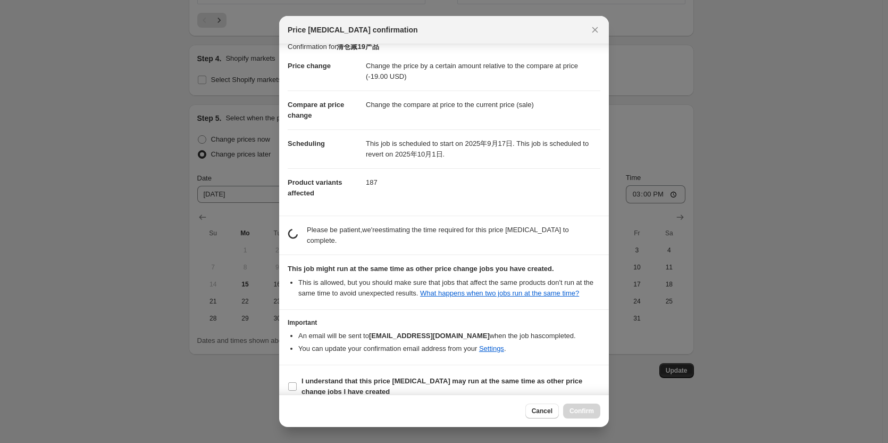
scroll to position [14, 0]
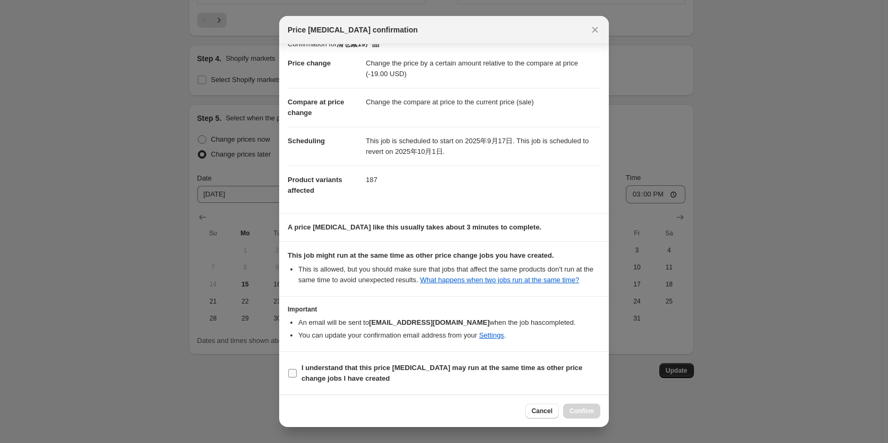
click at [329, 365] on b "I understand that this price [MEDICAL_DATA] may run at the same time as other p…" at bounding box center [442, 372] width 281 height 19
click at [297, 369] on input "I understand that this price [MEDICAL_DATA] may run at the same time as other p…" at bounding box center [292, 373] width 9 height 9
checkbox input "true"
click at [581, 407] on span "Confirm" at bounding box center [582, 410] width 24 height 9
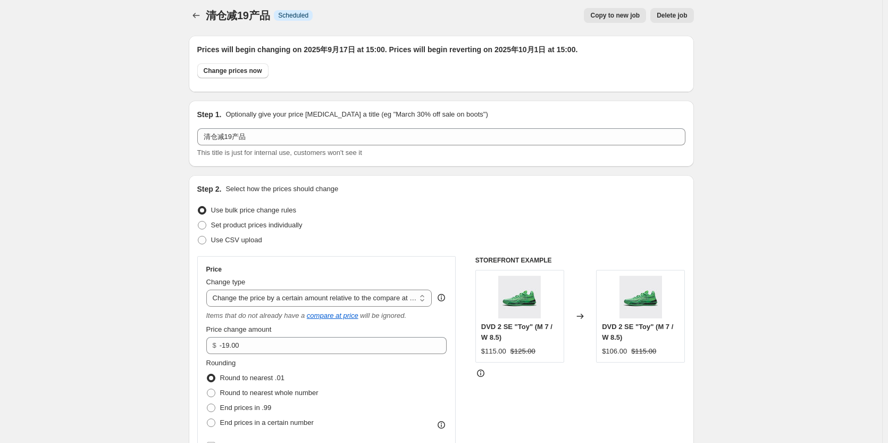
scroll to position [0, 0]
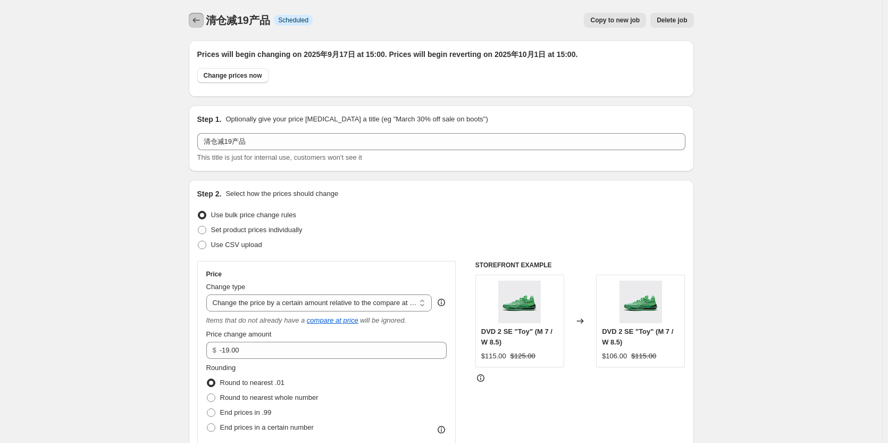
click at [191, 25] on button "Price change jobs" at bounding box center [196, 20] width 15 height 15
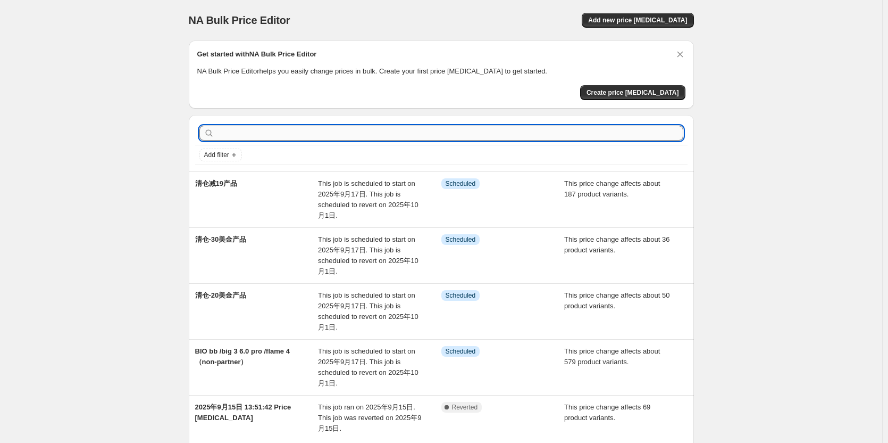
click at [299, 129] on input "text" at bounding box center [449, 133] width 467 height 15
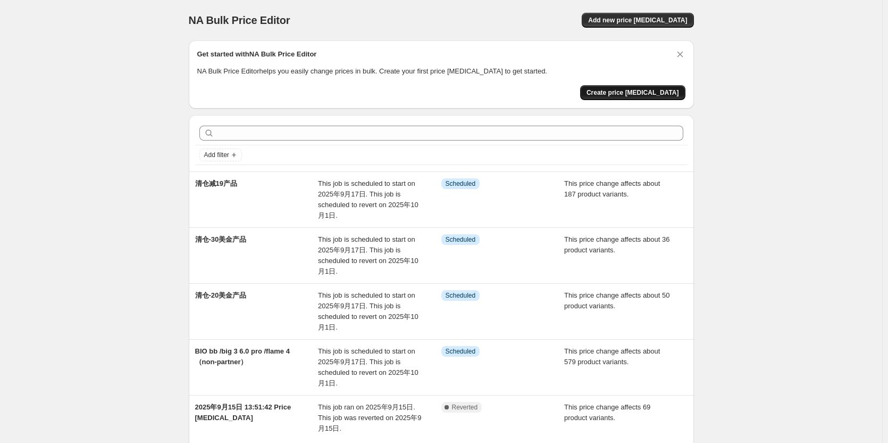
click at [644, 88] on button "Create price [MEDICAL_DATA]" at bounding box center [632, 92] width 105 height 15
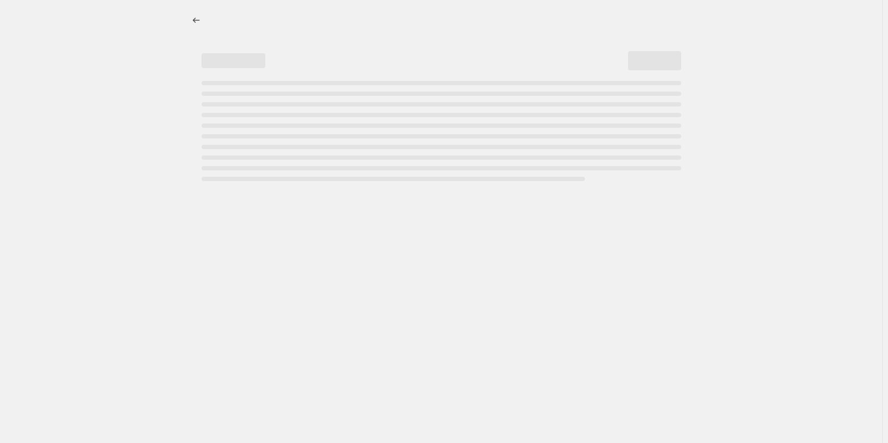
select select "percentage"
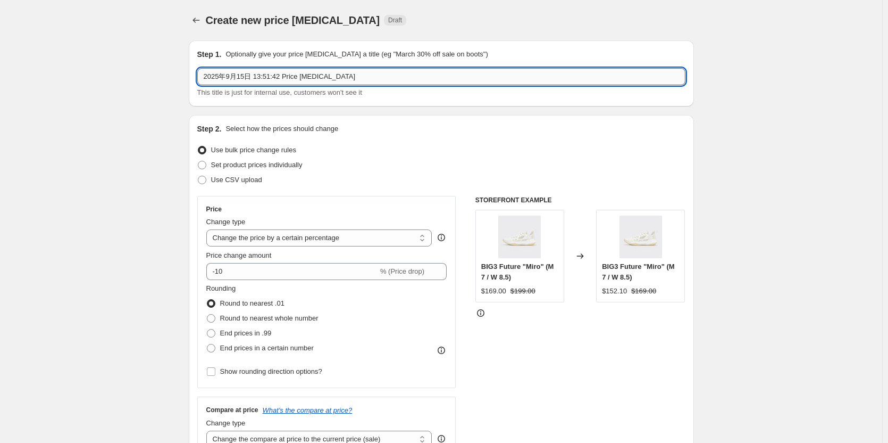
drag, startPoint x: 351, startPoint y: 76, endPoint x: 206, endPoint y: 76, distance: 144.2
click at [206, 76] on input "2025年9月15日 13:51:42 Price [MEDICAL_DATA]" at bounding box center [441, 76] width 488 height 17
type input "清仓减11产品"
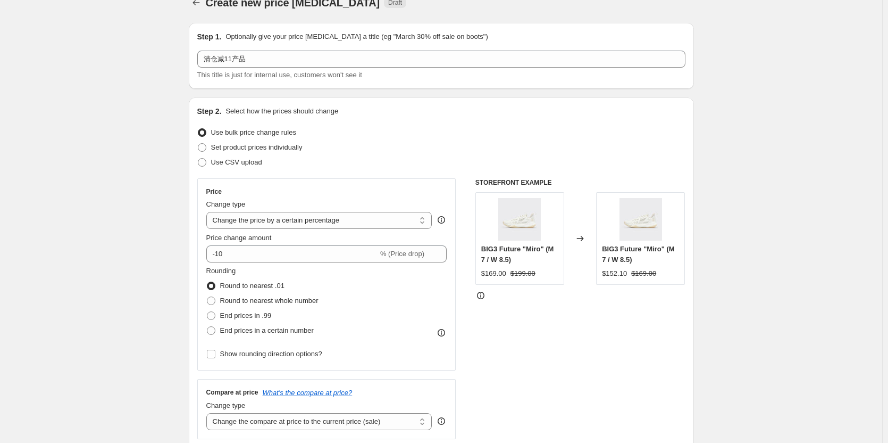
scroll to position [160, 0]
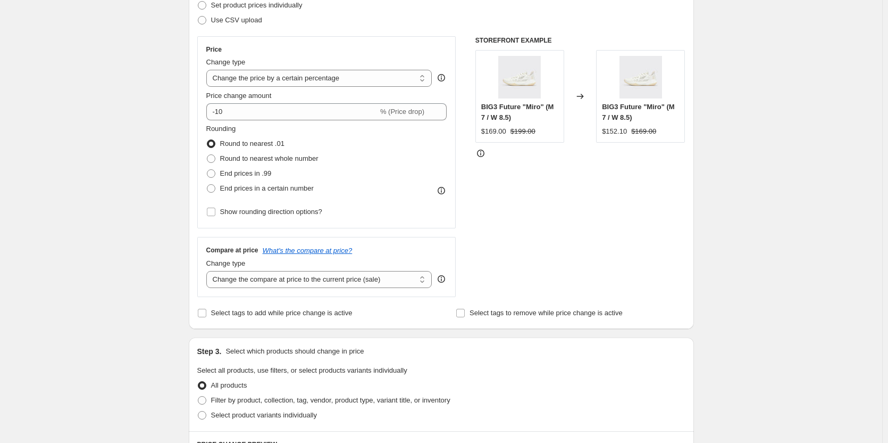
click at [303, 87] on div "Price Change type Change the price to a certain amount Change the price by a ce…" at bounding box center [326, 132] width 241 height 174
click at [302, 82] on select "Change the price to a certain amount Change the price by a certain amount Chang…" at bounding box center [319, 78] width 226 height 17
select select "bcap"
click at [209, 70] on select "Change the price to a certain amount Change the price by a certain amount Chang…" at bounding box center [319, 78] width 226 height 17
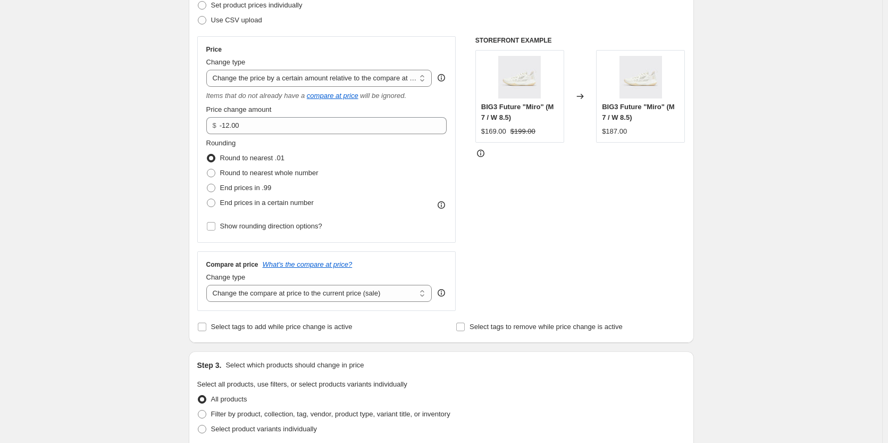
click at [851, 170] on div "Create new price [MEDICAL_DATA]. This page is ready Create new price [MEDICAL_D…" at bounding box center [441, 408] width 882 height 1137
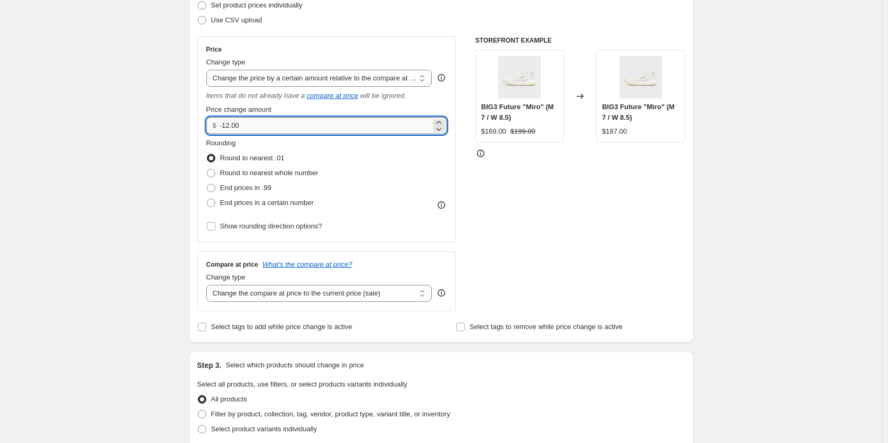
click at [239, 125] on input "-12.00" at bounding box center [325, 125] width 211 height 17
type input "-11.00"
click at [138, 184] on div "Create new price [MEDICAL_DATA]. This page is ready Create new price [MEDICAL_D…" at bounding box center [441, 408] width 882 height 1137
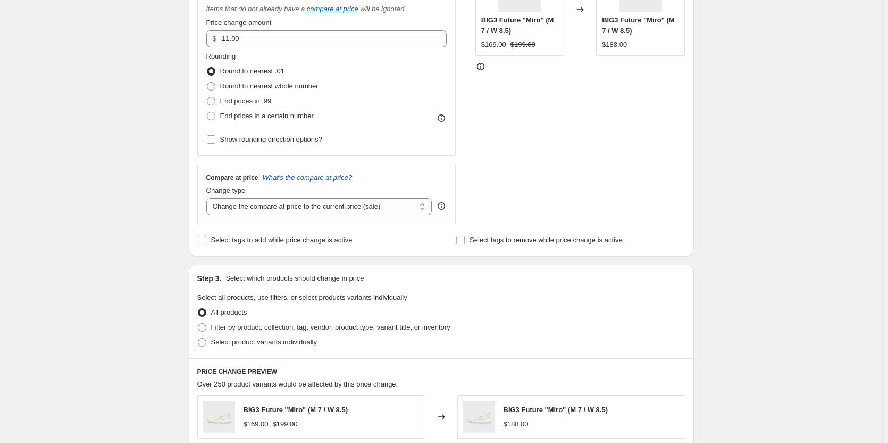
scroll to position [266, 0]
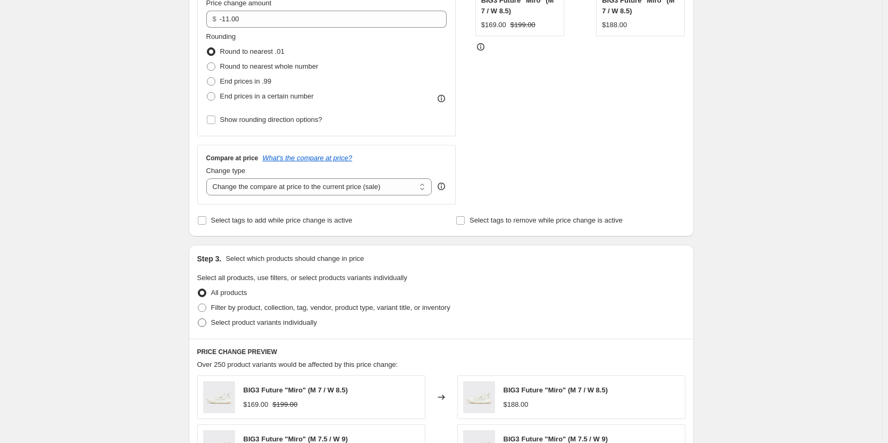
click at [233, 323] on span "Select product variants individually" at bounding box center [264, 322] width 106 height 8
click at [198, 319] on input "Select product variants individually" at bounding box center [198, 318] width 1 height 1
radio input "true"
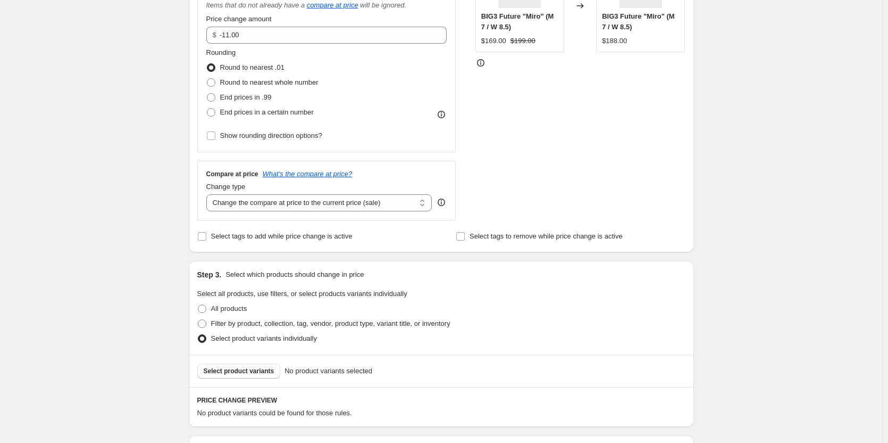
scroll to position [246, 0]
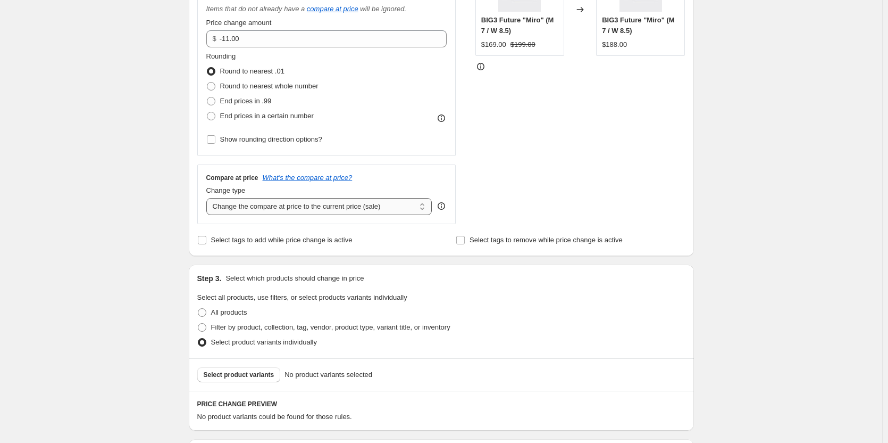
click at [274, 209] on select "Change the compare at price to the current price (sale) Change the compare at p…" at bounding box center [319, 206] width 226 height 17
select select "no_change"
click at [209, 198] on select "Change the compare at price to the current price (sale) Change the compare at p…" at bounding box center [319, 206] width 226 height 17
click at [169, 275] on div "Create new price [MEDICAL_DATA]. This page is ready Create new price [MEDICAL_D…" at bounding box center [441, 204] width 882 height 901
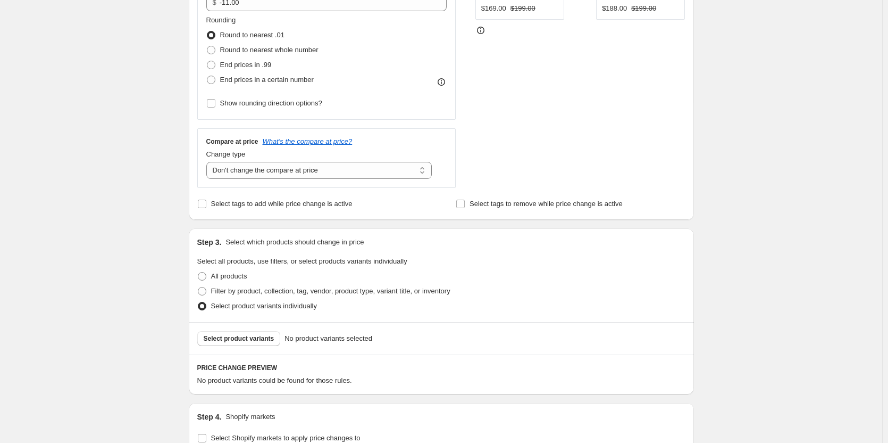
scroll to position [372, 0]
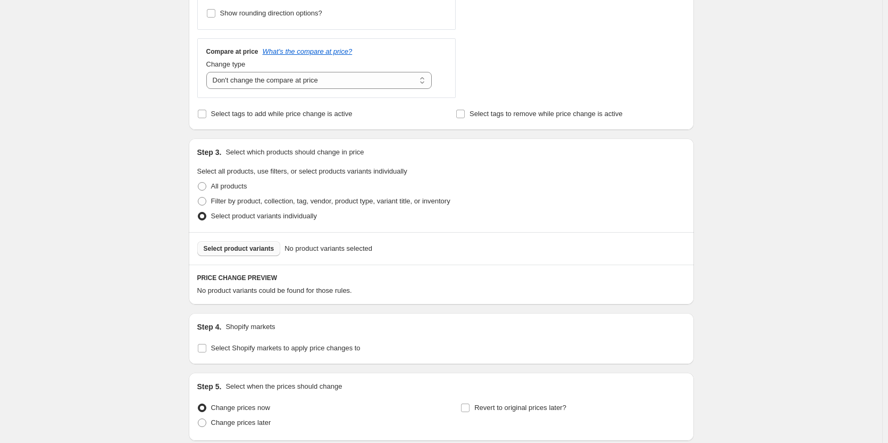
click at [240, 251] on span "Select product variants" at bounding box center [239, 248] width 71 height 9
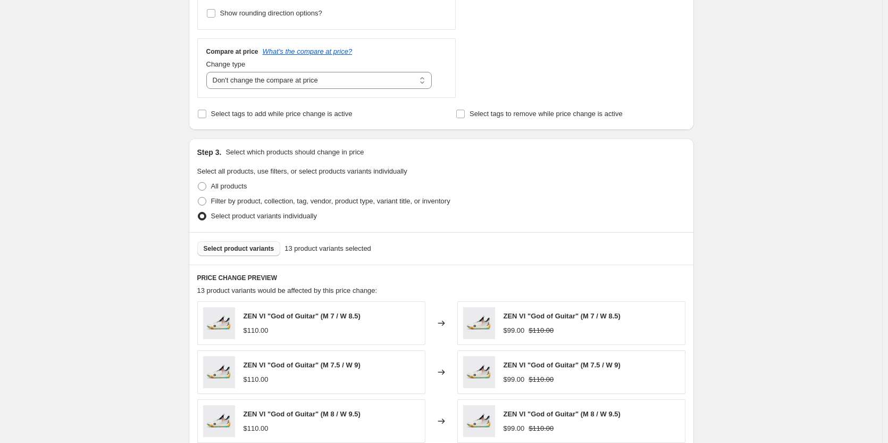
click at [259, 243] on button "Select product variants" at bounding box center [239, 248] width 84 height 15
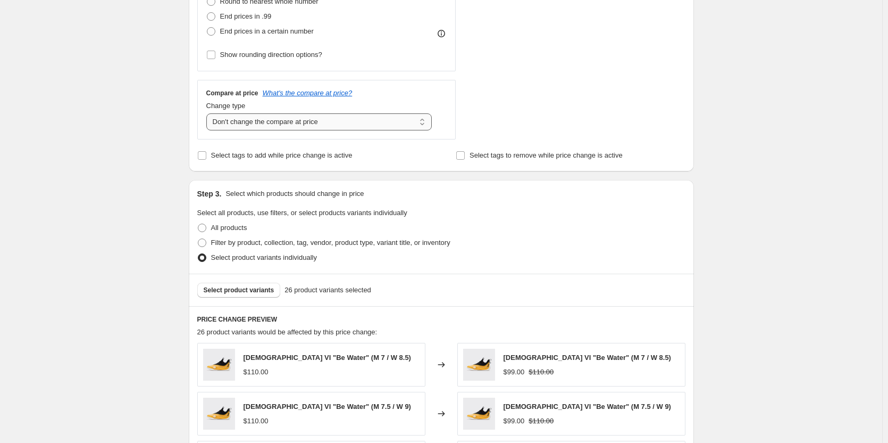
scroll to position [426, 0]
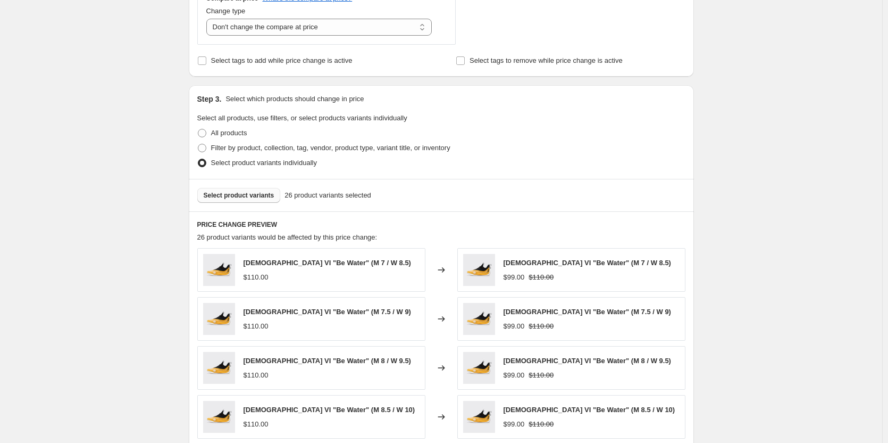
click at [232, 197] on span "Select product variants" at bounding box center [239, 195] width 71 height 9
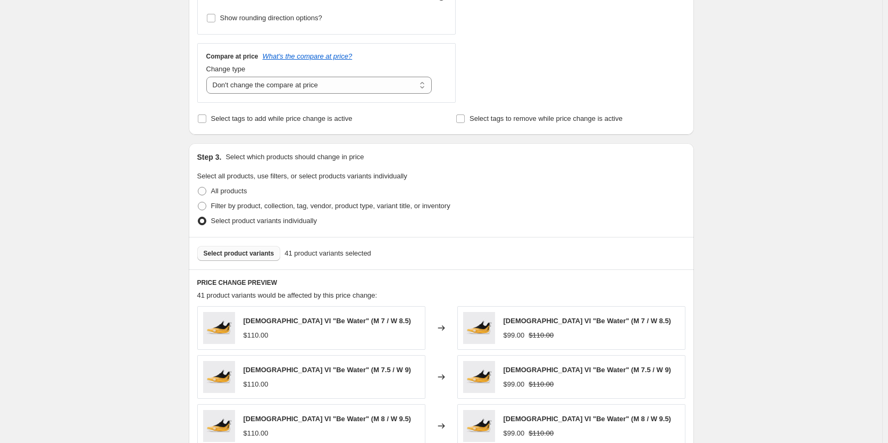
scroll to position [319, 0]
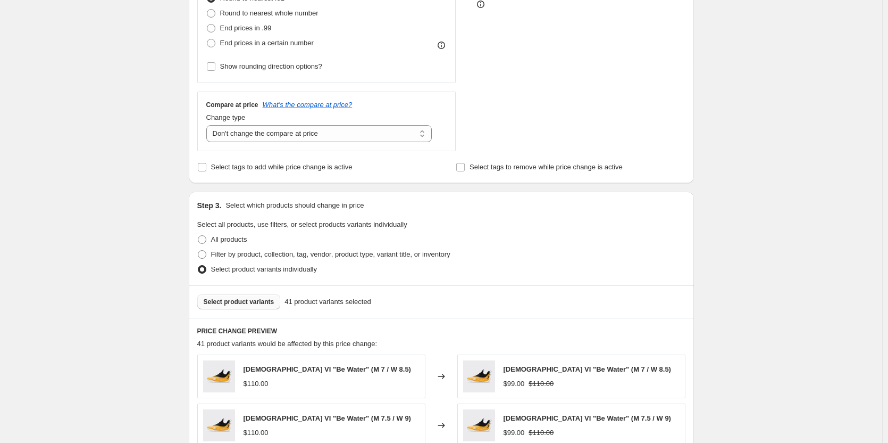
click at [260, 307] on button "Select product variants" at bounding box center [239, 301] width 84 height 15
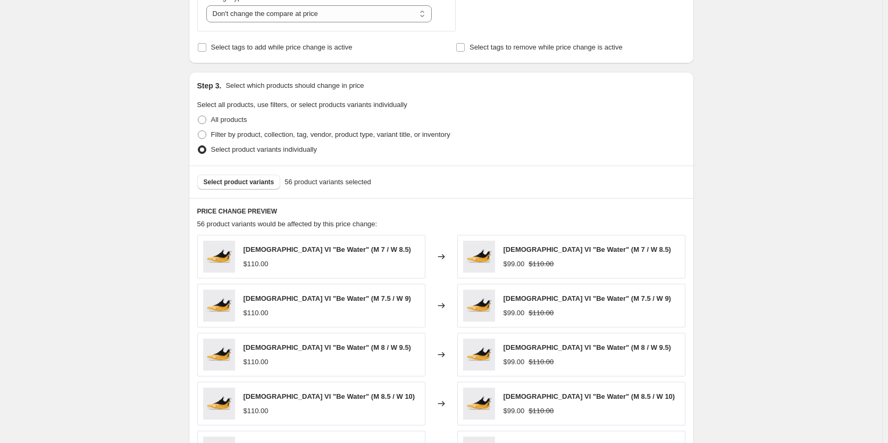
scroll to position [372, 0]
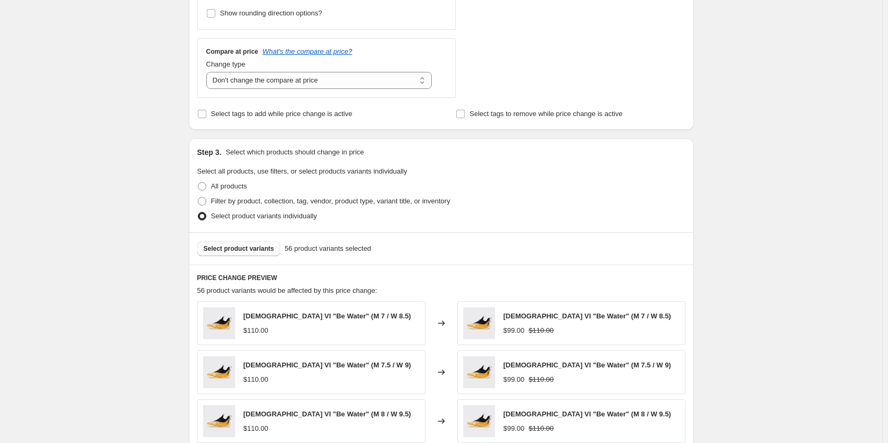
click at [238, 250] on span "Select product variants" at bounding box center [239, 248] width 71 height 9
click at [252, 250] on span "Select product variants" at bounding box center [239, 248] width 71 height 9
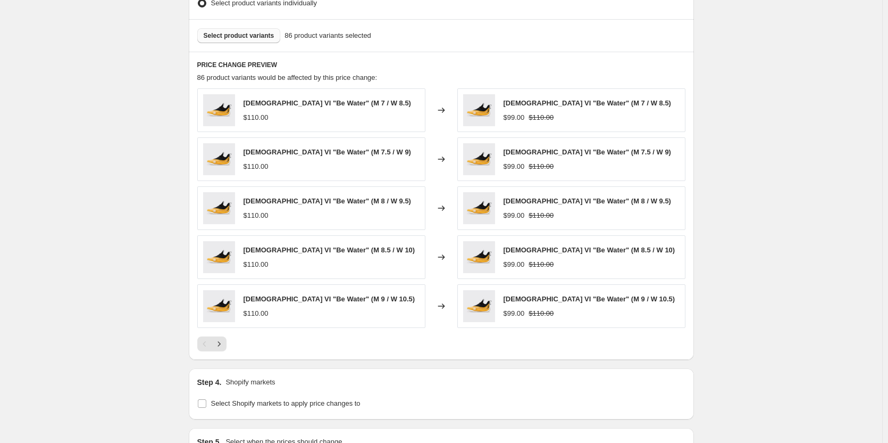
scroll to position [727, 0]
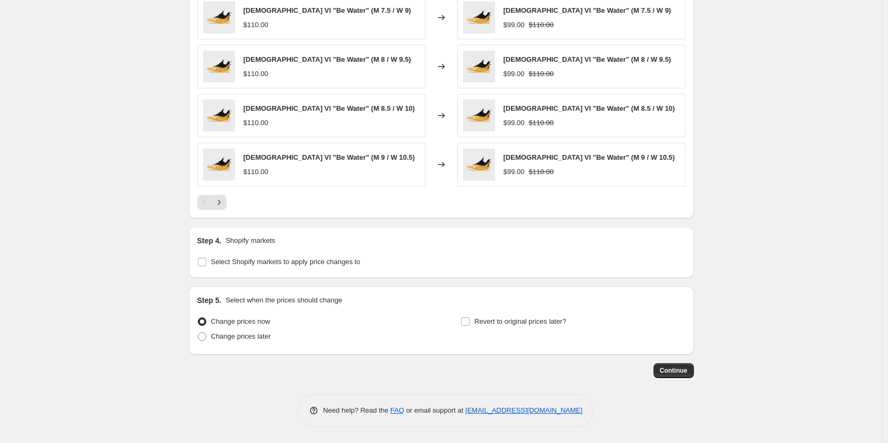
click at [229, 203] on div at bounding box center [441, 202] width 488 height 15
click at [227, 203] on button "Next" at bounding box center [219, 202] width 15 height 15
click at [227, 207] on div "Pagination" at bounding box center [219, 202] width 15 height 15
click at [224, 205] on icon "Next" at bounding box center [219, 202] width 11 height 11
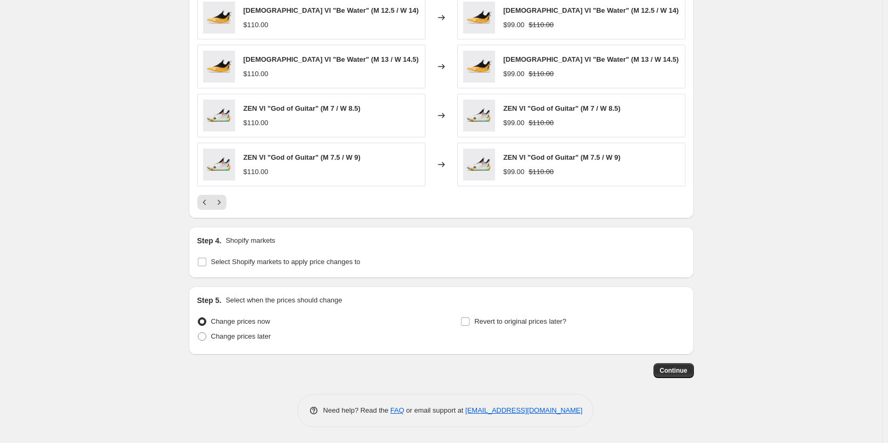
click at [234, 206] on div at bounding box center [441, 202] width 488 height 15
click at [229, 205] on div at bounding box center [441, 202] width 488 height 15
click at [227, 205] on button "Next" at bounding box center [219, 202] width 15 height 15
click at [259, 263] on span "Select Shopify markets to apply price changes to" at bounding box center [285, 261] width 149 height 8
click at [206, 263] on input "Select Shopify markets to apply price changes to" at bounding box center [202, 261] width 9 height 9
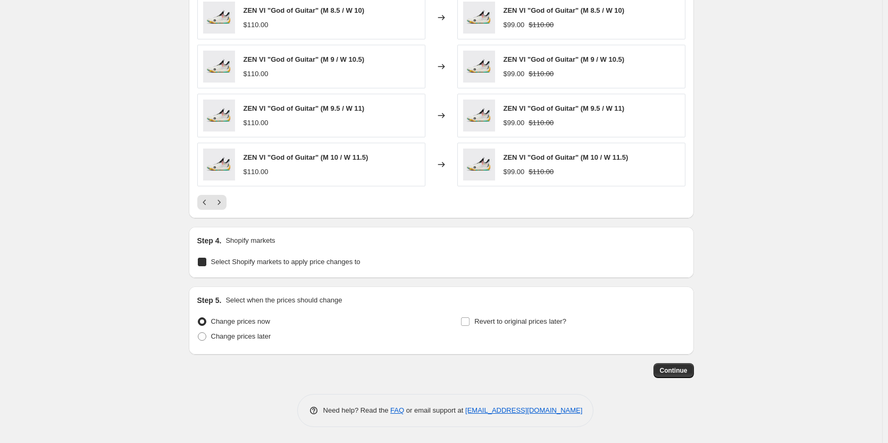
checkbox input "true"
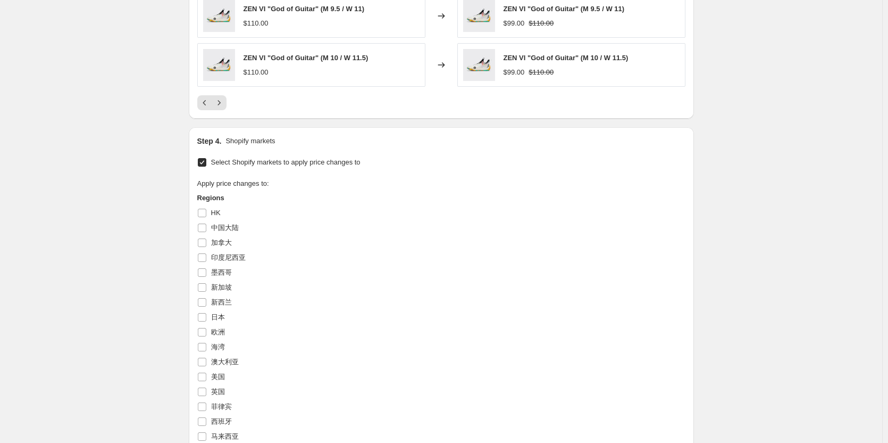
scroll to position [834, 0]
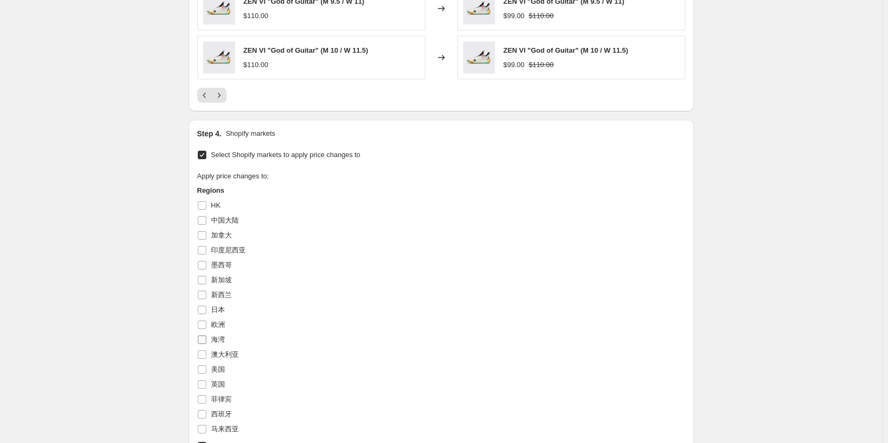
click at [225, 339] on span "海湾" at bounding box center [218, 339] width 14 height 8
click at [206, 339] on input "海湾" at bounding box center [202, 339] width 9 height 9
checkbox input "true"
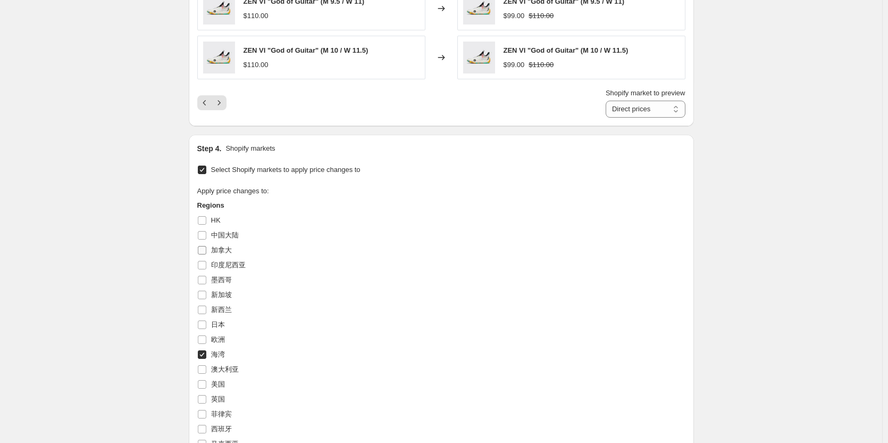
click at [220, 252] on span "加拿大" at bounding box center [221, 250] width 21 height 8
click at [206, 252] on input "加拿大" at bounding box center [202, 250] width 9 height 9
checkbox input "true"
click at [224, 262] on span "印度尼西亚" at bounding box center [228, 265] width 35 height 8
click at [206, 262] on input "印度尼西亚" at bounding box center [202, 265] width 9 height 9
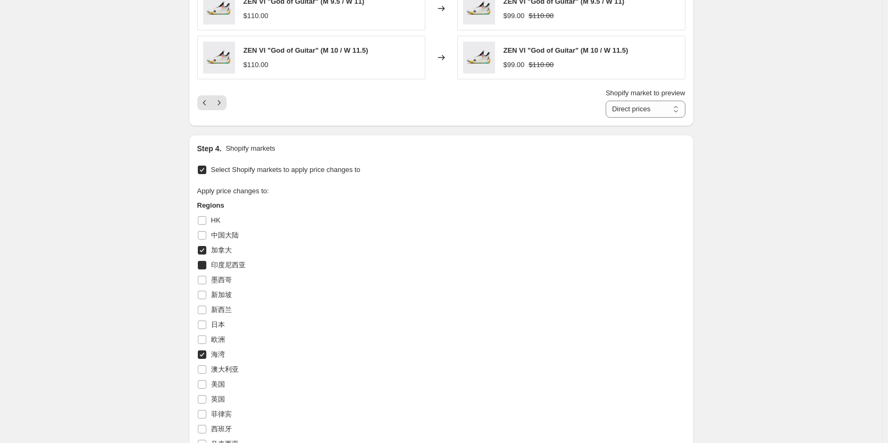
checkbox input "true"
click at [232, 279] on span "墨西哥" at bounding box center [221, 280] width 21 height 8
click at [206, 279] on input "墨西哥" at bounding box center [202, 280] width 9 height 9
checkbox input "true"
click at [223, 290] on label "新加坡" at bounding box center [214, 294] width 35 height 15
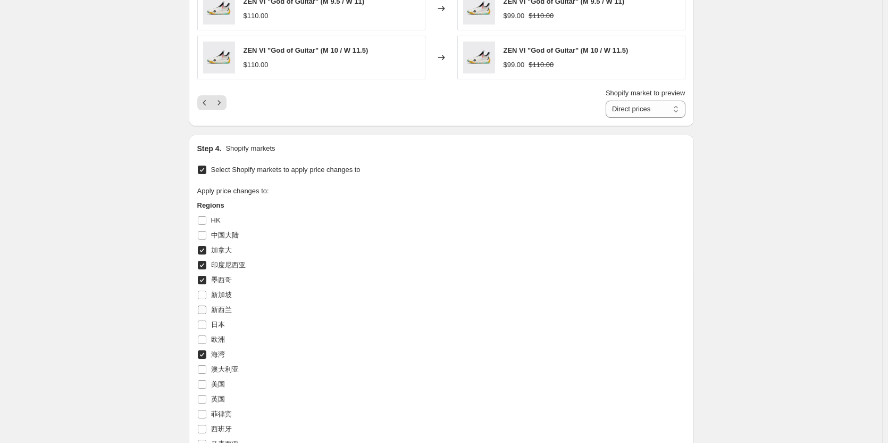
click at [220, 313] on span "新西兰" at bounding box center [221, 309] width 21 height 8
click at [206, 313] on input "新西兰" at bounding box center [202, 309] width 9 height 9
checkbox input "true"
click at [218, 294] on span "新加坡" at bounding box center [221, 294] width 21 height 8
click at [206, 294] on input "新加坡" at bounding box center [202, 294] width 9 height 9
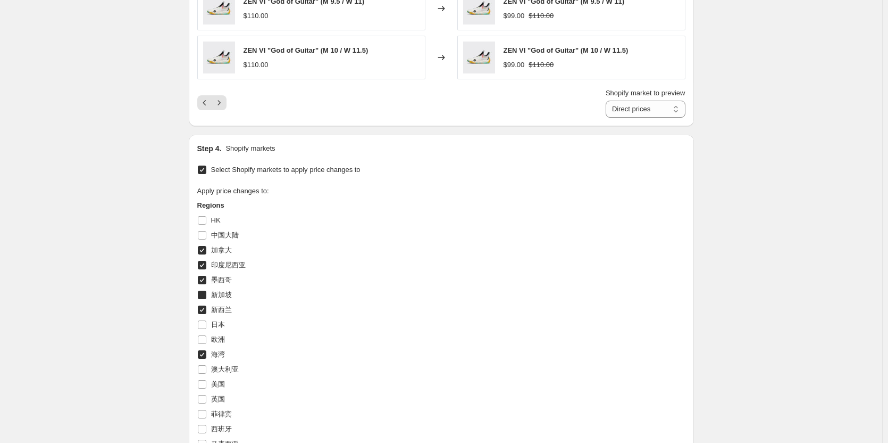
checkbox input "true"
click at [219, 334] on label "欧洲" at bounding box center [211, 339] width 28 height 15
click at [206, 335] on input "欧洲" at bounding box center [202, 339] width 9 height 9
checkbox input "true"
click at [220, 313] on span "新西兰" at bounding box center [221, 309] width 21 height 8
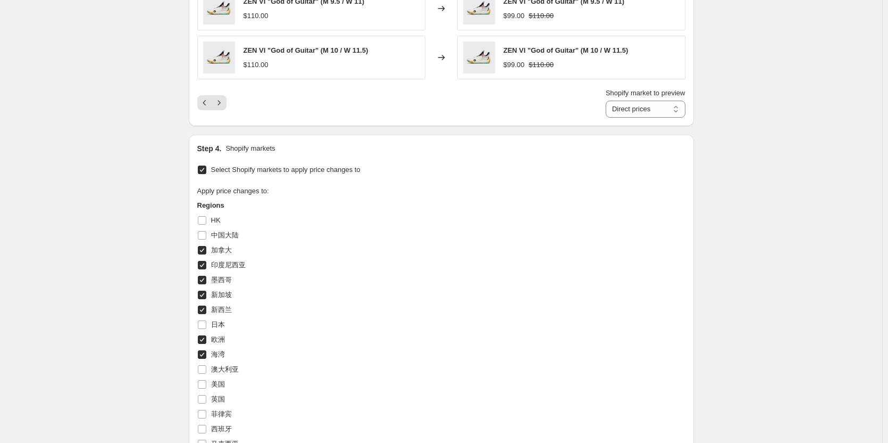
click at [206, 313] on input "新西兰" at bounding box center [202, 309] width 9 height 9
checkbox input "false"
click at [218, 326] on span "日本" at bounding box center [218, 324] width 14 height 8
click at [206, 326] on input "日本" at bounding box center [202, 324] width 9 height 9
checkbox input "true"
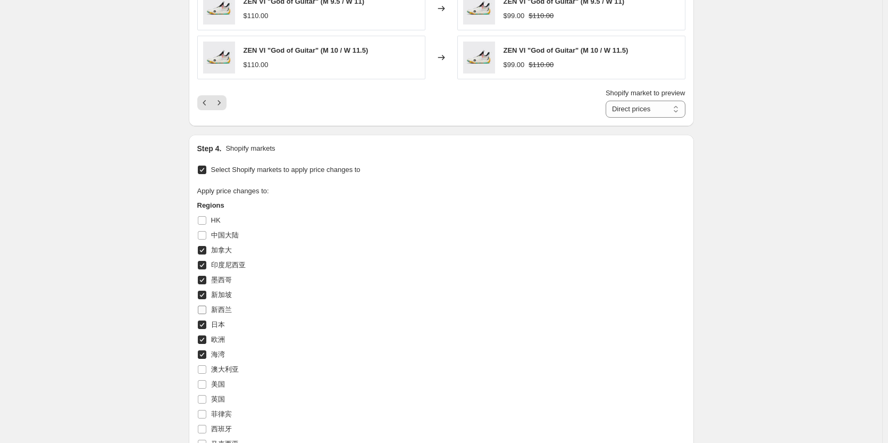
click at [220, 310] on span "新西兰" at bounding box center [221, 309] width 21 height 8
click at [206, 310] on input "新西兰" at bounding box center [202, 309] width 9 height 9
checkbox input "true"
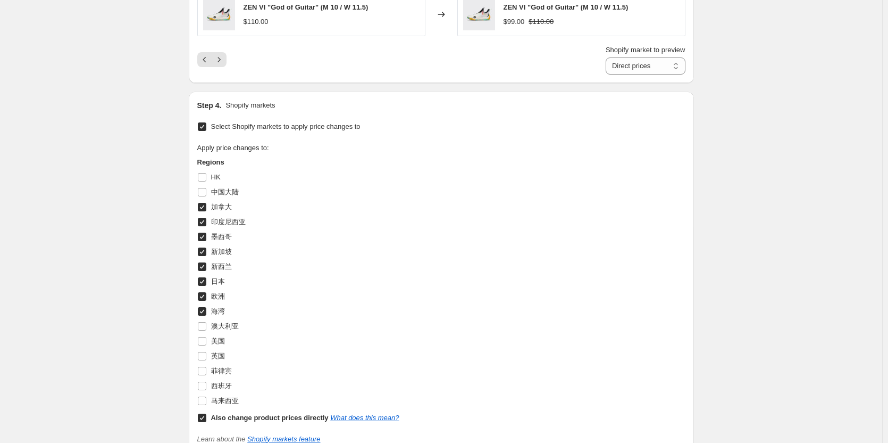
scroll to position [993, 0]
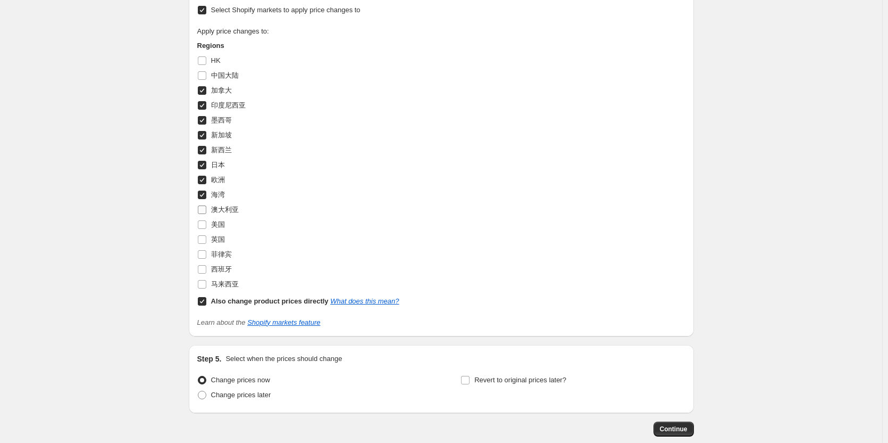
click at [223, 211] on span "澳大利亚" at bounding box center [225, 209] width 28 height 8
click at [206, 211] on input "澳大利亚" at bounding box center [202, 209] width 9 height 9
checkbox input "true"
click at [224, 225] on span "美国" at bounding box center [218, 224] width 14 height 8
click at [206, 225] on input "美国" at bounding box center [202, 224] width 9 height 9
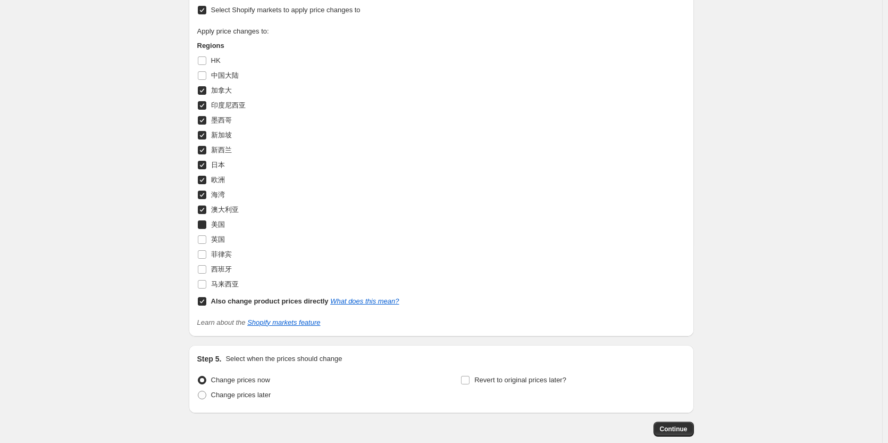
checkbox input "true"
click at [223, 238] on span "英国" at bounding box center [218, 239] width 14 height 8
click at [206, 238] on input "英国" at bounding box center [202, 239] width 9 height 9
checkbox input "true"
click at [223, 252] on span "菲律宾" at bounding box center [221, 254] width 21 height 8
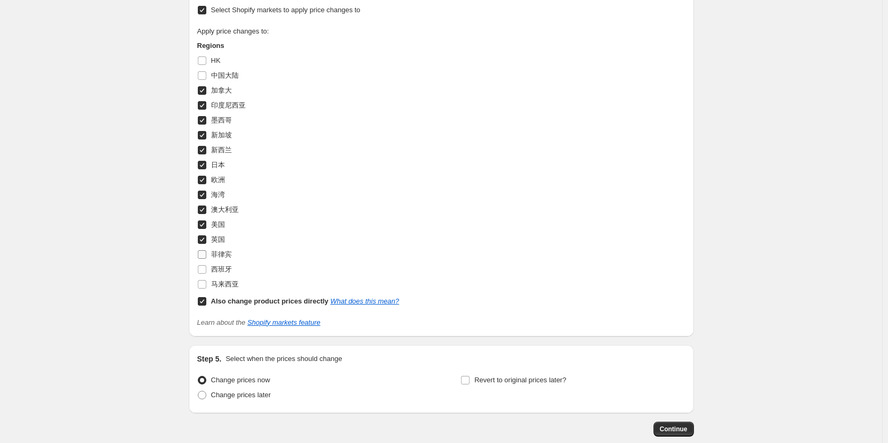
click at [206, 252] on input "菲律宾" at bounding box center [202, 254] width 9 height 9
checkbox input "true"
click at [221, 271] on span "西班牙" at bounding box center [221, 269] width 21 height 8
click at [206, 271] on input "西班牙" at bounding box center [202, 269] width 9 height 9
checkbox input "true"
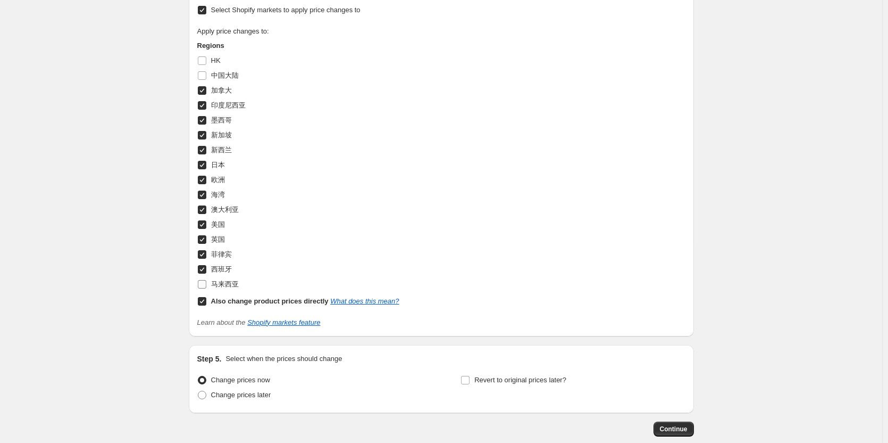
click at [221, 288] on span "马来西亚" at bounding box center [225, 284] width 28 height 8
click at [206, 288] on input "马来西亚" at bounding box center [202, 284] width 9 height 9
checkbox input "true"
click at [246, 395] on span "Change prices later" at bounding box center [241, 394] width 60 height 8
click at [198, 391] on input "Change prices later" at bounding box center [198, 390] width 1 height 1
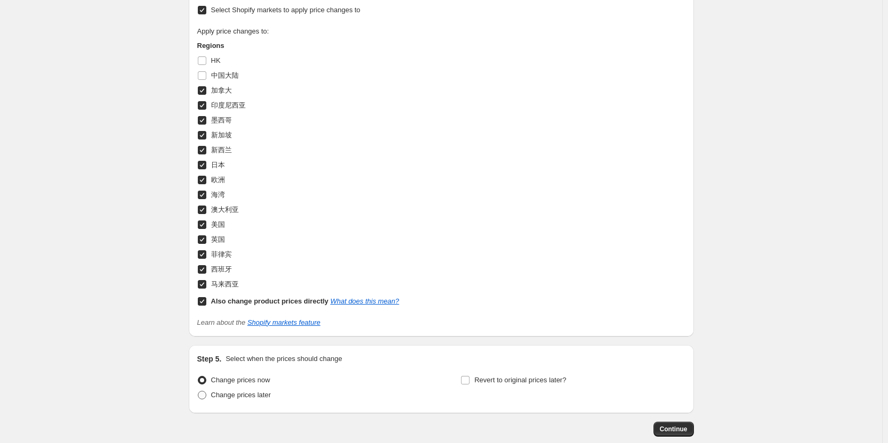
radio input "true"
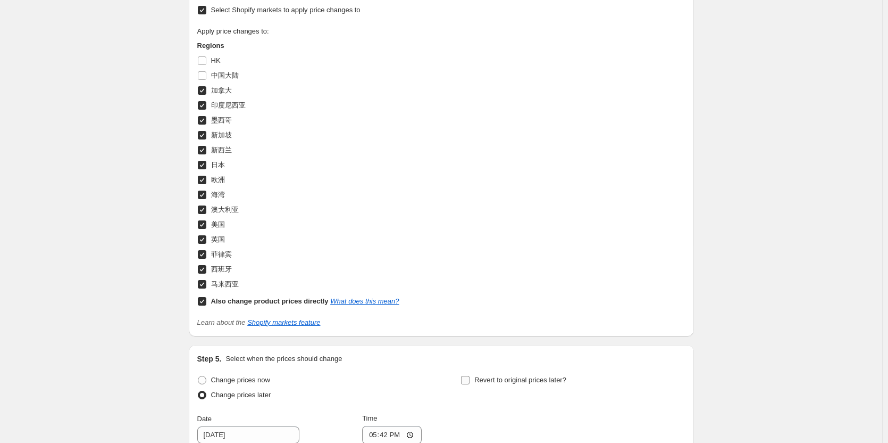
click at [494, 379] on span "Revert to original prices later?" at bounding box center [520, 380] width 92 height 8
click at [470, 379] on input "Revert to original prices later?" at bounding box center [465, 380] width 9 height 9
checkbox input "true"
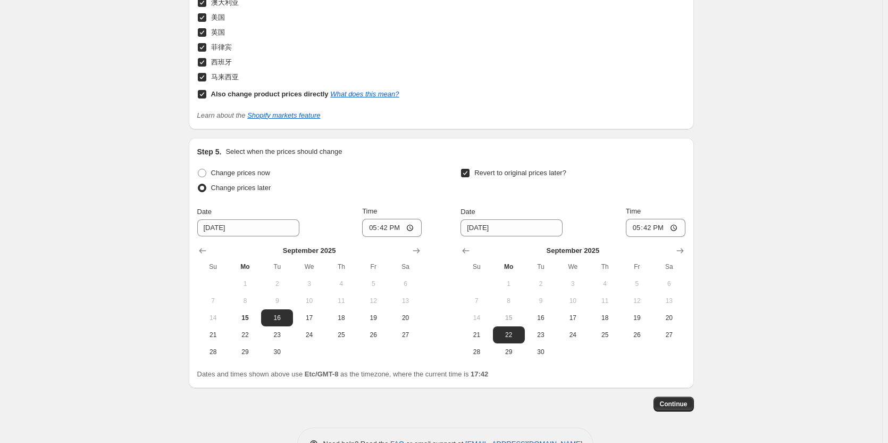
scroll to position [1206, 0]
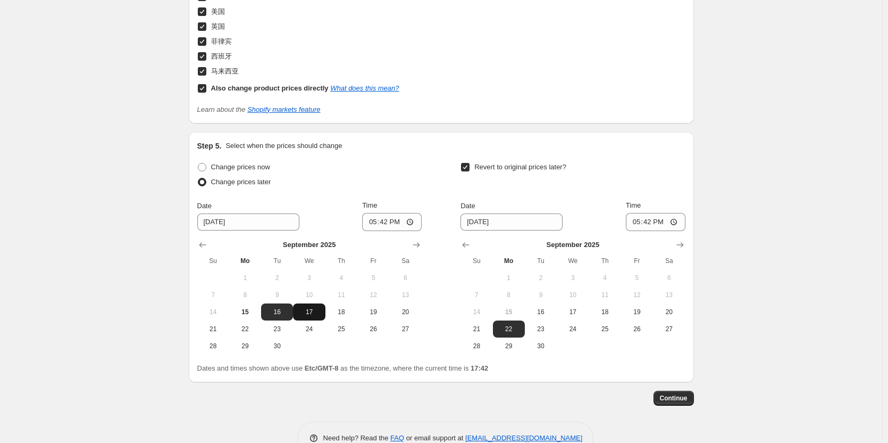
click at [306, 316] on span "17" at bounding box center [308, 311] width 23 height 9
type input "[DATE]"
click at [383, 224] on input "17:42" at bounding box center [392, 222] width 60 height 18
type input "15:00"
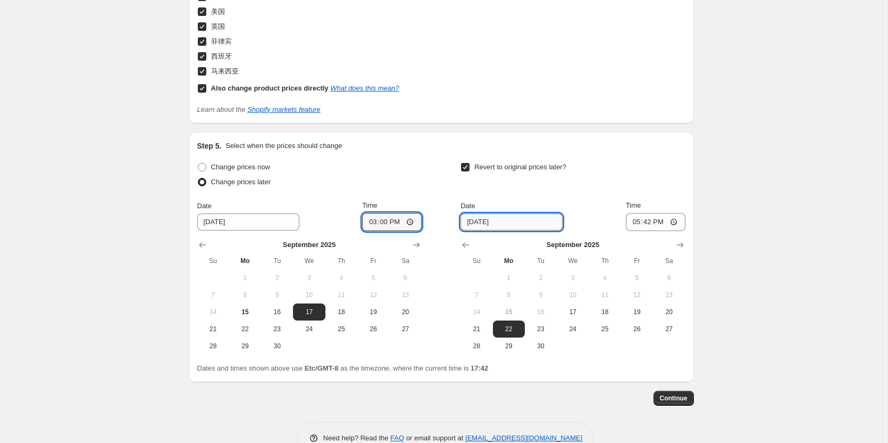
click at [474, 225] on input "[DATE]" at bounding box center [512, 221] width 102 height 17
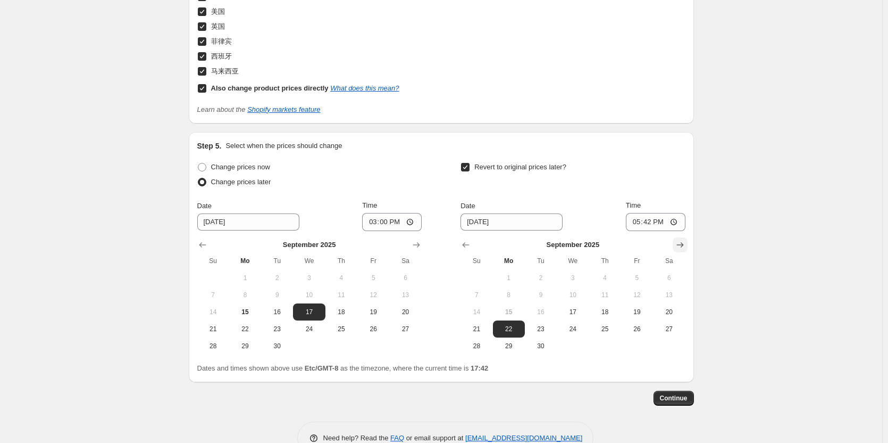
click at [681, 245] on icon "Show next month, October 2025" at bounding box center [680, 244] width 7 height 5
click at [581, 278] on span "1" at bounding box center [572, 277] width 23 height 9
type input "[DATE]"
click at [651, 221] on input "17:42" at bounding box center [656, 222] width 60 height 18
type input "15:00"
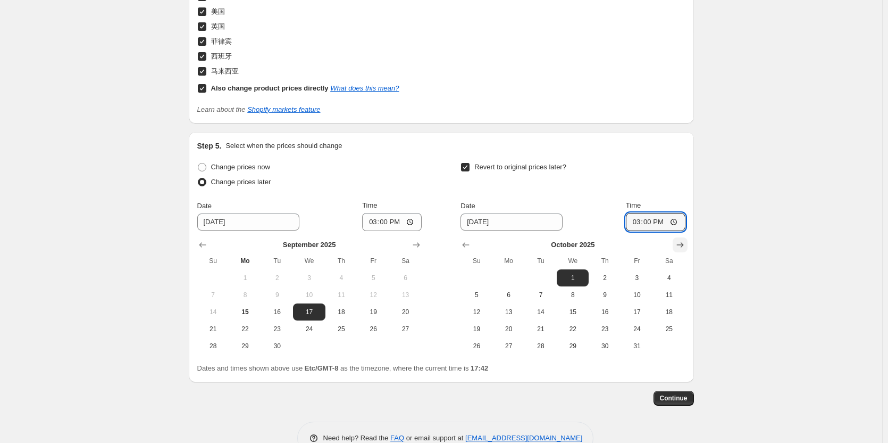
click at [684, 239] on icon "Show next month, November 2025" at bounding box center [680, 244] width 11 height 11
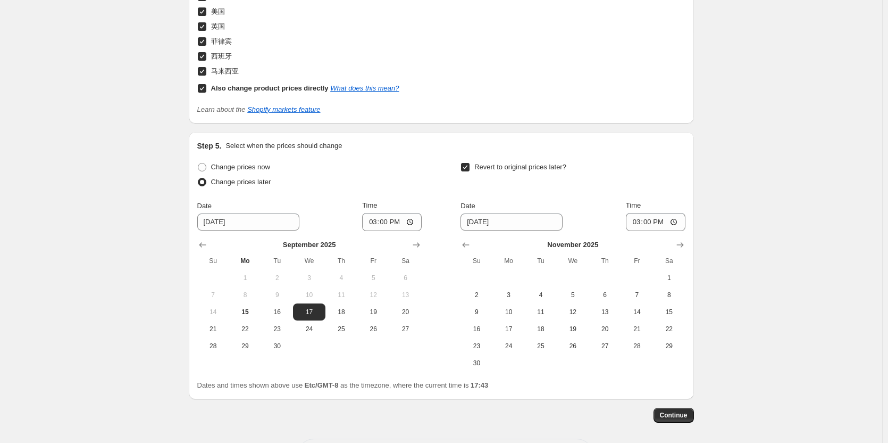
click at [471, 247] on icon "Show previous month, October 2025" at bounding box center [466, 244] width 11 height 11
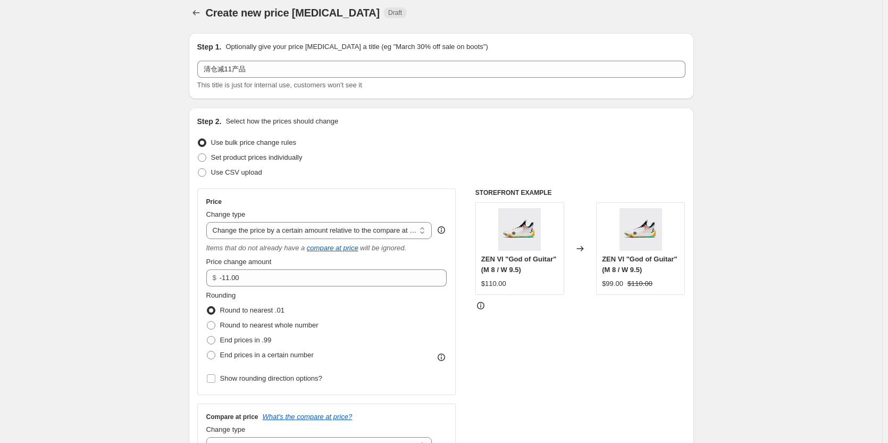
scroll to position [0, 0]
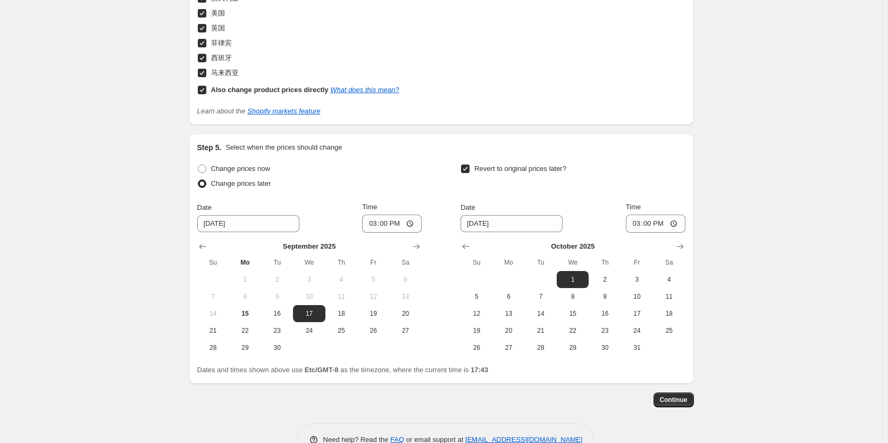
scroll to position [1181, 0]
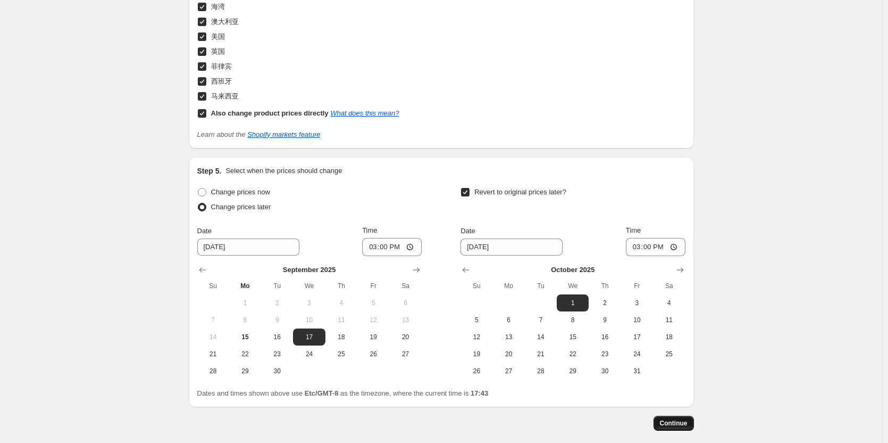
click at [684, 421] on span "Continue" at bounding box center [674, 423] width 28 height 9
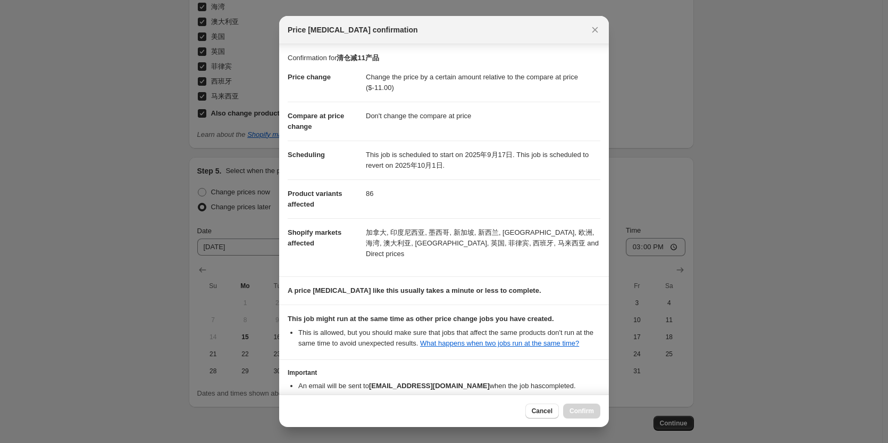
scroll to position [53, 0]
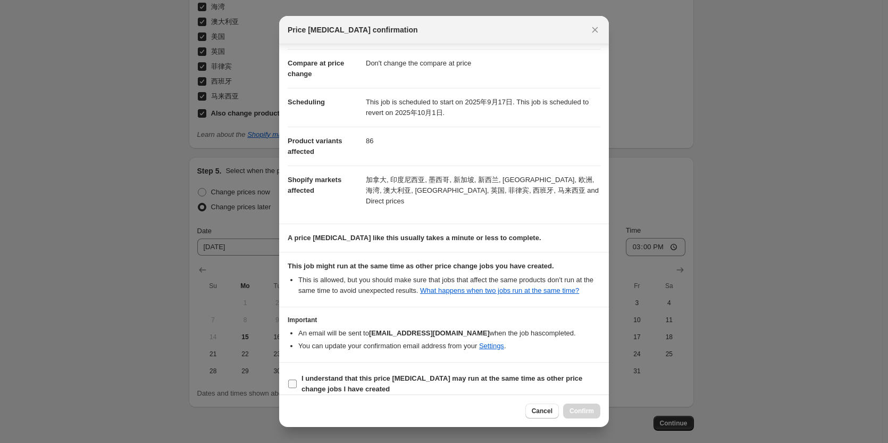
click at [322, 374] on b "I understand that this price [MEDICAL_DATA] may run at the same time as other p…" at bounding box center [442, 383] width 281 height 19
click at [297, 379] on input "I understand that this price [MEDICAL_DATA] may run at the same time as other p…" at bounding box center [292, 383] width 9 height 9
checkbox input "true"
click at [589, 415] on button "Confirm" at bounding box center [581, 410] width 37 height 15
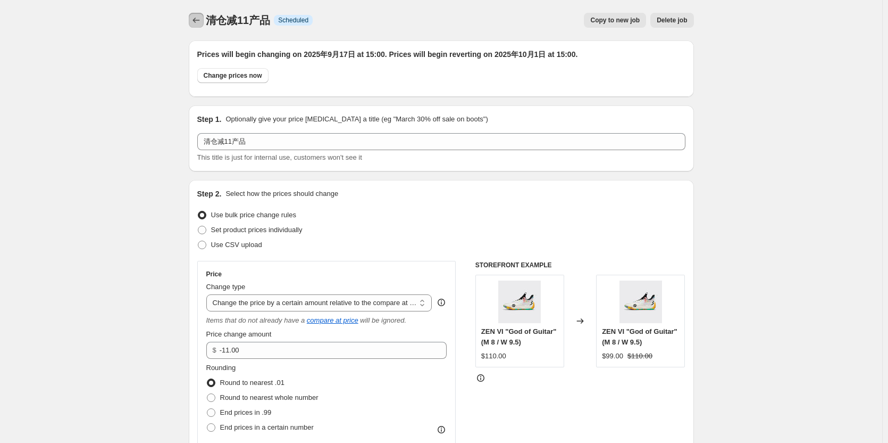
click at [194, 24] on icon "Price change jobs" at bounding box center [196, 20] width 11 height 11
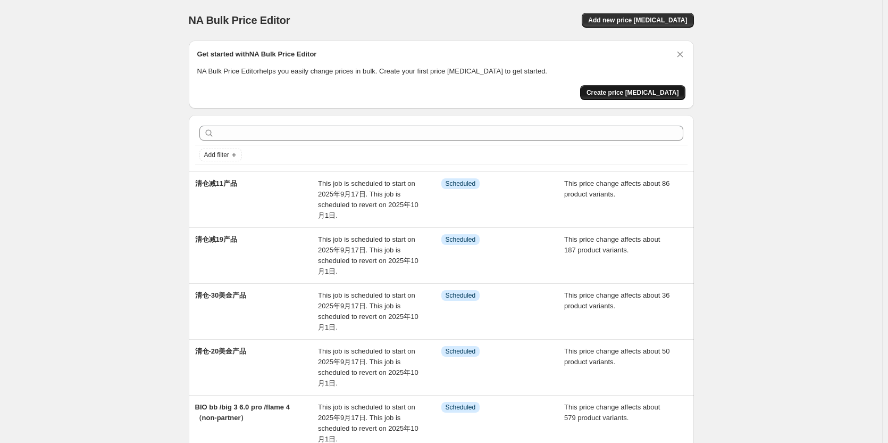
click at [662, 95] on span "Create price [MEDICAL_DATA]" at bounding box center [633, 92] width 93 height 9
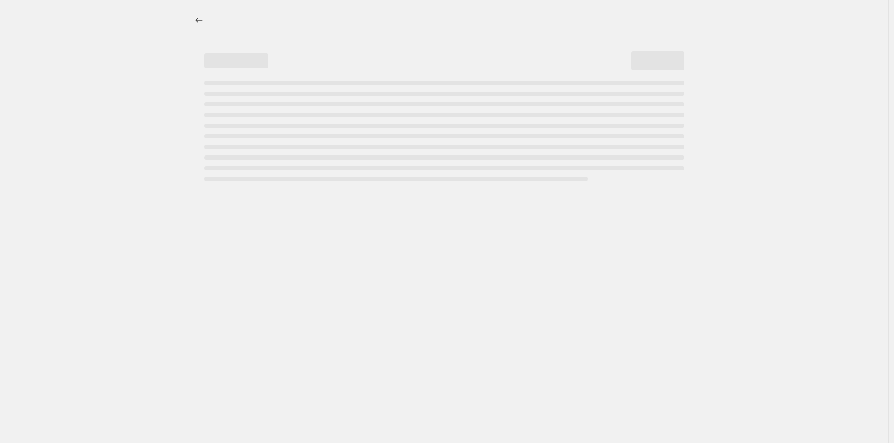
select select "percentage"
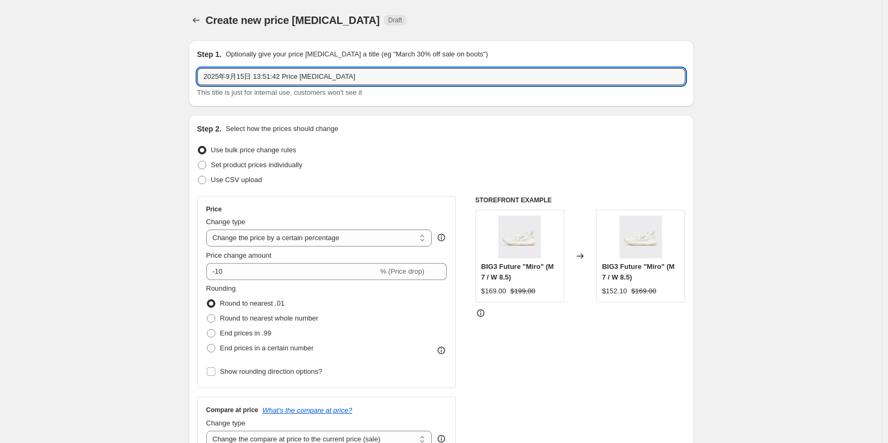
drag, startPoint x: 338, startPoint y: 78, endPoint x: 185, endPoint y: 79, distance: 152.7
type input "清仓减10产品"
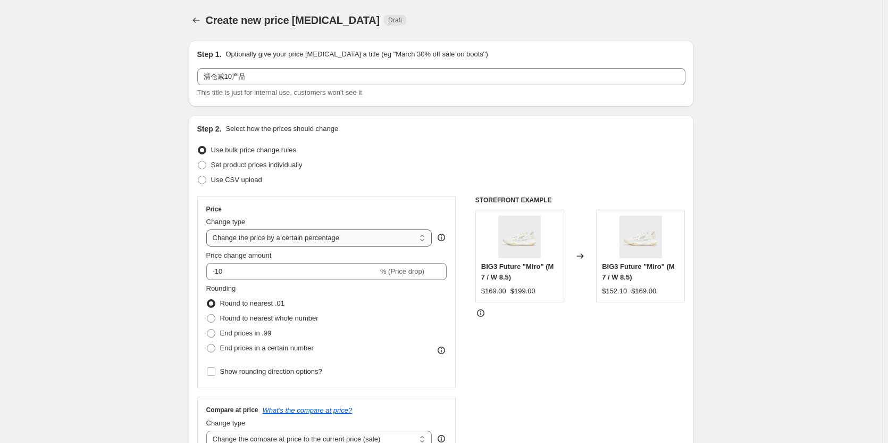
click at [299, 235] on select "Change the price to a certain amount Change the price by a certain amount Chang…" at bounding box center [319, 237] width 226 height 17
select select "bcap"
click at [209, 229] on select "Change the price to a certain amount Change the price by a certain amount Chang…" at bounding box center [319, 237] width 226 height 17
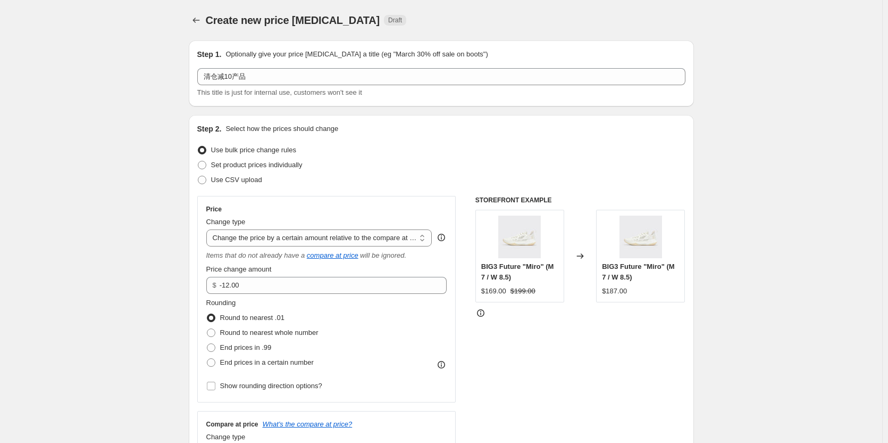
click at [323, 237] on select "Change the price to a certain amount Change the price by a certain amount Chang…" at bounding box center [319, 237] width 226 height 17
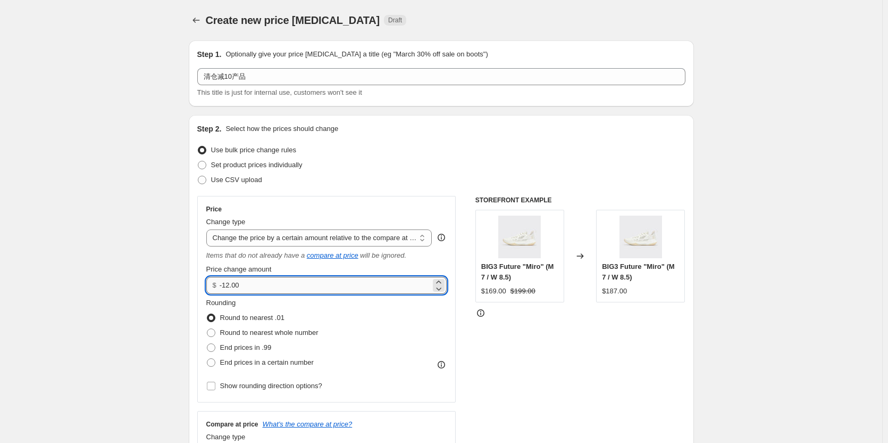
drag, startPoint x: 267, startPoint y: 287, endPoint x: 225, endPoint y: 290, distance: 42.1
click at [225, 290] on input "-12.00" at bounding box center [325, 285] width 211 height 17
type input "-10.00"
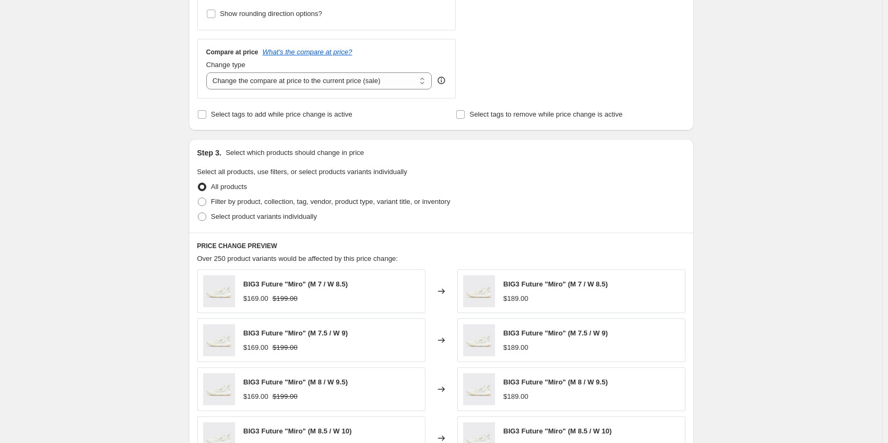
scroll to position [372, 0]
click at [307, 84] on select "Change the compare at price to the current price (sale) Change the compare at p…" at bounding box center [319, 80] width 226 height 17
select select "no_change"
click at [209, 72] on select "Change the compare at price to the current price (sale) Change the compare at p…" at bounding box center [319, 80] width 226 height 17
click at [146, 158] on div "Create new price [MEDICAL_DATA]. This page is ready Create new price [MEDICAL_D…" at bounding box center [441, 196] width 882 height 1137
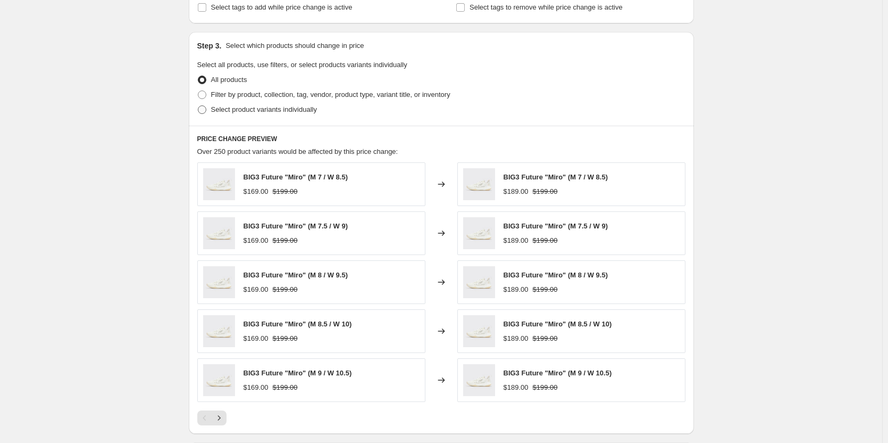
click at [232, 117] on label "Select product variants individually" at bounding box center [257, 109] width 120 height 15
click at [198, 106] on input "Select product variants individually" at bounding box center [198, 105] width 1 height 1
radio input "true"
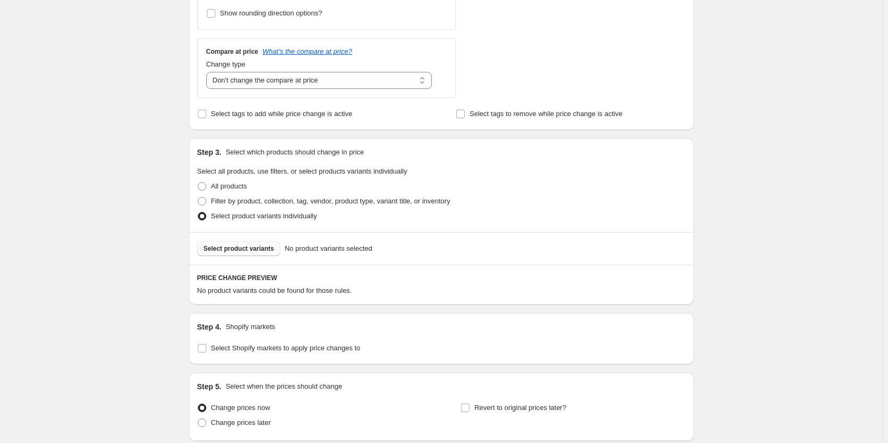
click at [252, 256] on button "Select product variants" at bounding box center [239, 248] width 84 height 15
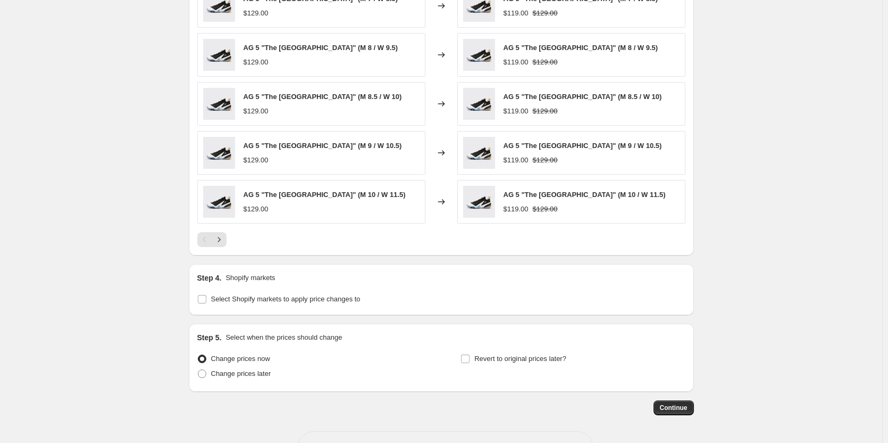
scroll to position [727, 0]
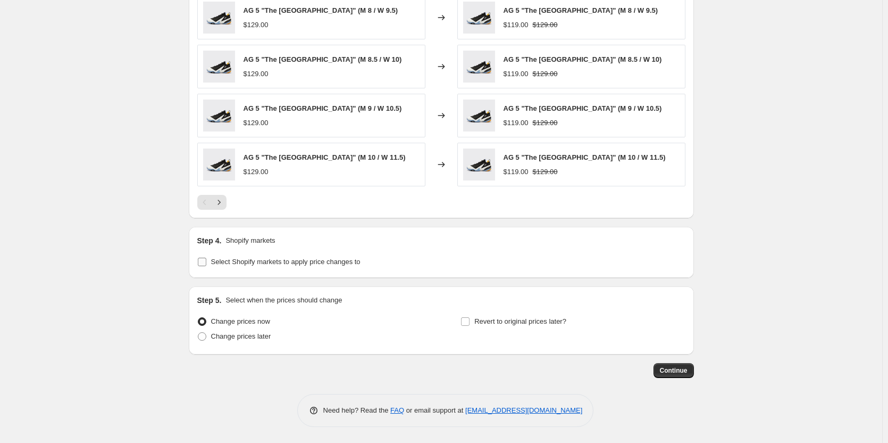
click at [284, 260] on span "Select Shopify markets to apply price changes to" at bounding box center [285, 261] width 149 height 8
click at [206, 260] on input "Select Shopify markets to apply price changes to" at bounding box center [202, 261] width 9 height 9
checkbox input "true"
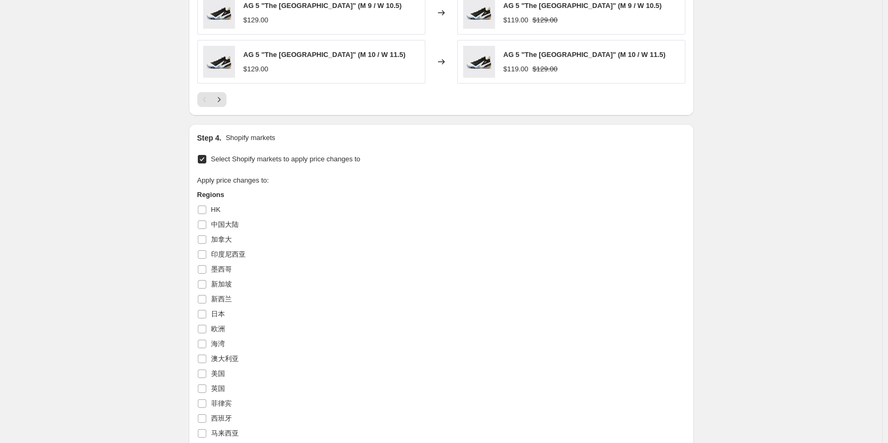
scroll to position [834, 0]
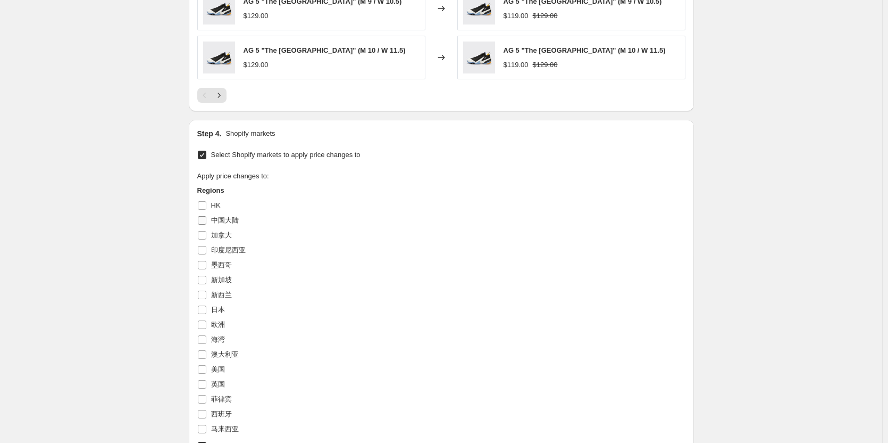
click at [226, 233] on span "加拿大" at bounding box center [221, 235] width 21 height 8
click at [206, 233] on input "加拿大" at bounding box center [202, 235] width 9 height 9
checkbox input "true"
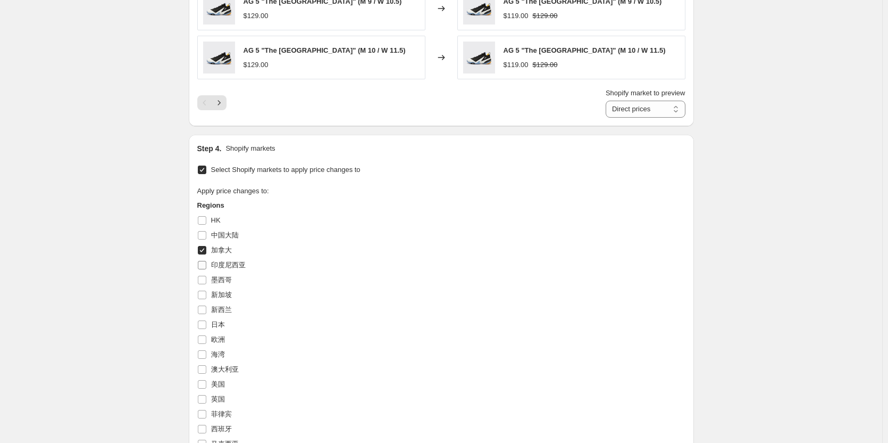
drag, startPoint x: 222, startPoint y: 265, endPoint x: 222, endPoint y: 271, distance: 5.9
click at [222, 267] on span "印度尼西亚" at bounding box center [228, 265] width 35 height 8
click at [206, 267] on input "印度尼西亚" at bounding box center [202, 265] width 9 height 9
checkbox input "true"
click at [224, 285] on span "墨西哥" at bounding box center [221, 279] width 21 height 11
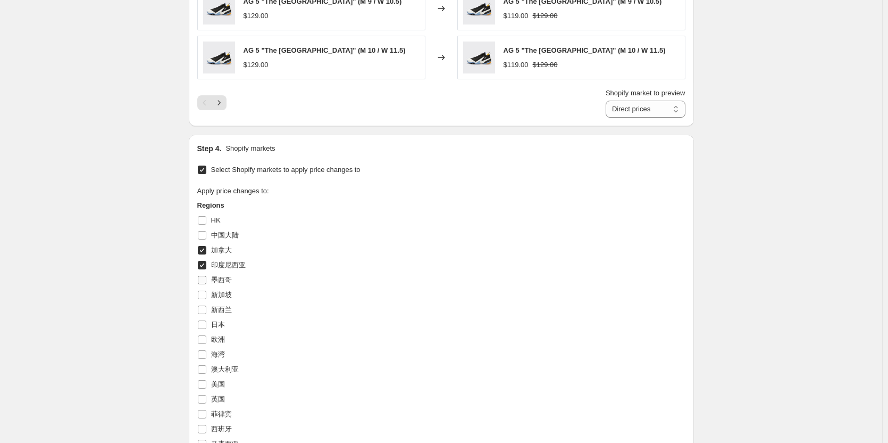
click at [206, 284] on input "墨西哥" at bounding box center [202, 280] width 9 height 9
checkbox input "true"
click at [220, 304] on span "新西兰" at bounding box center [221, 309] width 21 height 11
click at [206, 305] on input "新西兰" at bounding box center [202, 309] width 9 height 9
checkbox input "true"
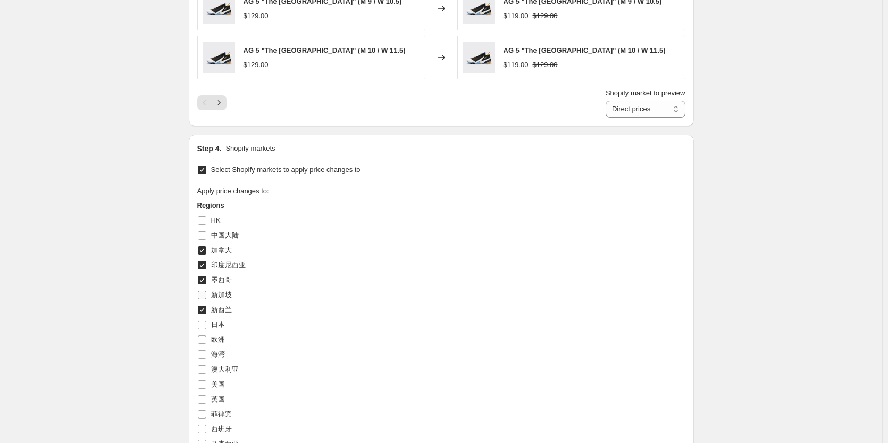
click at [221, 292] on span "新加坡" at bounding box center [221, 294] width 21 height 8
click at [206, 292] on input "新加坡" at bounding box center [202, 294] width 9 height 9
checkbox input "true"
click at [222, 326] on span "日本" at bounding box center [218, 324] width 14 height 8
click at [206, 326] on input "日本" at bounding box center [202, 324] width 9 height 9
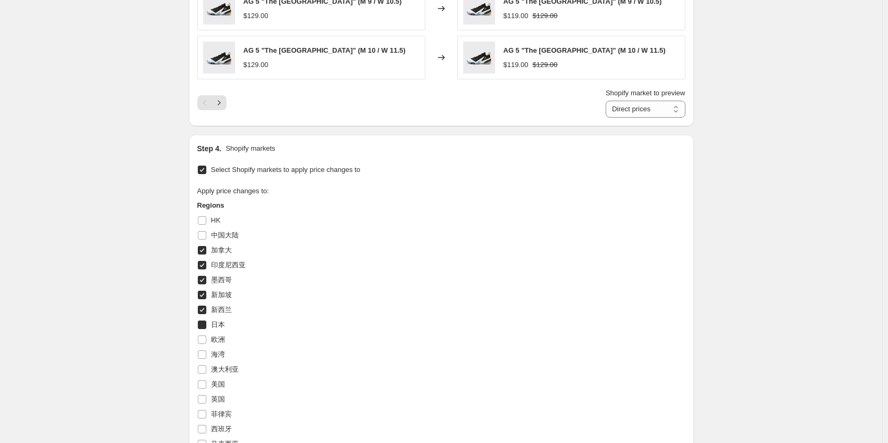
checkbox input "true"
click at [219, 337] on span "欧洲" at bounding box center [218, 339] width 14 height 8
click at [206, 337] on input "欧洲" at bounding box center [202, 339] width 9 height 9
checkbox input "true"
click at [219, 352] on span "海湾" at bounding box center [218, 354] width 14 height 8
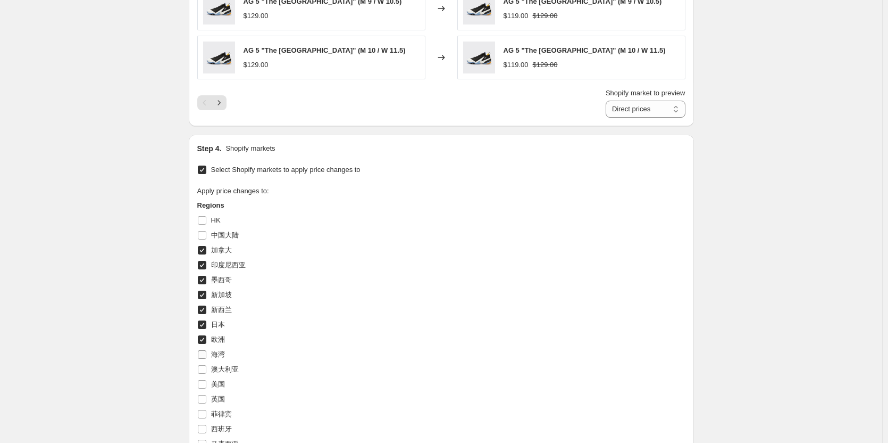
click at [206, 352] on input "海湾" at bounding box center [202, 354] width 9 height 9
checkbox input "true"
click at [219, 367] on span "澳大利亚" at bounding box center [225, 369] width 28 height 8
click at [206, 367] on input "澳大利亚" at bounding box center [202, 369] width 9 height 9
checkbox input "true"
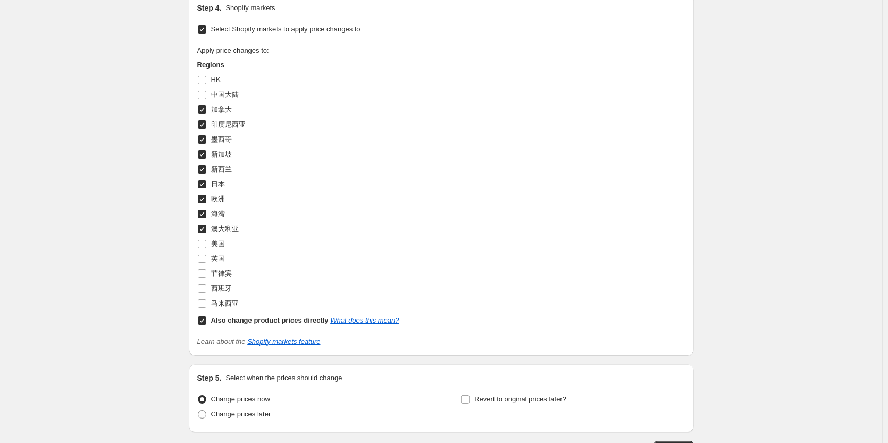
scroll to position [993, 0]
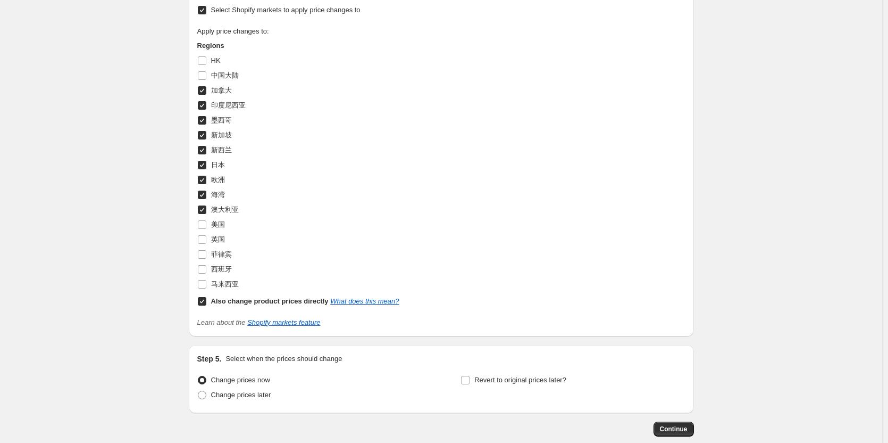
click at [228, 227] on div "美国" at bounding box center [298, 224] width 202 height 15
click at [218, 228] on span "美国" at bounding box center [218, 224] width 14 height 8
click at [206, 228] on input "美国" at bounding box center [202, 224] width 9 height 9
checkbox input "true"
click at [217, 240] on span "英国" at bounding box center [218, 239] width 14 height 8
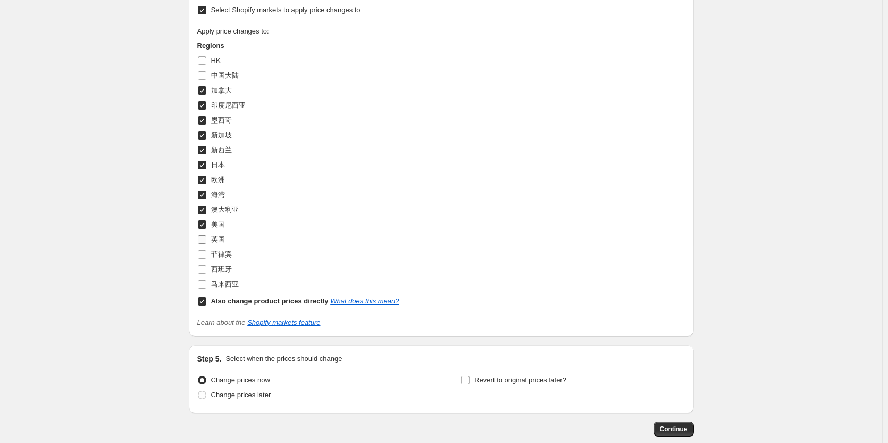
click at [206, 240] on input "英国" at bounding box center [202, 239] width 9 height 9
checkbox input "true"
click at [216, 249] on span "菲律宾" at bounding box center [221, 254] width 21 height 11
click at [206, 250] on input "菲律宾" at bounding box center [202, 254] width 9 height 9
click at [223, 265] on span "西班牙" at bounding box center [221, 269] width 21 height 8
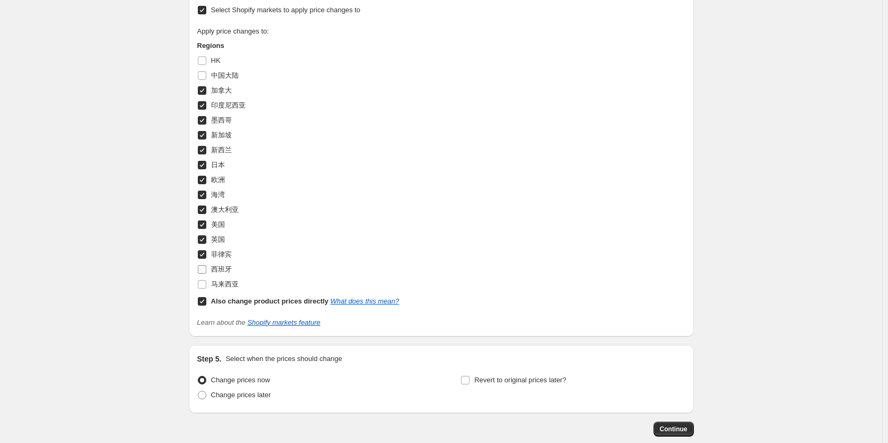
click at [206, 265] on input "西班牙" at bounding box center [202, 269] width 9 height 9
click at [221, 278] on label "马来西亚" at bounding box center [217, 284] width 41 height 15
click at [206, 280] on input "马来西亚" at bounding box center [202, 284] width 9 height 9
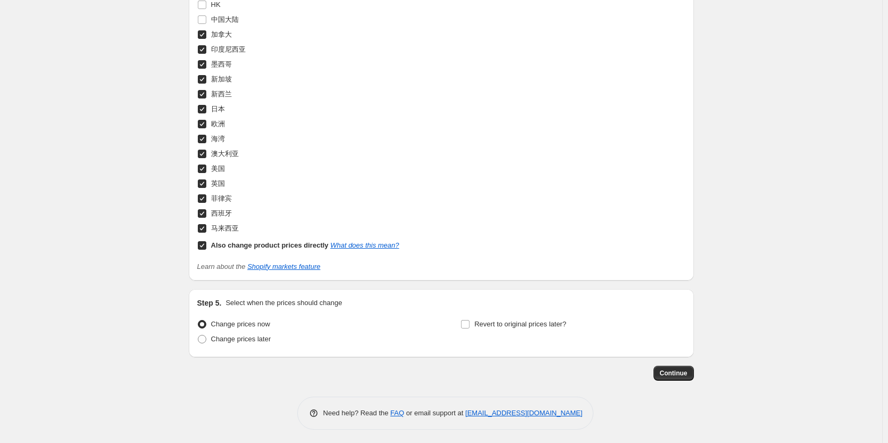
scroll to position [1052, 0]
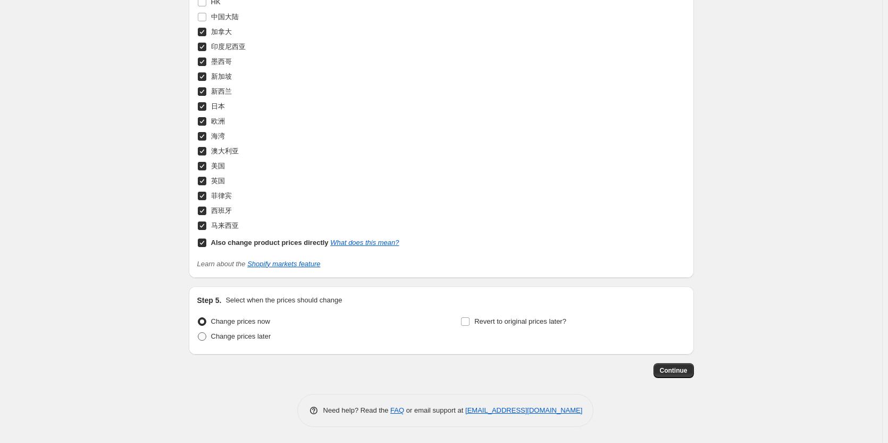
click at [238, 334] on span "Change prices later" at bounding box center [241, 336] width 60 height 8
click at [198, 332] on input "Change prices later" at bounding box center [198, 332] width 1 height 1
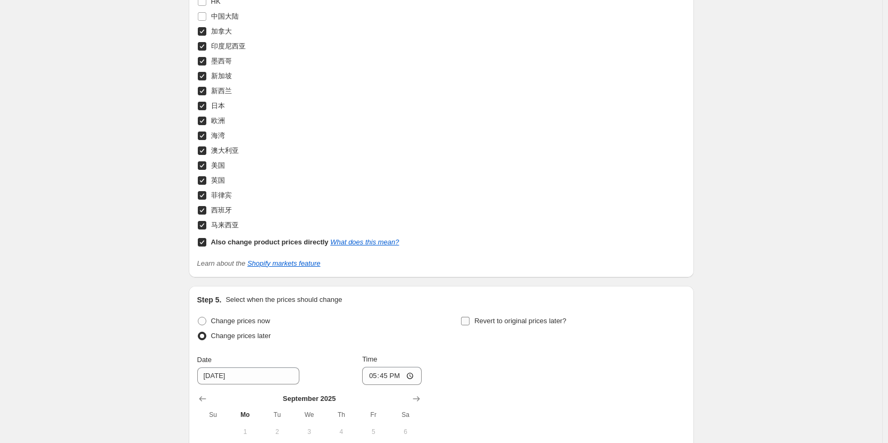
click at [490, 320] on span "Revert to original prices later?" at bounding box center [520, 321] width 92 height 8
click at [470, 320] on input "Revert to original prices later?" at bounding box center [465, 321] width 9 height 9
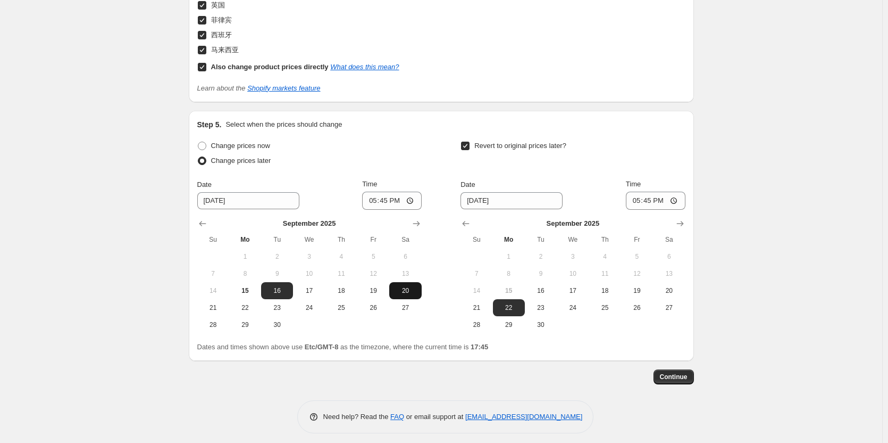
scroll to position [1234, 0]
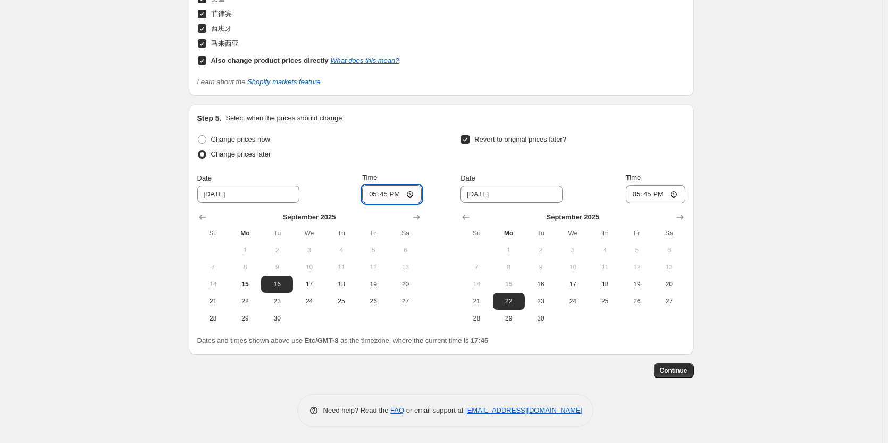
click at [387, 196] on input "17:45" at bounding box center [392, 194] width 60 height 18
click at [308, 284] on span "17" at bounding box center [308, 284] width 23 height 9
click at [392, 193] on input "17:45" at bounding box center [392, 194] width 60 height 18
click at [679, 220] on icon "Show next month, October 2025" at bounding box center [680, 217] width 11 height 11
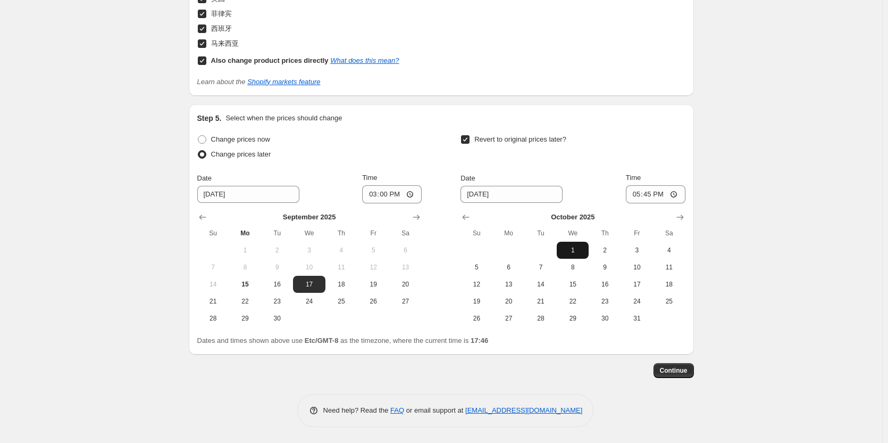
click at [575, 249] on span "1" at bounding box center [572, 250] width 23 height 9
click at [653, 195] on input "17:45" at bounding box center [656, 194] width 60 height 18
click at [672, 366] on span "Continue" at bounding box center [674, 370] width 28 height 9
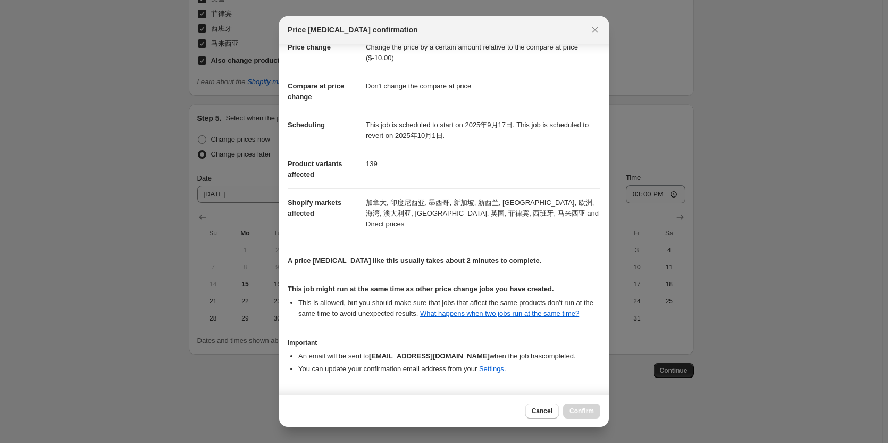
scroll to position [53, 0]
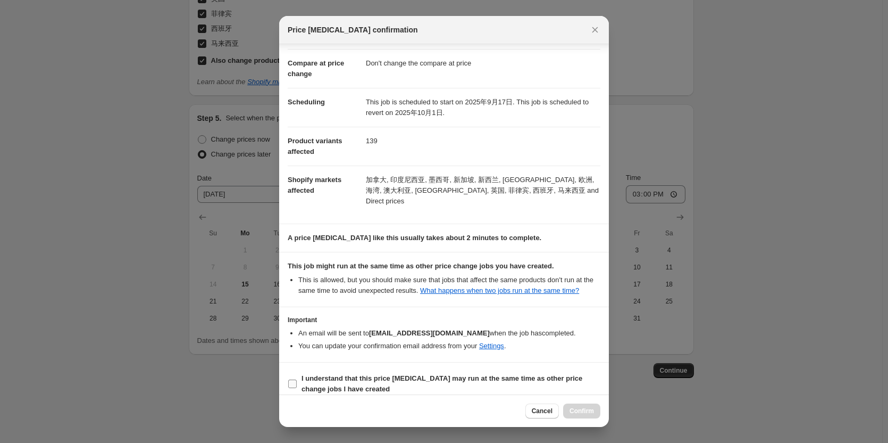
click at [295, 379] on input "I understand that this price [MEDICAL_DATA] may run at the same time as other p…" at bounding box center [292, 383] width 9 height 9
click at [582, 414] on span "Confirm" at bounding box center [582, 410] width 24 height 9
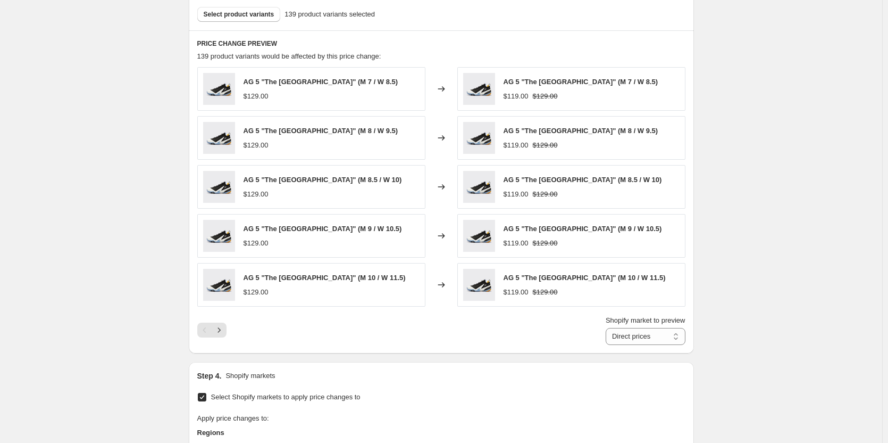
scroll to position [649, 0]
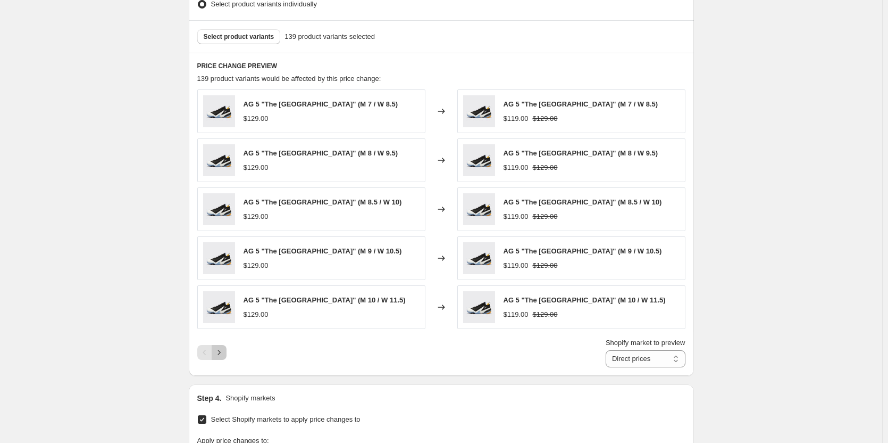
click at [219, 349] on icon "Next" at bounding box center [219, 352] width 11 height 11
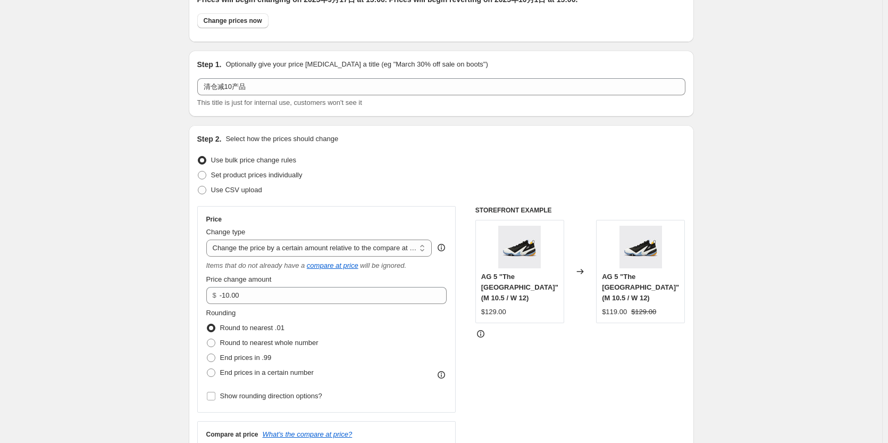
scroll to position [11, 0]
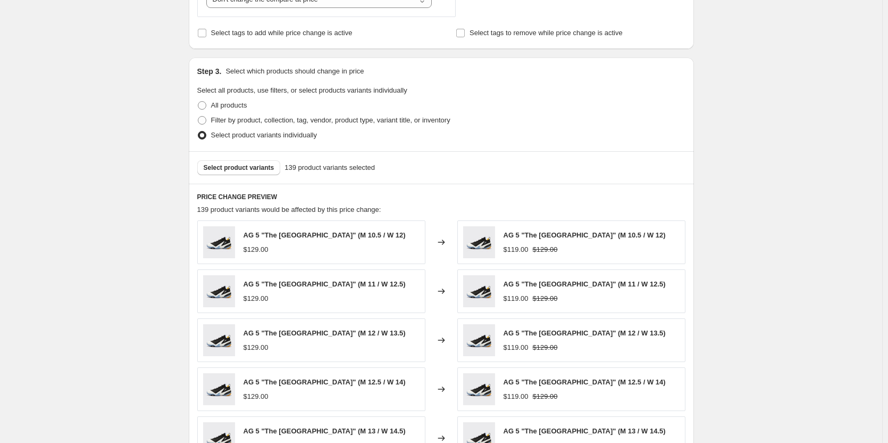
scroll to position [532, 0]
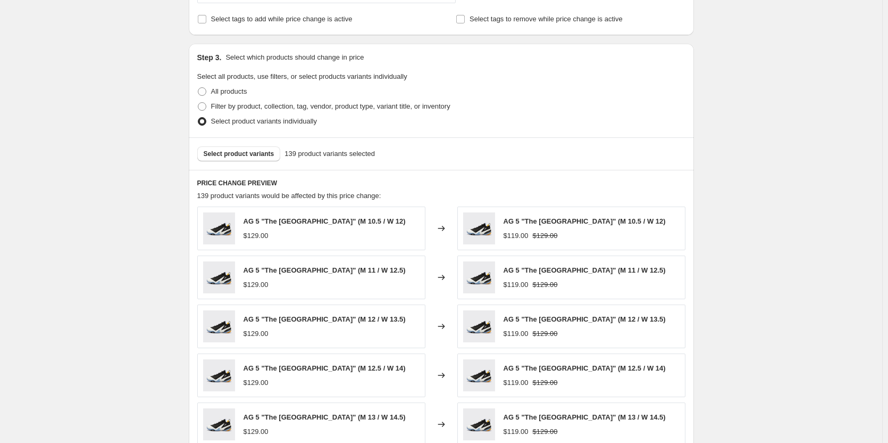
click at [729, 245] on div "清仓减10产品. This page is ready 清仓减10产品 Info Scheduled Copy to new job Delete job M…" at bounding box center [441, 338] width 882 height 1741
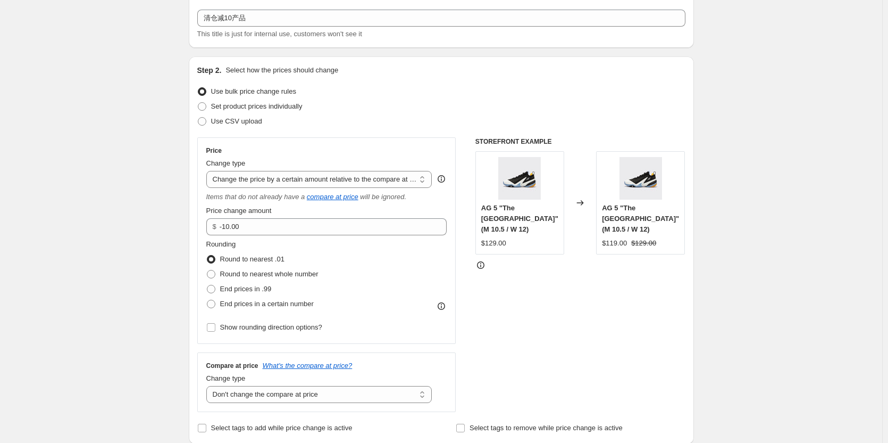
scroll to position [0, 0]
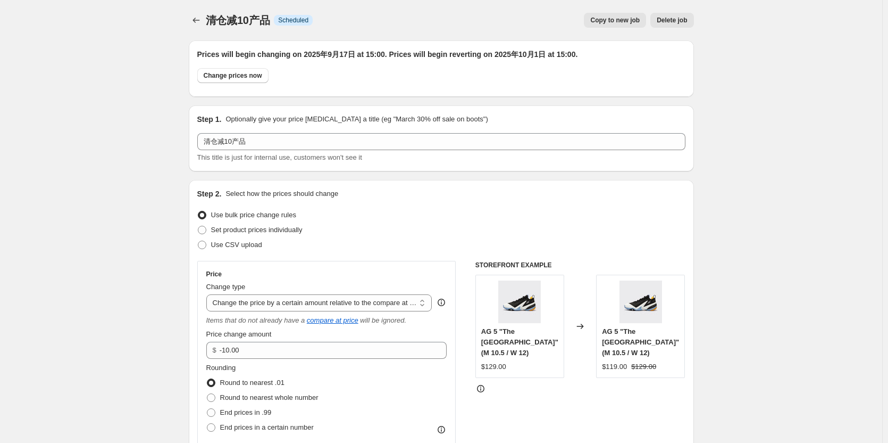
click at [198, 19] on icon "Price change jobs" at bounding box center [196, 20] width 11 height 11
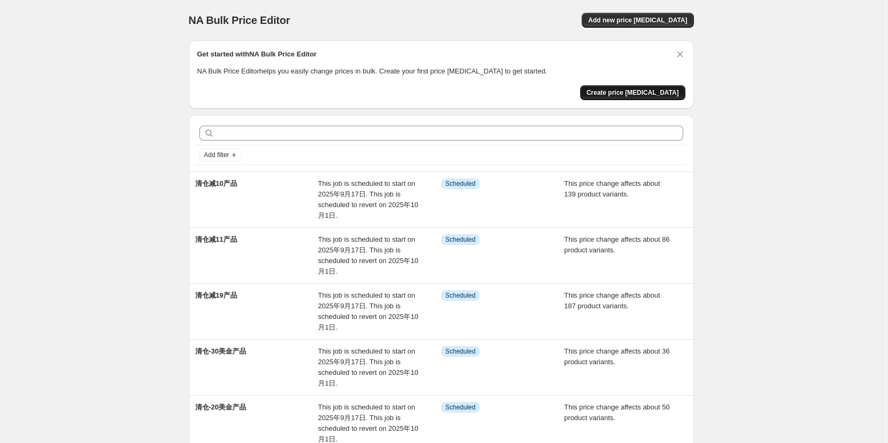
click at [669, 91] on span "Create price [MEDICAL_DATA]" at bounding box center [633, 92] width 93 height 9
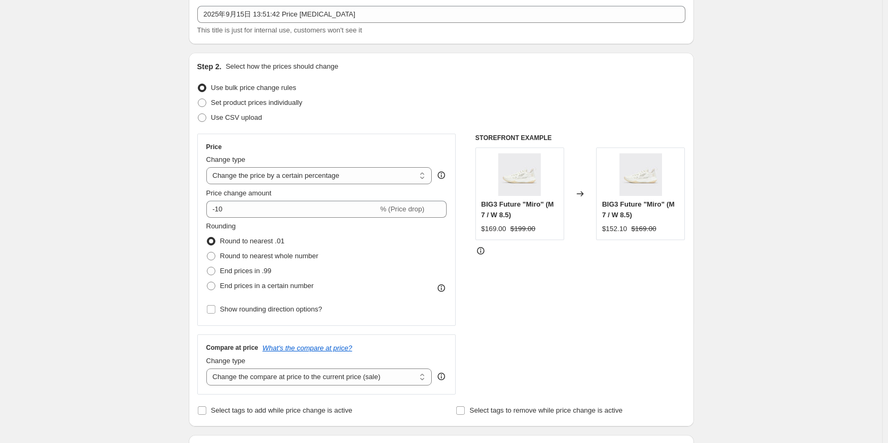
scroll to position [213, 0]
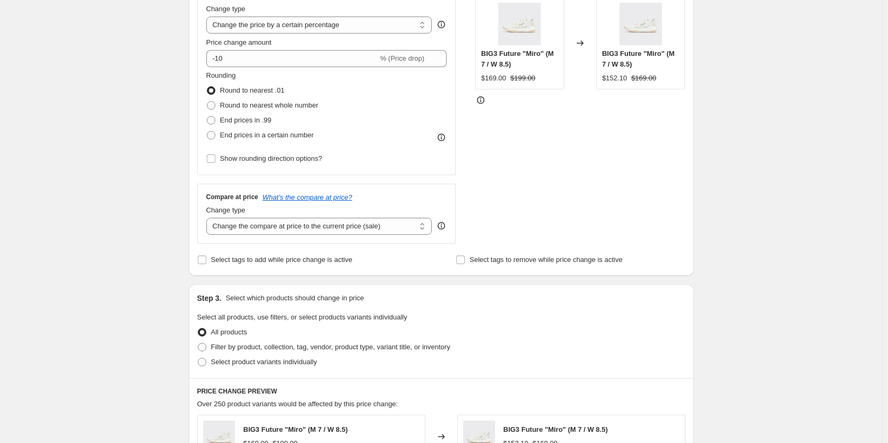
click at [761, 223] on div "Create new price [MEDICAL_DATA]. This page is ready Create new price [MEDICAL_D…" at bounding box center [441, 348] width 882 height 1123
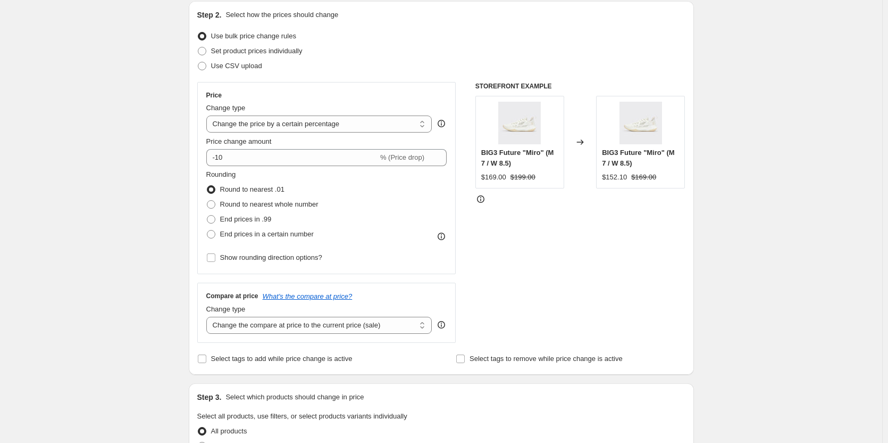
scroll to position [0, 0]
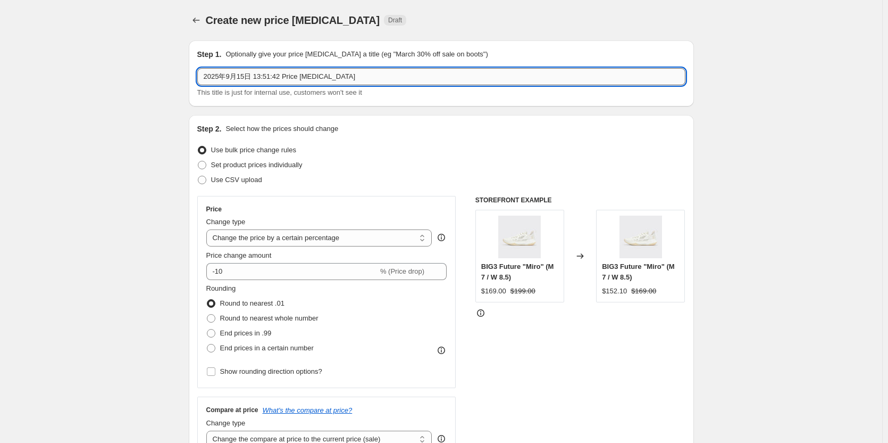
drag, startPoint x: 344, startPoint y: 80, endPoint x: 206, endPoint y: 84, distance: 137.8
click at [206, 84] on input "2025年9月15日 13:51:42 Price [MEDICAL_DATA]" at bounding box center [441, 76] width 488 height 17
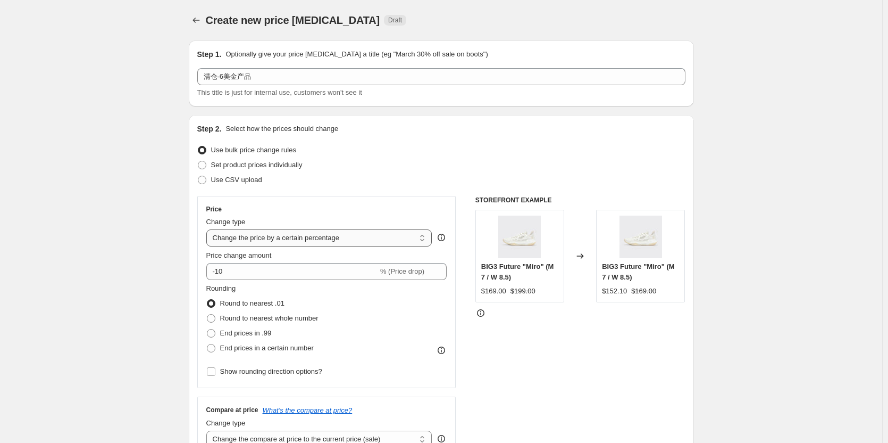
click at [266, 230] on select "Change the price to a certain amount Change the price by a certain amount Chang…" at bounding box center [319, 237] width 226 height 17
click at [209, 229] on select "Change the price to a certain amount Change the price by a certain amount Chang…" at bounding box center [319, 237] width 226 height 17
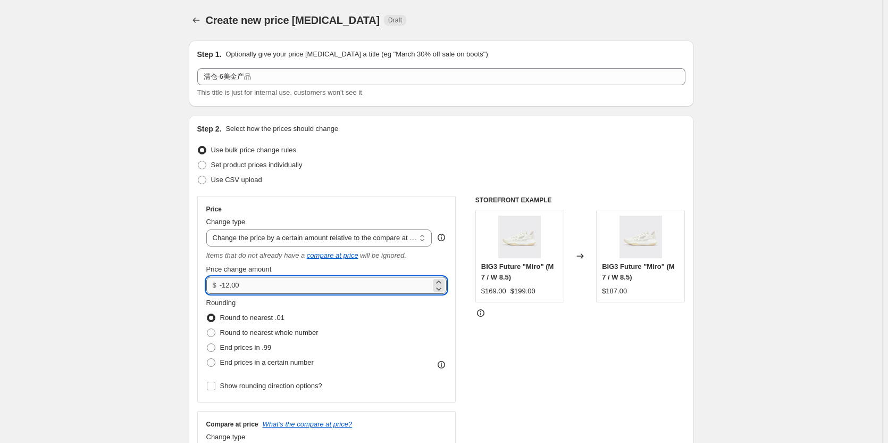
click at [236, 286] on input "-12.00" at bounding box center [325, 285] width 211 height 17
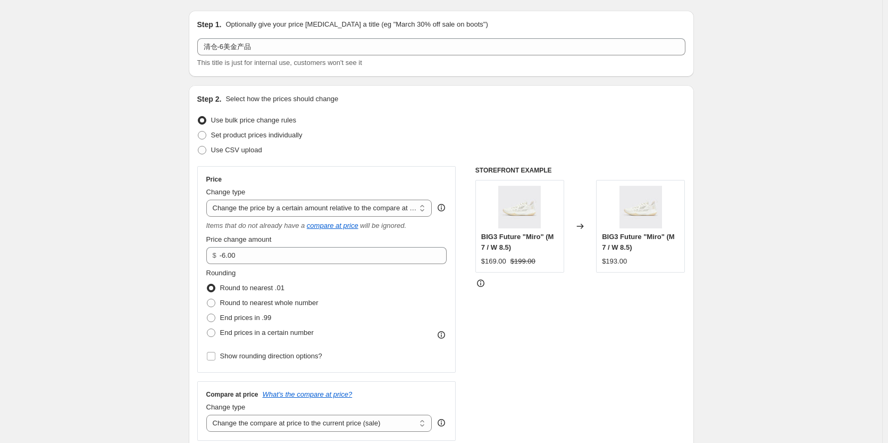
scroll to position [53, 0]
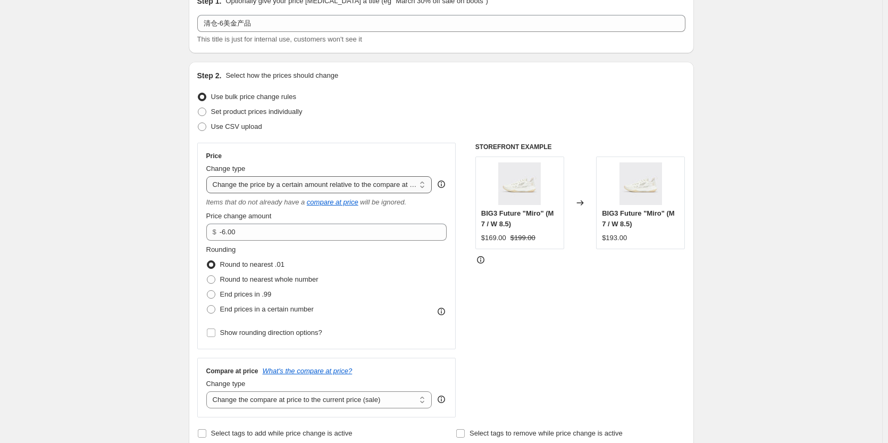
click at [265, 186] on select "Change the price to a certain amount Change the price by a certain amount Chang…" at bounding box center [319, 184] width 226 height 17
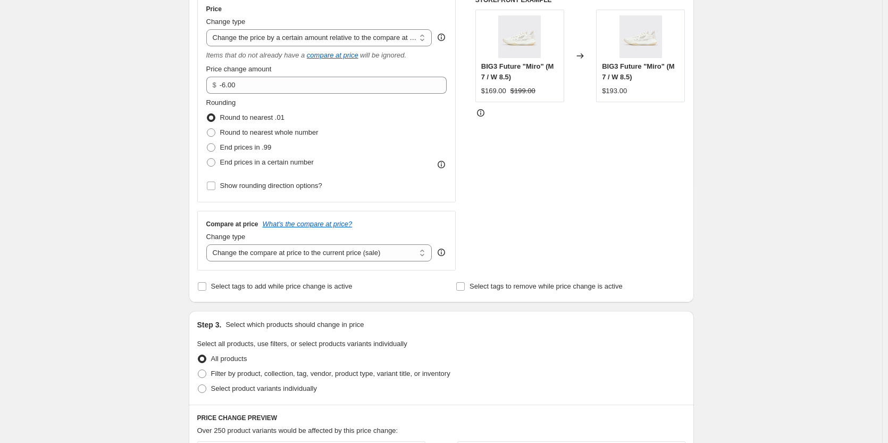
scroll to position [213, 0]
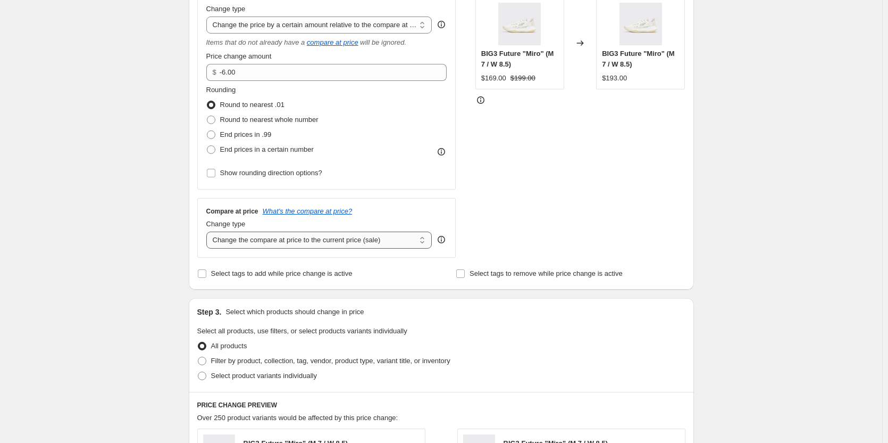
click at [242, 237] on select "Change the compare at price to the current price (sale) Change the compare at p…" at bounding box center [319, 239] width 226 height 17
click at [209, 231] on select "Change the compare at price to the current price (sale) Change the compare at p…" at bounding box center [319, 239] width 226 height 17
click at [152, 289] on div "Create new price [MEDICAL_DATA]. This page is ready Create new price [MEDICAL_D…" at bounding box center [441, 355] width 882 height 1137
click at [712, 231] on div "Create new price [MEDICAL_DATA]. This page is ready Create new price [MEDICAL_D…" at bounding box center [441, 355] width 882 height 1137
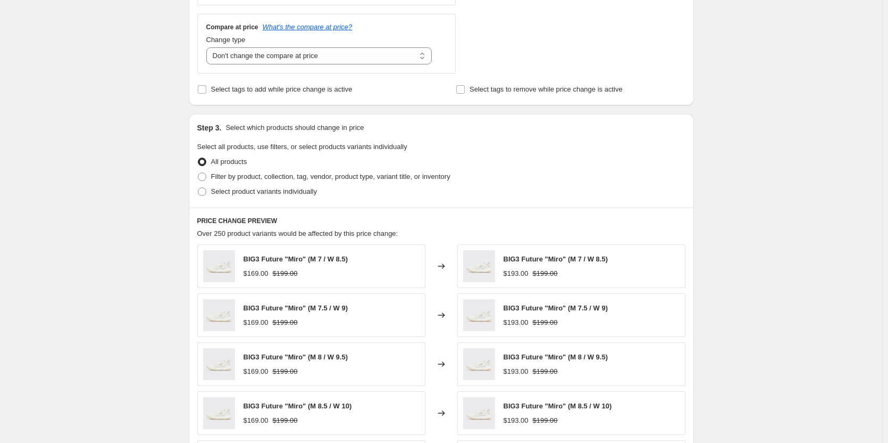
scroll to position [426, 0]
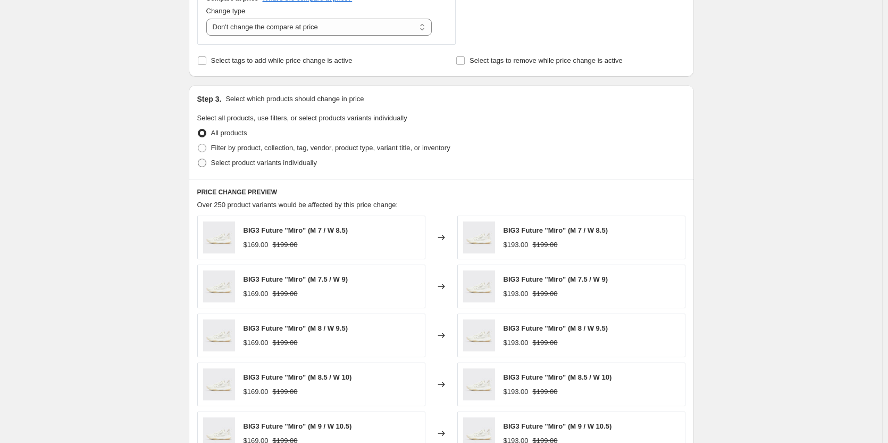
click at [232, 160] on span "Select product variants individually" at bounding box center [264, 163] width 106 height 8
click at [198, 159] on input "Select product variants individually" at bounding box center [198, 159] width 1 height 1
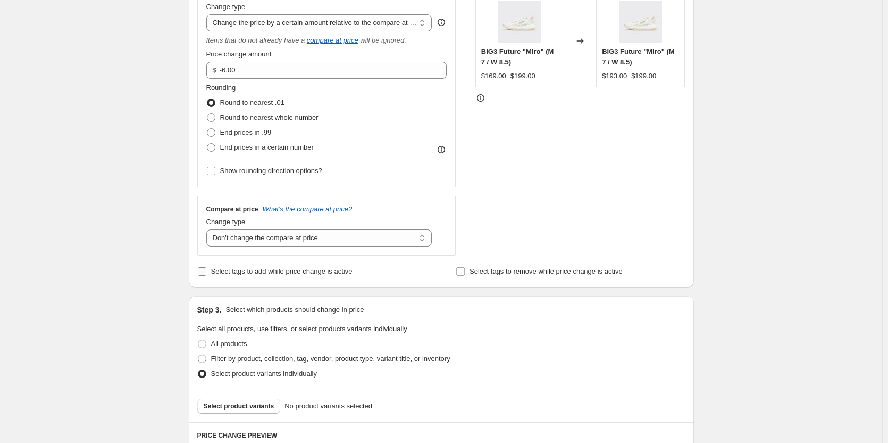
scroll to position [372, 0]
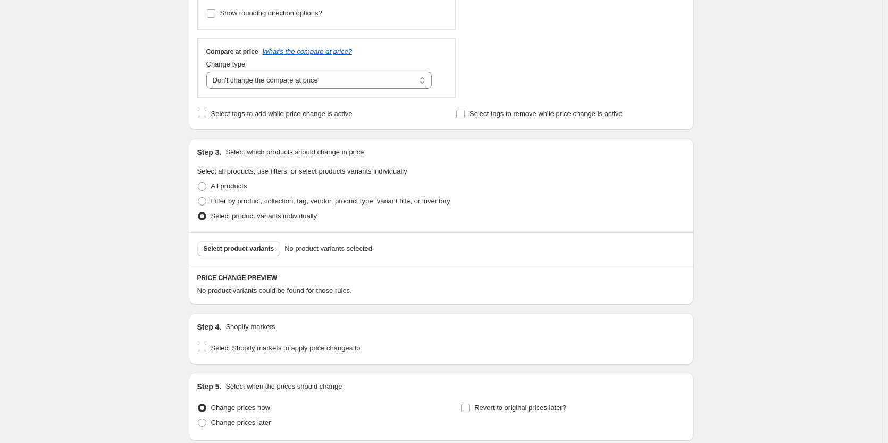
click at [235, 258] on div "Select product variants No product variants selected" at bounding box center [441, 248] width 505 height 32
click at [236, 255] on button "Select product variants" at bounding box center [239, 248] width 84 height 15
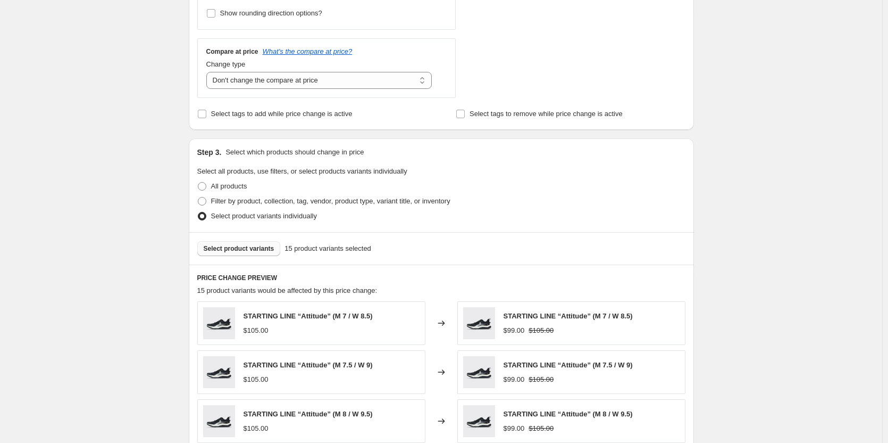
click at [256, 255] on button "Select product variants" at bounding box center [239, 248] width 84 height 15
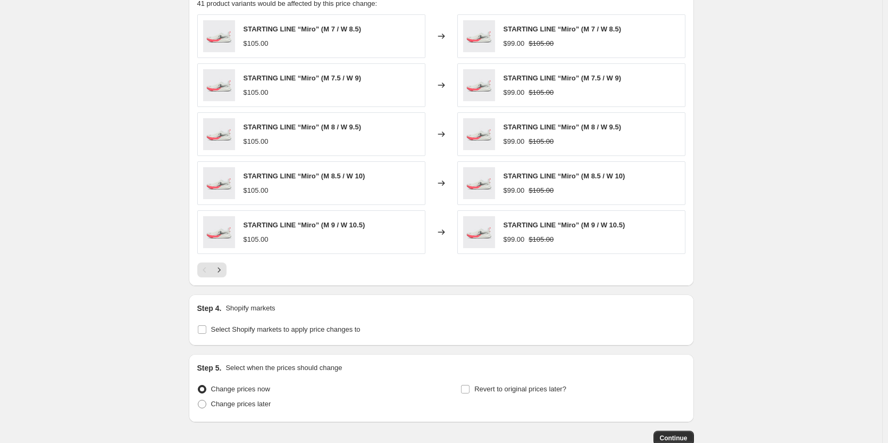
scroll to position [727, 0]
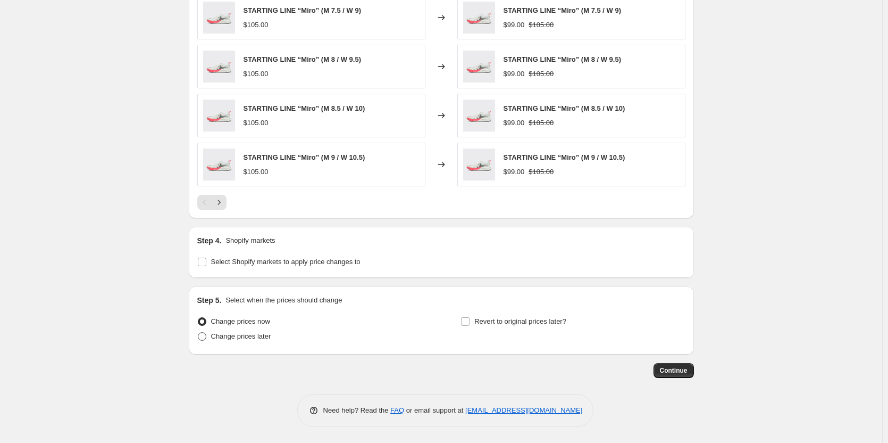
click at [258, 341] on span "Change prices later" at bounding box center [241, 336] width 60 height 11
click at [198, 332] on input "Change prices later" at bounding box center [198, 332] width 1 height 1
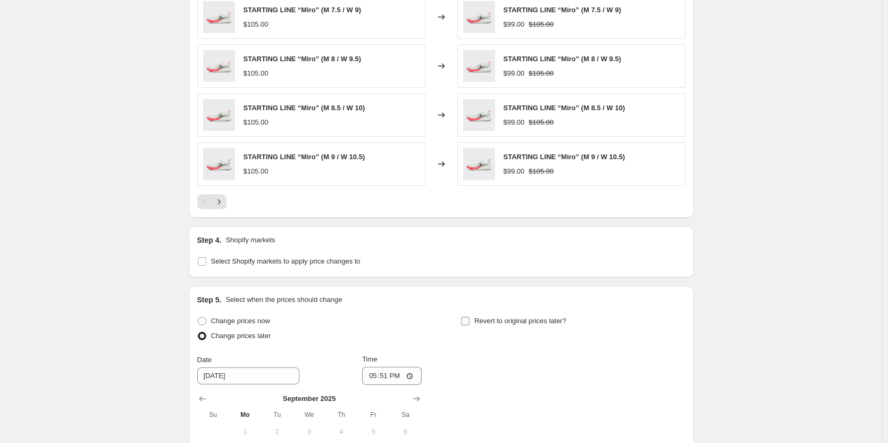
click at [524, 324] on span "Revert to original prices later?" at bounding box center [520, 321] width 92 height 8
click at [470, 325] on input "Revert to original prices later?" at bounding box center [465, 321] width 9 height 9
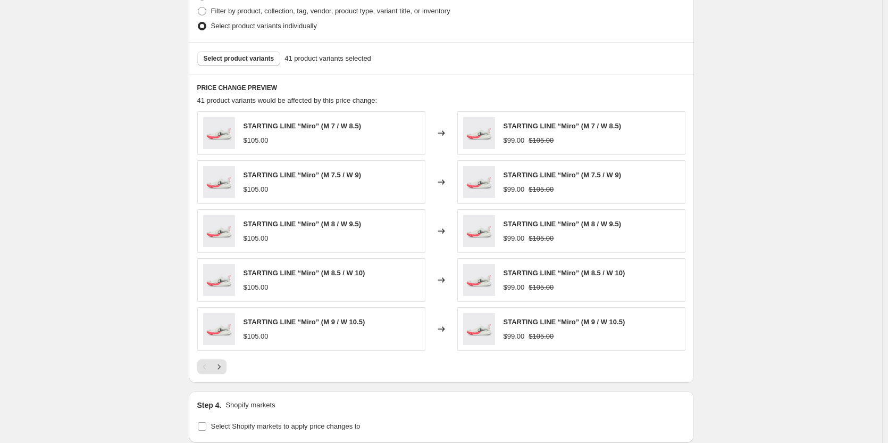
scroll to position [568, 0]
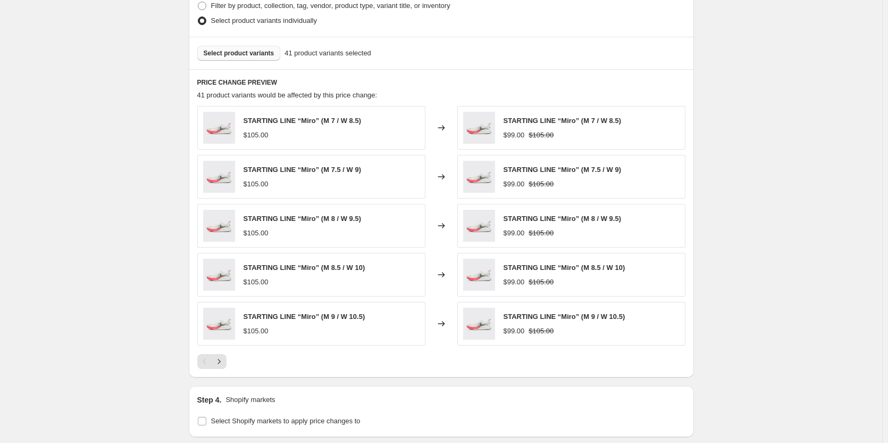
click at [243, 56] on span "Select product variants" at bounding box center [239, 53] width 71 height 9
drag, startPoint x: 260, startPoint y: 169, endPoint x: 296, endPoint y: 170, distance: 36.2
click at [296, 170] on span "STARTING LINE “Miro” (M 7.5 / W 9)" at bounding box center [303, 169] width 118 height 8
click at [247, 173] on span "STARTING LINE “Miro” (M 7.5 / W 9)" at bounding box center [303, 169] width 118 height 8
drag, startPoint x: 246, startPoint y: 169, endPoint x: 296, endPoint y: 168, distance: 49.5
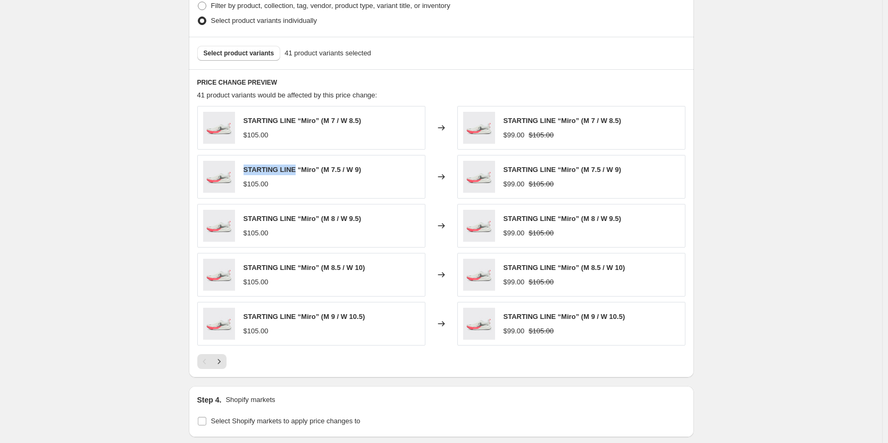
click at [296, 168] on span "STARTING LINE “Miro” (M 7.5 / W 9)" at bounding box center [303, 169] width 118 height 8
copy span "STARTING LINE"
click at [243, 56] on span "Select product variants" at bounding box center [239, 53] width 71 height 9
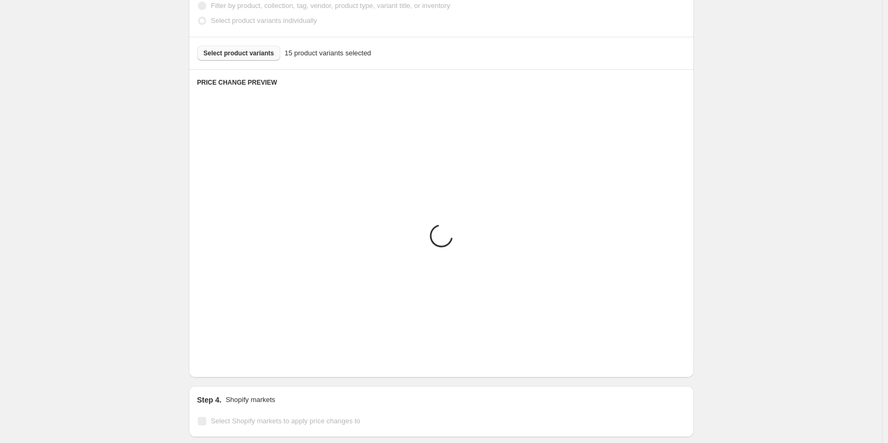
click at [728, 317] on div "Create new price [MEDICAL_DATA]. This page is ready Create new price [MEDICAL_D…" at bounding box center [441, 107] width 882 height 1351
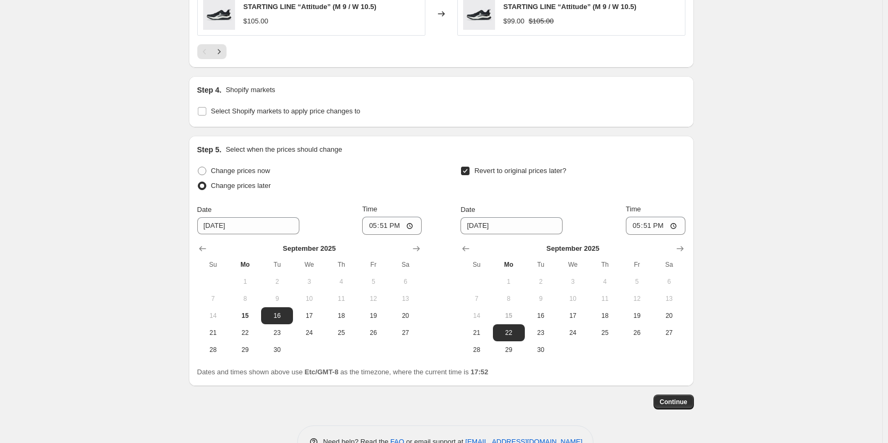
scroll to position [909, 0]
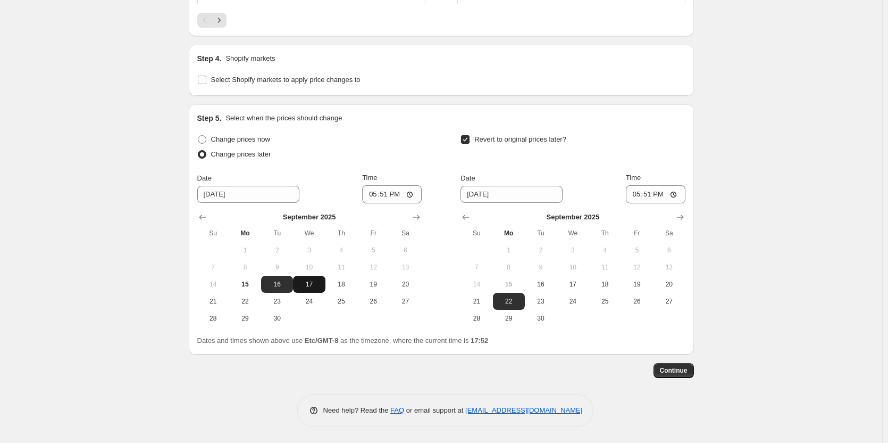
click at [314, 284] on span "17" at bounding box center [308, 284] width 23 height 9
click at [391, 192] on input "17:51" at bounding box center [392, 194] width 60 height 18
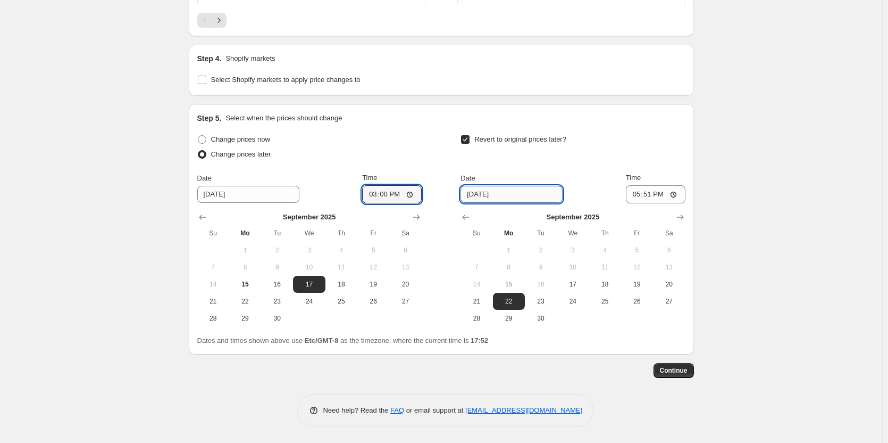
click at [504, 194] on input "[DATE]" at bounding box center [512, 194] width 102 height 17
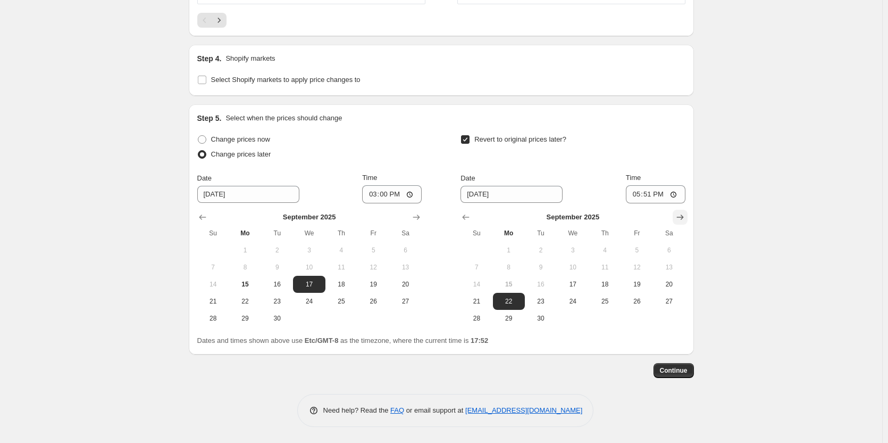
click at [683, 217] on icon "Show next month, October 2025" at bounding box center [680, 217] width 7 height 5
click at [572, 246] on span "1" at bounding box center [572, 250] width 23 height 9
click at [659, 193] on input "17:51" at bounding box center [656, 194] width 60 height 18
click at [655, 194] on input "17:51" at bounding box center [656, 194] width 60 height 18
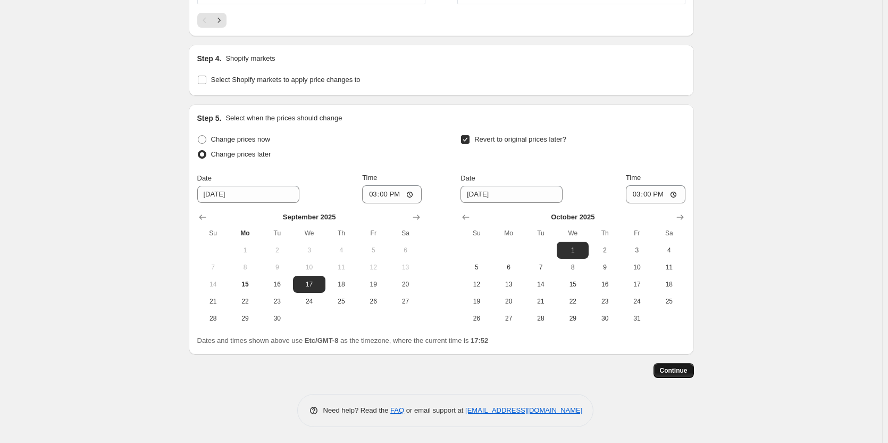
click at [691, 376] on button "Continue" at bounding box center [674, 370] width 40 height 15
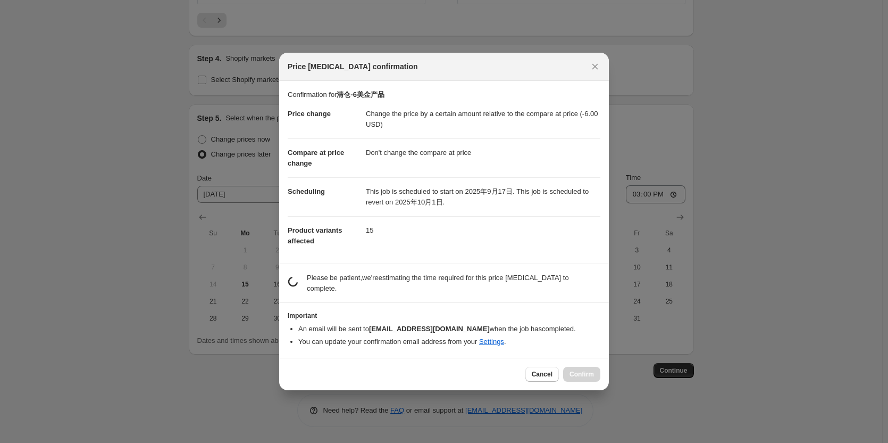
click at [752, 353] on div at bounding box center [444, 221] width 888 height 443
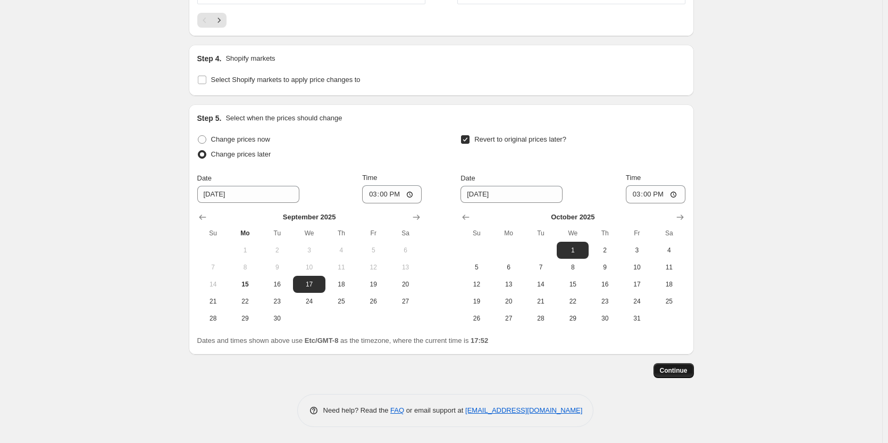
click at [694, 375] on button "Continue" at bounding box center [674, 370] width 40 height 15
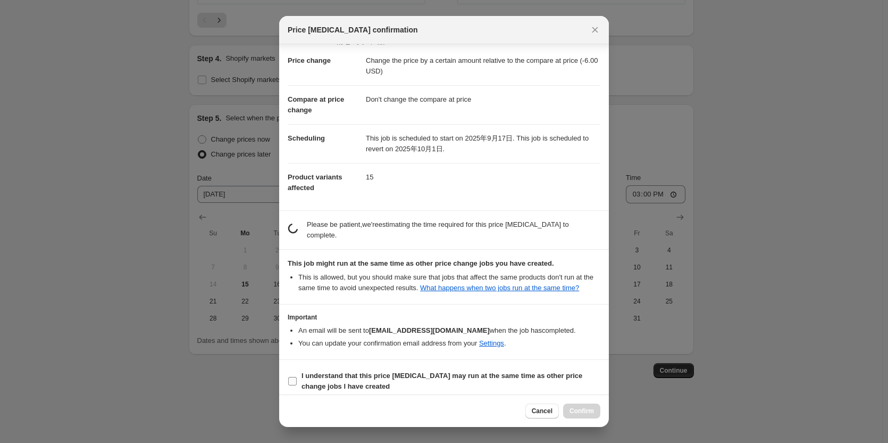
click at [307, 371] on b "I understand that this price [MEDICAL_DATA] may run at the same time as other p…" at bounding box center [442, 380] width 281 height 19
click at [297, 377] on input "I understand that this price [MEDICAL_DATA] may run at the same time as other p…" at bounding box center [292, 381] width 9 height 9
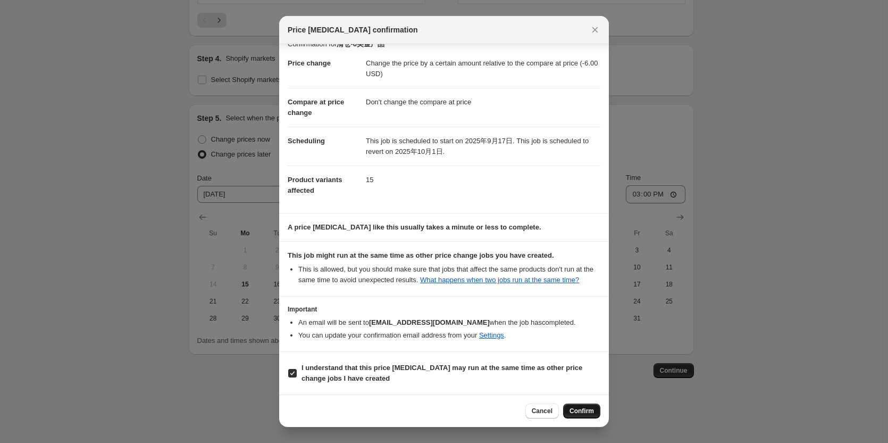
click at [583, 411] on span "Confirm" at bounding box center [582, 410] width 24 height 9
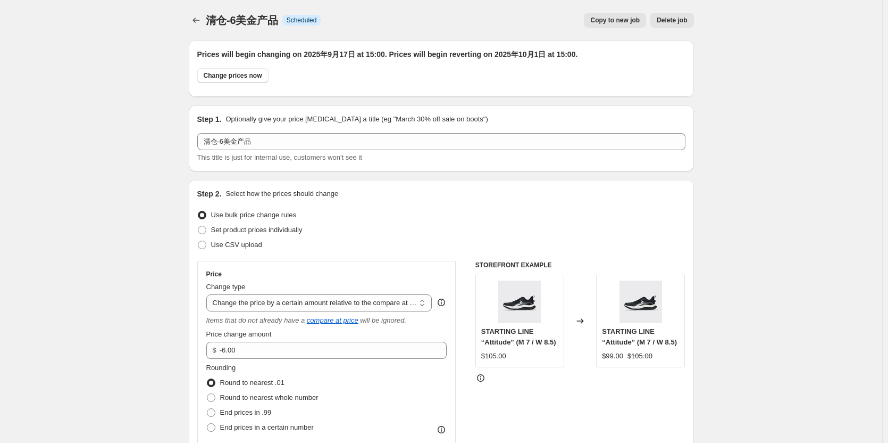
scroll to position [909, 0]
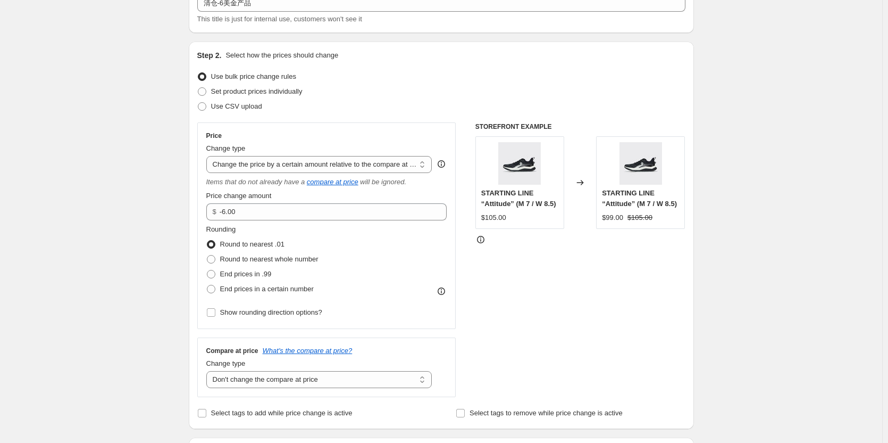
scroll to position [16, 0]
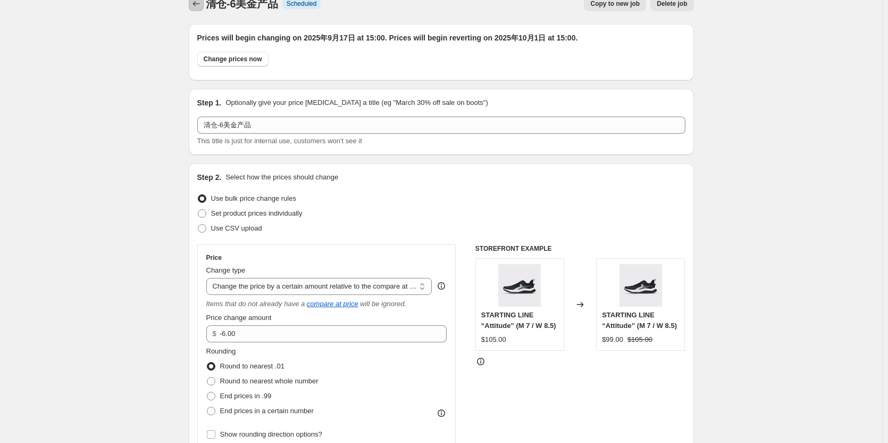
click at [191, 2] on button "Price change jobs" at bounding box center [196, 3] width 15 height 15
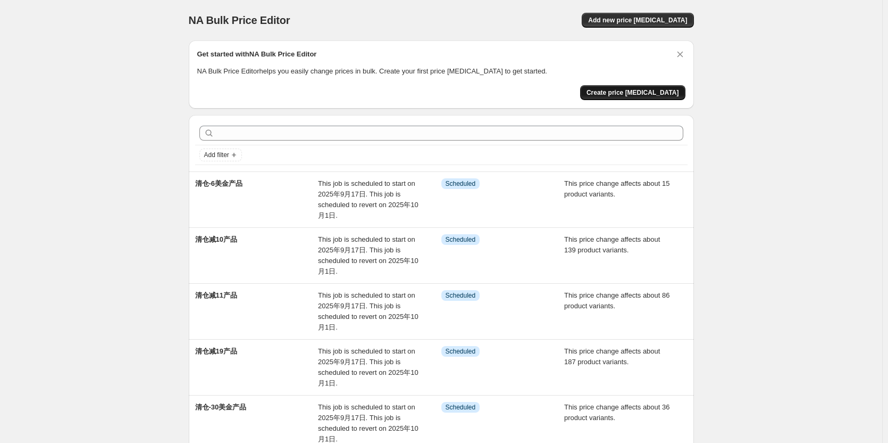
click at [655, 94] on span "Create price [MEDICAL_DATA]" at bounding box center [633, 92] width 93 height 9
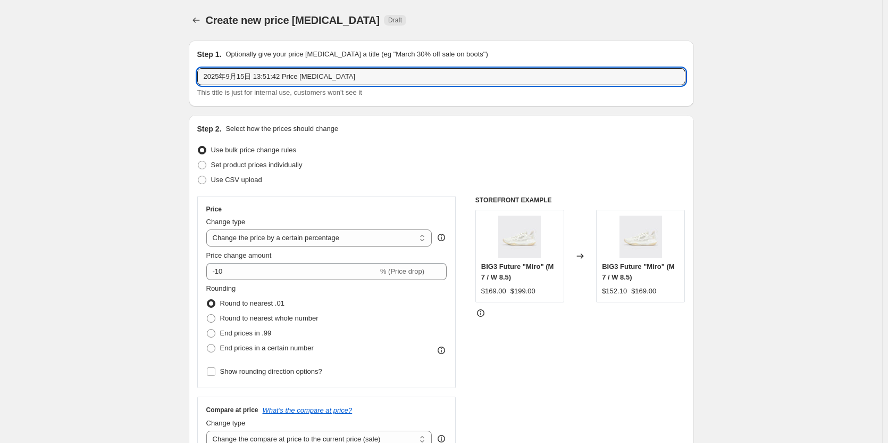
drag, startPoint x: 357, startPoint y: 82, endPoint x: 197, endPoint y: 80, distance: 159.6
click at [197, 80] on div "Step 1. Optionally give your price [MEDICAL_DATA] a title (eg "March 30% off sa…" at bounding box center [441, 73] width 505 height 66
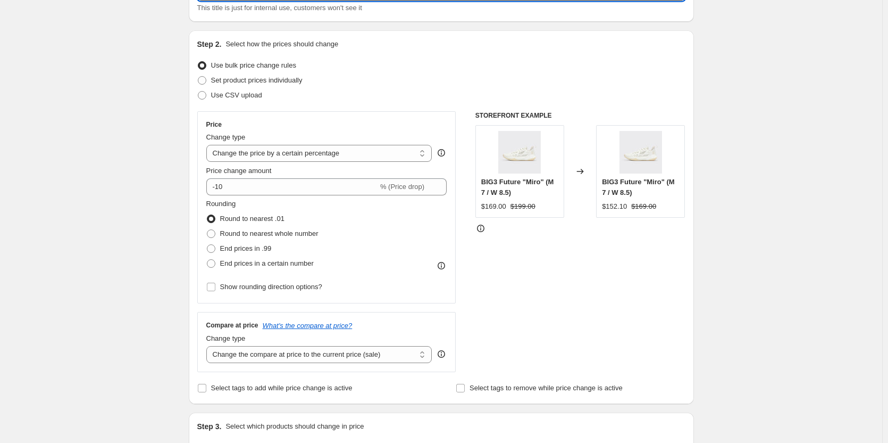
scroll to position [106, 0]
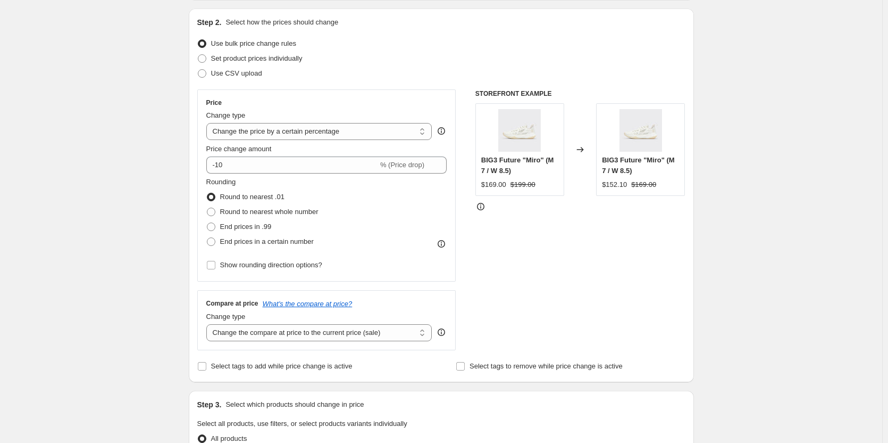
click at [283, 139] on select "Change the price to a certain amount Change the price by a certain amount Chang…" at bounding box center [319, 131] width 226 height 17
click at [209, 123] on select "Change the price to a certain amount Change the price by a certain amount Chang…" at bounding box center [319, 131] width 226 height 17
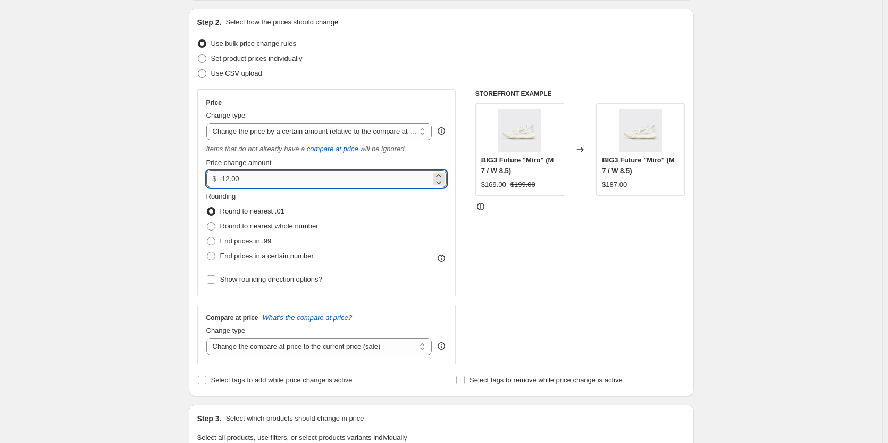
drag, startPoint x: 265, startPoint y: 177, endPoint x: 224, endPoint y: 185, distance: 41.3
click at [224, 185] on input "-12.00" at bounding box center [325, 178] width 211 height 17
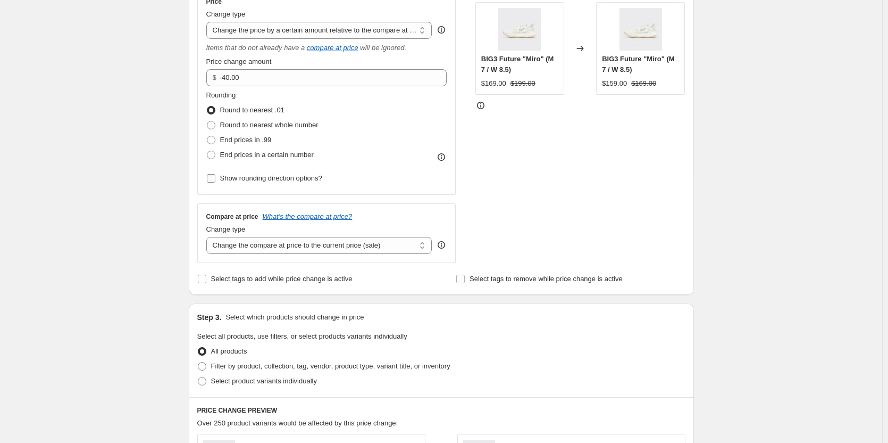
scroll to position [213, 0]
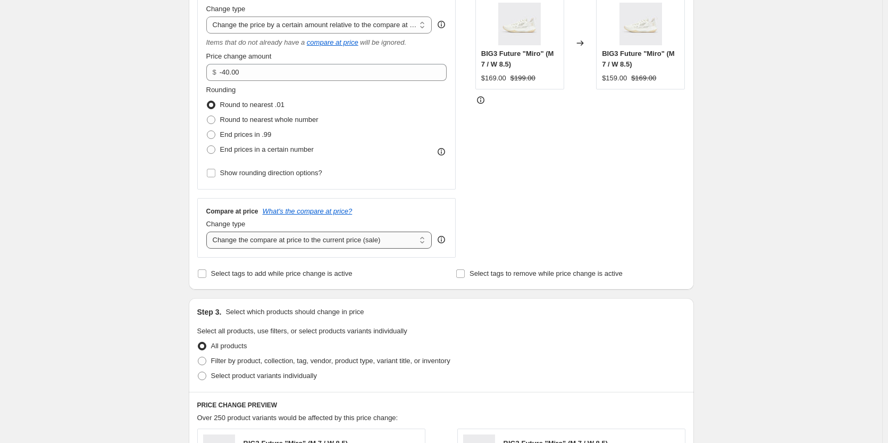
click at [270, 247] on select "Change the compare at price to the current price (sale) Change the compare at p…" at bounding box center [319, 239] width 226 height 17
click at [209, 231] on select "Change the compare at price to the current price (sale) Change the compare at p…" at bounding box center [319, 239] width 226 height 17
click at [125, 268] on div "Create new price [MEDICAL_DATA]. This page is ready Create new price [MEDICAL_D…" at bounding box center [441, 355] width 882 height 1137
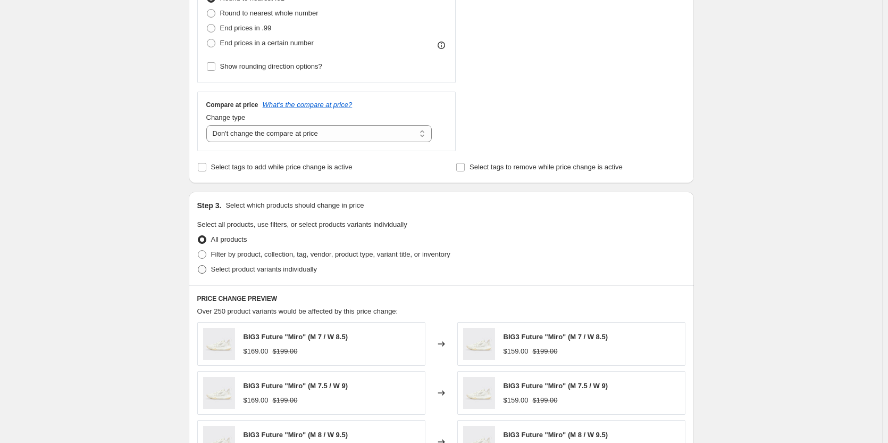
click at [234, 269] on span "Select product variants individually" at bounding box center [264, 269] width 106 height 8
click at [198, 265] on input "Select product variants individually" at bounding box center [198, 265] width 1 height 1
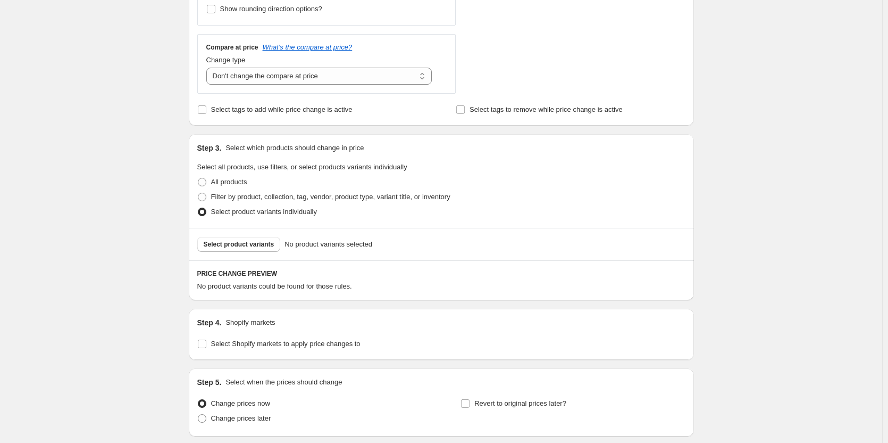
scroll to position [406, 0]
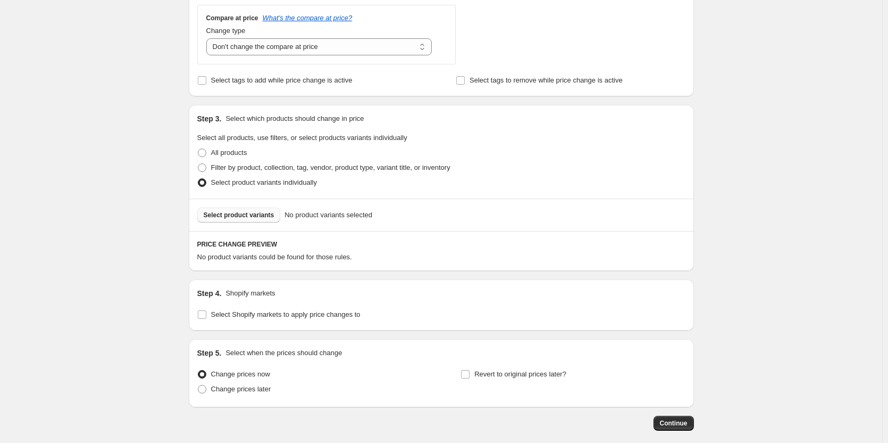
click at [246, 218] on span "Select product variants" at bounding box center [239, 215] width 71 height 9
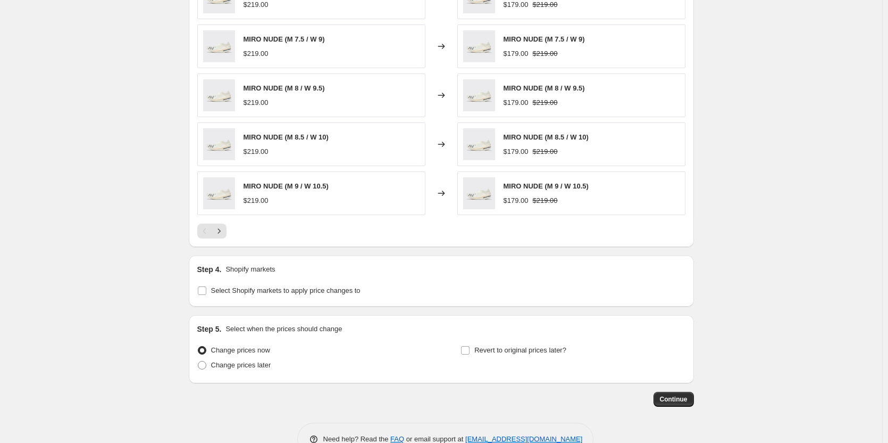
scroll to position [727, 0]
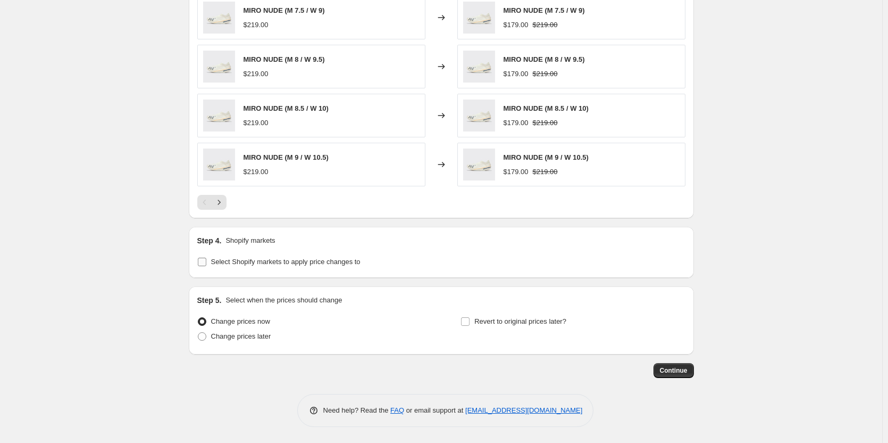
click at [242, 264] on span "Select Shopify markets to apply price changes to" at bounding box center [285, 261] width 149 height 8
click at [206, 264] on input "Select Shopify markets to apply price changes to" at bounding box center [202, 261] width 9 height 9
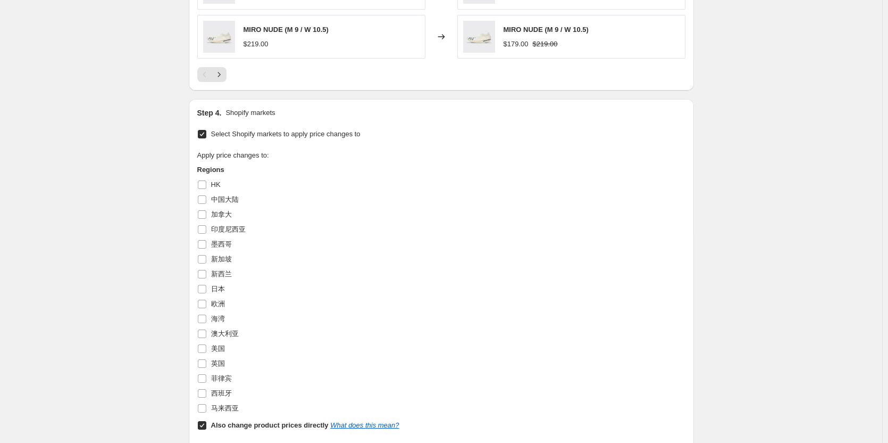
scroll to position [887, 0]
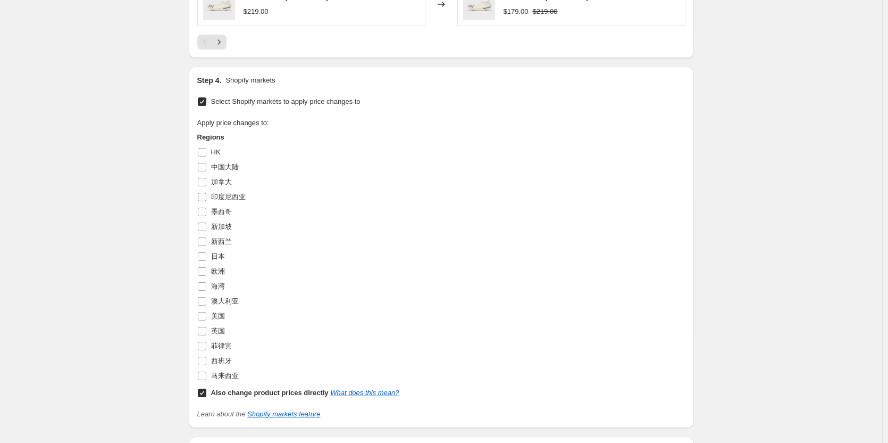
drag, startPoint x: 220, startPoint y: 184, endPoint x: 228, endPoint y: 212, distance: 30.0
click at [220, 184] on span "加拿大" at bounding box center [221, 182] width 21 height 8
click at [206, 184] on input "加拿大" at bounding box center [202, 182] width 9 height 9
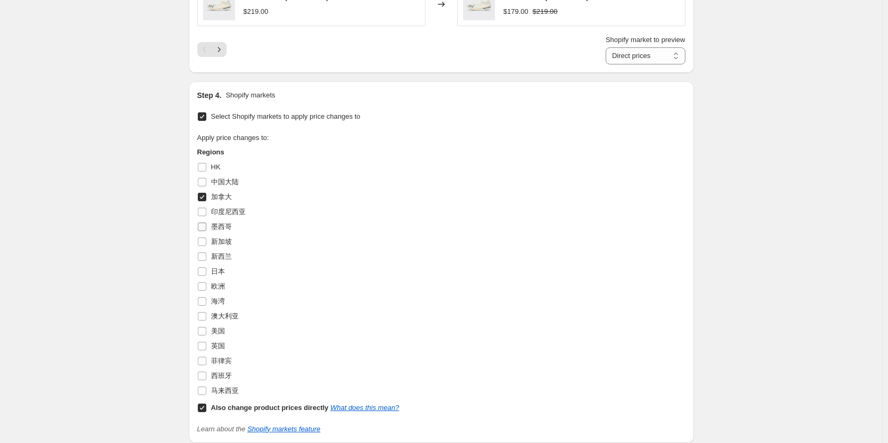
click at [214, 220] on label "墨西哥" at bounding box center [214, 226] width 35 height 15
click at [206, 222] on input "墨西哥" at bounding box center [202, 226] width 9 height 9
click at [214, 211] on span "印度尼西亚" at bounding box center [228, 211] width 35 height 8
click at [206, 211] on input "印度尼西亚" at bounding box center [202, 211] width 9 height 9
click at [225, 249] on div "Regions [GEOGRAPHIC_DATA] 加拿大 印度尼西亚 [GEOGRAPHIC_DATA] 日本 [GEOGRAPHIC_DATA] 美国 英…" at bounding box center [298, 281] width 202 height 268
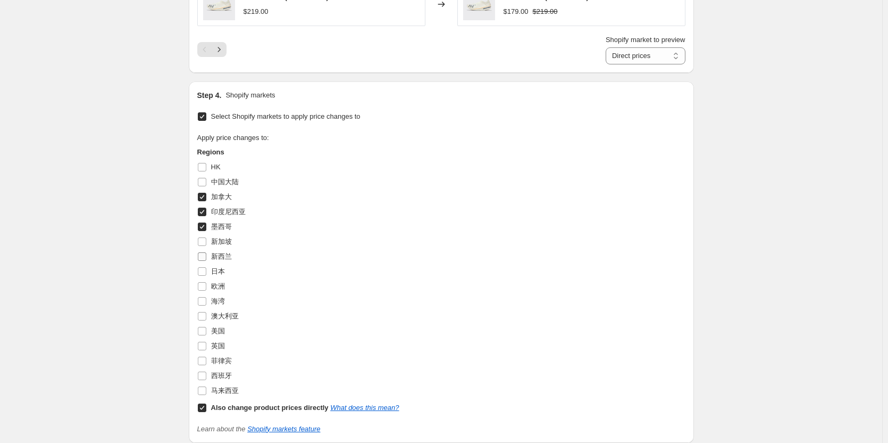
click at [225, 254] on span "新西兰" at bounding box center [221, 256] width 21 height 8
click at [206, 254] on input "新西兰" at bounding box center [202, 256] width 9 height 9
click at [217, 237] on span "新加坡" at bounding box center [221, 241] width 21 height 8
click at [206, 237] on input "新加坡" at bounding box center [202, 241] width 9 height 9
click at [223, 275] on span "日本" at bounding box center [218, 271] width 14 height 8
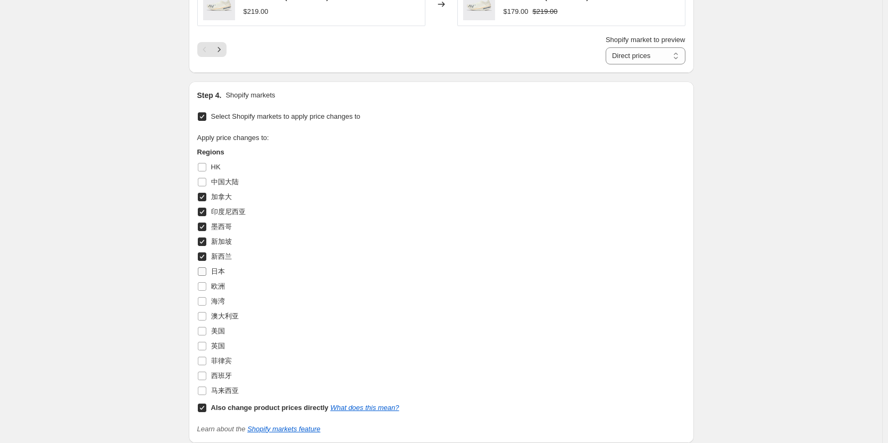
click at [206, 275] on input "日本" at bounding box center [202, 271] width 9 height 9
click at [222, 283] on span "欧洲" at bounding box center [218, 286] width 14 height 8
click at [206, 283] on input "欧洲" at bounding box center [202, 286] width 9 height 9
click at [219, 303] on span "海湾" at bounding box center [218, 301] width 14 height 8
click at [206, 303] on input "海湾" at bounding box center [202, 301] width 9 height 9
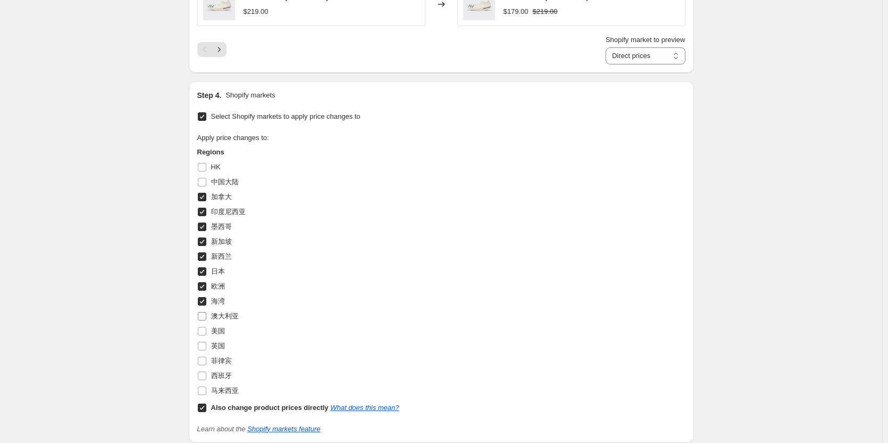
click at [219, 315] on span "澳大利亚" at bounding box center [225, 316] width 28 height 8
click at [206, 315] on input "澳大利亚" at bounding box center [202, 316] width 9 height 9
click at [221, 327] on span "美国" at bounding box center [218, 331] width 14 height 8
click at [206, 327] on input "美国" at bounding box center [202, 331] width 9 height 9
click at [221, 346] on span "英国" at bounding box center [218, 346] width 14 height 8
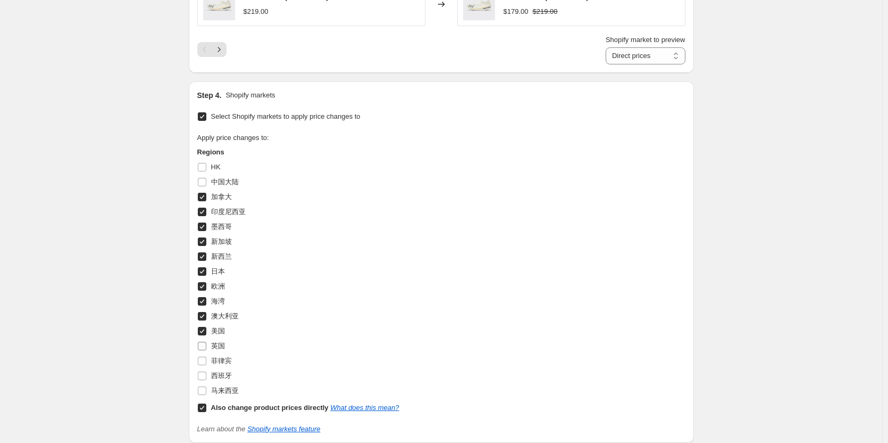
click at [206, 346] on input "英国" at bounding box center [202, 346] width 9 height 9
click at [223, 362] on span "菲律宾" at bounding box center [221, 360] width 21 height 8
click at [206, 362] on input "菲律宾" at bounding box center [202, 360] width 9 height 9
click at [223, 374] on span "西班牙" at bounding box center [221, 375] width 21 height 8
click at [206, 374] on input "西班牙" at bounding box center [202, 375] width 9 height 9
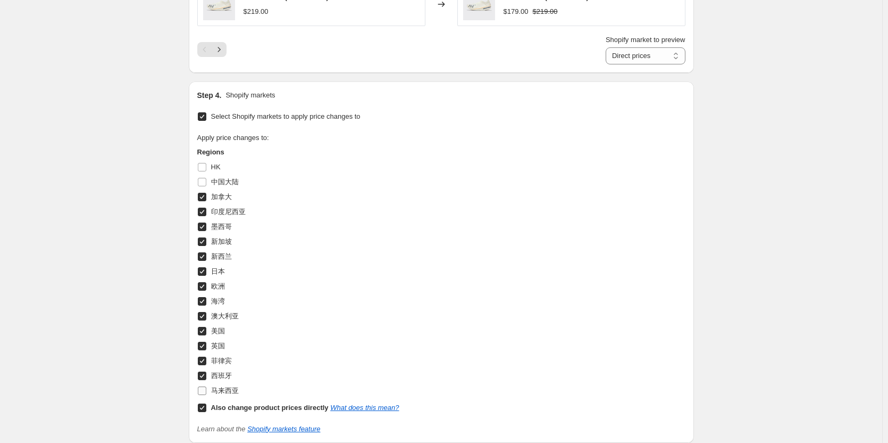
click at [224, 394] on span "马来西亚" at bounding box center [225, 390] width 28 height 8
click at [206, 395] on input "马来西亚" at bounding box center [202, 390] width 9 height 9
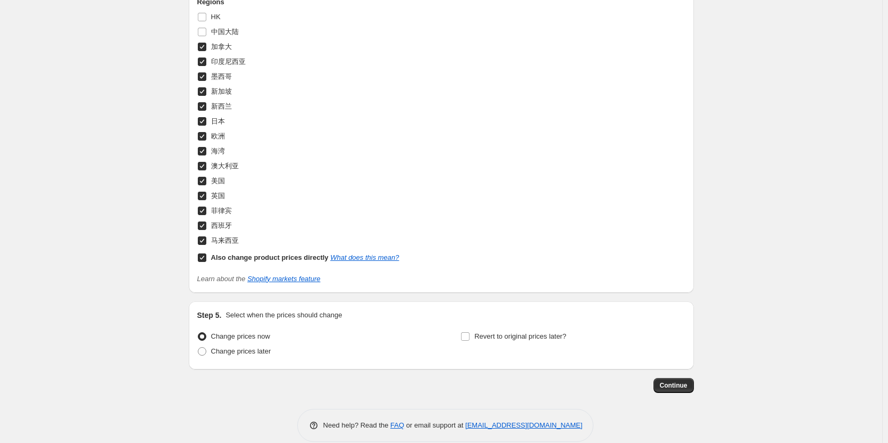
scroll to position [1052, 0]
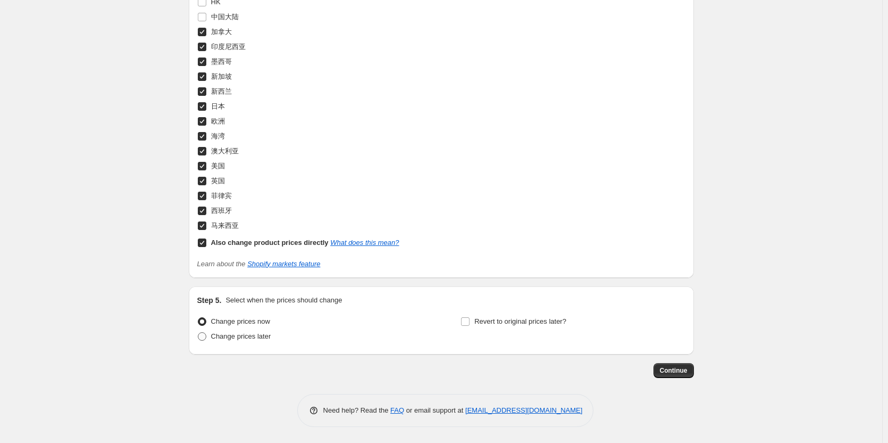
click at [226, 342] on label "Change prices later" at bounding box center [234, 336] width 74 height 15
click at [198, 332] on input "Change prices later" at bounding box center [198, 332] width 1 height 1
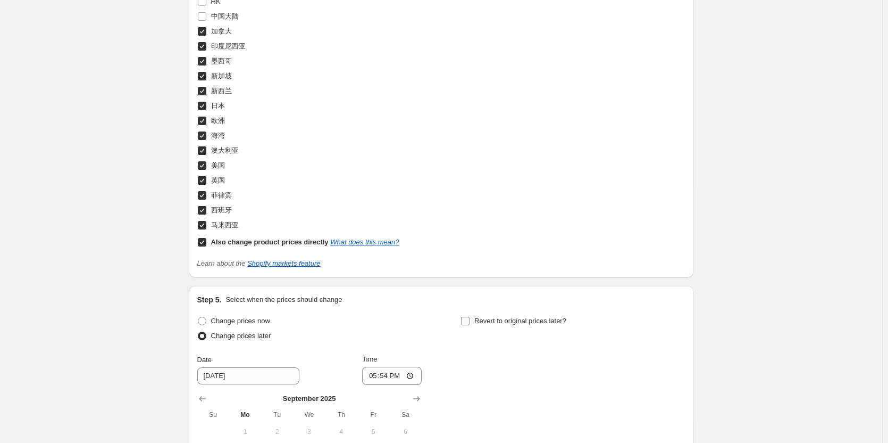
click at [487, 327] on label "Revert to original prices later?" at bounding box center [514, 320] width 106 height 15
click at [470, 325] on input "Revert to original prices later?" at bounding box center [465, 321] width 9 height 9
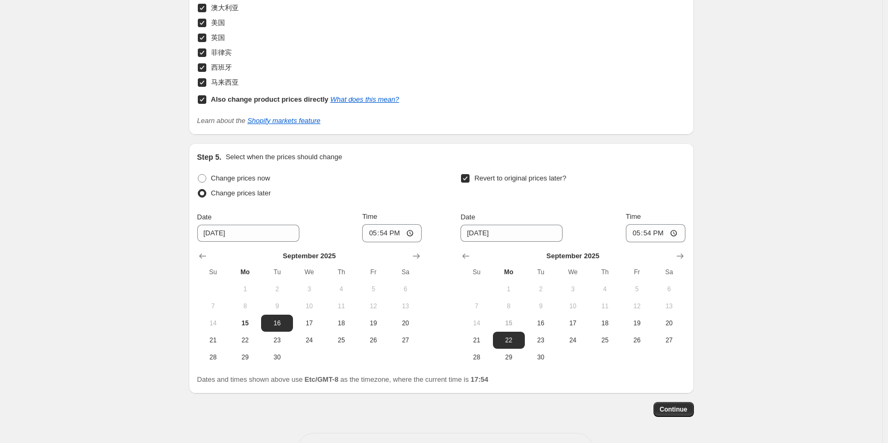
scroll to position [1212, 0]
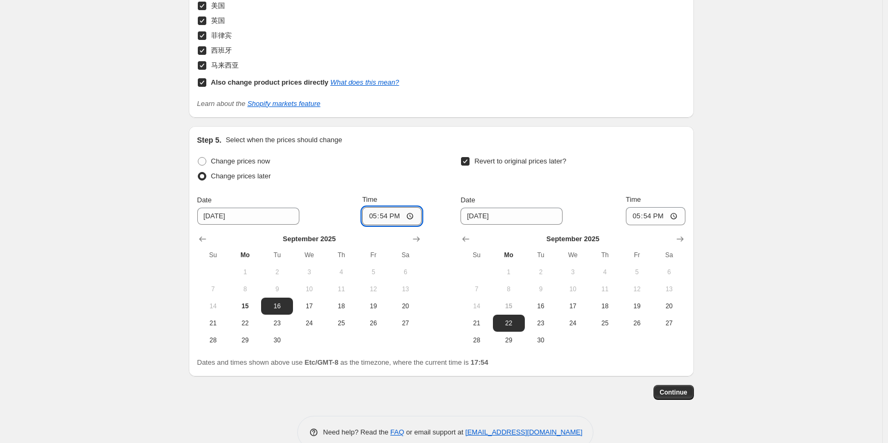
click at [389, 214] on input "17:54" at bounding box center [392, 216] width 60 height 18
click at [309, 308] on span "17" at bounding box center [308, 306] width 23 height 9
click at [389, 218] on input "17:54" at bounding box center [392, 216] width 60 height 18
click at [694, 235] on div "Step 5. Select when the prices should change Change prices now Change prices la…" at bounding box center [441, 251] width 505 height 250
click at [680, 240] on icon "Show next month, October 2025" at bounding box center [680, 239] width 11 height 11
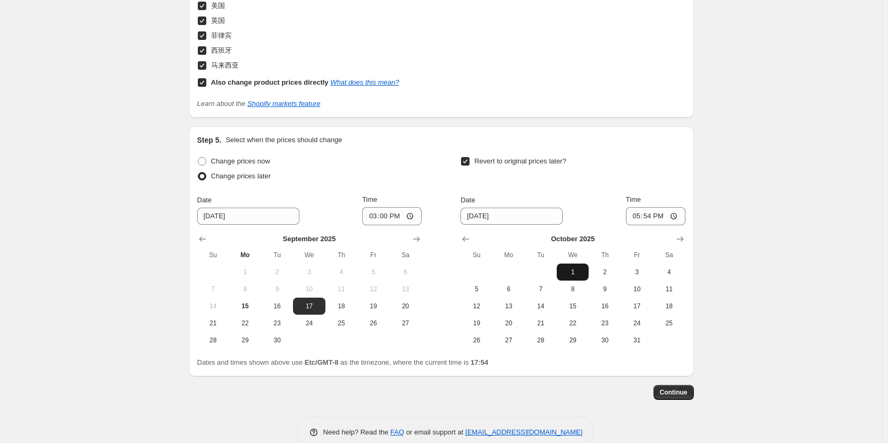
click at [580, 273] on span "1" at bounding box center [572, 272] width 23 height 9
click at [655, 216] on input "17:54" at bounding box center [656, 216] width 60 height 18
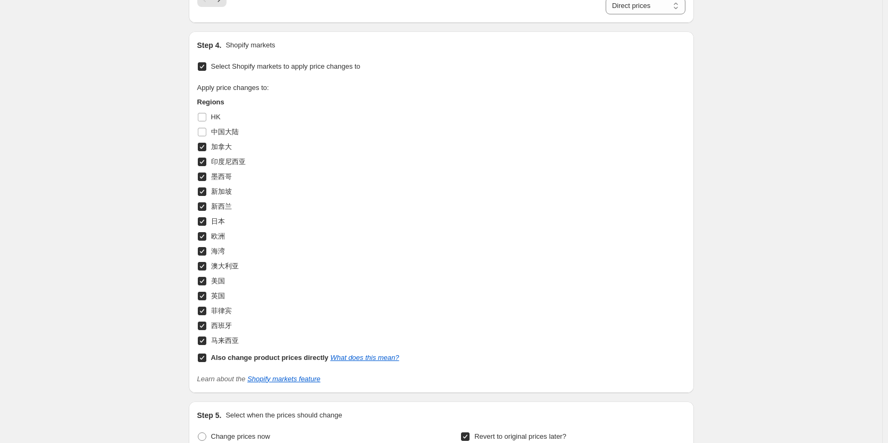
scroll to position [1170, 0]
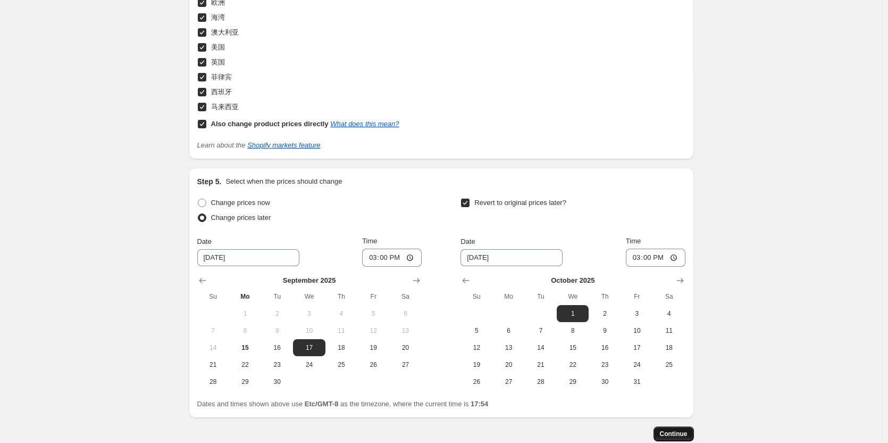
click at [685, 438] on span "Continue" at bounding box center [674, 433] width 28 height 9
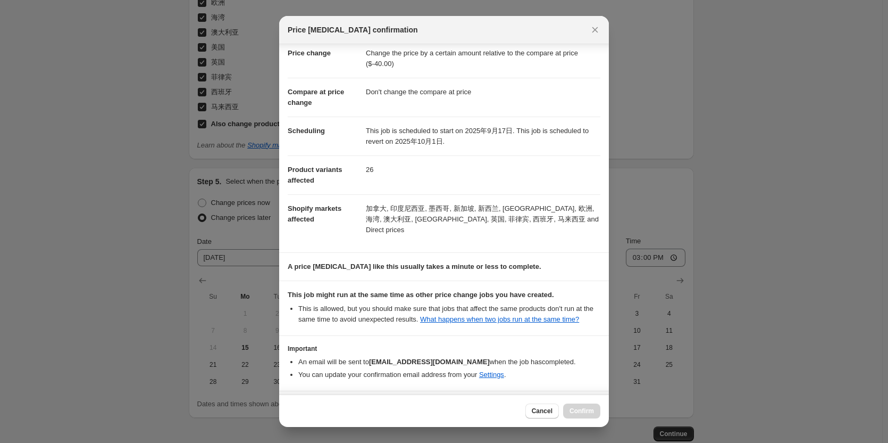
scroll to position [53, 0]
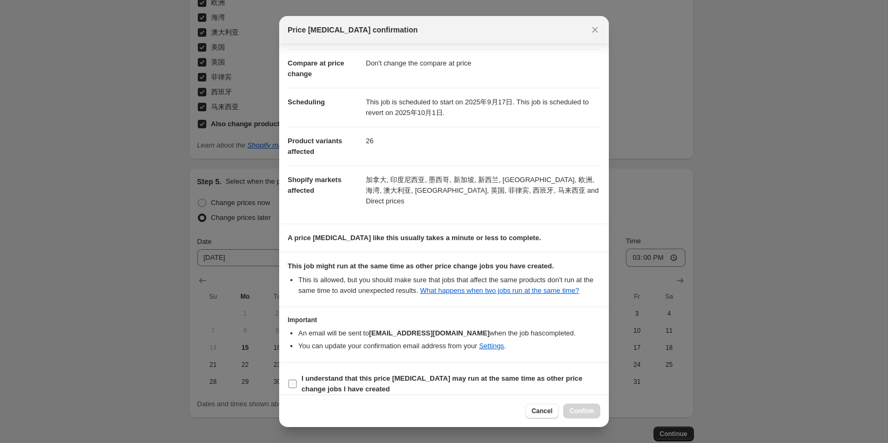
click at [316, 374] on b "I understand that this price [MEDICAL_DATA] may run at the same time as other p…" at bounding box center [442, 383] width 281 height 19
click at [297, 379] on input "I understand that this price [MEDICAL_DATA] may run at the same time as other p…" at bounding box center [292, 383] width 9 height 9
click at [581, 410] on span "Confirm" at bounding box center [582, 410] width 24 height 9
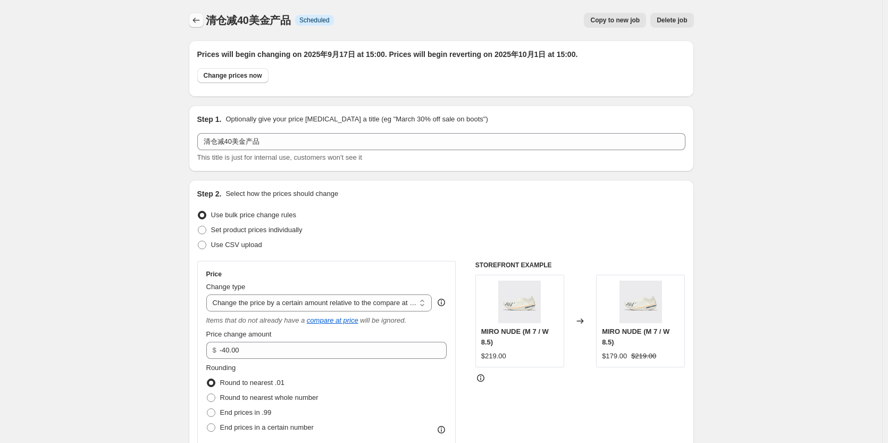
click at [201, 15] on icon "Price change jobs" at bounding box center [196, 20] width 11 height 11
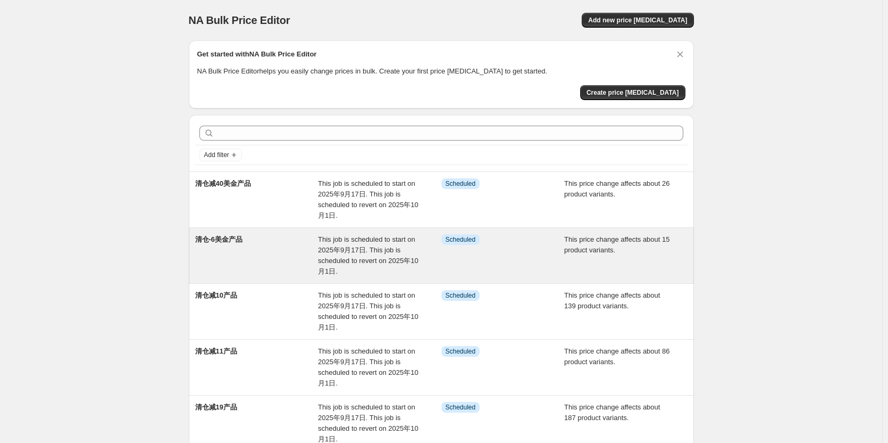
click at [353, 243] on span "This job is scheduled to start on 2025年9月17日. This job is scheduled to revert o…" at bounding box center [368, 255] width 101 height 40
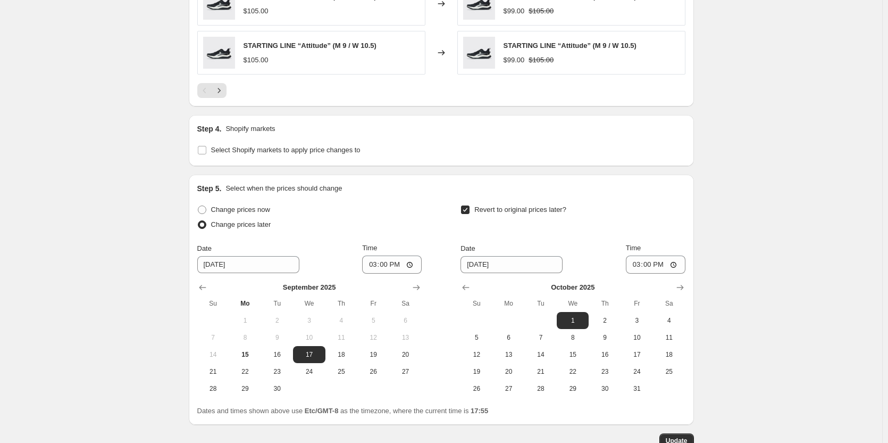
scroll to position [904, 0]
click at [256, 160] on div "Step 4. Shopify markets Select Shopify markets to apply price changes to" at bounding box center [441, 139] width 505 height 51
click at [256, 153] on span "Select Shopify markets to apply price changes to" at bounding box center [285, 149] width 149 height 8
click at [206, 153] on input "Select Shopify markets to apply price changes to" at bounding box center [202, 149] width 9 height 9
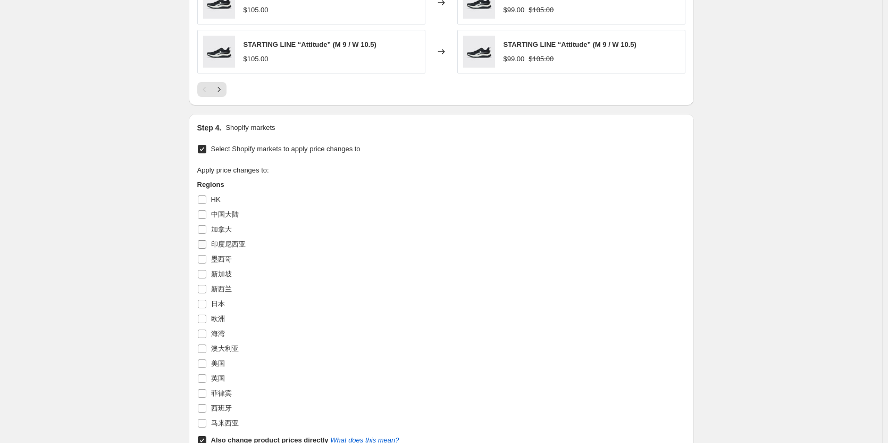
click at [227, 238] on label "印度尼西亚" at bounding box center [221, 244] width 48 height 15
click at [206, 240] on input "印度尼西亚" at bounding box center [202, 244] width 9 height 9
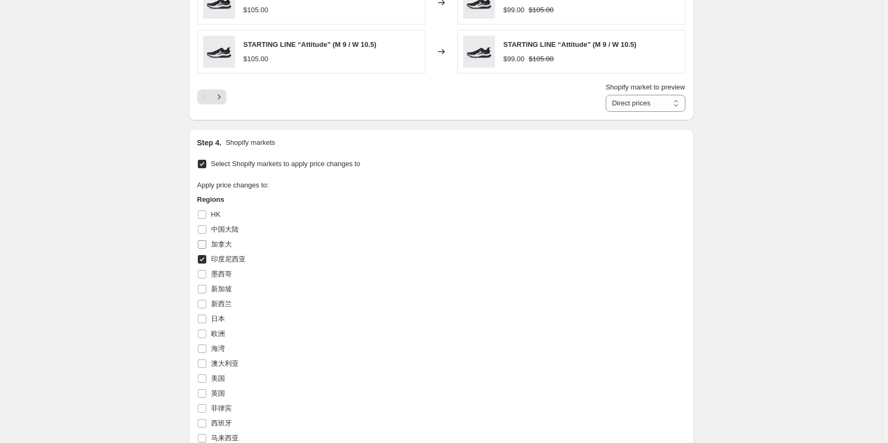
click at [215, 242] on span "加拿大" at bounding box center [221, 244] width 21 height 8
click at [206, 242] on input "加拿大" at bounding box center [202, 244] width 9 height 9
click at [221, 279] on span "墨西哥" at bounding box center [221, 274] width 21 height 11
click at [206, 278] on input "墨西哥" at bounding box center [202, 274] width 9 height 9
click at [221, 290] on span "新加坡" at bounding box center [221, 289] width 21 height 8
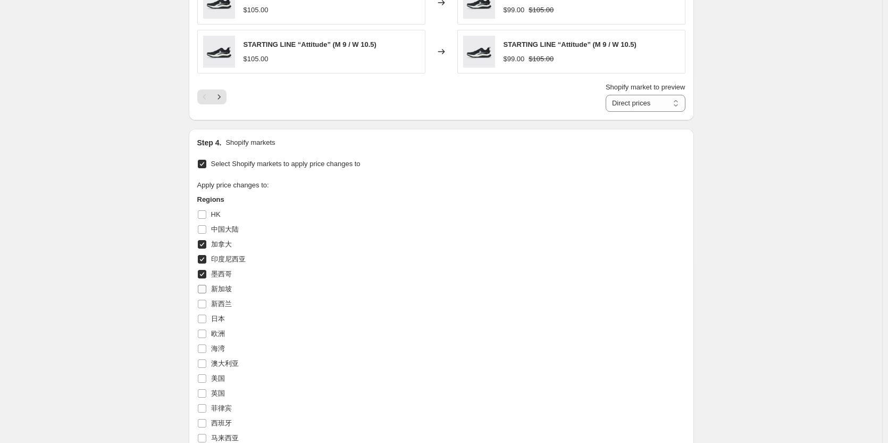
click at [206, 290] on input "新加坡" at bounding box center [202, 289] width 9 height 9
click at [219, 301] on span "新西兰" at bounding box center [221, 303] width 21 height 8
click at [206, 301] on input "新西兰" at bounding box center [202, 303] width 9 height 9
click at [219, 321] on span "日本" at bounding box center [218, 318] width 14 height 8
click at [206, 321] on input "日本" at bounding box center [202, 318] width 9 height 9
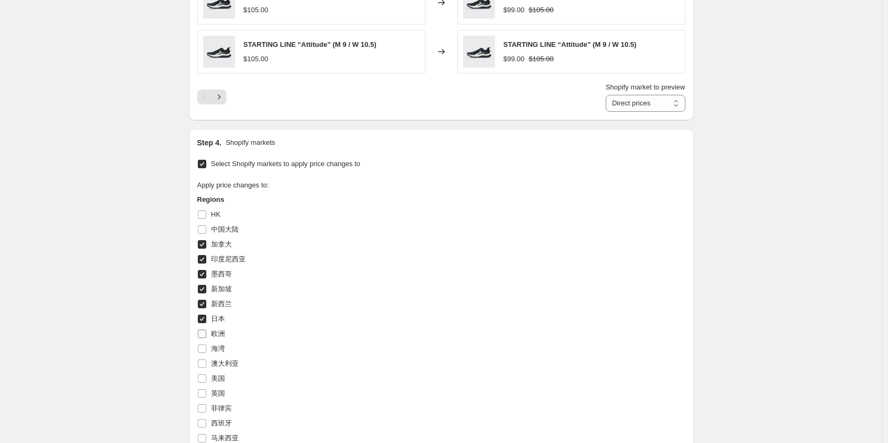
click at [218, 332] on span "欧洲" at bounding box center [218, 333] width 14 height 8
click at [206, 332] on input "欧洲" at bounding box center [202, 333] width 9 height 9
click at [218, 350] on span "海湾" at bounding box center [218, 348] width 14 height 8
click at [206, 350] on input "海湾" at bounding box center [202, 348] width 9 height 9
click at [220, 362] on span "澳大利亚" at bounding box center [225, 363] width 28 height 8
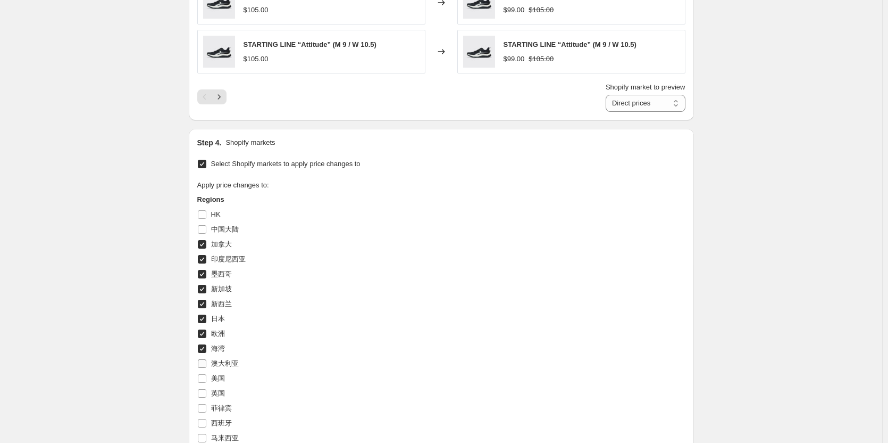
click at [206, 362] on input "澳大利亚" at bounding box center [202, 363] width 9 height 9
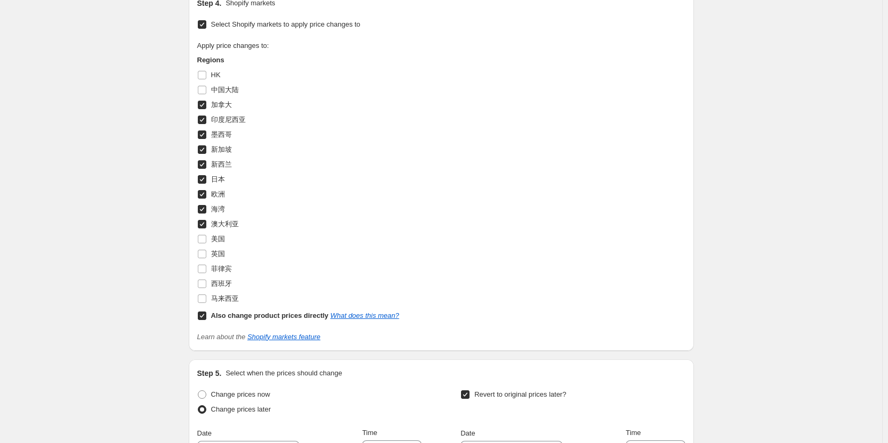
scroll to position [1064, 0]
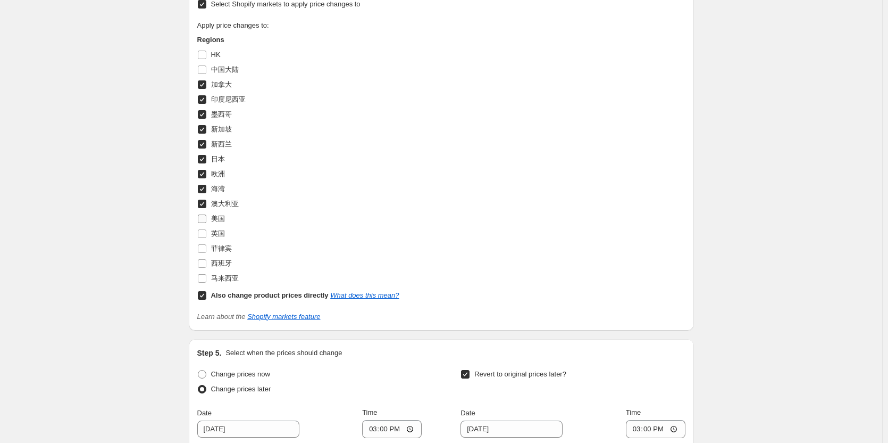
click at [223, 221] on span "美国" at bounding box center [218, 218] width 14 height 8
click at [206, 221] on input "美国" at bounding box center [202, 218] width 9 height 9
click at [214, 238] on span "英国" at bounding box center [218, 233] width 14 height 11
click at [206, 238] on input "英国" at bounding box center [202, 233] width 9 height 9
click at [207, 254] on label "菲律宾" at bounding box center [214, 248] width 35 height 15
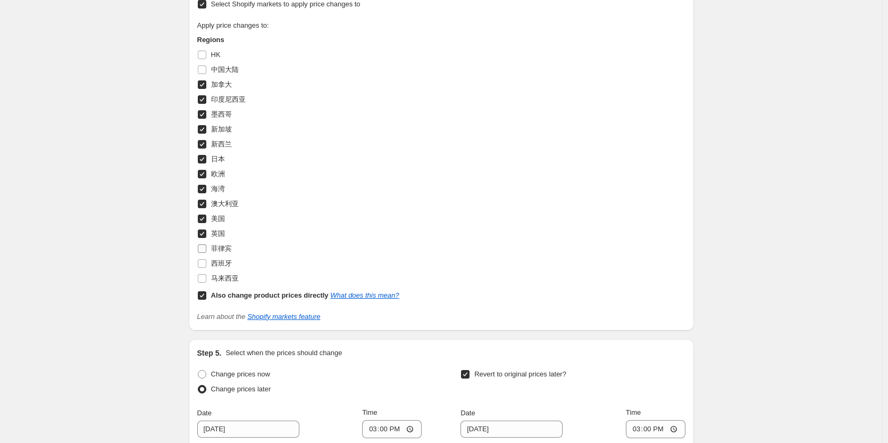
click at [206, 253] on input "菲律宾" at bounding box center [202, 248] width 9 height 9
click at [206, 262] on input "西班牙" at bounding box center [202, 263] width 9 height 9
click at [210, 281] on label "马来西亚" at bounding box center [217, 278] width 41 height 15
click at [206, 281] on input "马来西亚" at bounding box center [202, 278] width 9 height 9
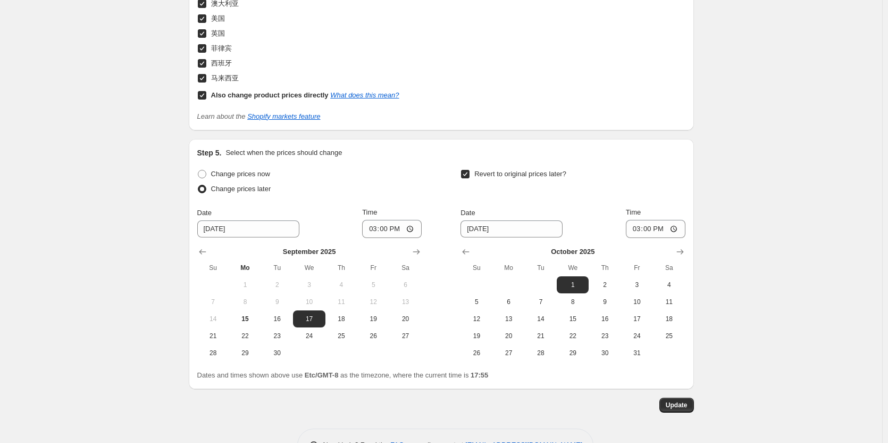
scroll to position [1299, 0]
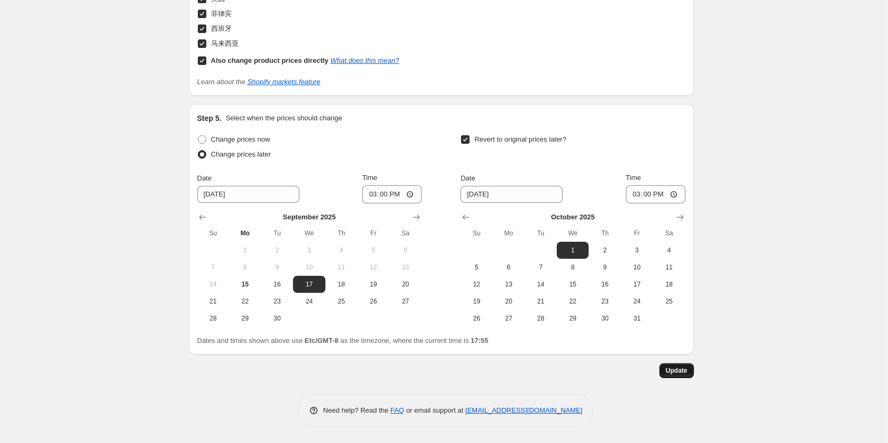
click at [678, 369] on span "Update" at bounding box center [677, 370] width 22 height 9
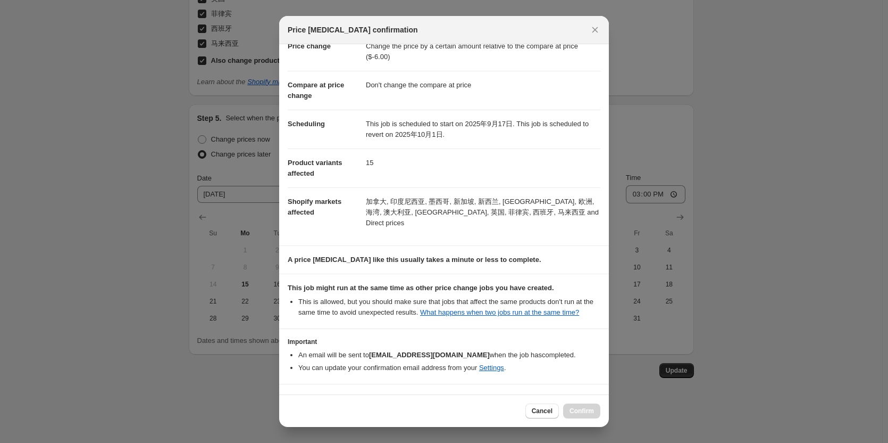
scroll to position [53, 0]
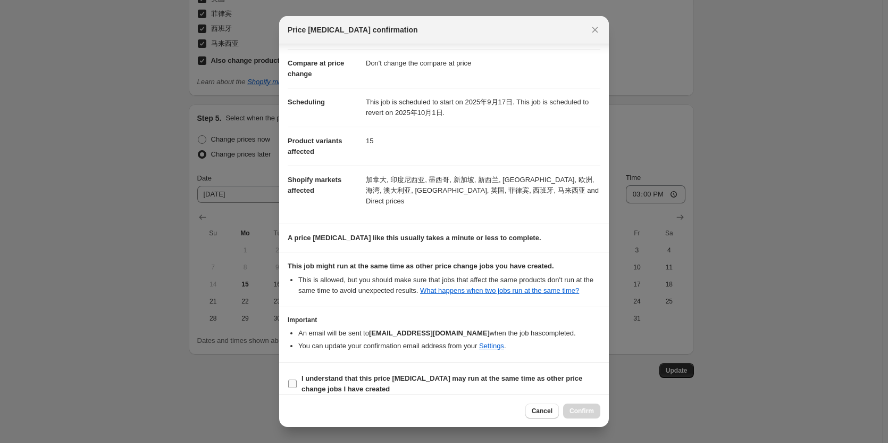
click at [294, 379] on input "I understand that this price [MEDICAL_DATA] may run at the same time as other p…" at bounding box center [292, 383] width 9 height 9
click at [573, 411] on span "Confirm" at bounding box center [582, 410] width 24 height 9
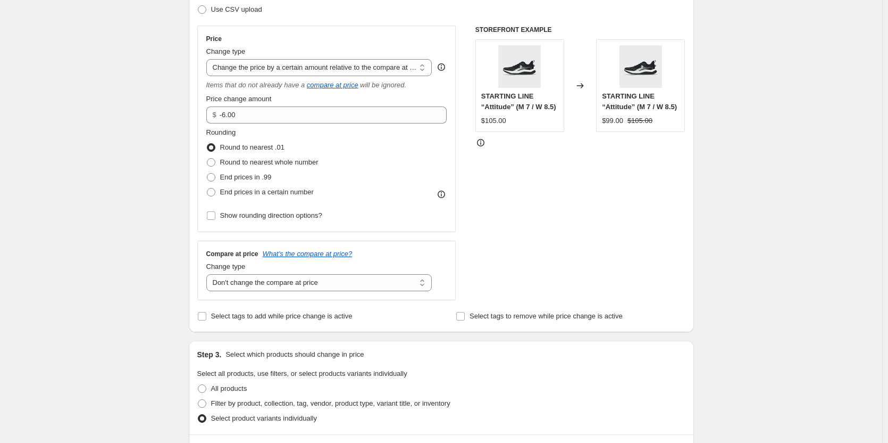
scroll to position [0, 0]
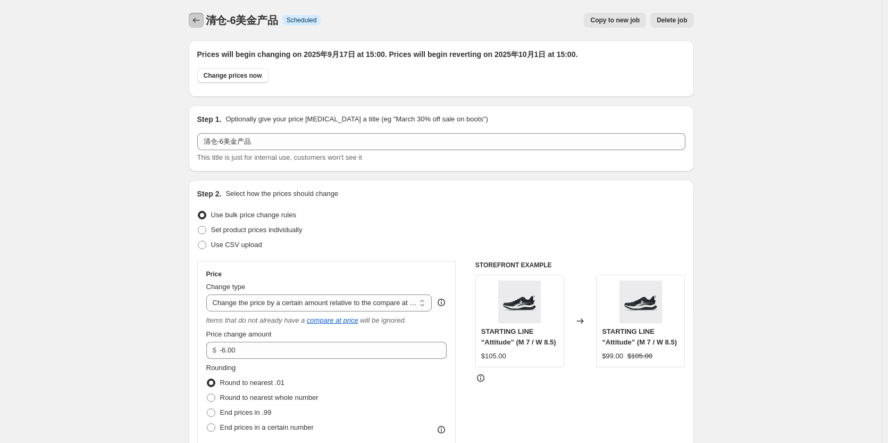
click at [202, 19] on icon "Price change jobs" at bounding box center [196, 20] width 11 height 11
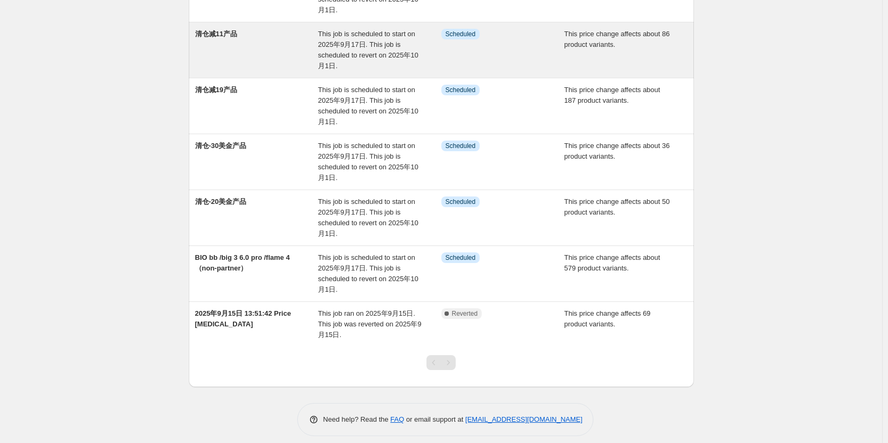
scroll to position [319, 0]
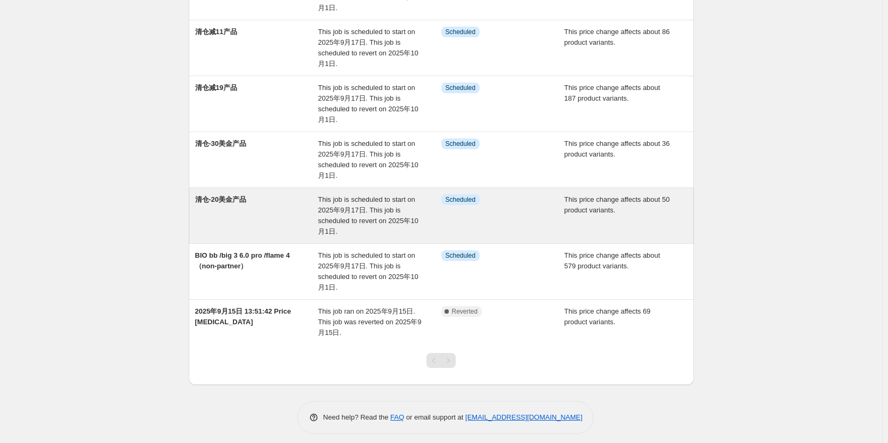
click at [264, 221] on div "清仓-20美金产品" at bounding box center [256, 215] width 123 height 43
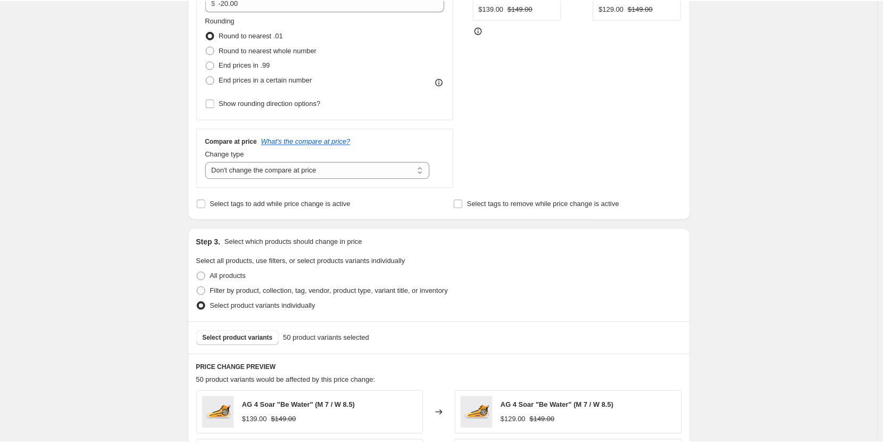
scroll to position [532, 0]
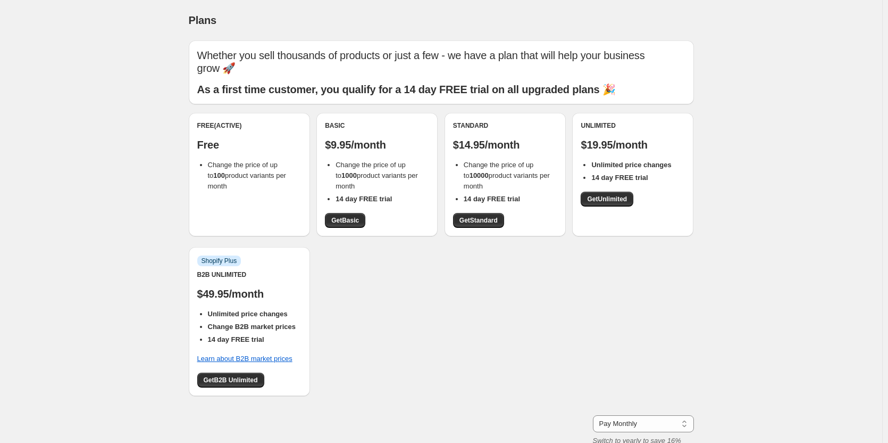
drag, startPoint x: 338, startPoint y: 176, endPoint x: 384, endPoint y: 187, distance: 47.1
click at [384, 187] on li "Change the price of up to 1000 product variants per month" at bounding box center [383, 176] width 94 height 32
click at [415, 273] on div "Free (Active) Free Change the price of up to 100 product variants per month Bas…" at bounding box center [441, 260] width 505 height 294
drag, startPoint x: 467, startPoint y: 175, endPoint x: 512, endPoint y: 185, distance: 46.7
click at [512, 185] on li "Change the price of up to 10000 product variants per month" at bounding box center [511, 176] width 94 height 32
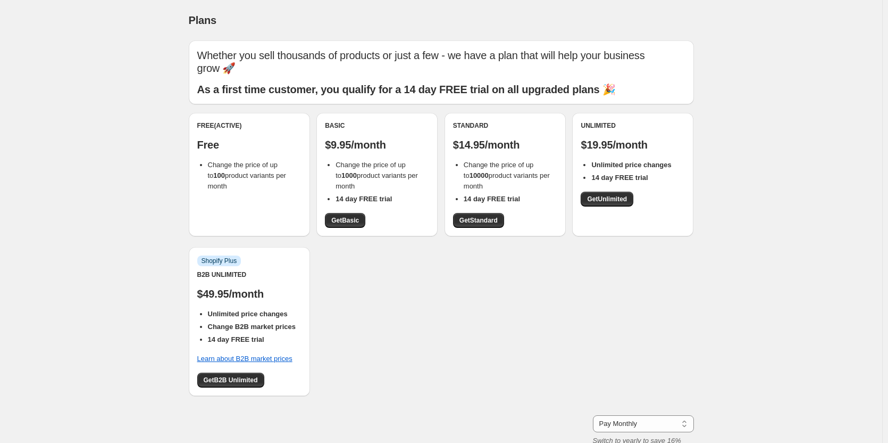
click at [556, 267] on div "Free (Active) Free Change the price of up to 100 product variants per month Bas…" at bounding box center [441, 260] width 505 height 294
click at [556, 266] on div "Free (Active) Free Change the price of up to 100 product variants per month Bas…" at bounding box center [441, 260] width 505 height 294
click at [779, 161] on div "Plans. This page is ready Plans Whether you sell thousands of products or just …" at bounding box center [441, 285] width 882 height 570
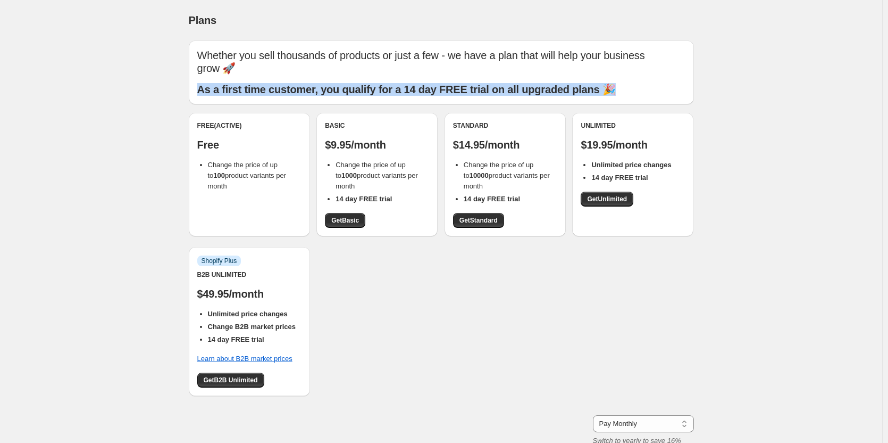
drag, startPoint x: 198, startPoint y: 90, endPoint x: 665, endPoint y: 90, distance: 467.6
click at [665, 90] on div "Whether you sell thousands of products or just a few - we have a plan that will…" at bounding box center [441, 72] width 505 height 64
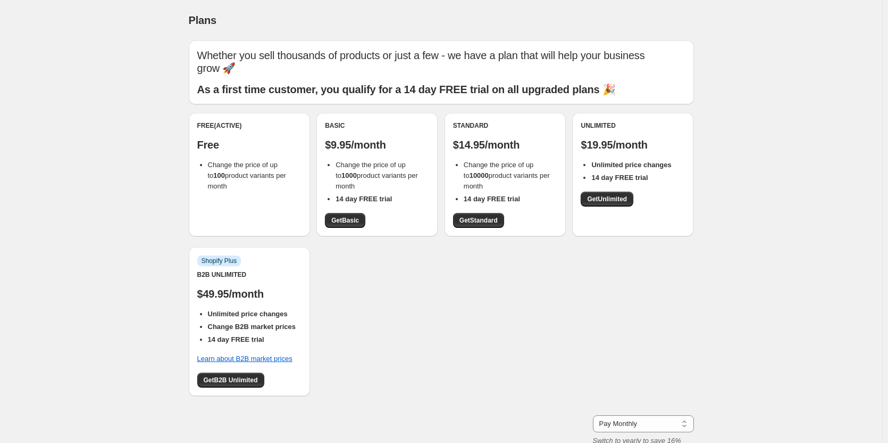
click at [775, 178] on div "Plans. This page is ready Plans Whether you sell thousands of products or just …" at bounding box center [441, 285] width 882 height 570
click at [714, 178] on div "Plans. This page is ready Plans Whether you sell thousands of products or just …" at bounding box center [441, 285] width 882 height 570
click at [706, 139] on div "Plans. This page is ready Plans Whether you sell thousands of products or just …" at bounding box center [441, 285] width 531 height 570
click at [734, 151] on div "Plans. This page is ready Plans Whether you sell thousands of products or just …" at bounding box center [441, 285] width 882 height 570
click at [634, 269] on div "Free (Active) Free Change the price of up to 100 product variants per month Bas…" at bounding box center [441, 260] width 505 height 294
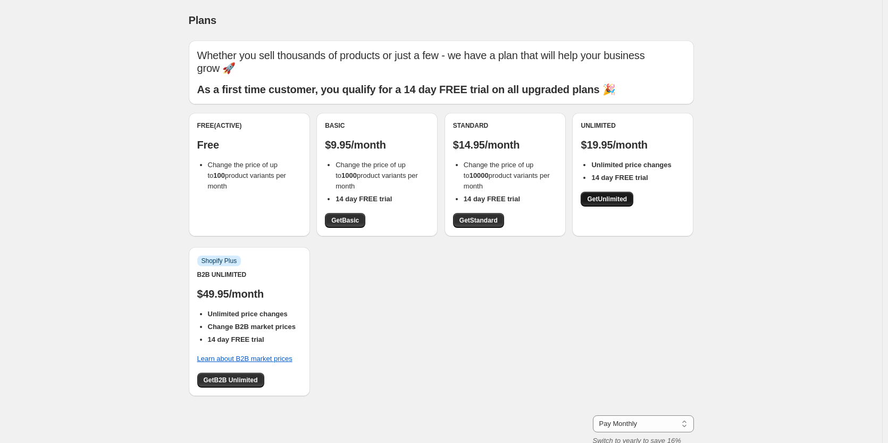
click at [611, 202] on span "Get Unlimited" at bounding box center [607, 199] width 40 height 9
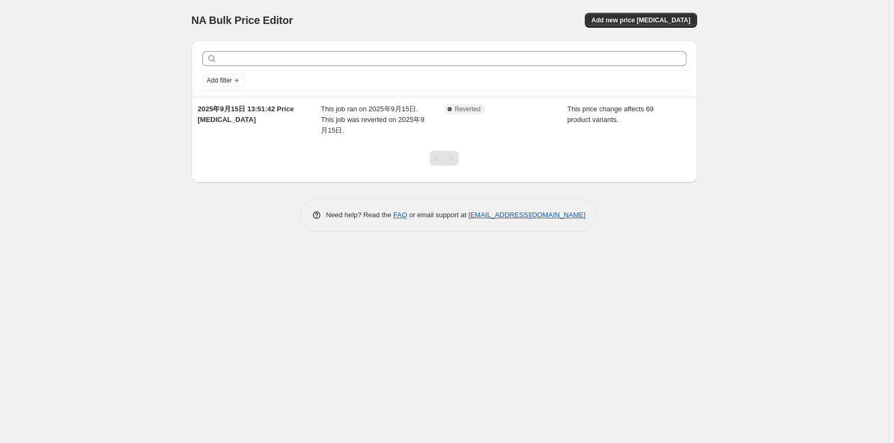
click at [827, 201] on div "NA Bulk Price Editor. This page is ready NA Bulk Price Editor Add new price cha…" at bounding box center [444, 221] width 888 height 443
click at [744, 104] on div "NA Bulk Price Editor. This page is ready NA Bulk Price Editor Add new price cha…" at bounding box center [444, 221] width 888 height 443
